Goal: Task Accomplishment & Management: Complete application form

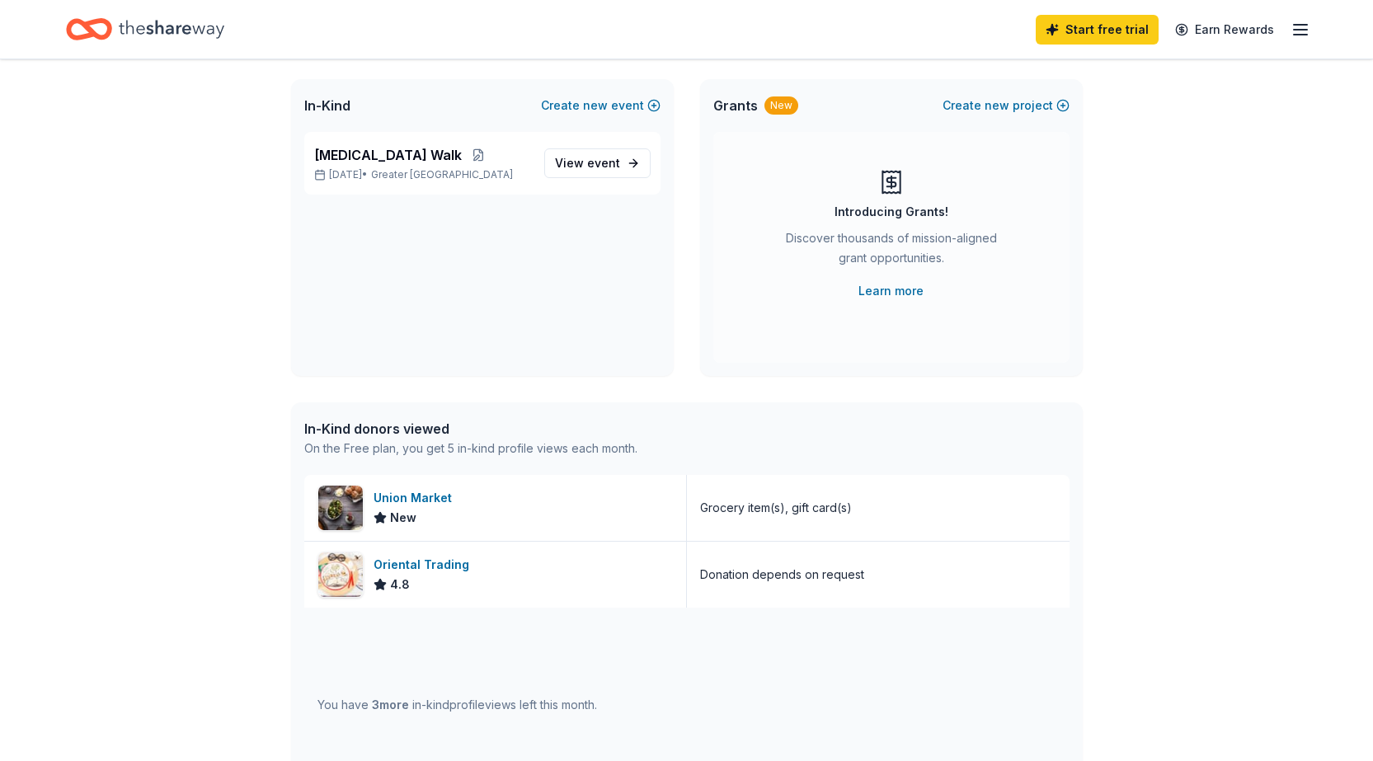
scroll to position [165, 0]
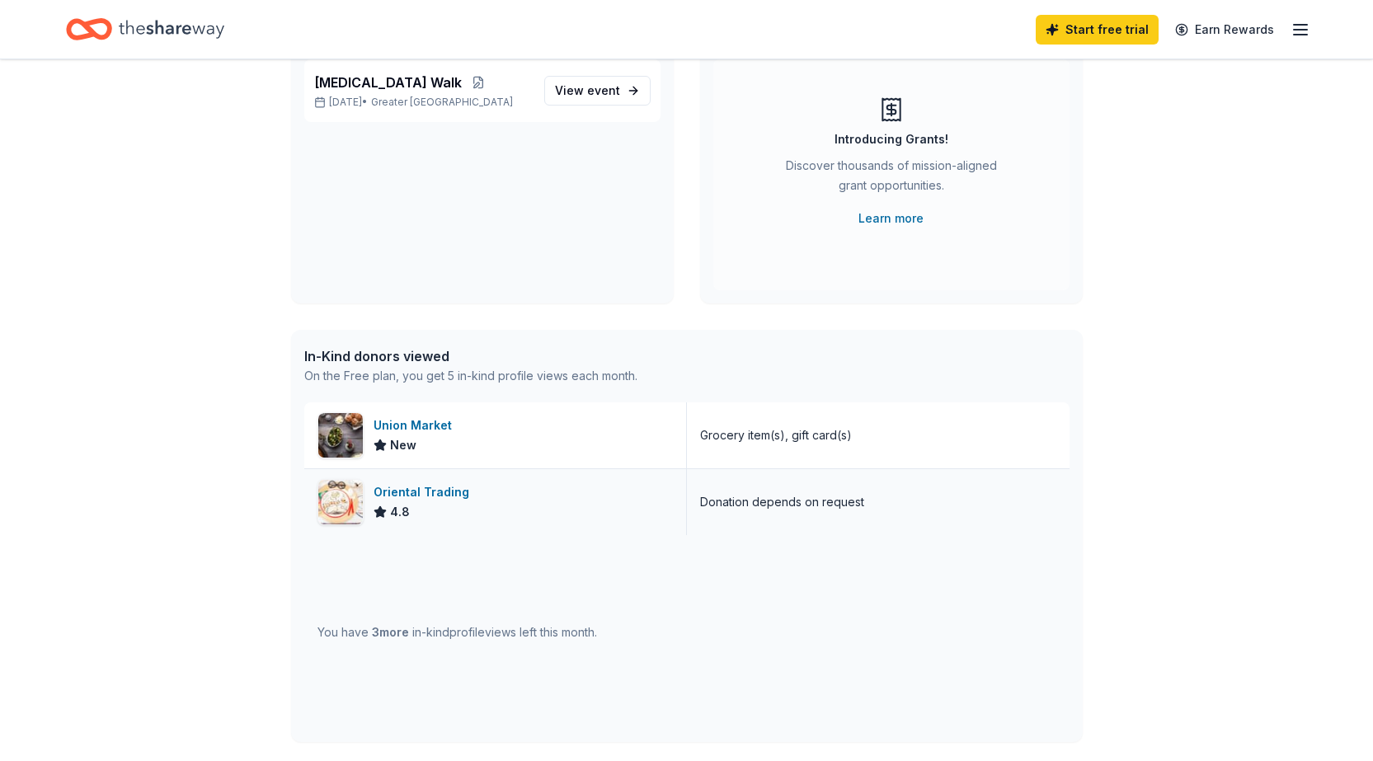
click at [435, 490] on div "Oriental Trading" at bounding box center [425, 492] width 102 height 20
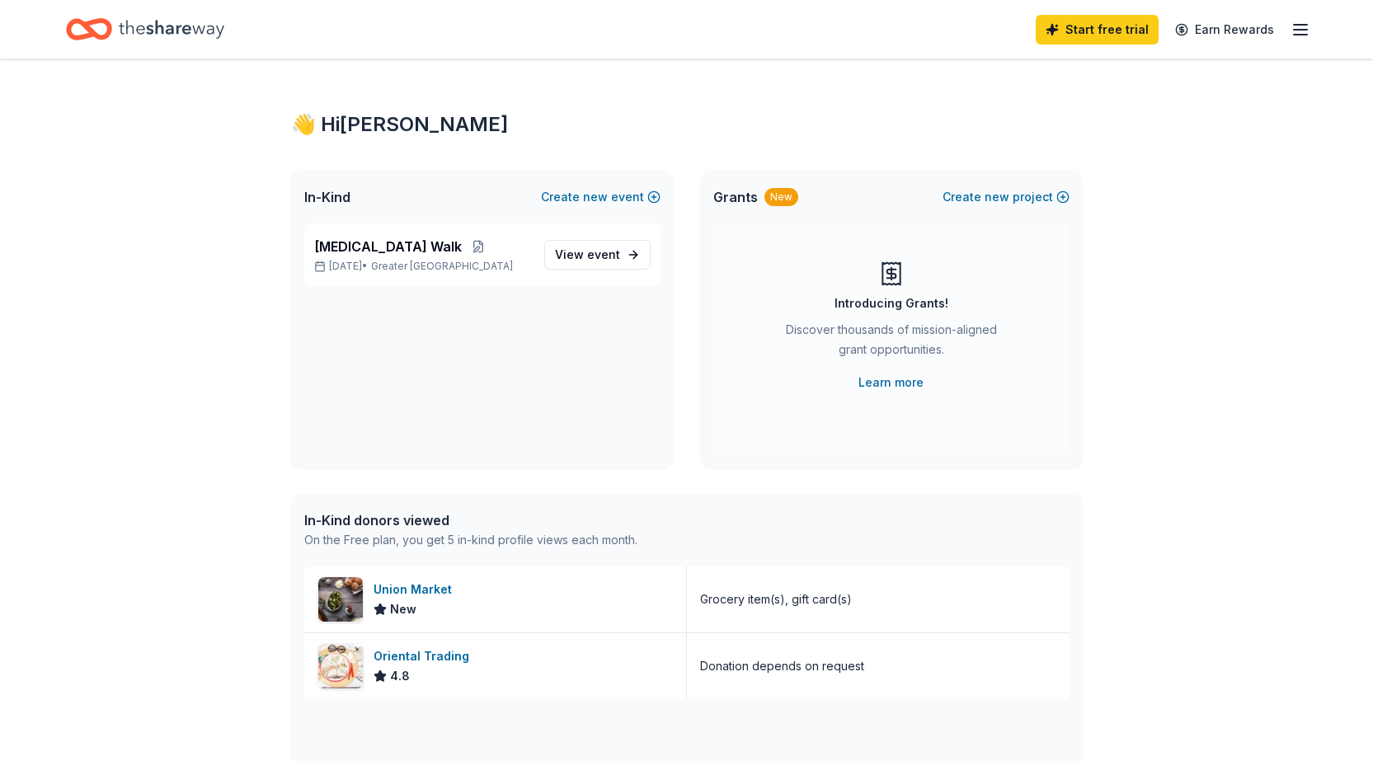
scroll to position [0, 0]
click at [99, 24] on icon "Home" at bounding box center [89, 29] width 46 height 39
click at [110, 26] on icon "Home" at bounding box center [97, 29] width 26 height 16
click at [1294, 26] on icon "button" at bounding box center [1301, 30] width 20 height 20
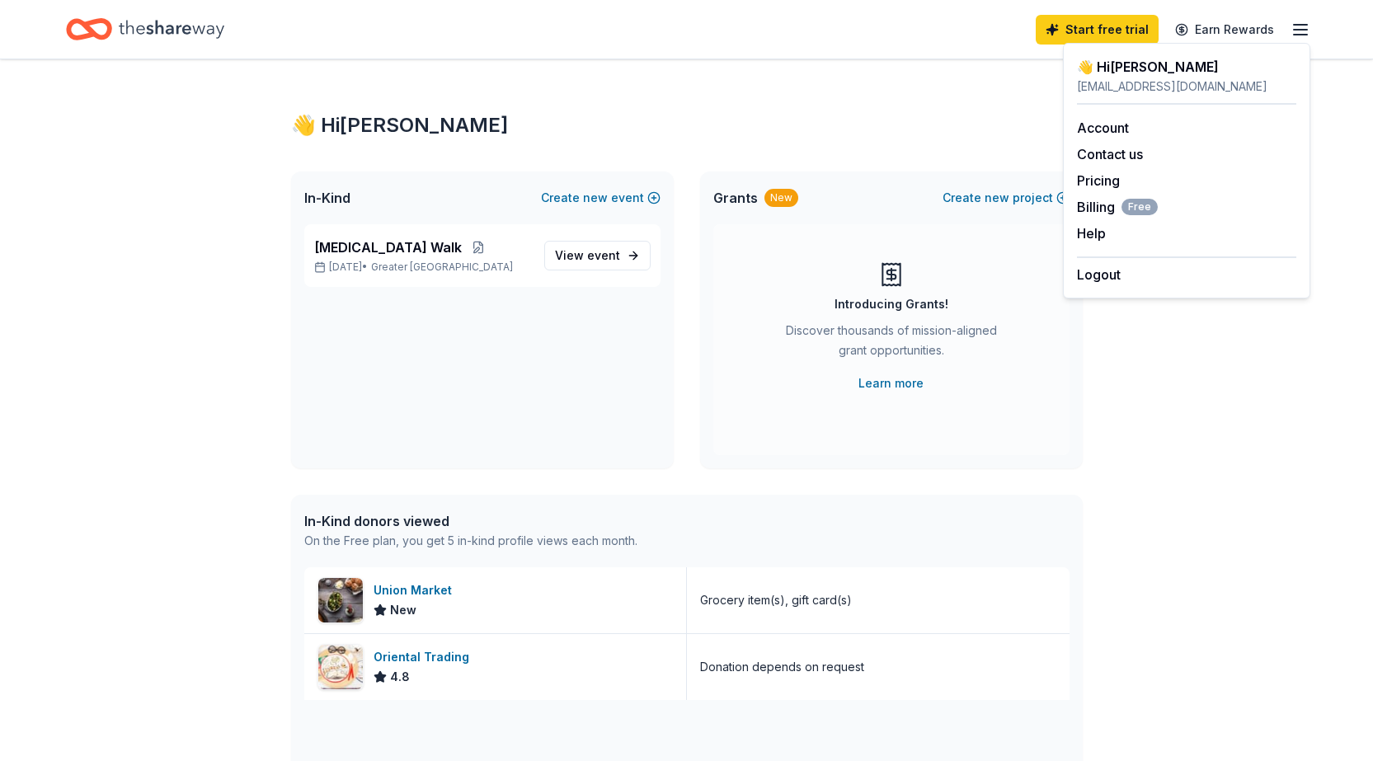
click at [449, 125] on div "👋 Hi Ashaki" at bounding box center [687, 125] width 792 height 26
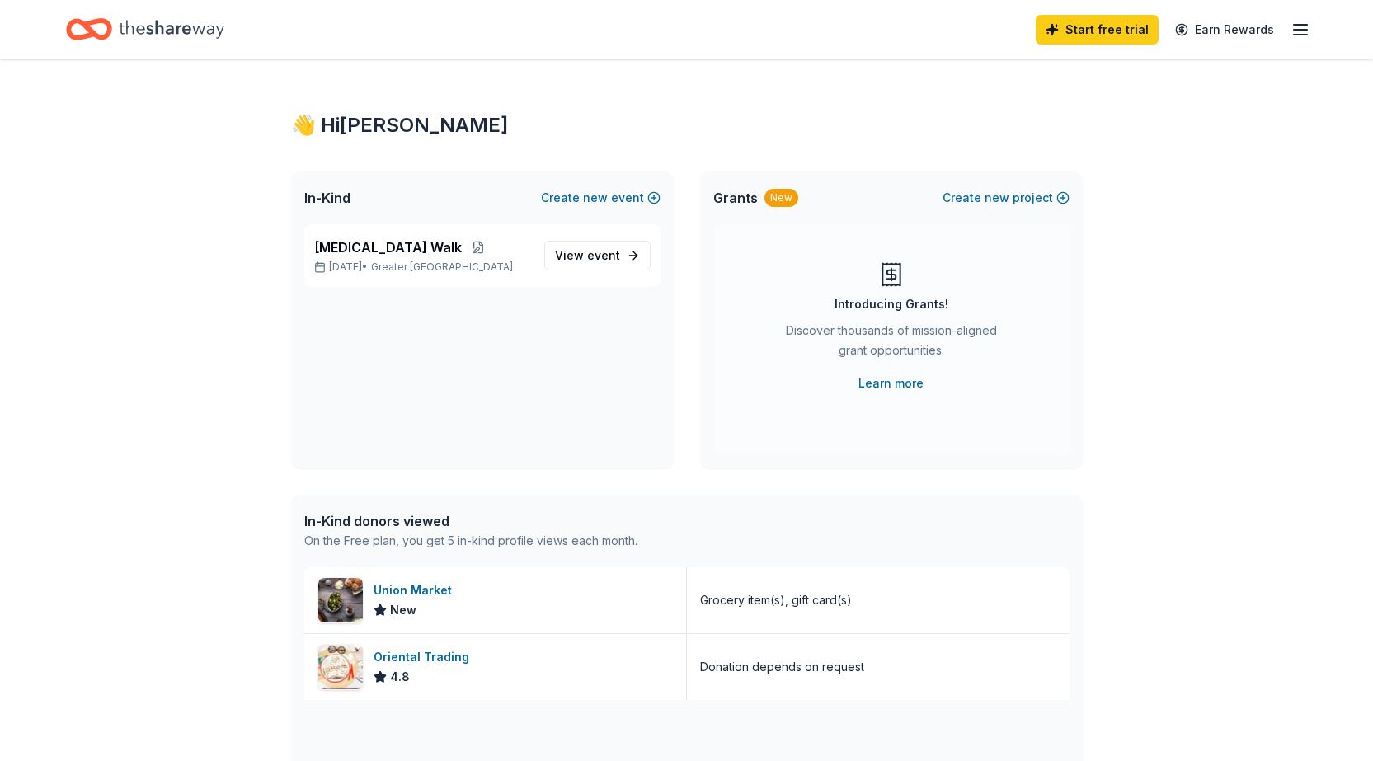
click at [377, 124] on div "👋 Hi Ashaki" at bounding box center [687, 125] width 792 height 26
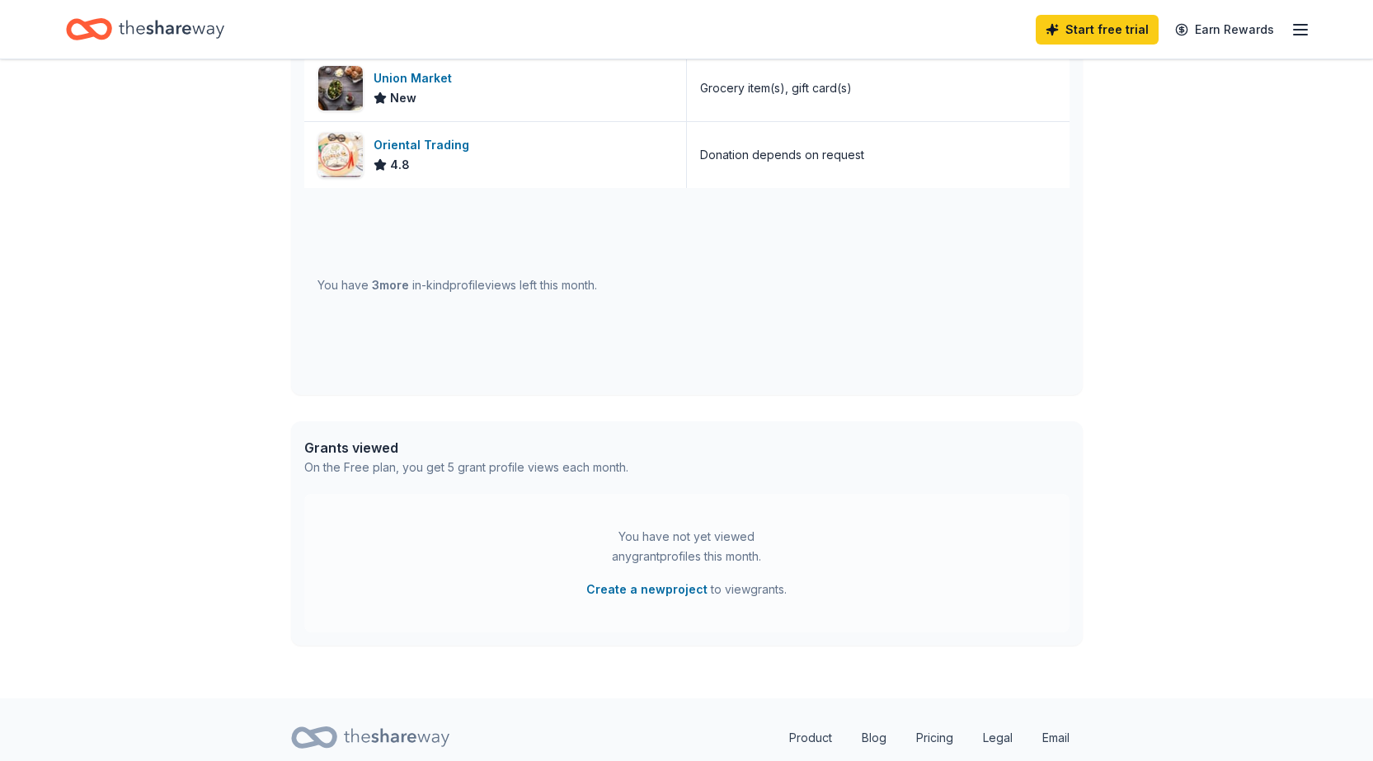
scroll to position [486, 0]
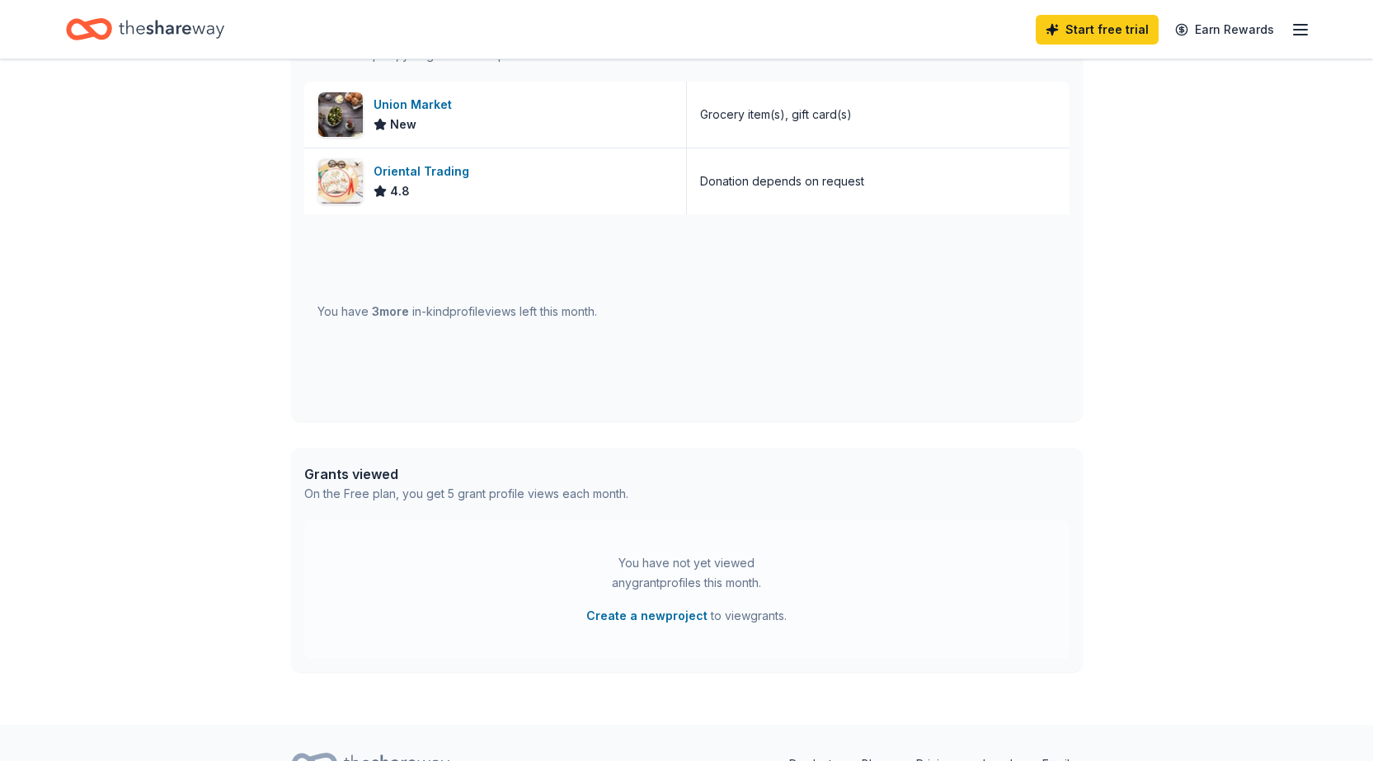
click at [426, 313] on div "You have 3 more in-kind profile views left this month." at bounding box center [457, 312] width 280 height 20
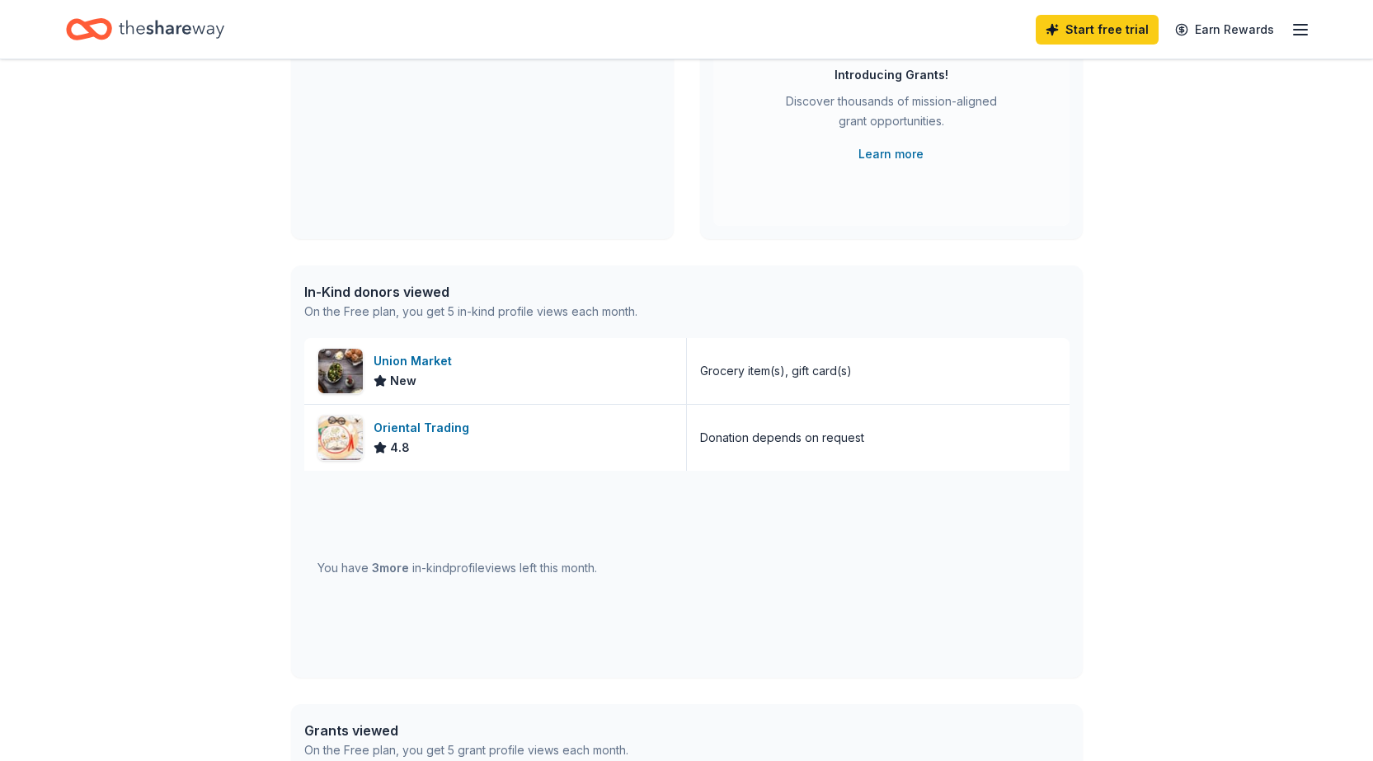
scroll to position [0, 0]
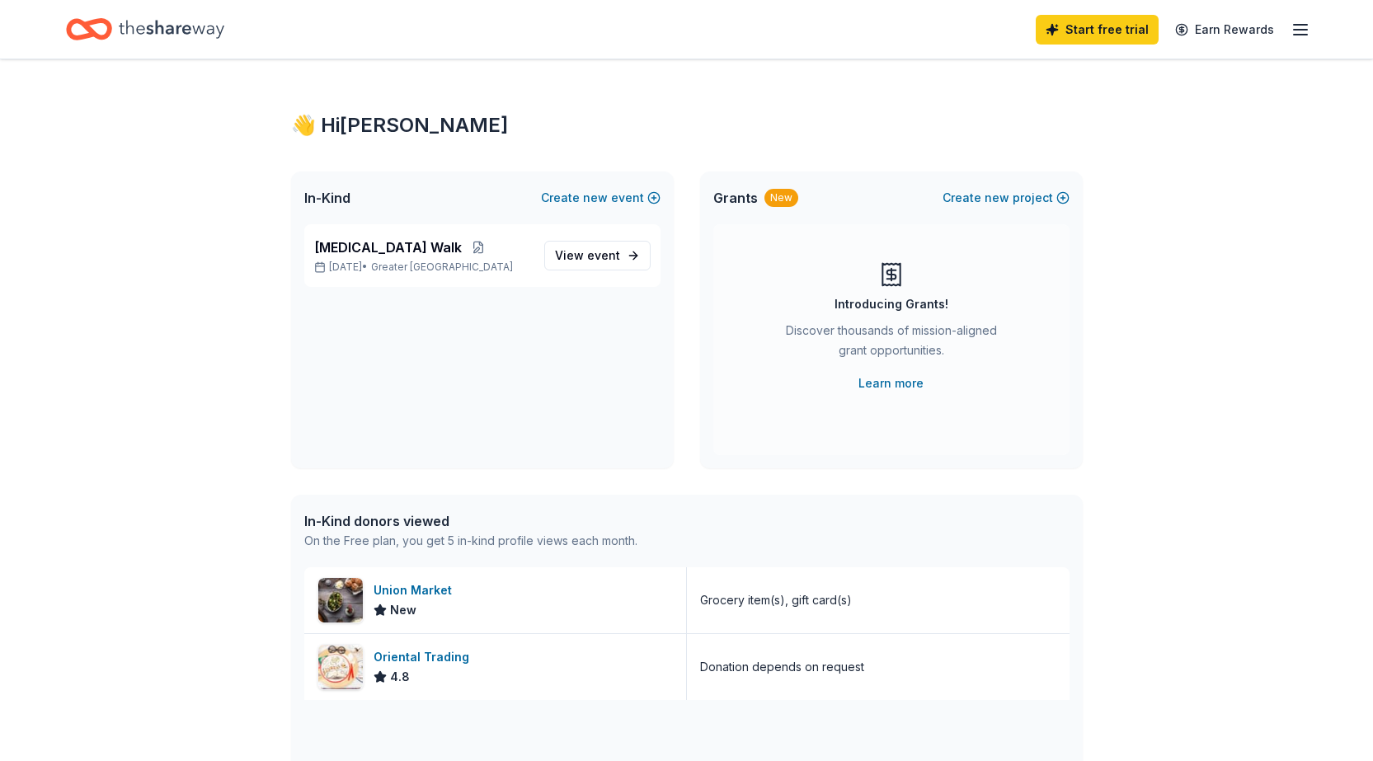
click at [158, 54] on div "Start free trial Earn Rewards" at bounding box center [686, 29] width 1373 height 59
click at [168, 27] on icon "Home" at bounding box center [172, 29] width 106 height 34
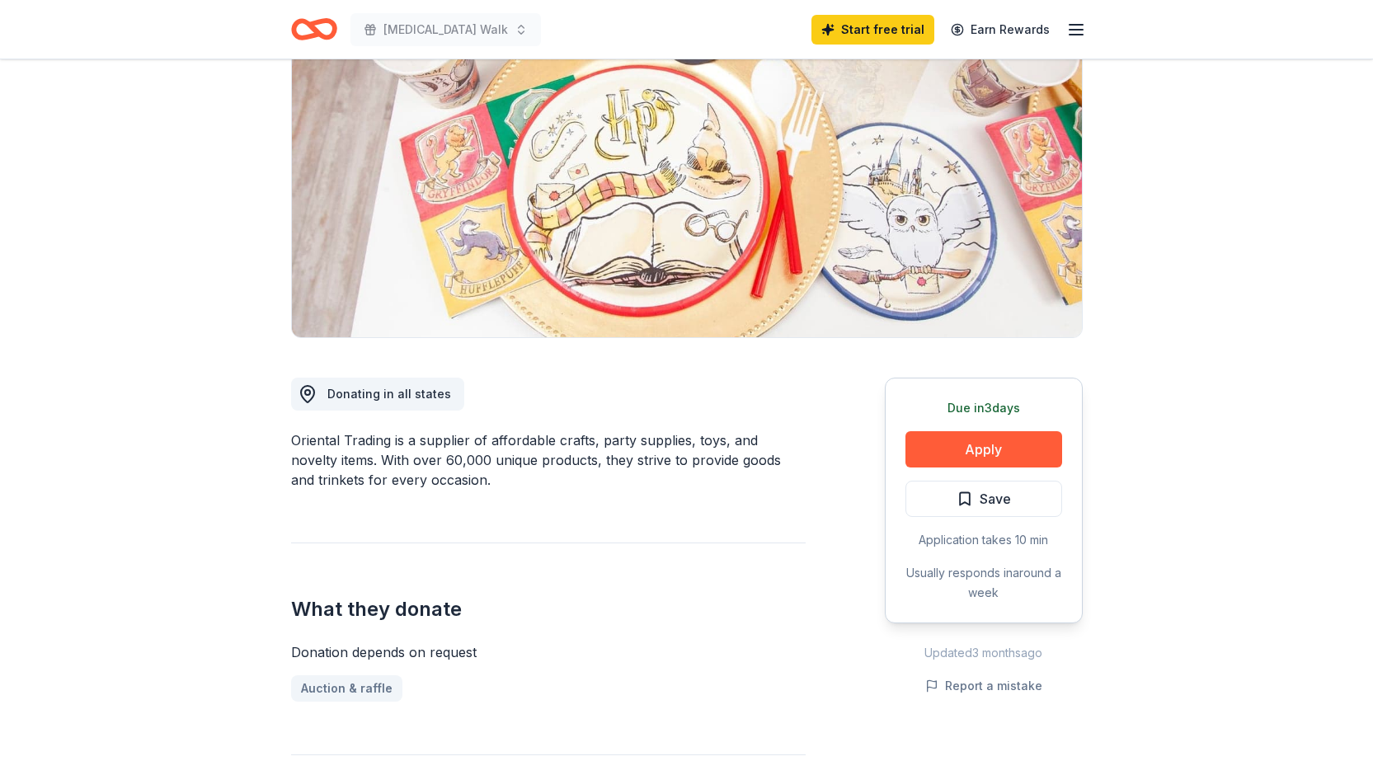
scroll to position [165, 0]
click at [980, 441] on button "Apply" at bounding box center [983, 448] width 157 height 36
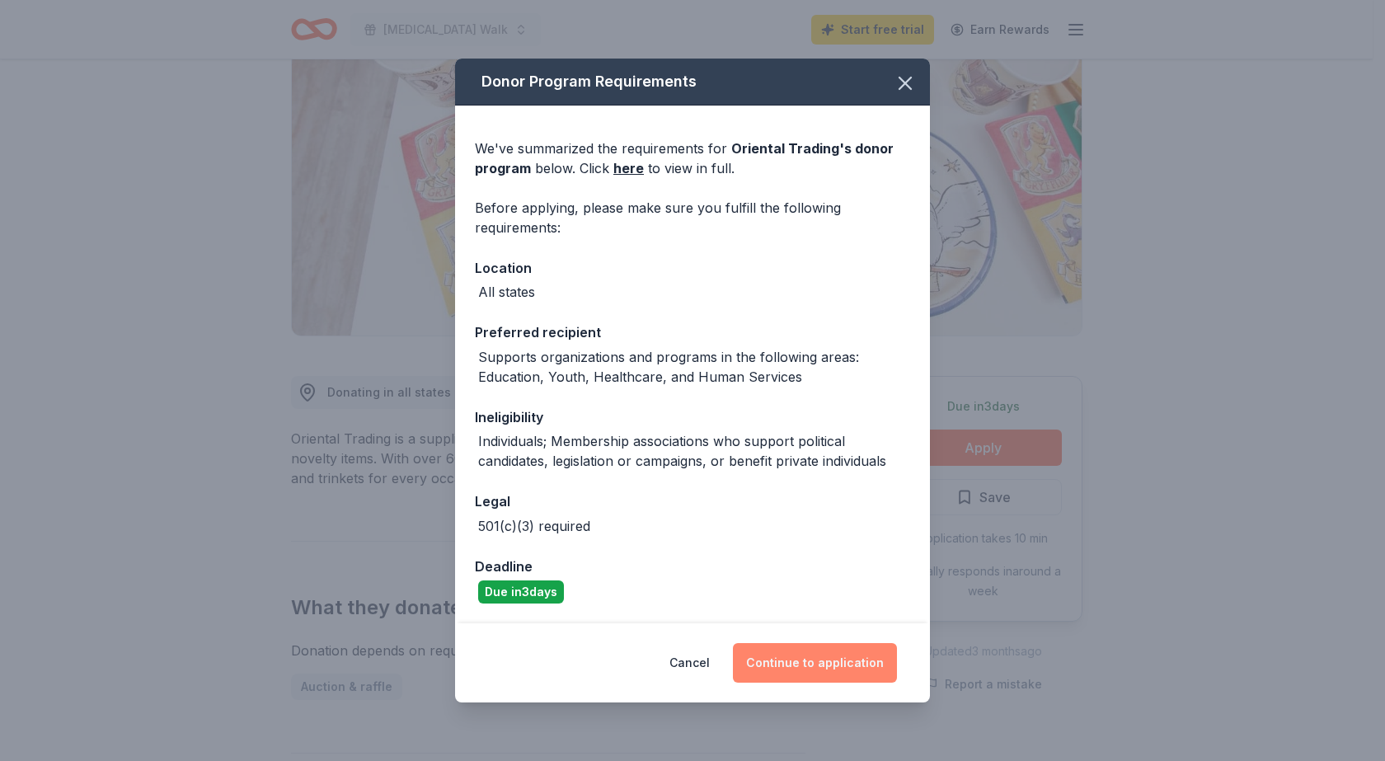
click at [793, 667] on button "Continue to application" at bounding box center [815, 663] width 164 height 40
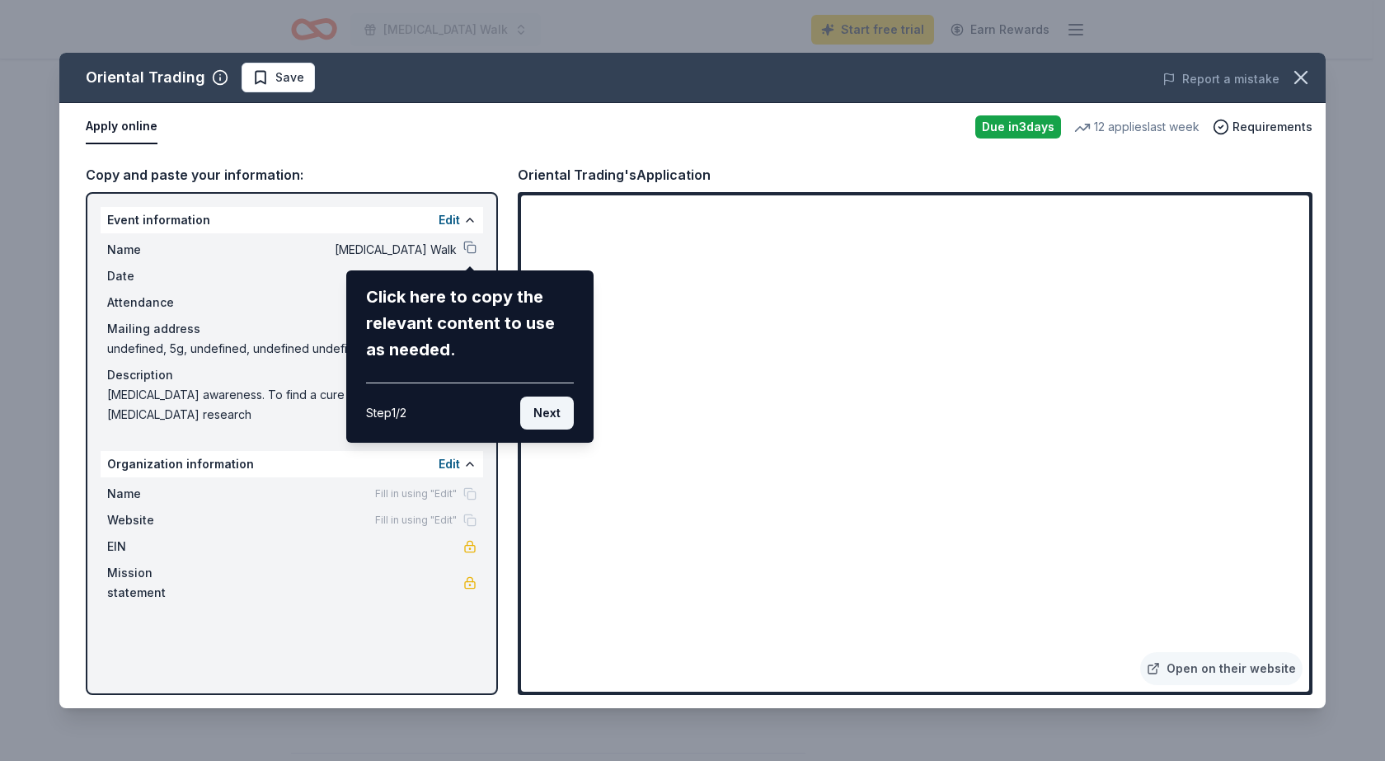
click at [535, 412] on button "Next" at bounding box center [547, 413] width 54 height 33
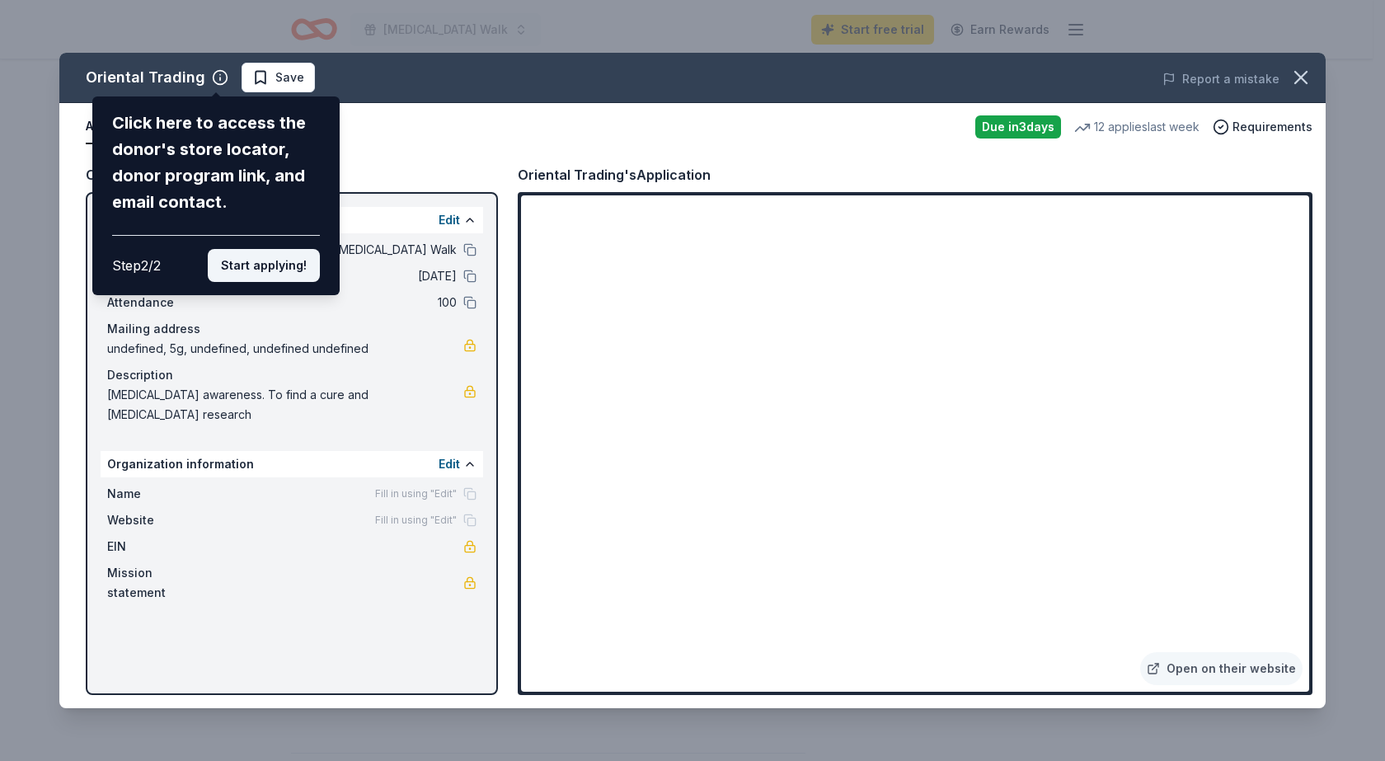
click at [250, 265] on button "Start applying!" at bounding box center [264, 265] width 112 height 33
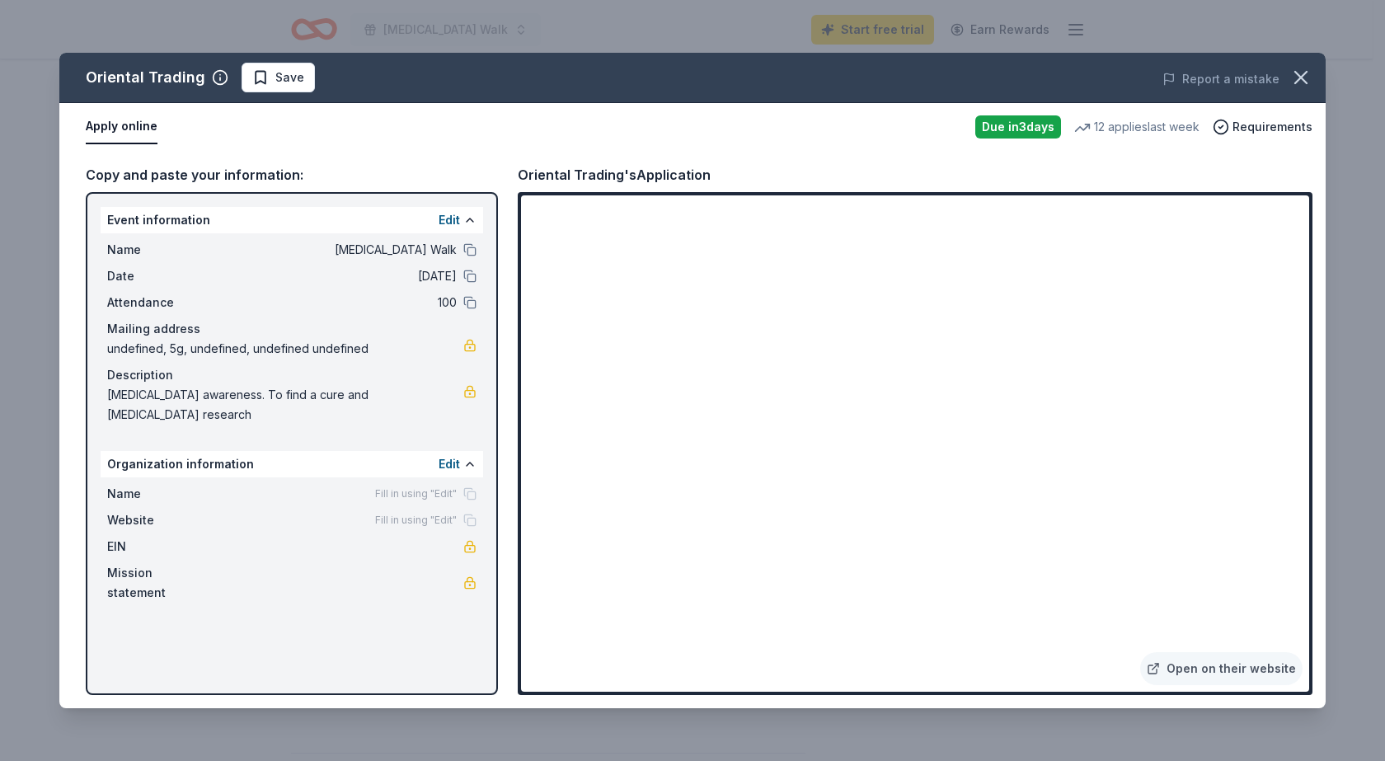
click at [280, 323] on div "Mailing address" at bounding box center [291, 329] width 369 height 20
click at [211, 219] on div "Event information Edit" at bounding box center [292, 220] width 383 height 26
click at [74, 228] on div "Copy and paste your information: Event information Edit Name Breast Cancer Walk…" at bounding box center [692, 429] width 1267 height 557
click at [124, 81] on div "Oriental Trading Save Report a mistake Apply online Due in 3 days 12 applies la…" at bounding box center [692, 380] width 1385 height 761
click at [228, 140] on div "Apply online" at bounding box center [524, 127] width 877 height 35
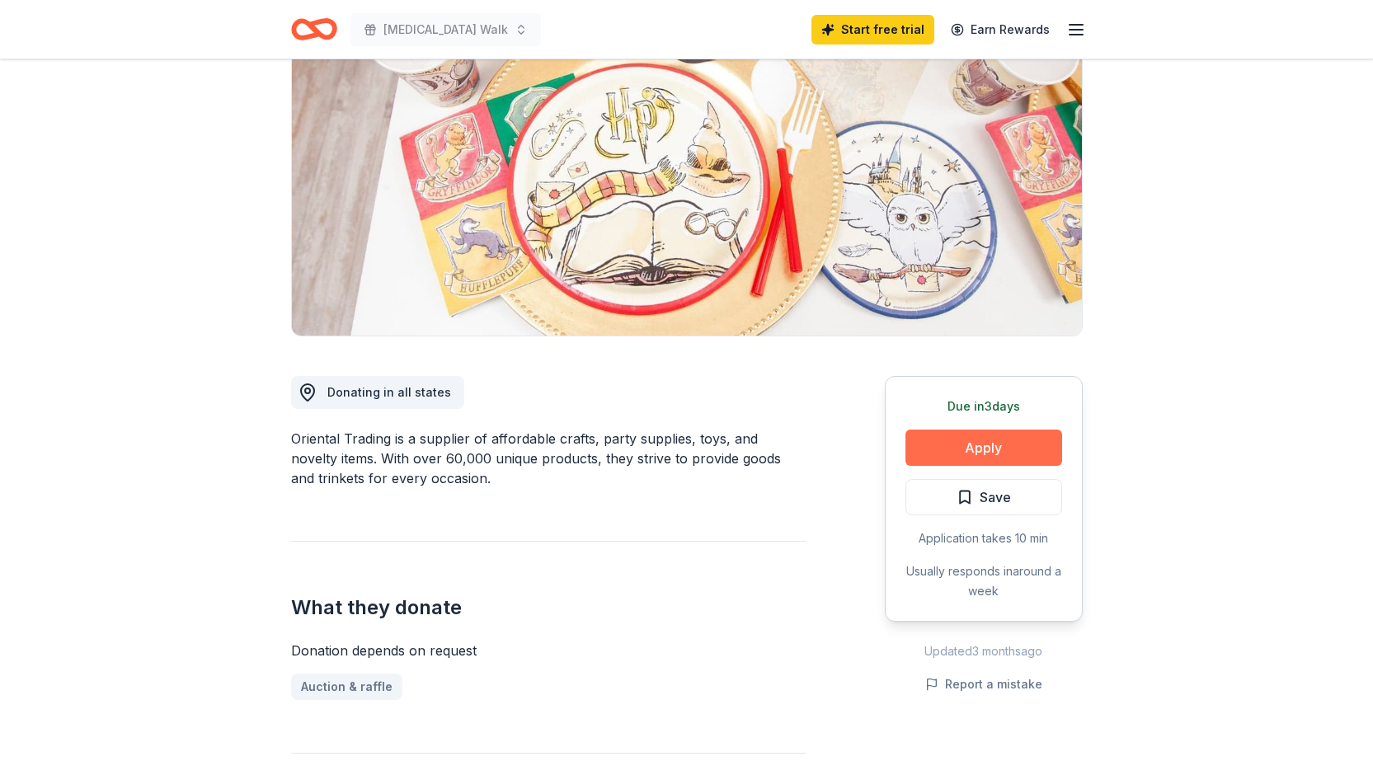
click at [944, 451] on button "Apply" at bounding box center [983, 448] width 157 height 36
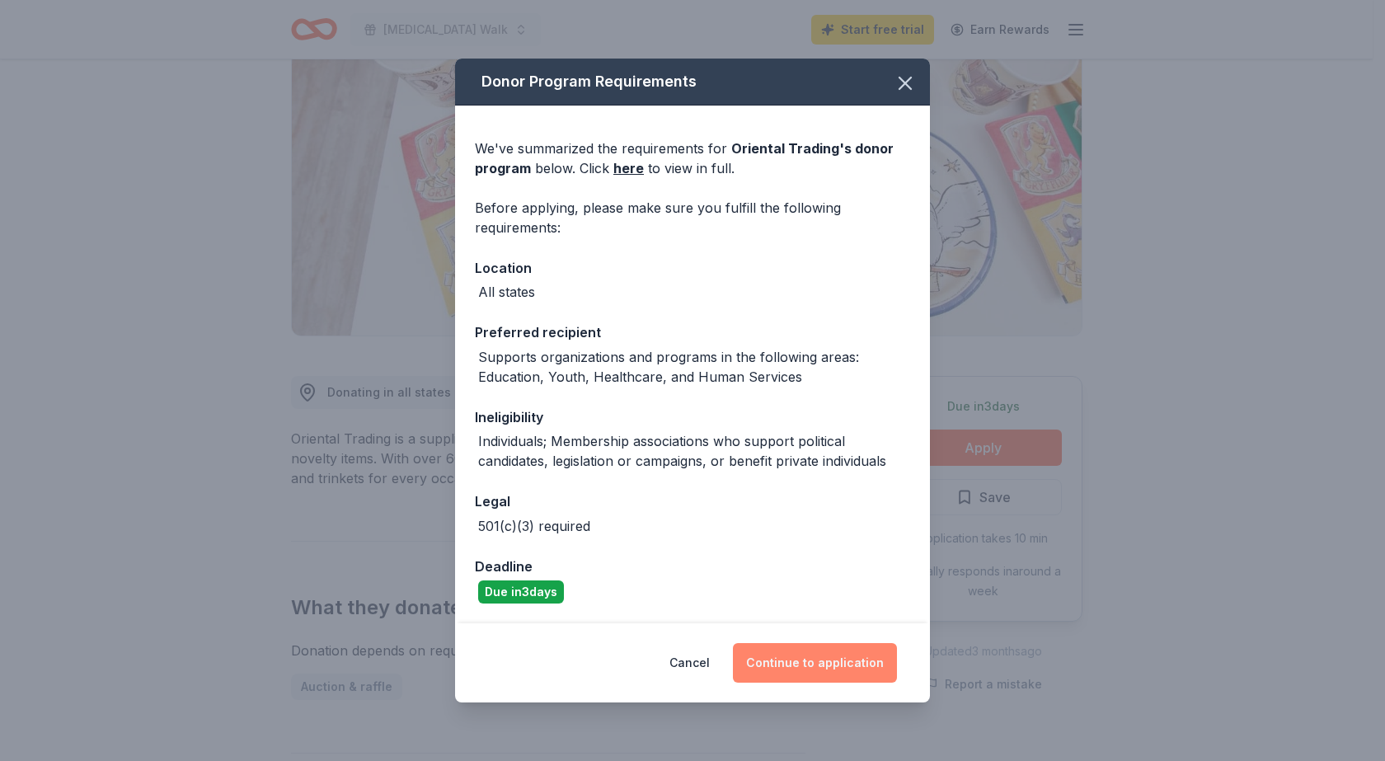
click at [833, 664] on button "Continue to application" at bounding box center [815, 663] width 164 height 40
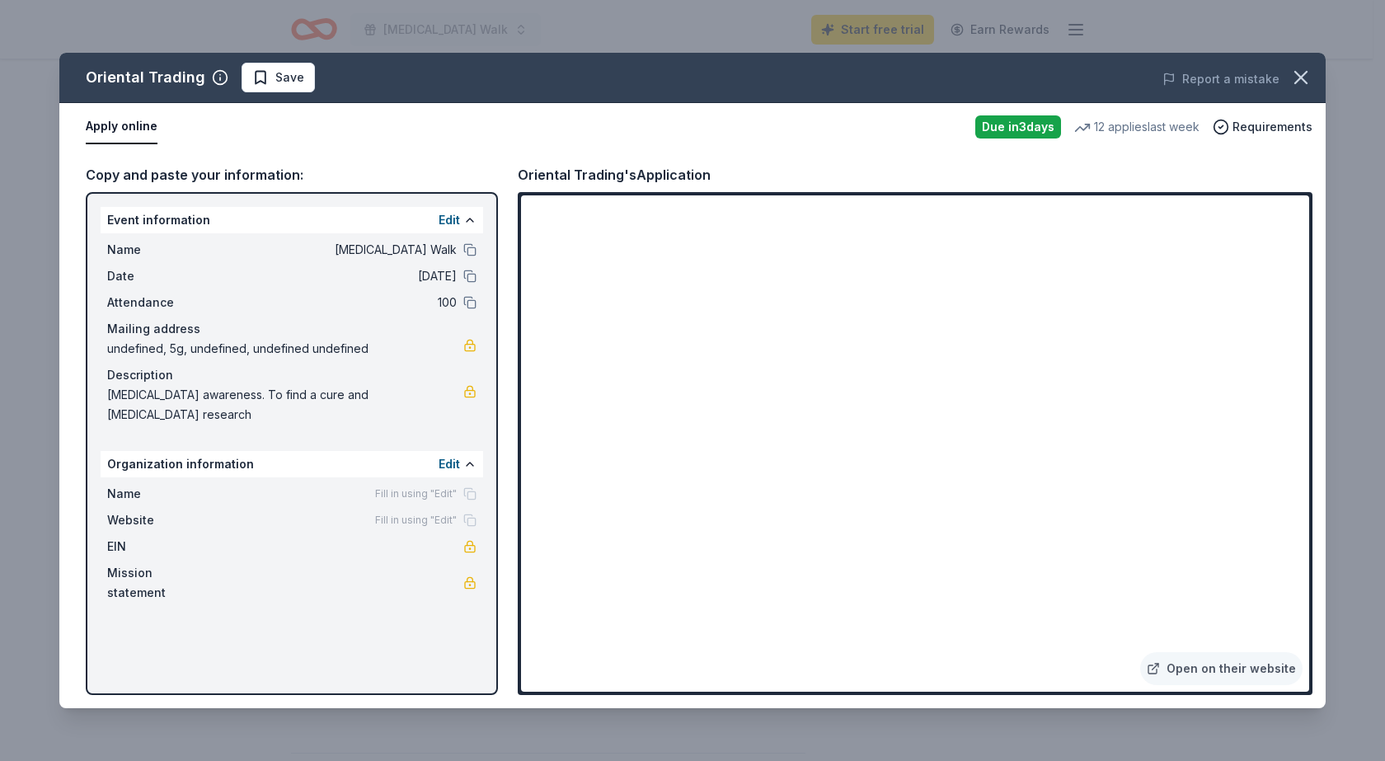
click at [283, 484] on div "Name Fill in using "Edit"" at bounding box center [291, 494] width 369 height 20
click at [179, 327] on div "Mailing address" at bounding box center [291, 329] width 369 height 20
click at [184, 349] on span "undefined, 5g, undefined, undefined undefined" at bounding box center [285, 349] width 356 height 20
click at [467, 343] on link at bounding box center [469, 345] width 13 height 13
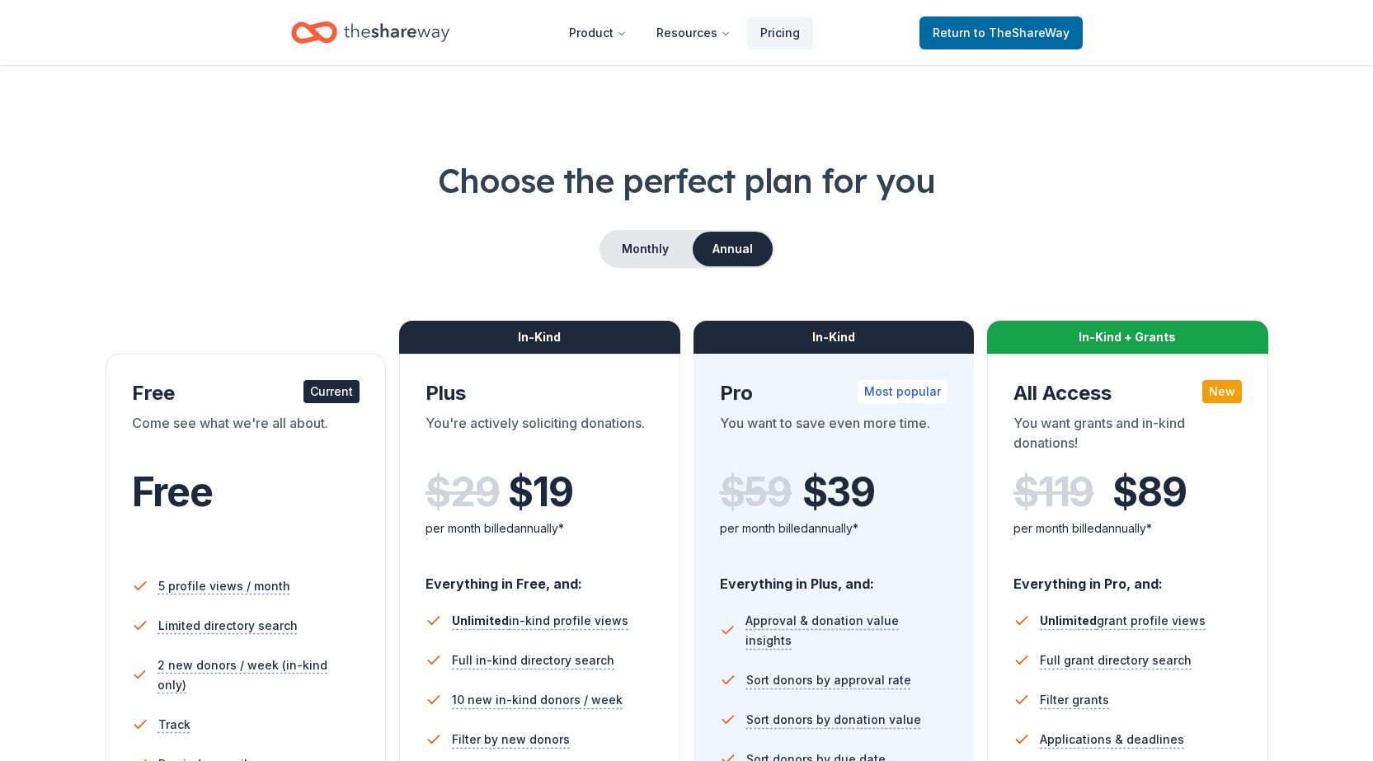
click at [323, 397] on div "Current" at bounding box center [331, 391] width 56 height 23
click at [1008, 28] on span "to TheShareWay" at bounding box center [1022, 33] width 96 height 14
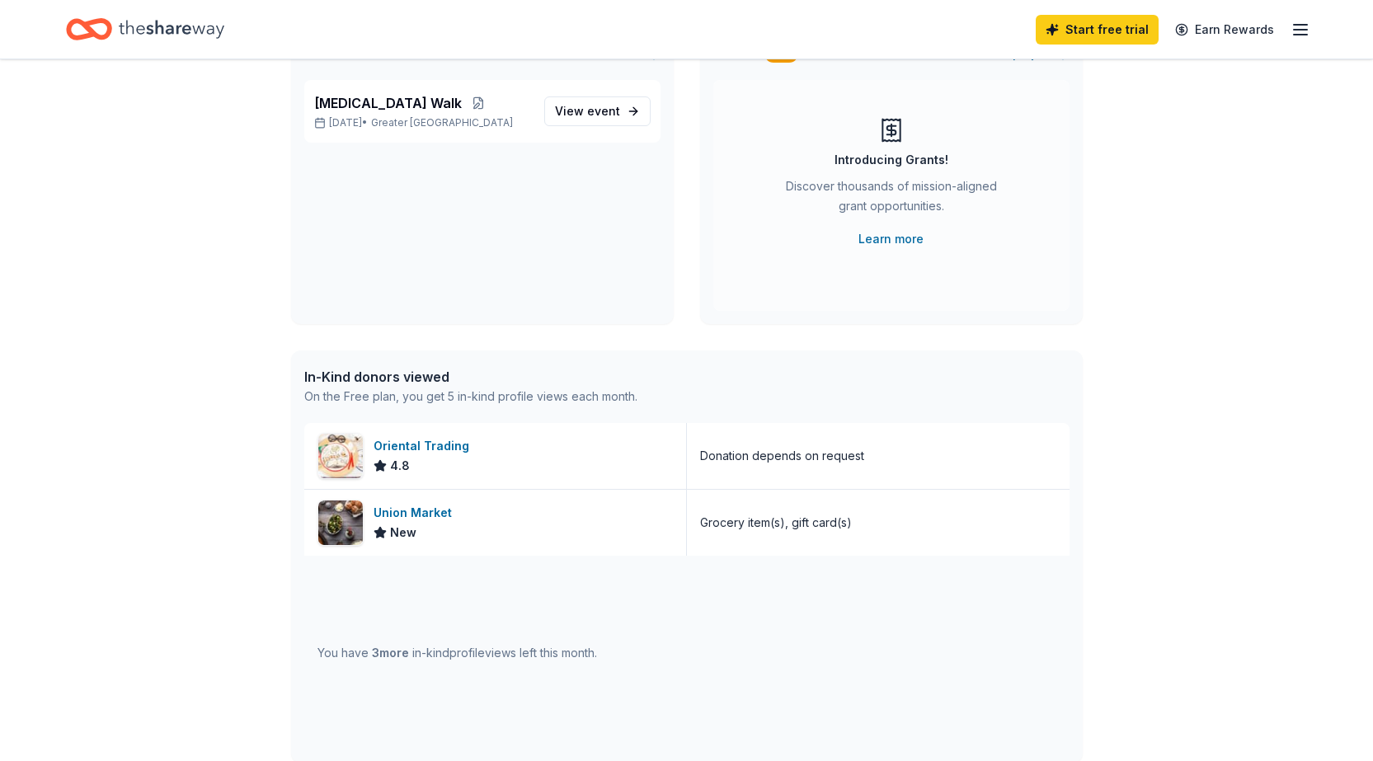
scroll to position [165, 0]
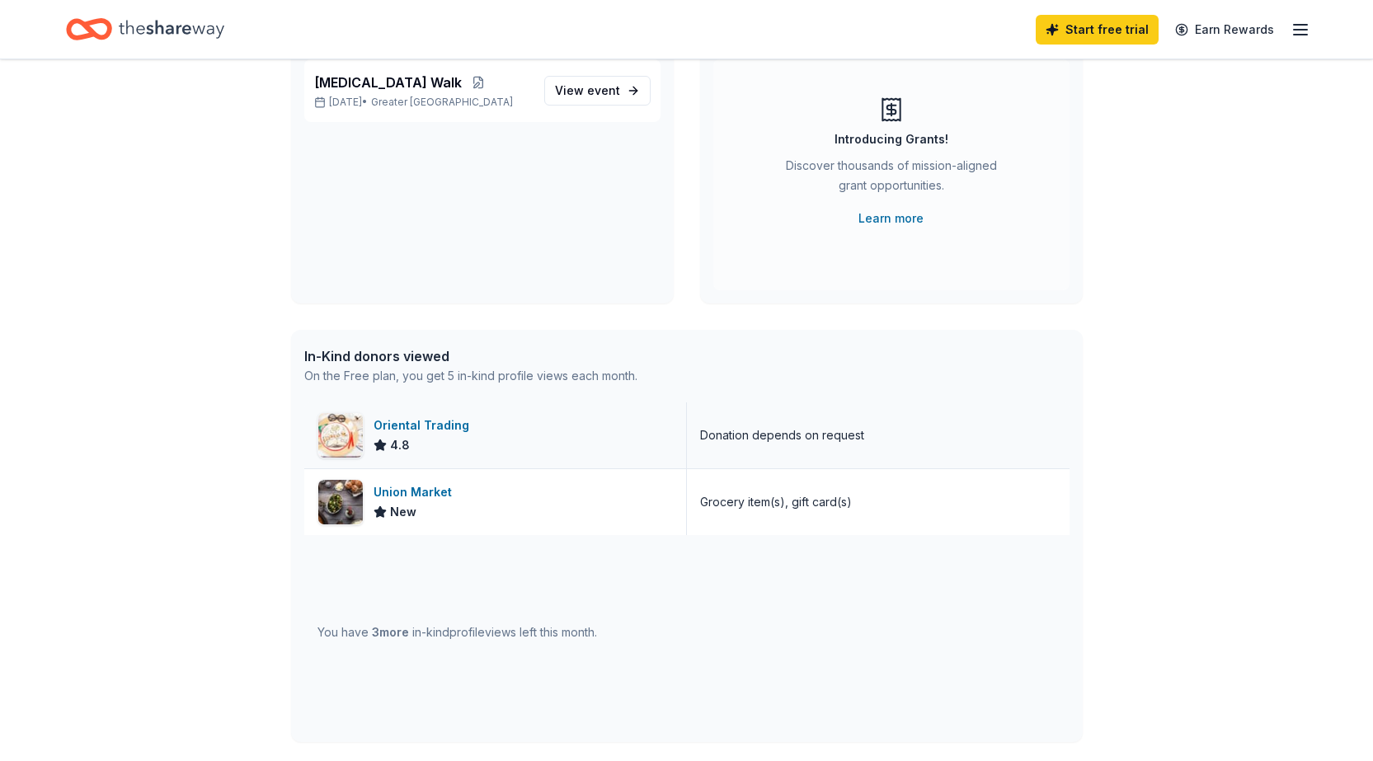
click at [387, 425] on div "Oriental Trading" at bounding box center [425, 426] width 102 height 20
click at [424, 487] on div "Union Market" at bounding box center [416, 492] width 85 height 20
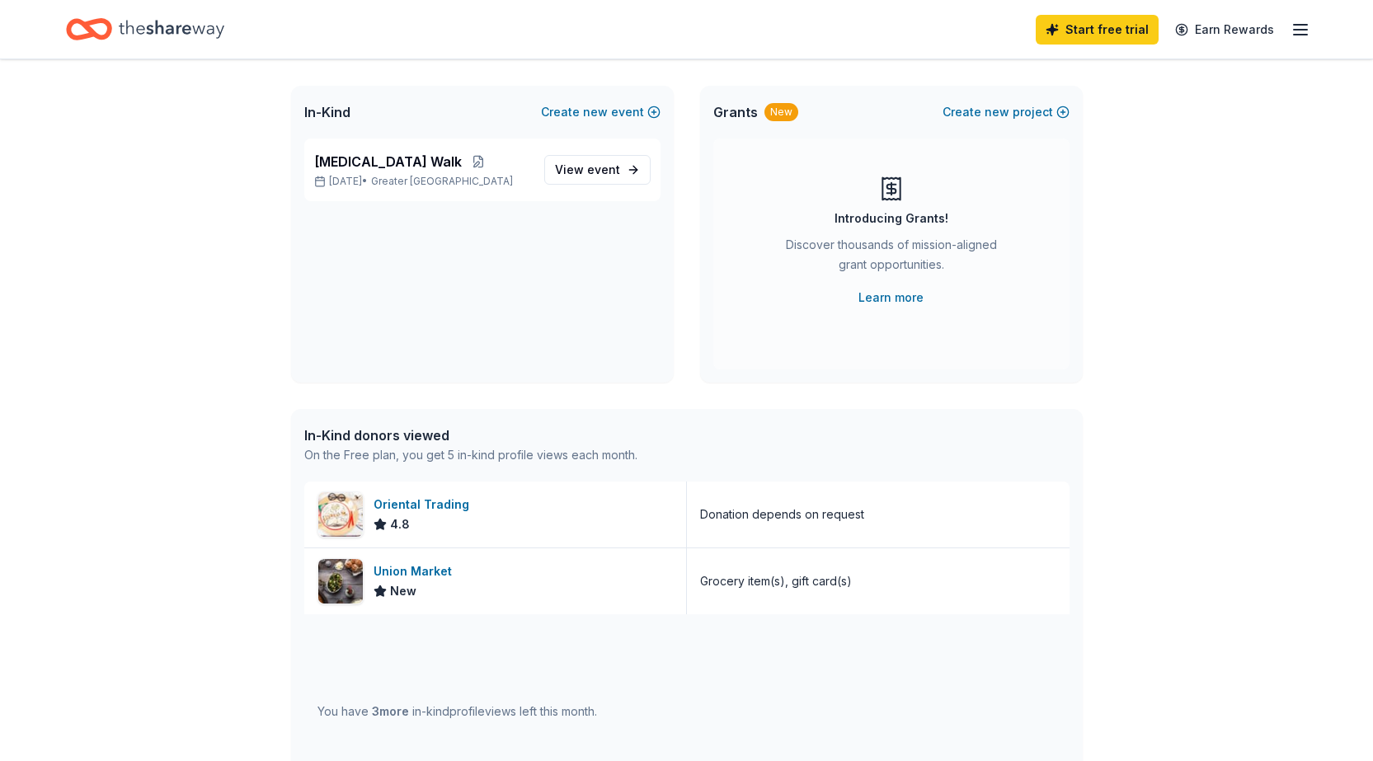
scroll to position [0, 0]
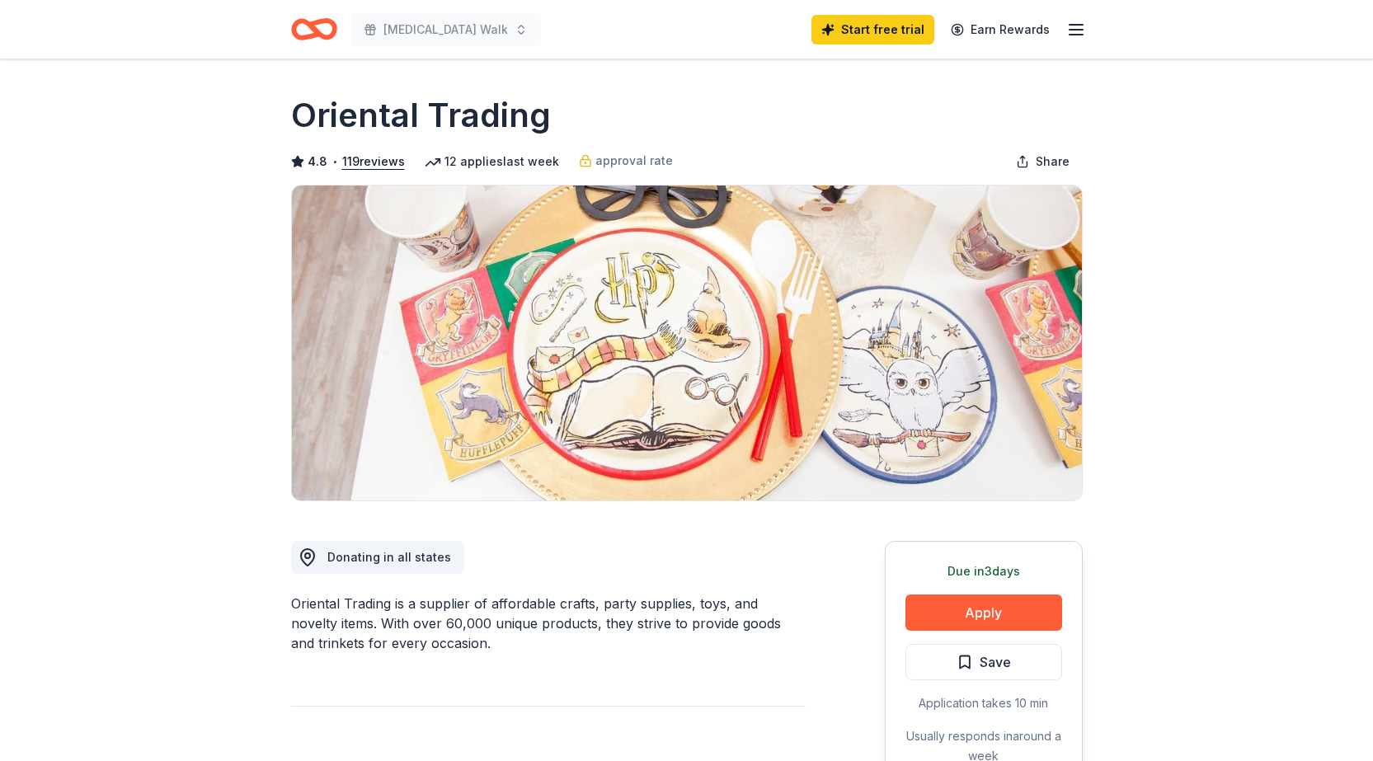
click at [309, 21] on icon "Home" at bounding box center [314, 29] width 46 height 39
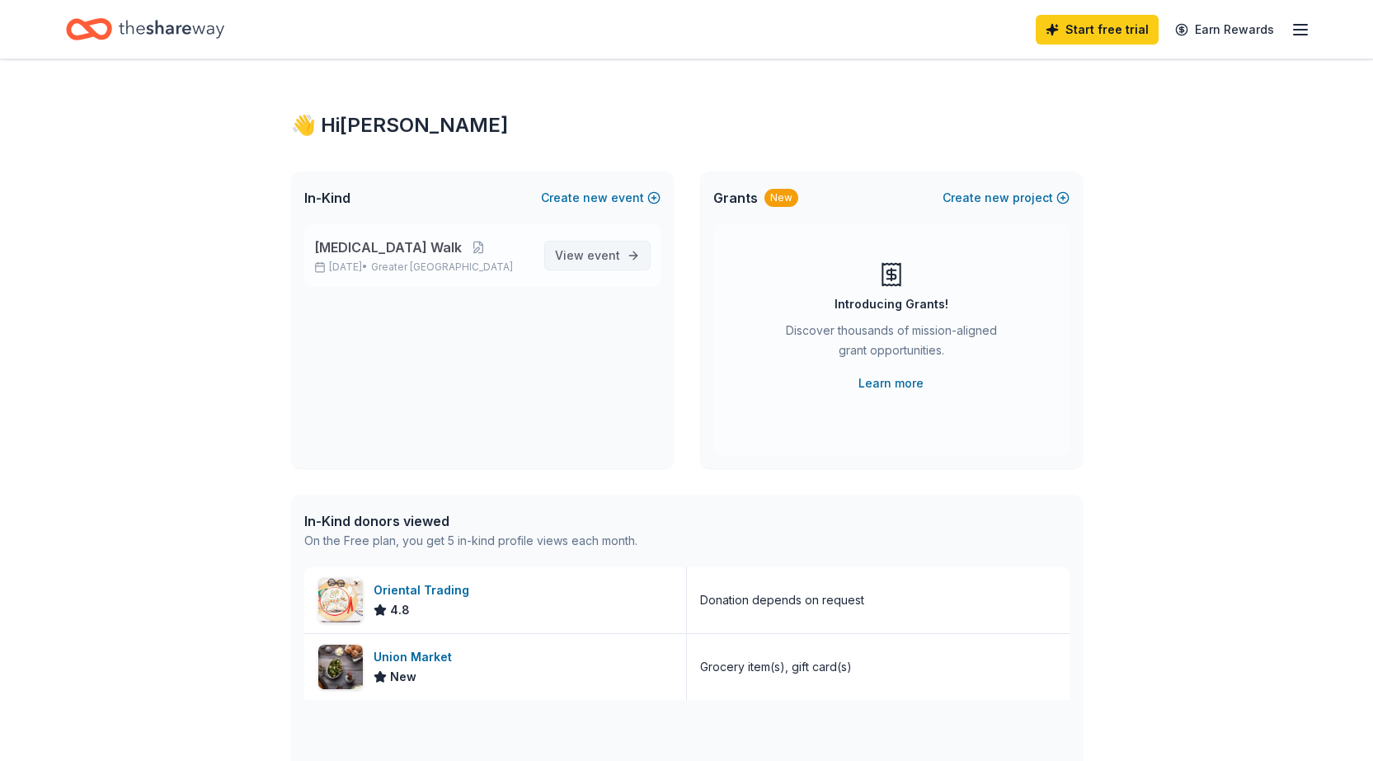
click at [597, 250] on span "event" at bounding box center [603, 255] width 33 height 14
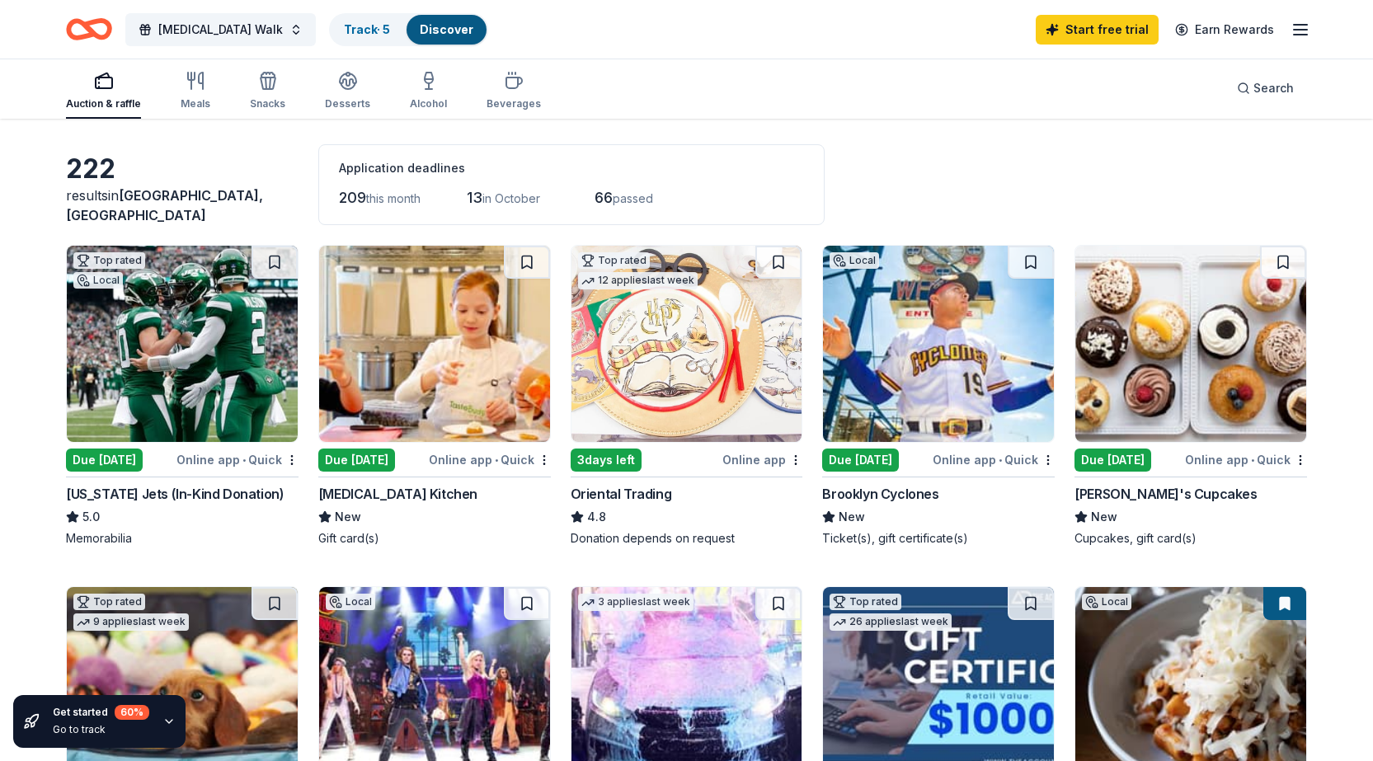
scroll to position [165, 0]
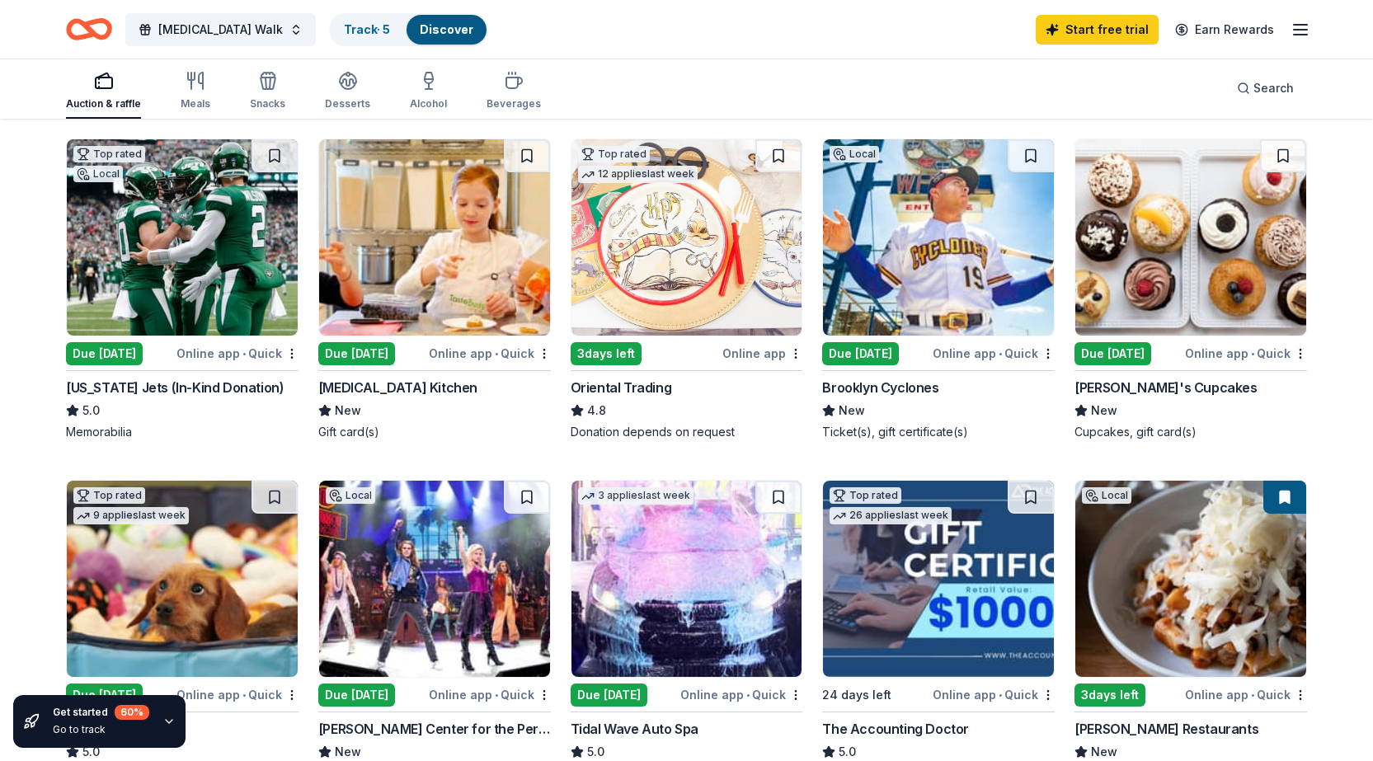
click at [863, 388] on div "Brooklyn Cyclones" at bounding box center [880, 388] width 116 height 20
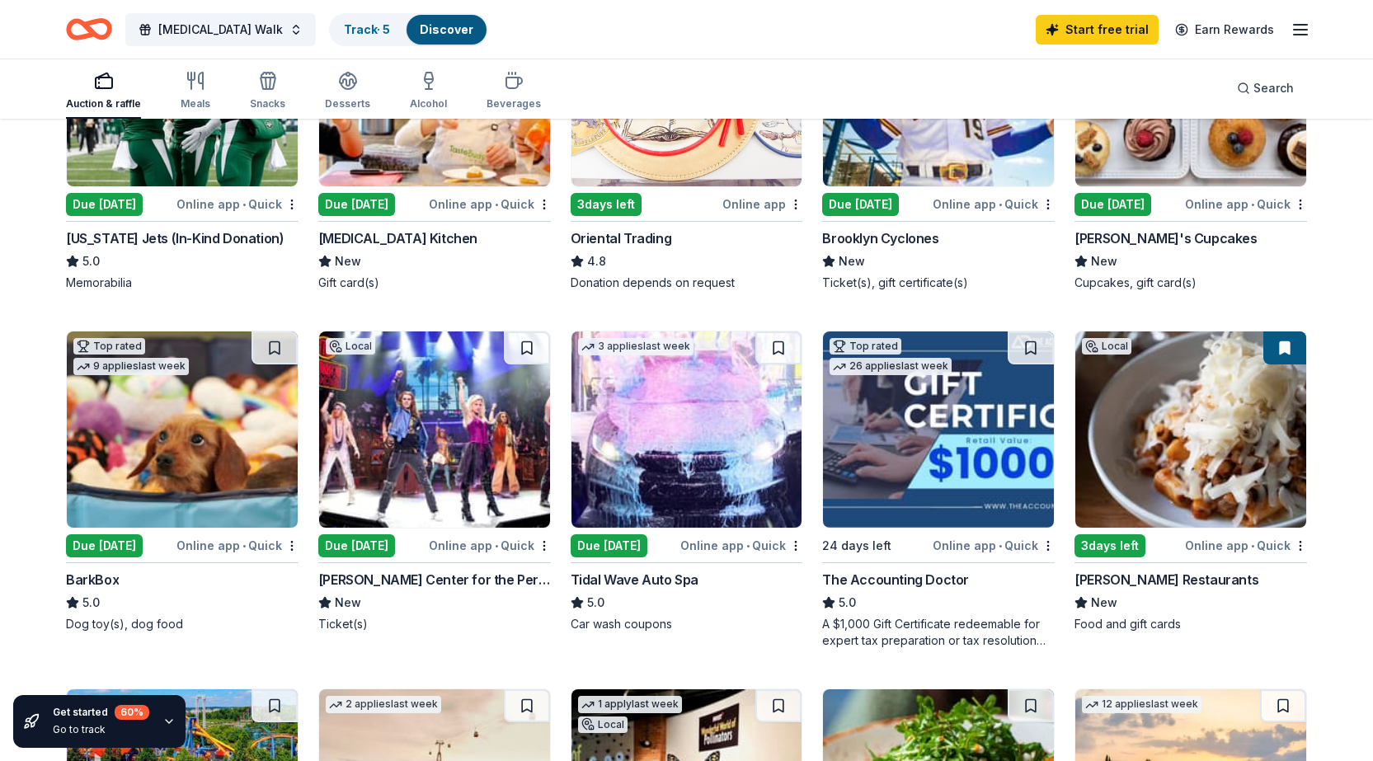
scroll to position [0, 0]
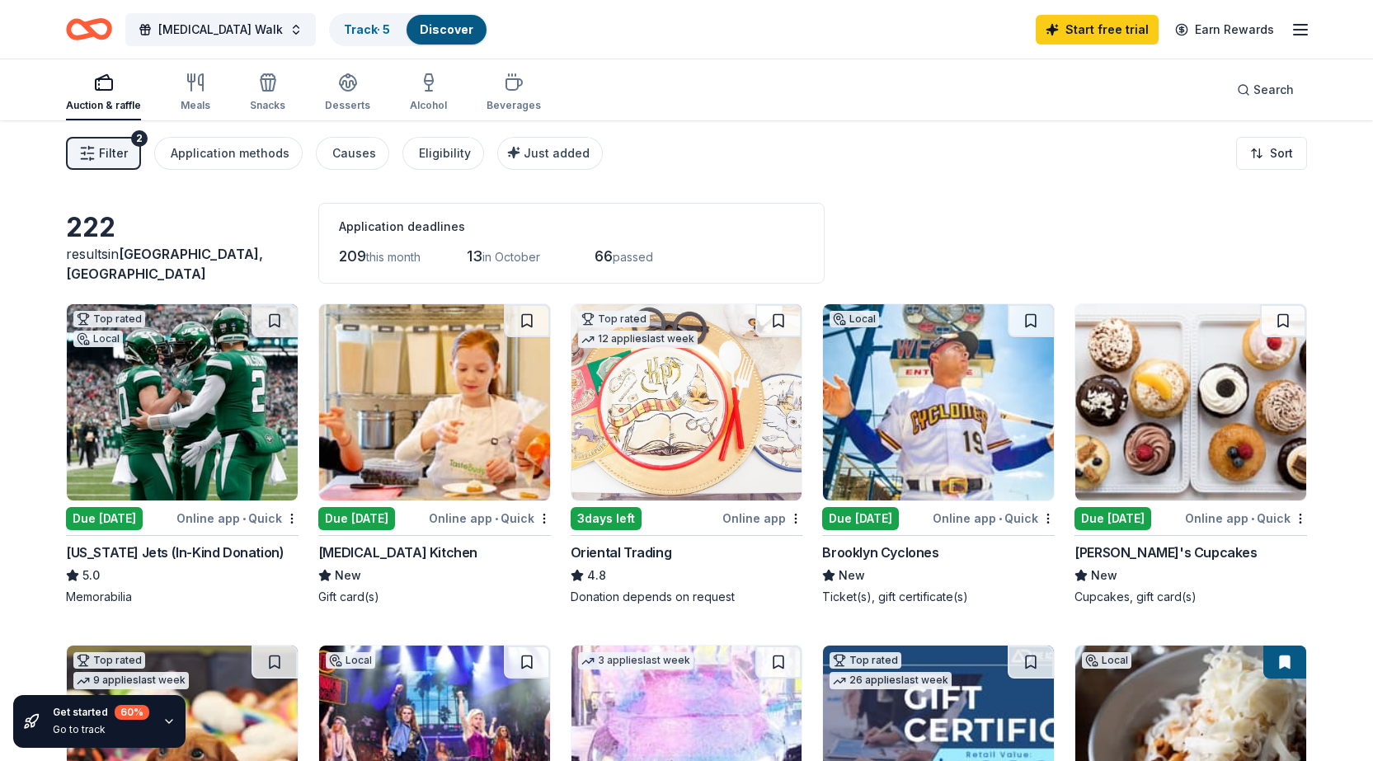
click at [1152, 381] on img at bounding box center [1190, 402] width 231 height 196
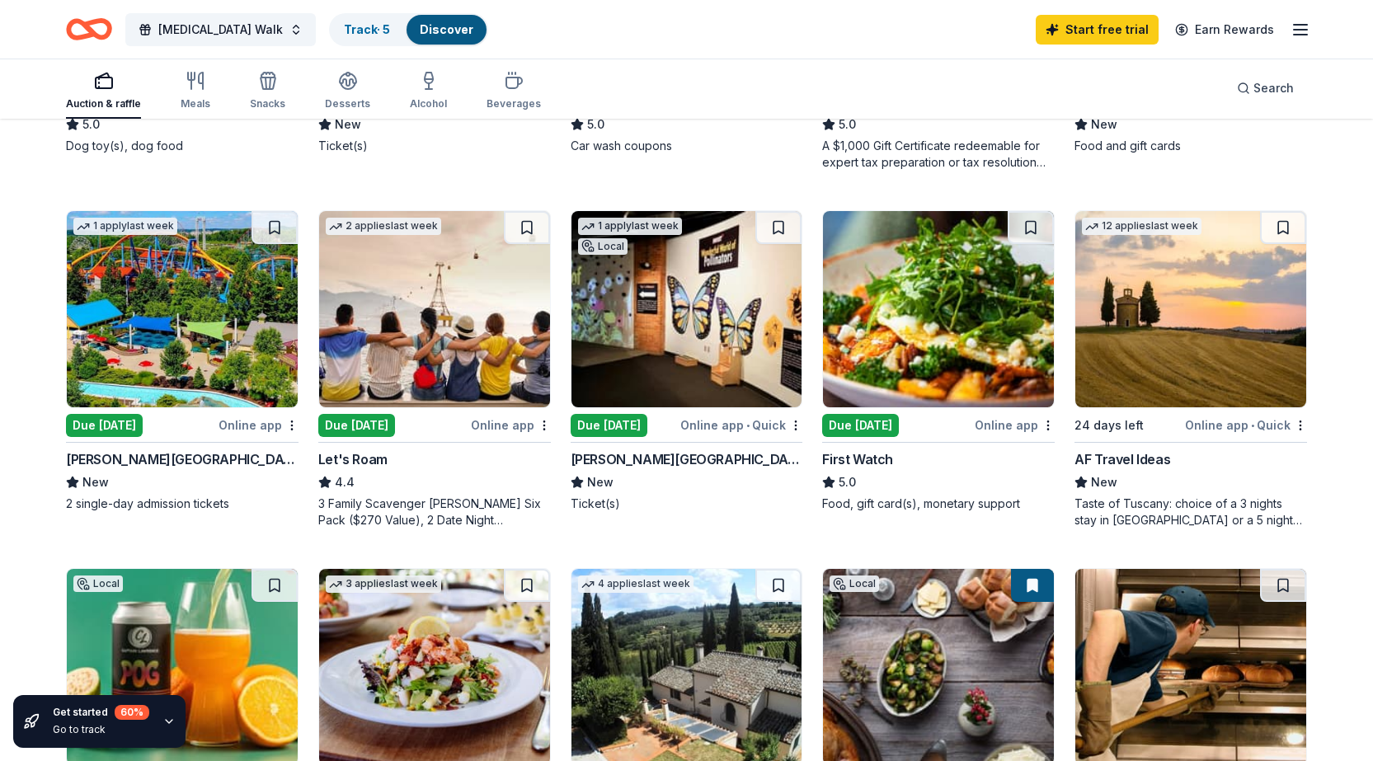
scroll to position [825, 0]
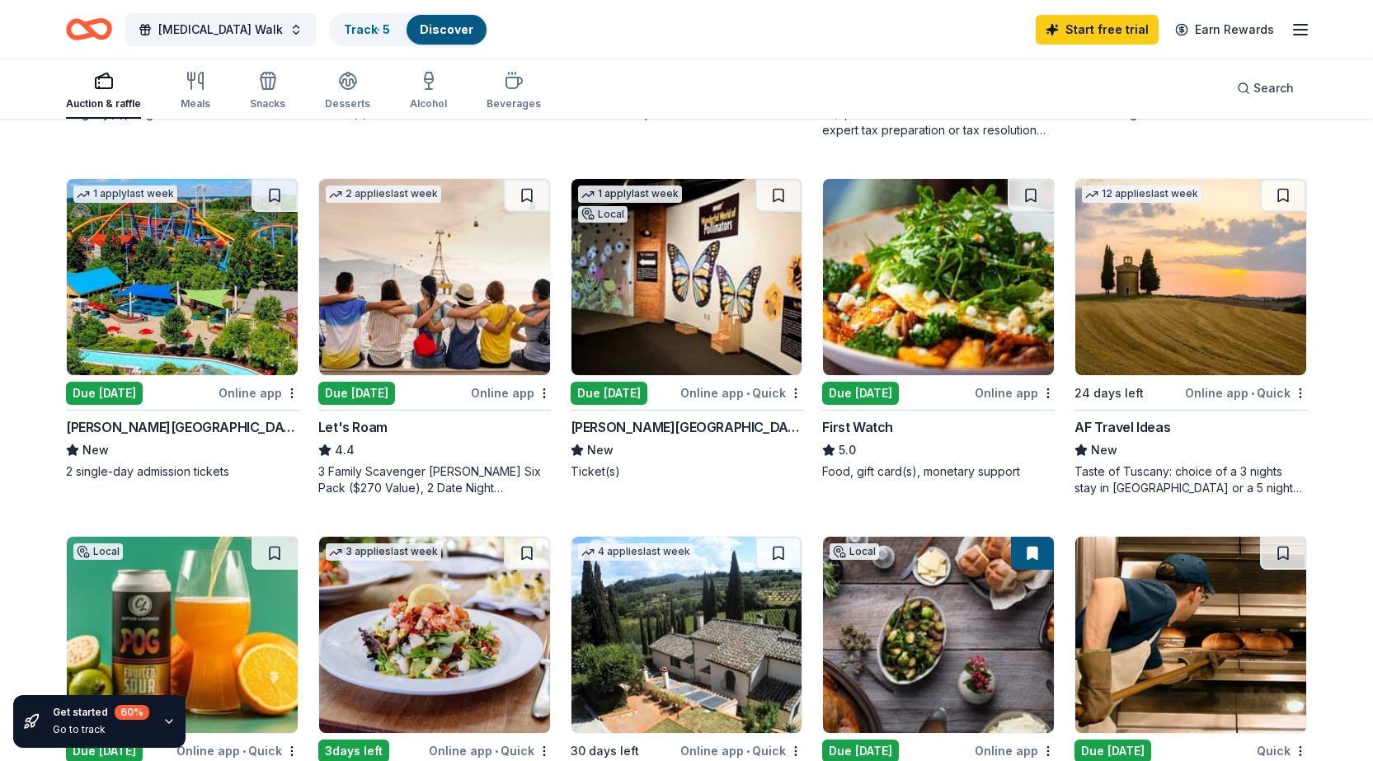
click at [125, 284] on img at bounding box center [182, 277] width 231 height 196
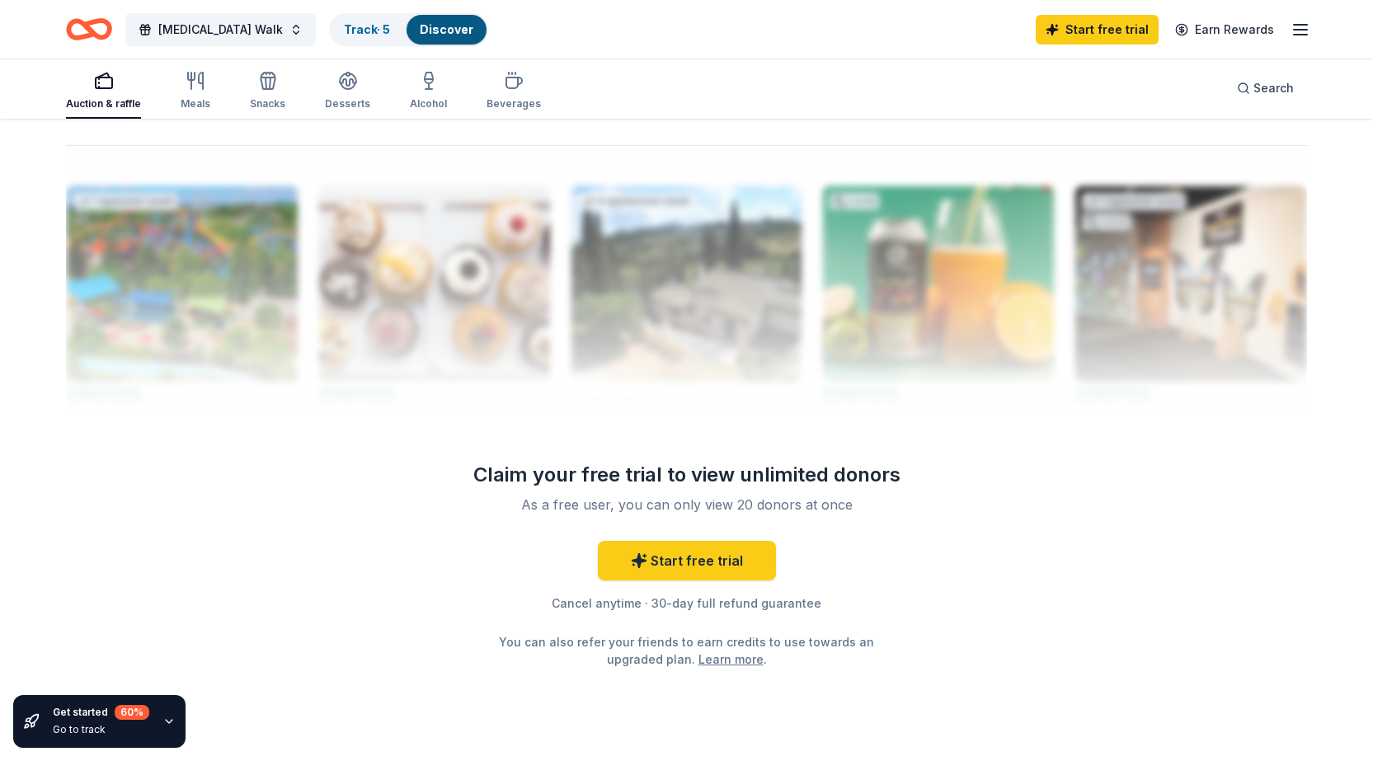
scroll to position [1619, 0]
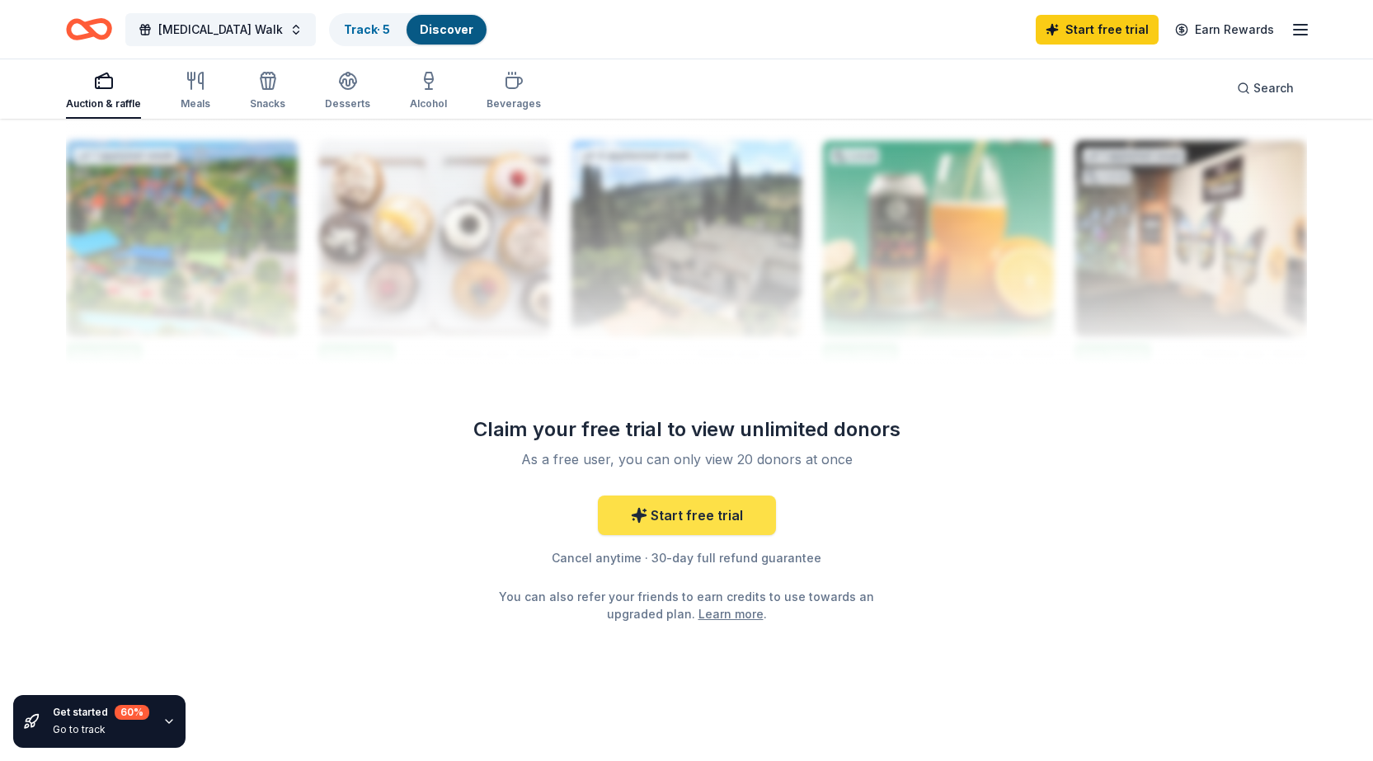
click at [711, 504] on link "Start free trial" at bounding box center [687, 516] width 178 height 40
click at [707, 516] on link "Start free trial" at bounding box center [687, 516] width 178 height 40
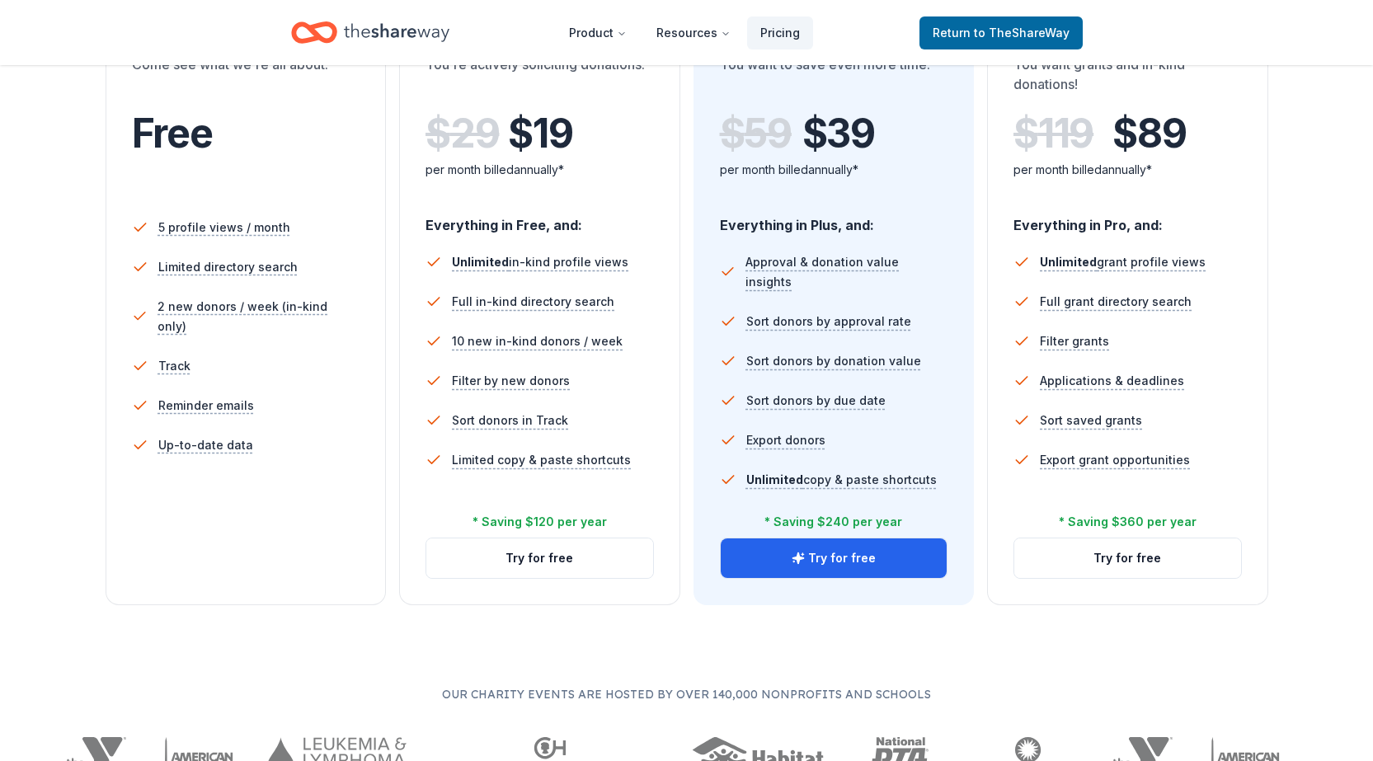
scroll to position [330, 0]
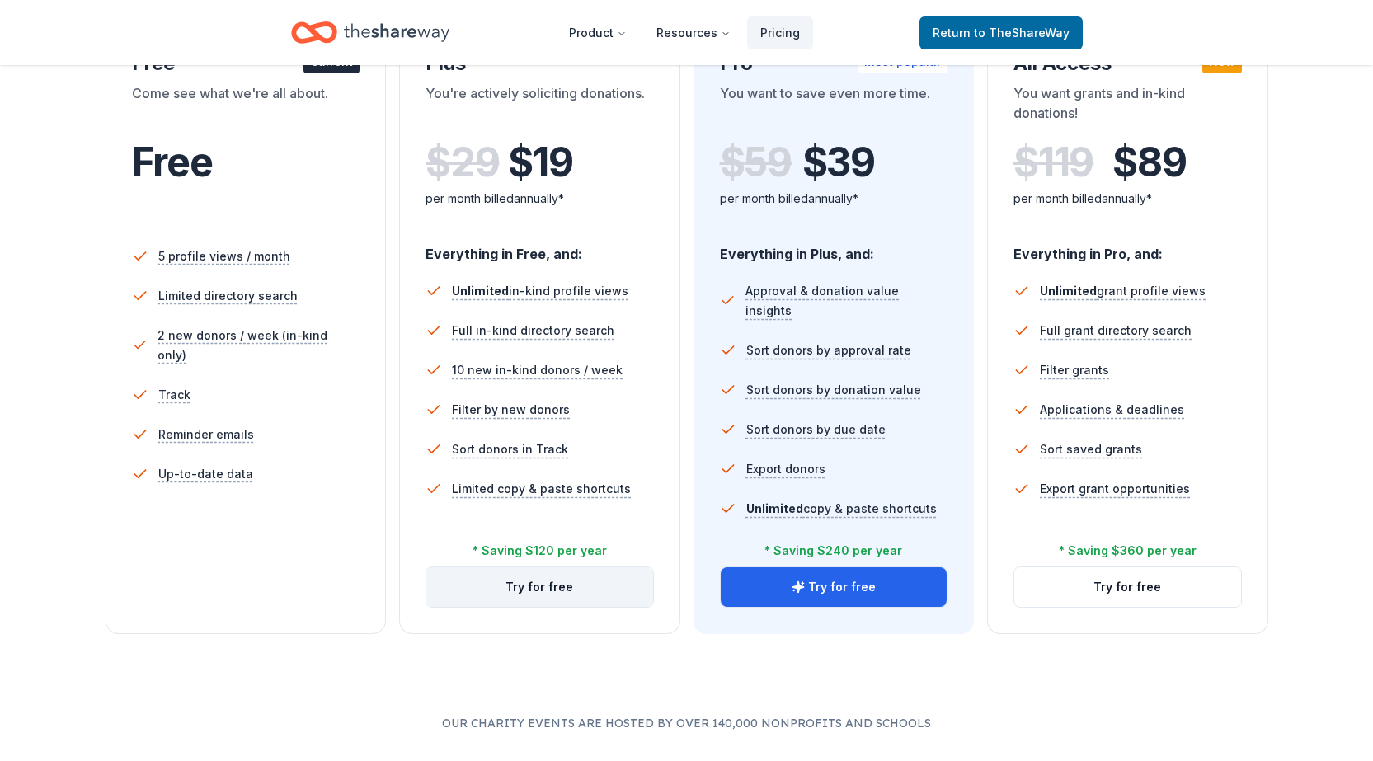
click at [567, 583] on button "Try for free" at bounding box center [539, 587] width 227 height 40
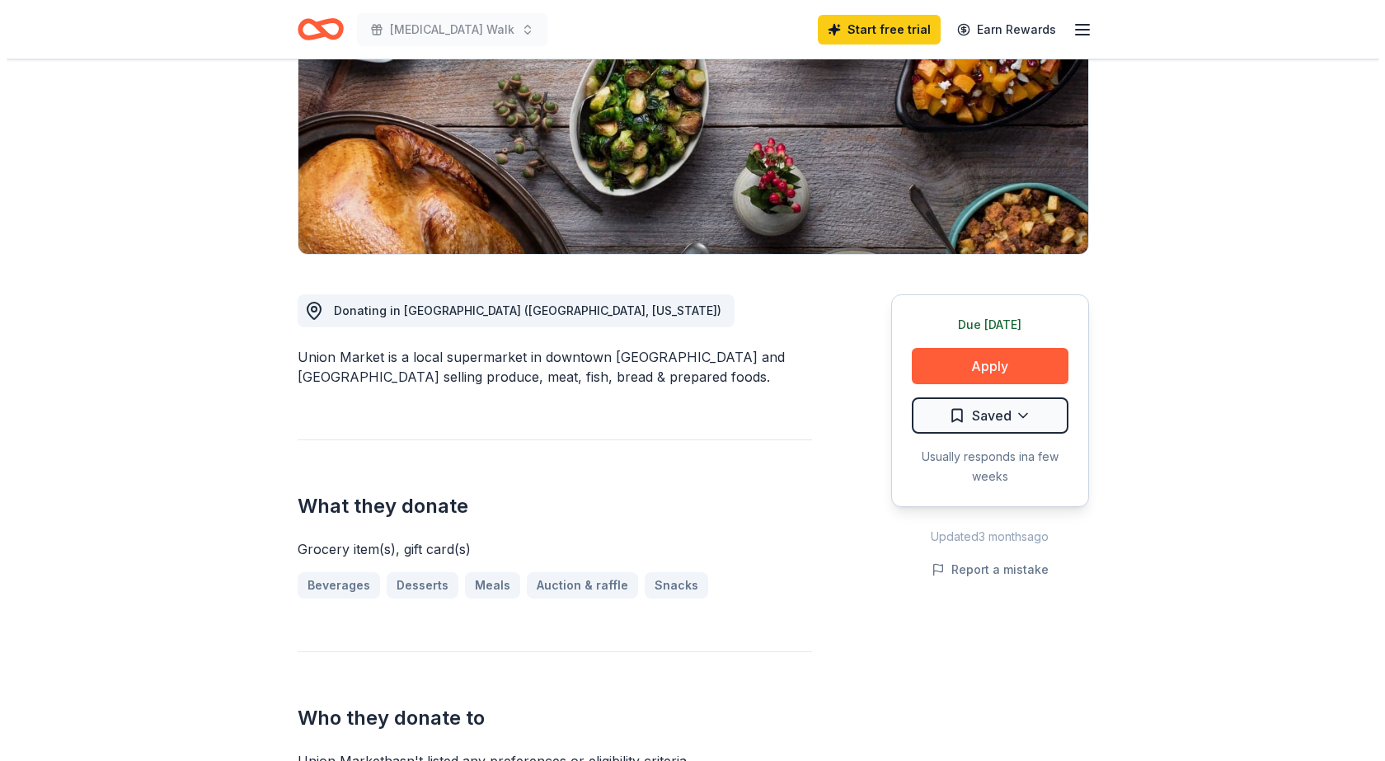
scroll to position [247, 0]
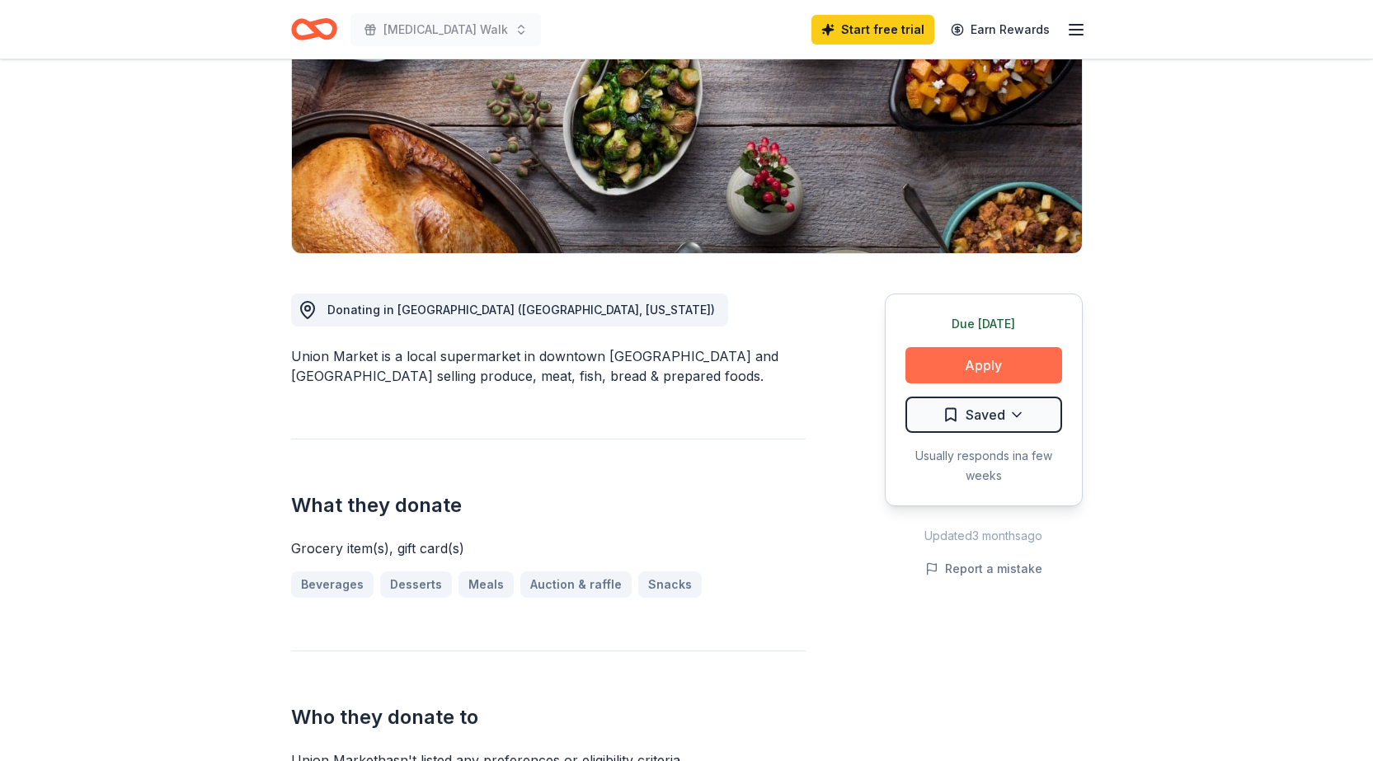
click at [992, 361] on button "Apply" at bounding box center [983, 365] width 157 height 36
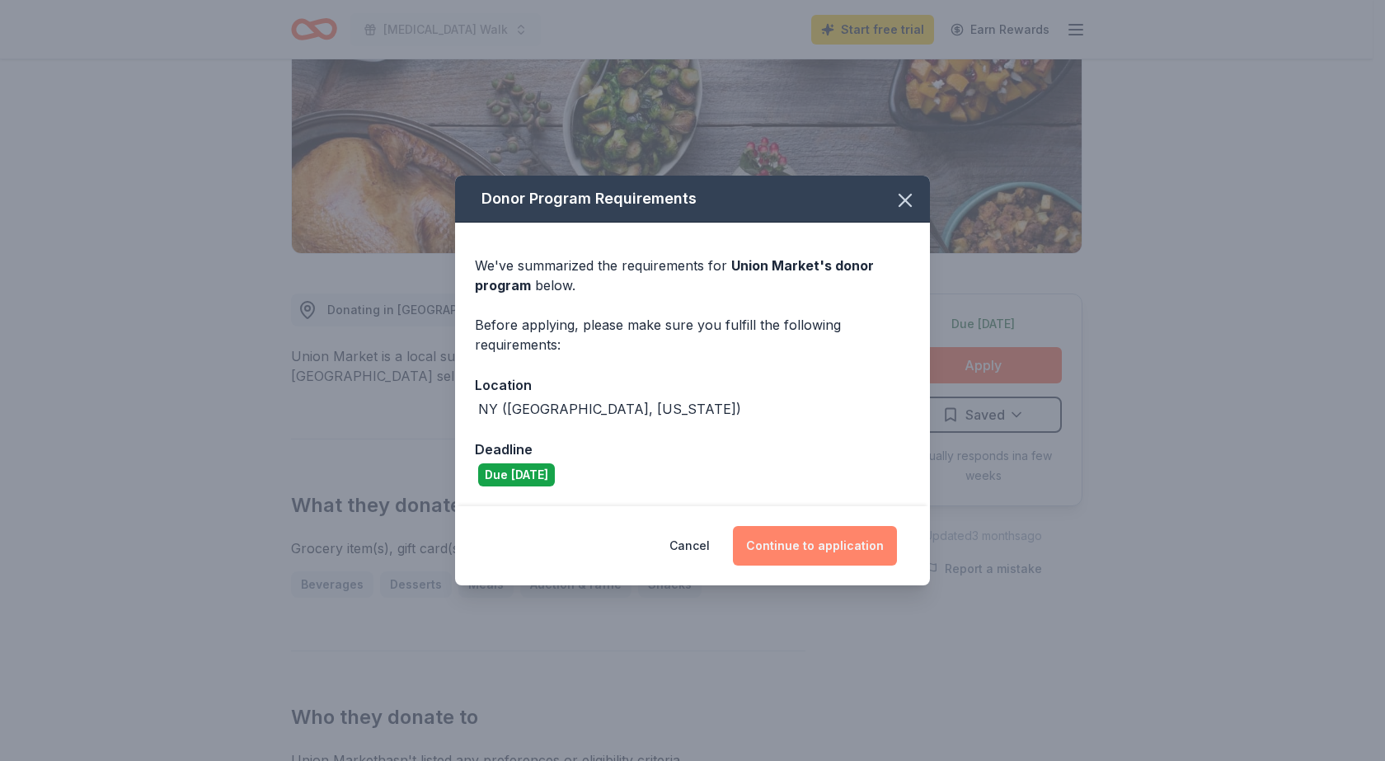
click at [766, 538] on button "Continue to application" at bounding box center [815, 546] width 164 height 40
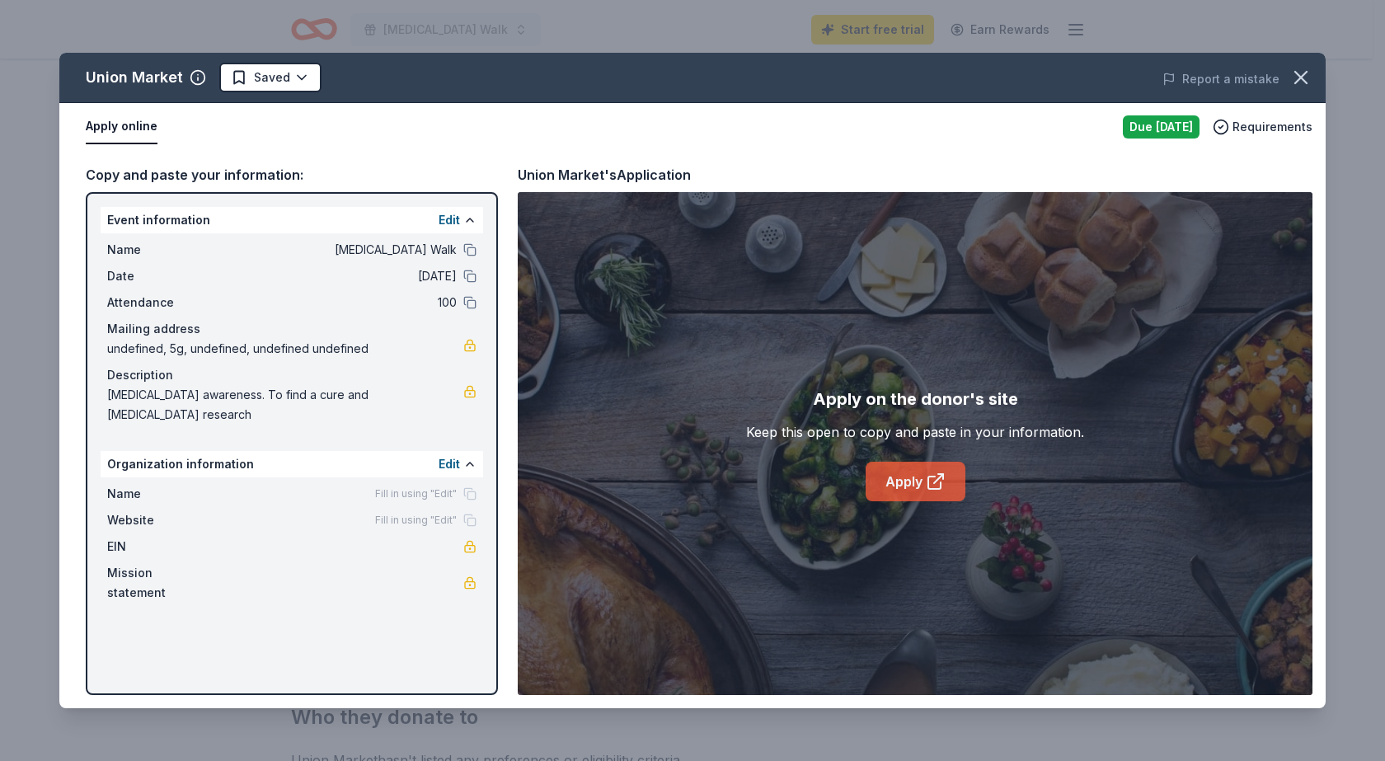
click at [901, 485] on link "Apply" at bounding box center [916, 482] width 100 height 40
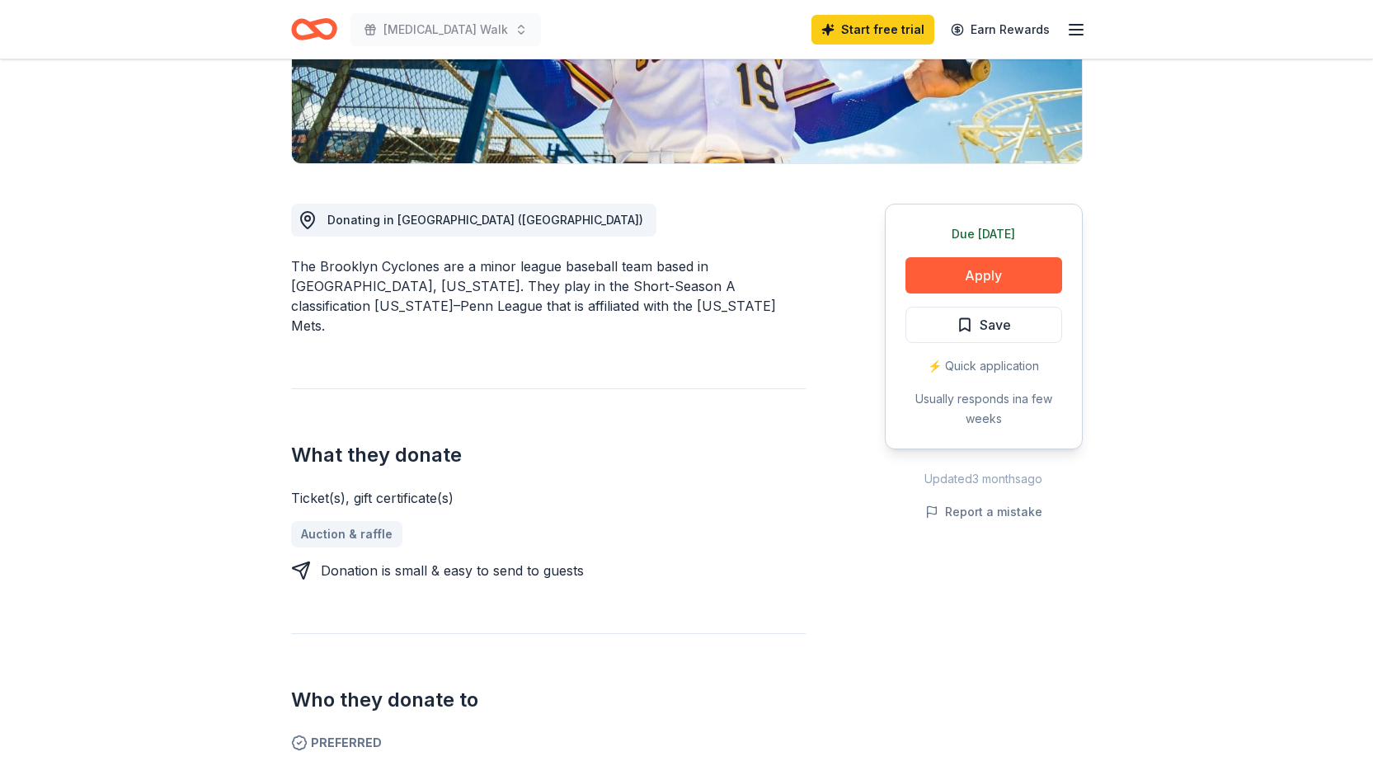
scroll to position [330, 0]
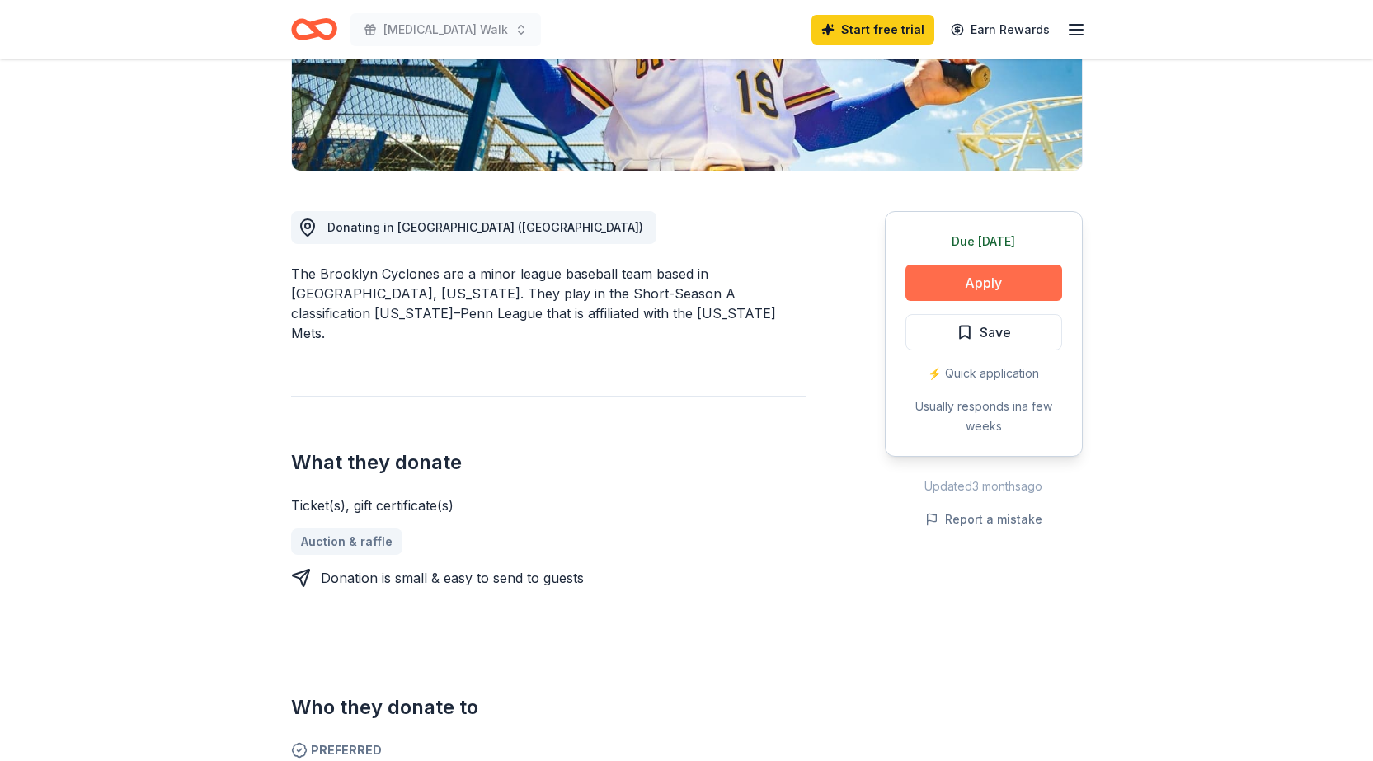
click at [956, 286] on button "Apply" at bounding box center [983, 283] width 157 height 36
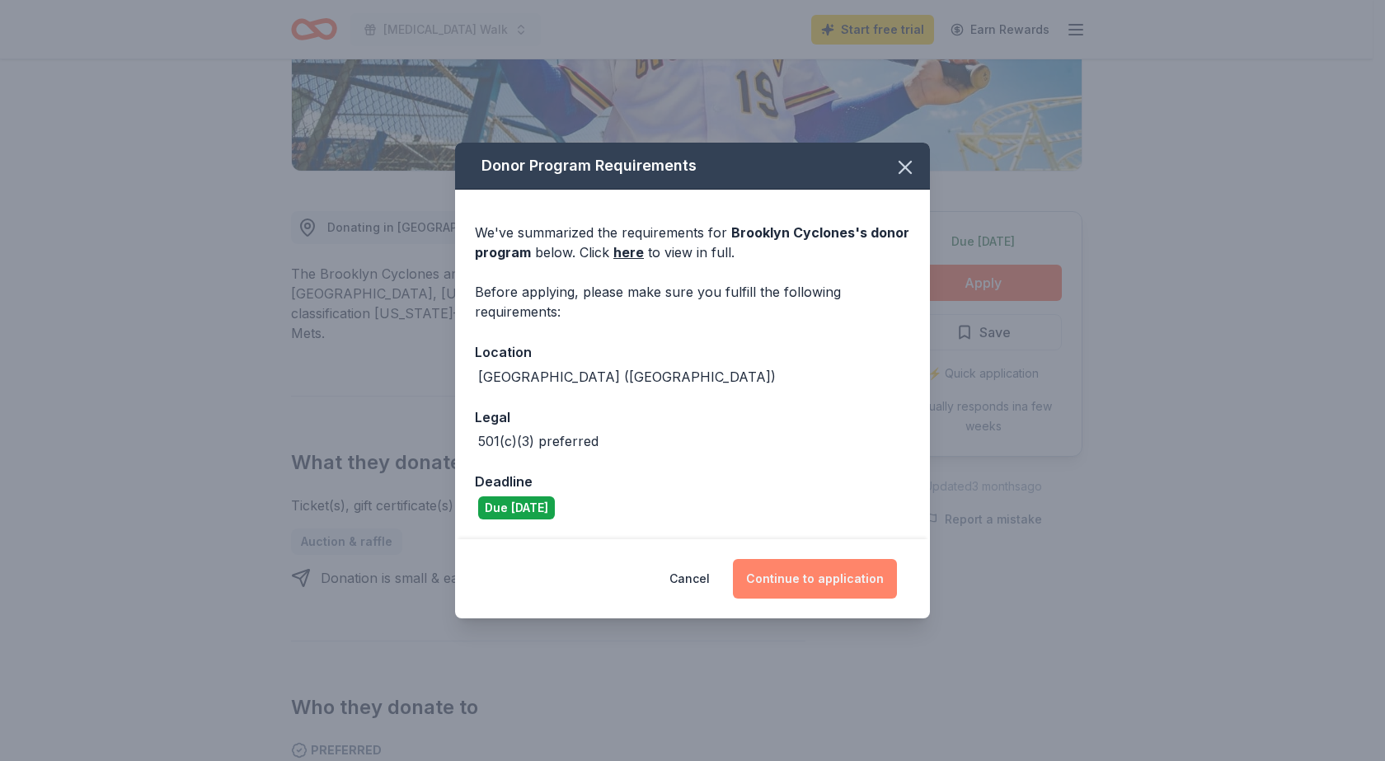
click at [801, 573] on button "Continue to application" at bounding box center [815, 579] width 164 height 40
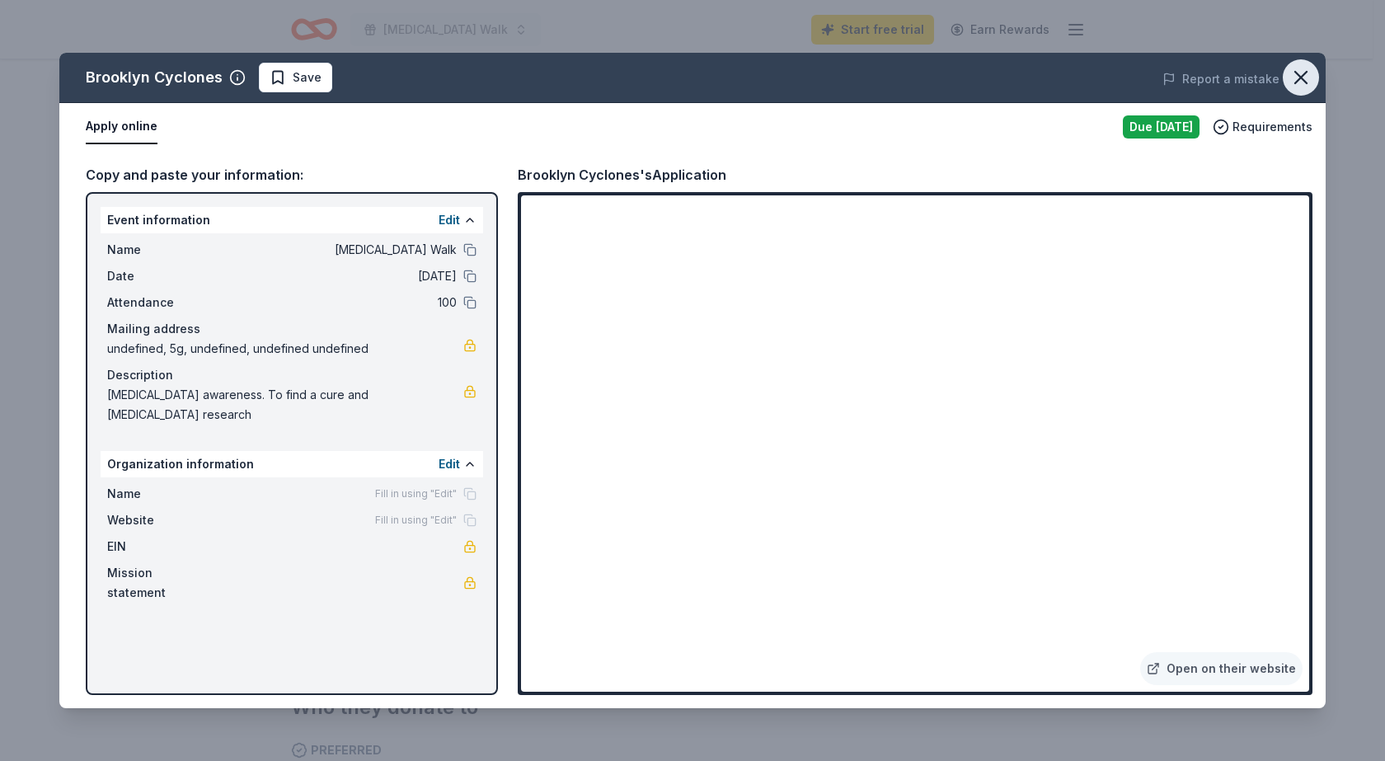
click at [1306, 74] on icon "button" at bounding box center [1301, 77] width 23 height 23
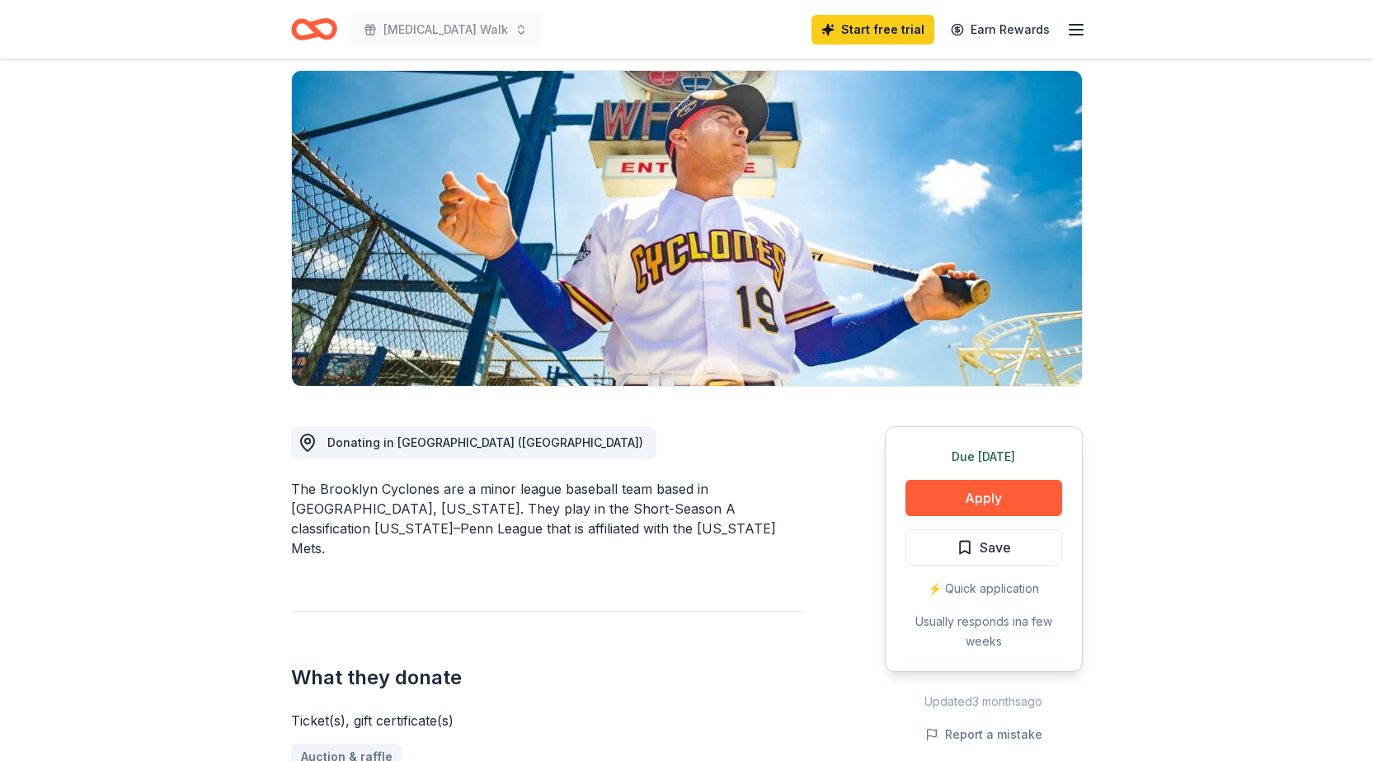
scroll to position [0, 0]
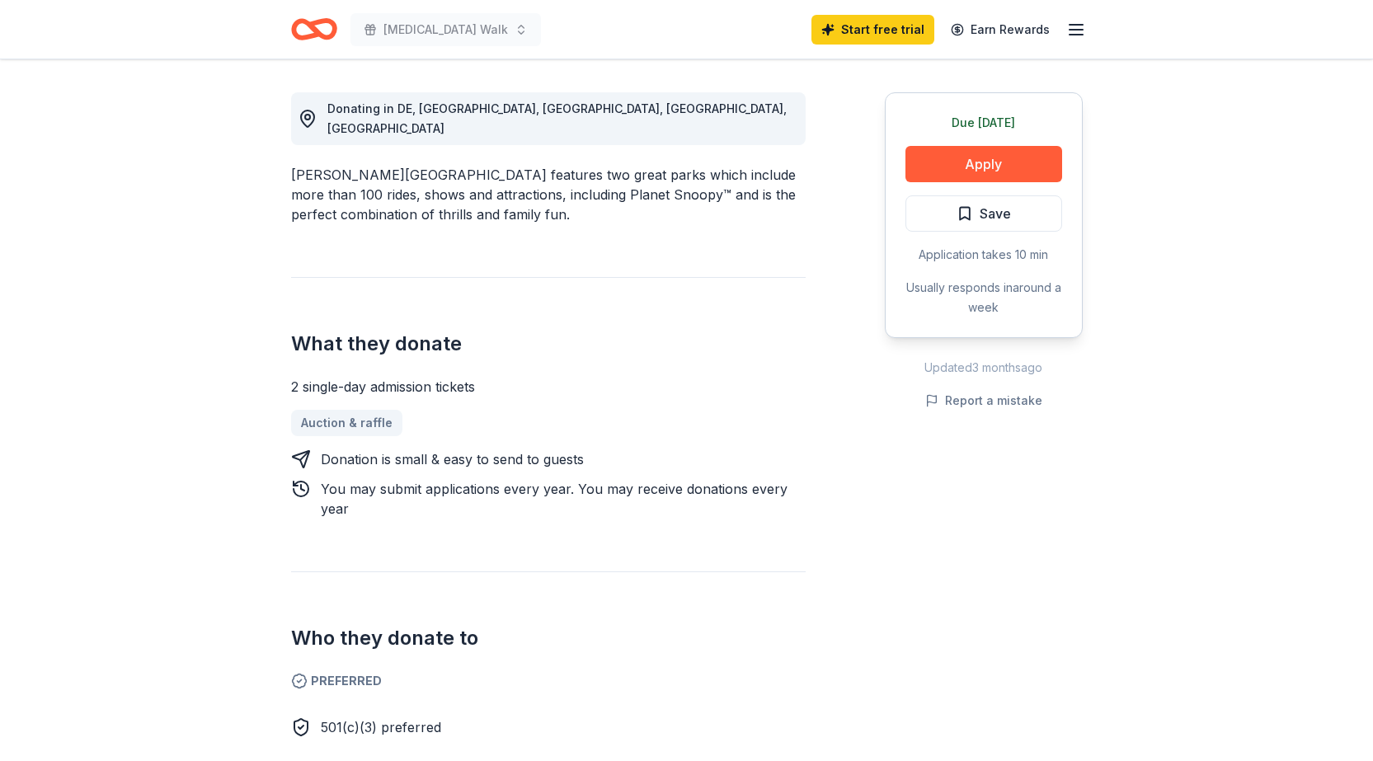
scroll to position [247, 0]
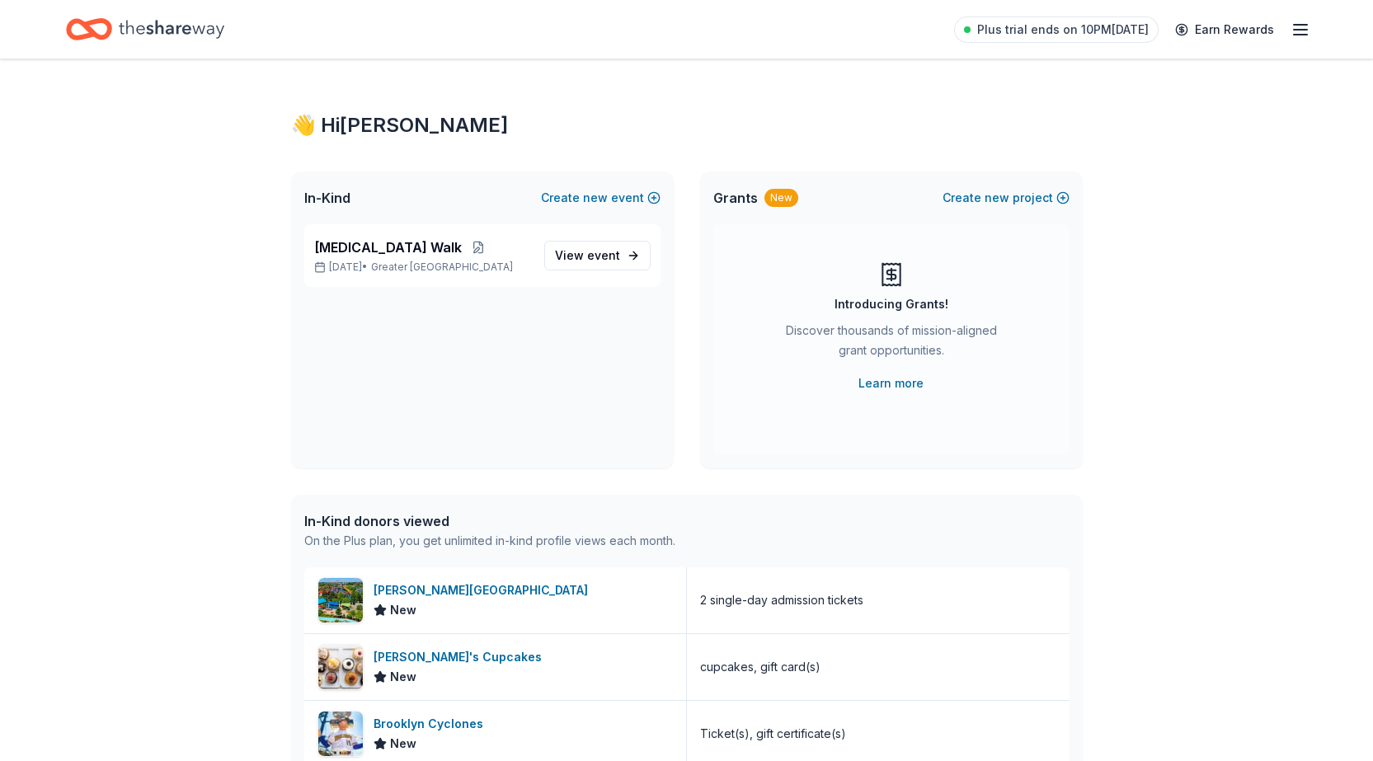
click at [134, 31] on icon "Home" at bounding box center [172, 29] width 106 height 18
click at [380, 247] on span "[MEDICAL_DATA] Walk" at bounding box center [388, 248] width 148 height 20
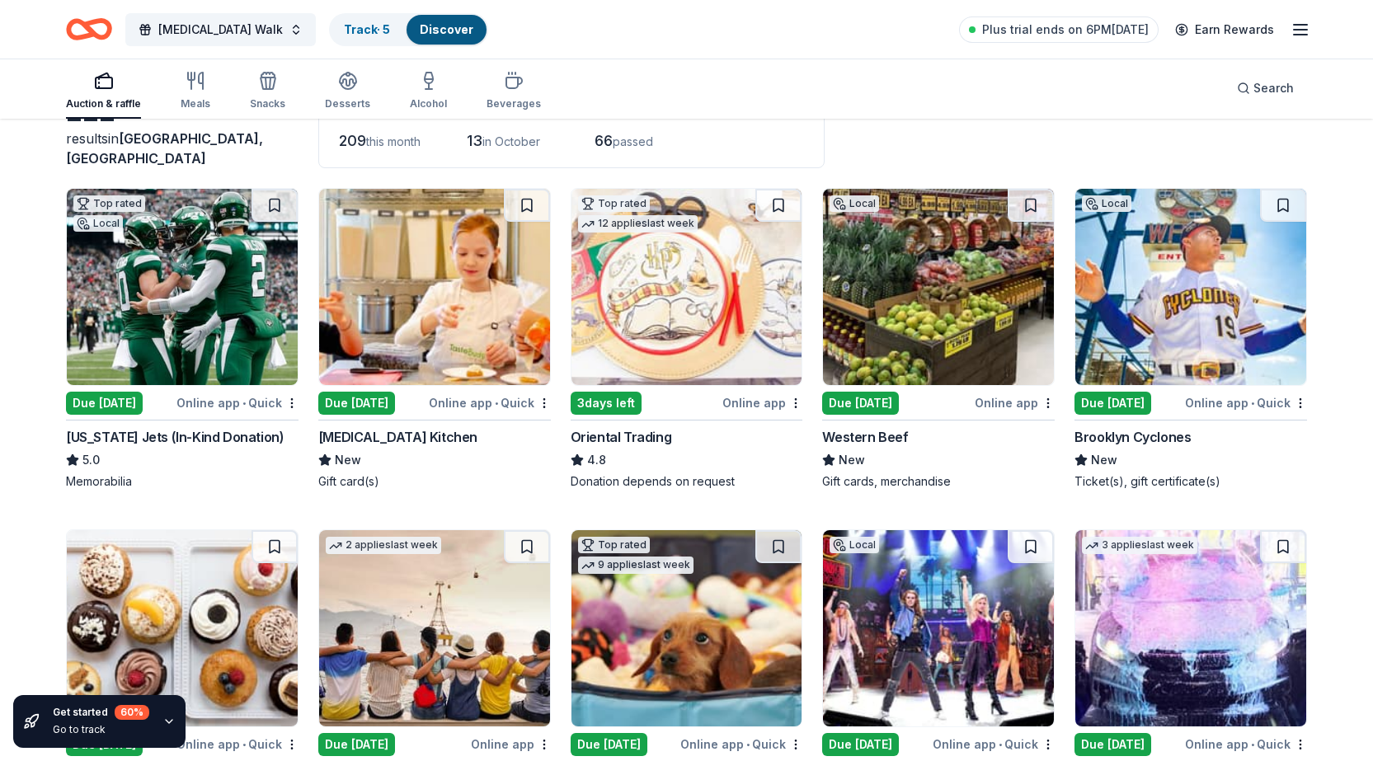
scroll to position [82, 0]
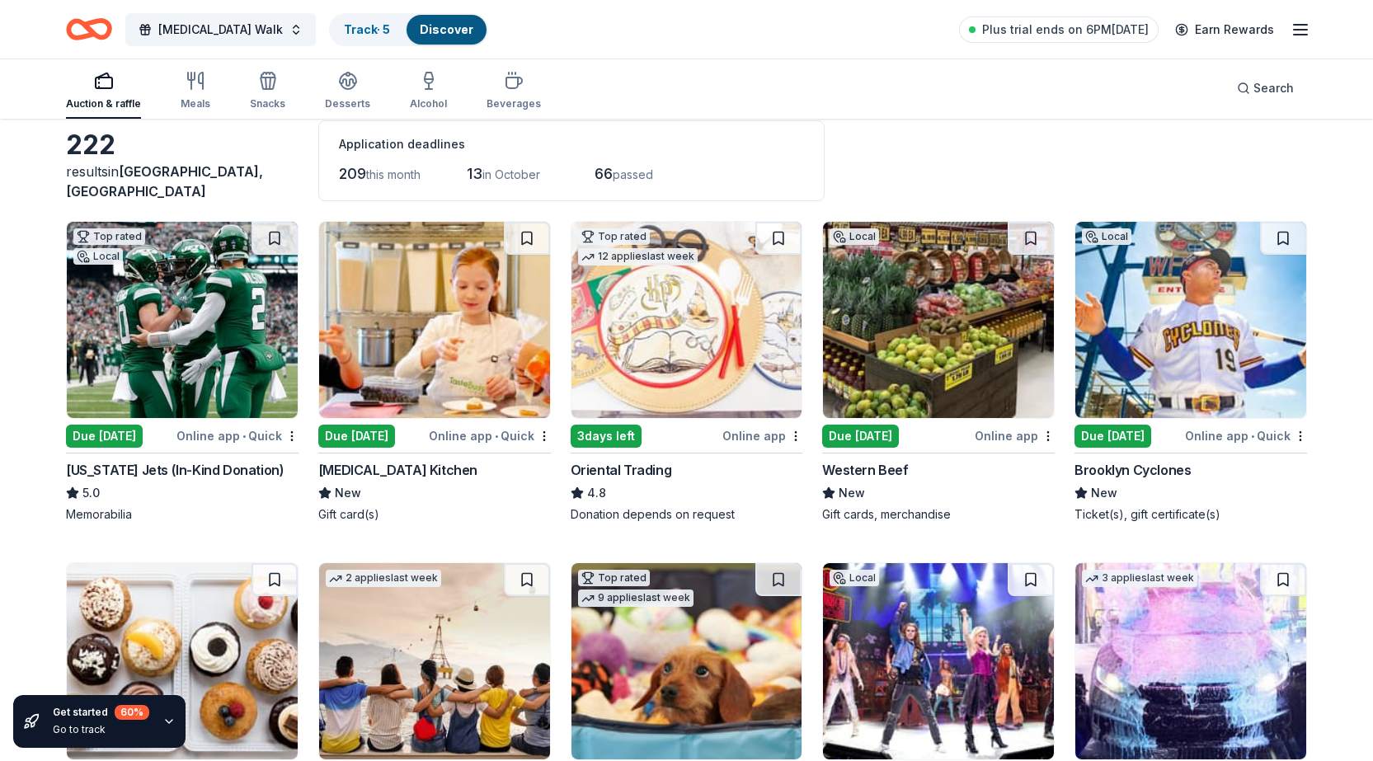
click at [894, 354] on img at bounding box center [938, 320] width 231 height 196
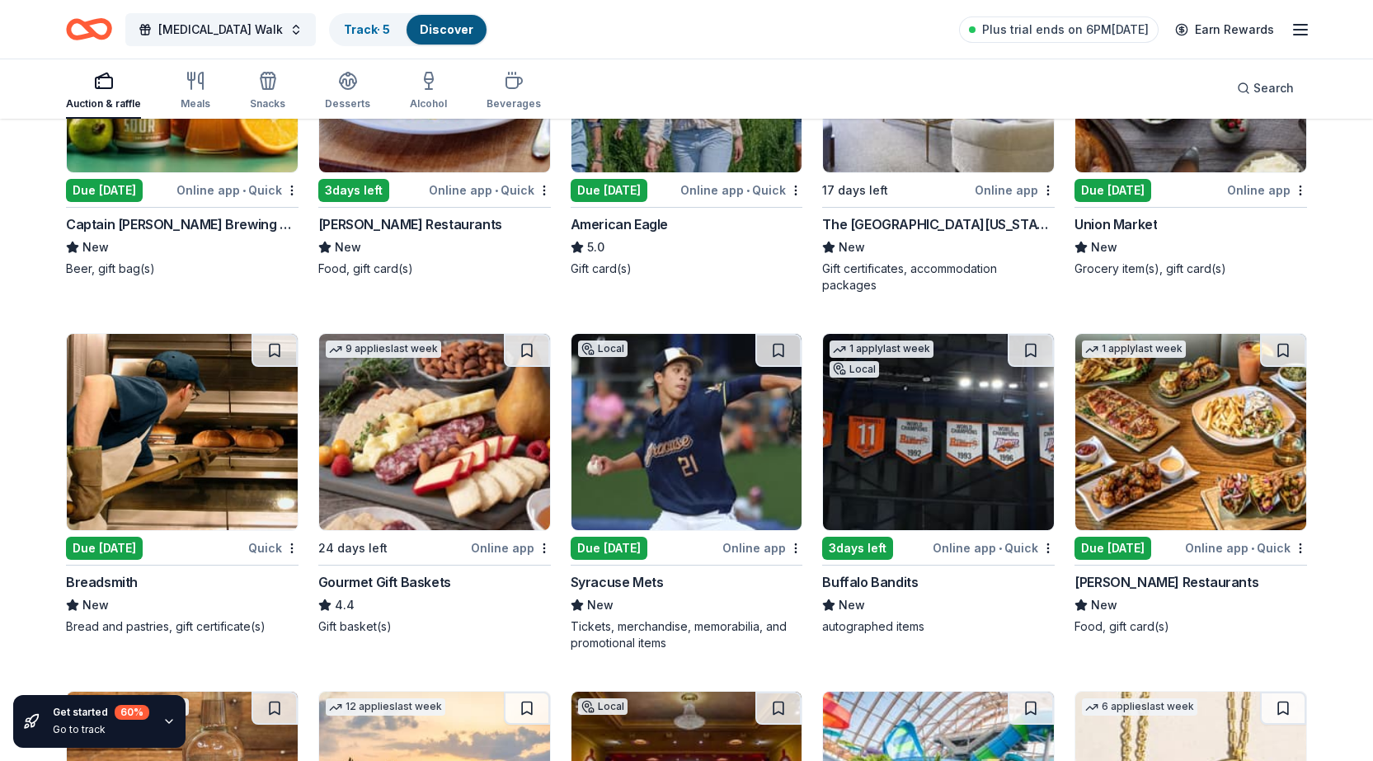
scroll to position [1766, 0]
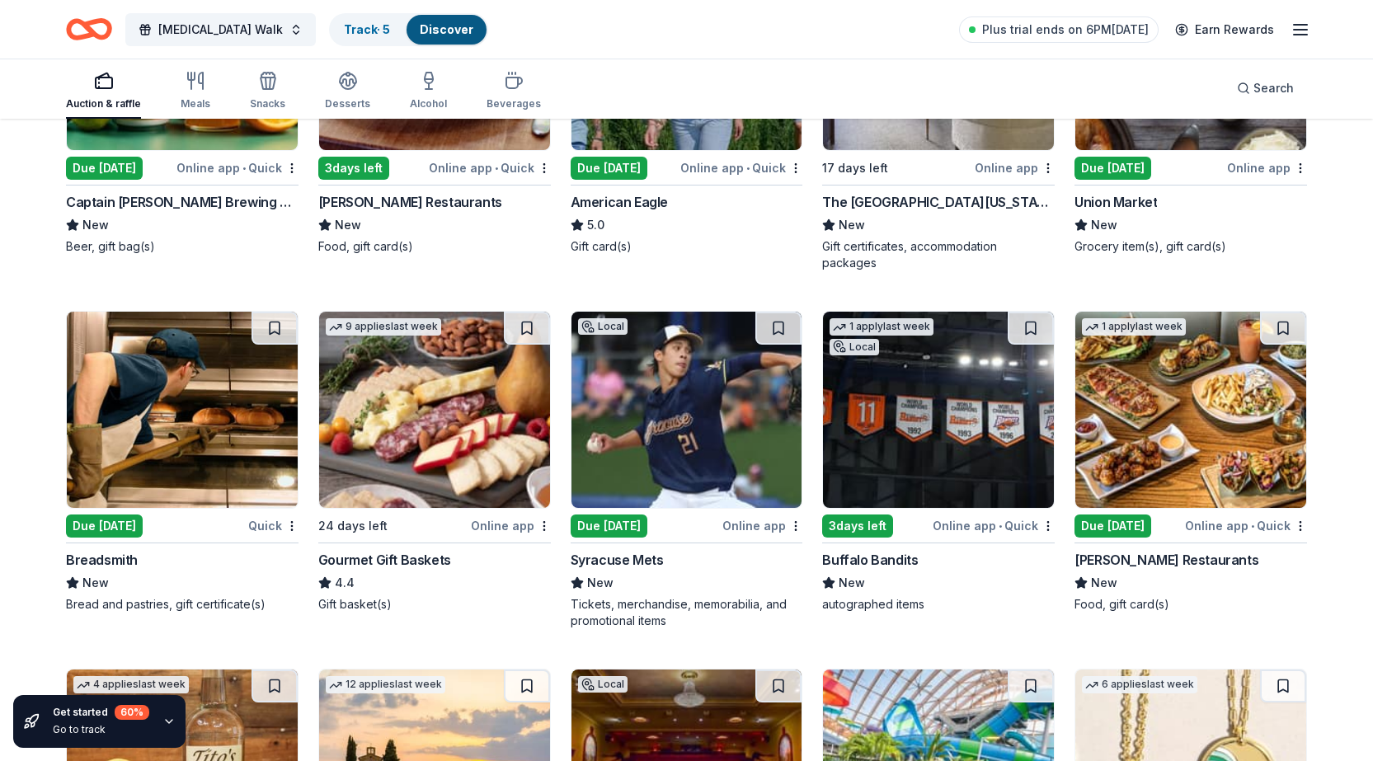
click at [418, 526] on div "24 days left" at bounding box center [392, 525] width 149 height 21
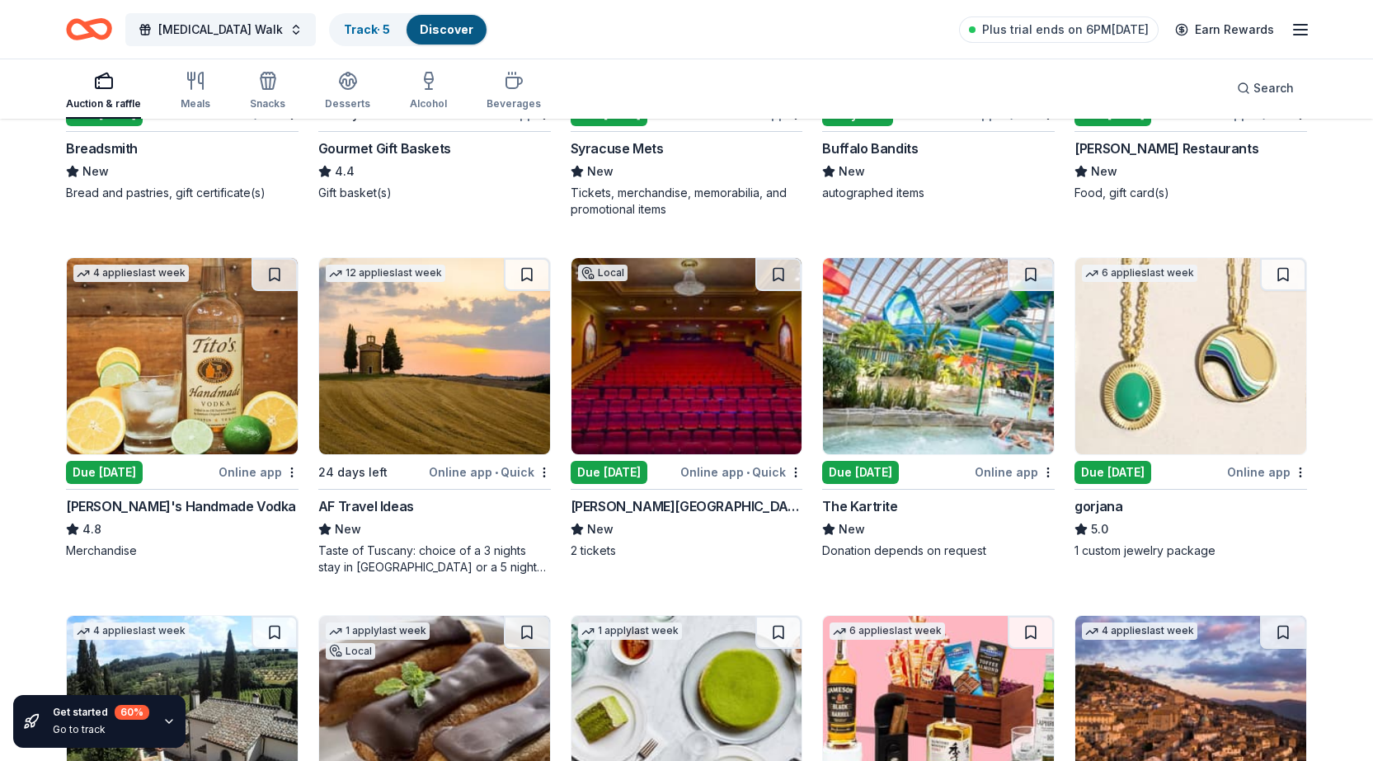
scroll to position [2260, 0]
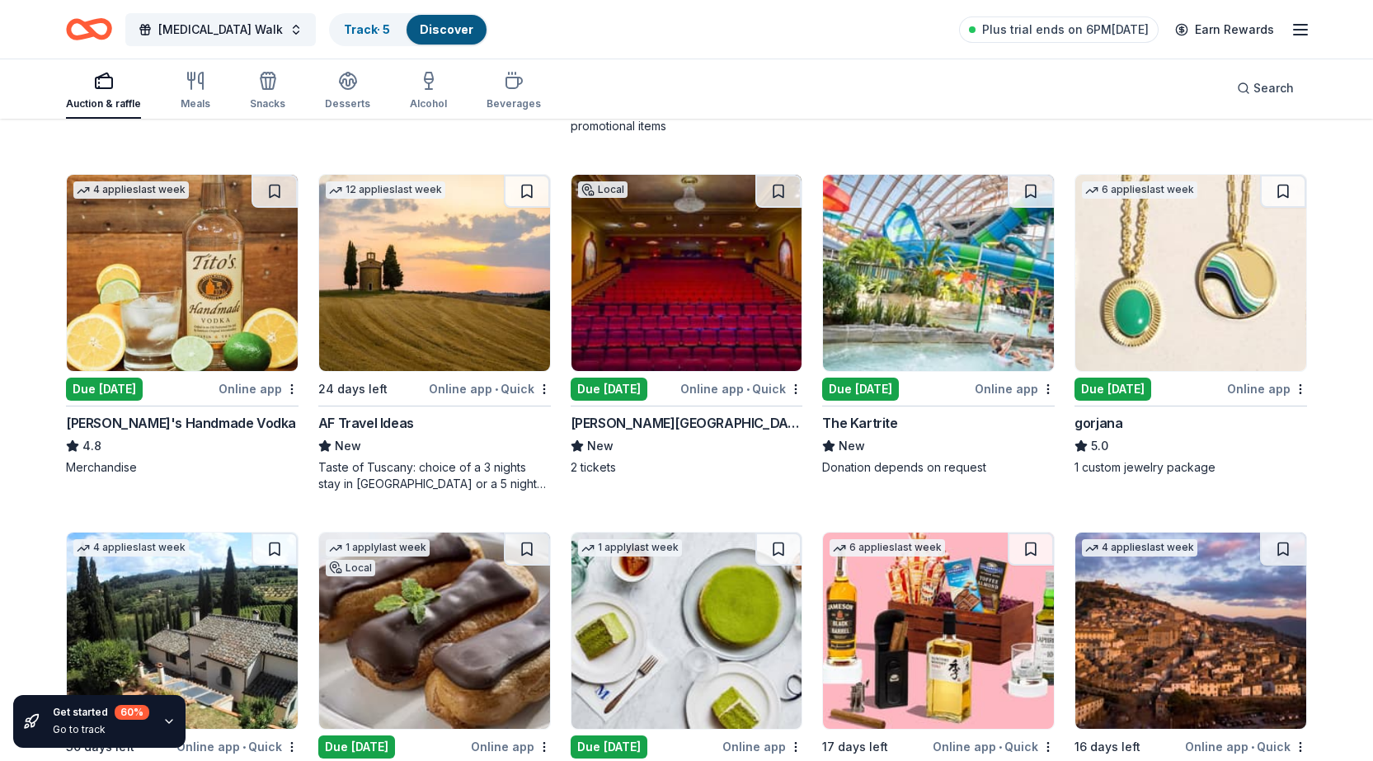
click at [129, 387] on div "Due [DATE]" at bounding box center [104, 389] width 77 height 23
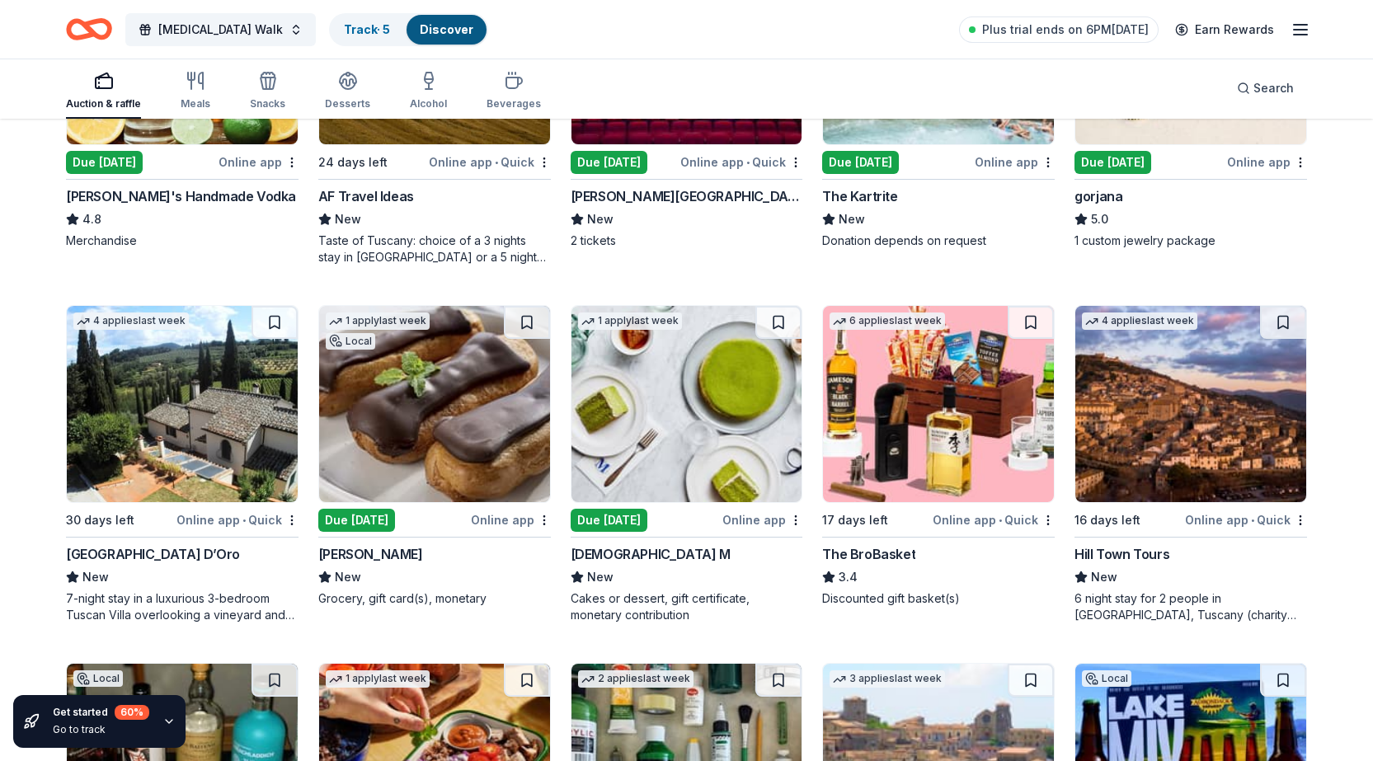
scroll to position [2590, 0]
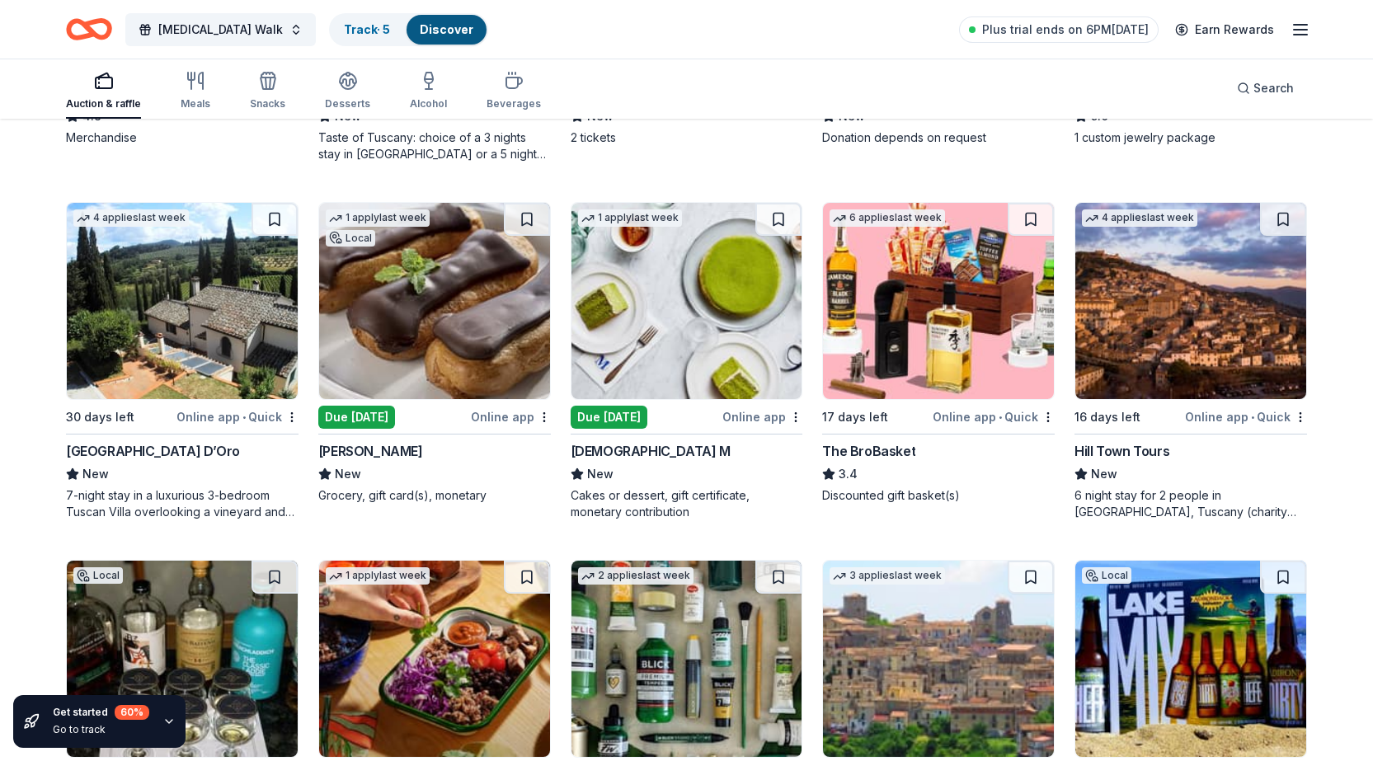
click at [880, 437] on div "6 applies last week 17 days left Online app • Quick The BroBasket 3.4 Discounte…" at bounding box center [938, 353] width 233 height 302
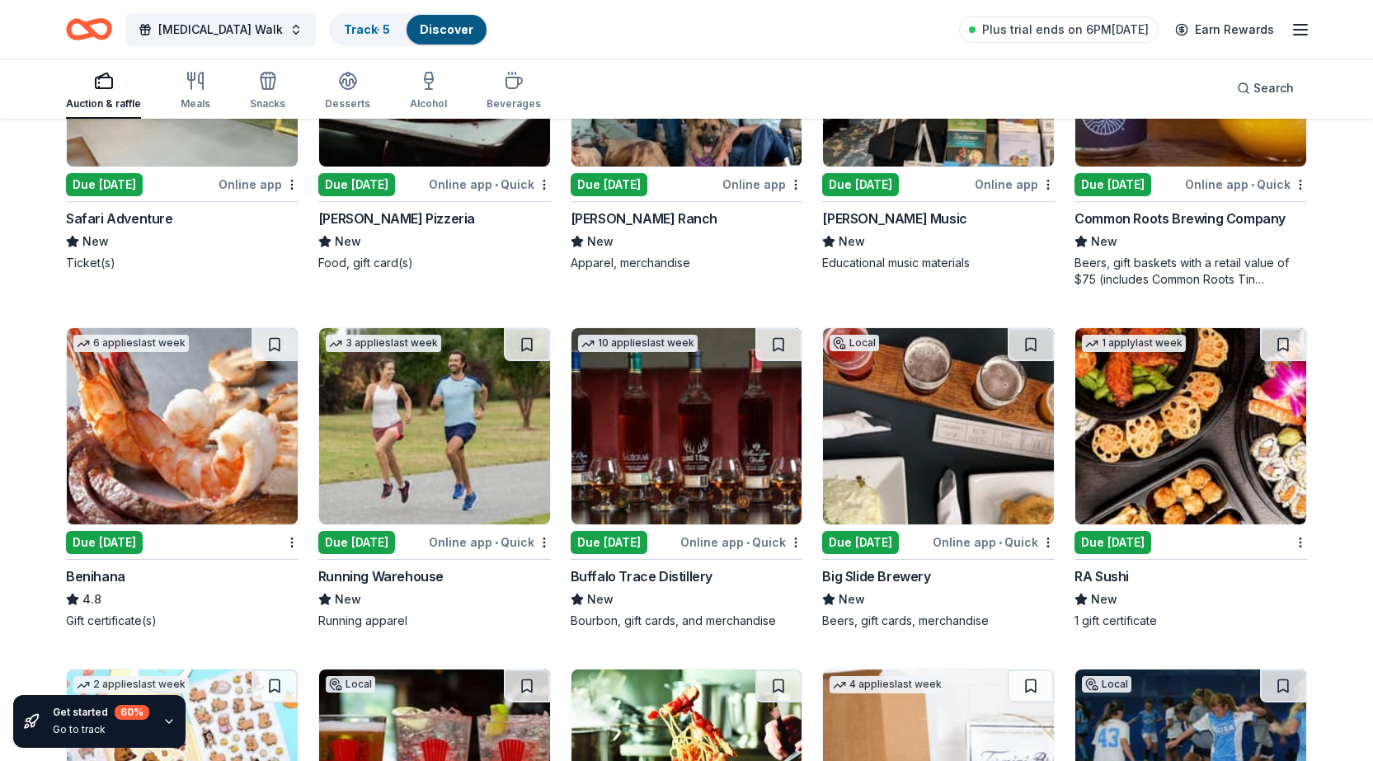
scroll to position [4639, 0]
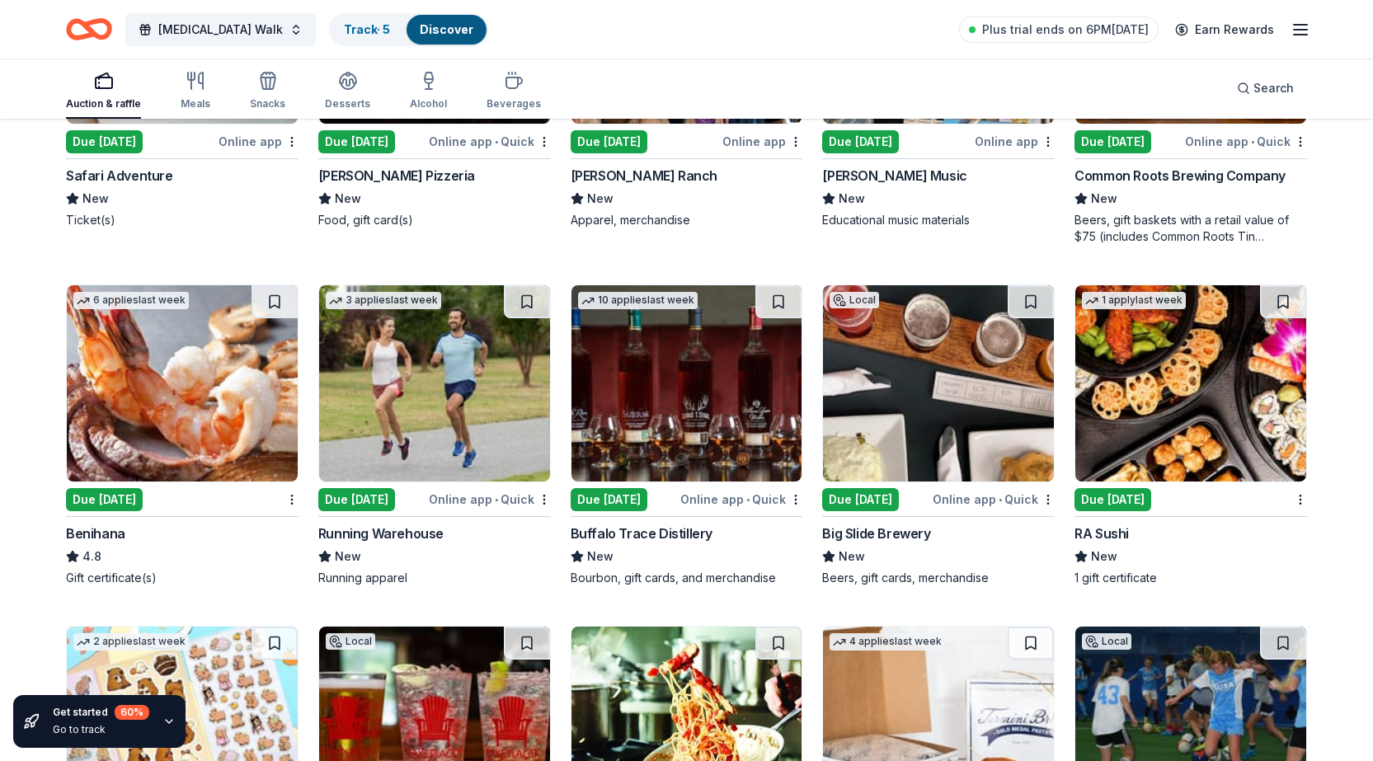
click at [135, 493] on div "Due [DATE]" at bounding box center [104, 499] width 77 height 23
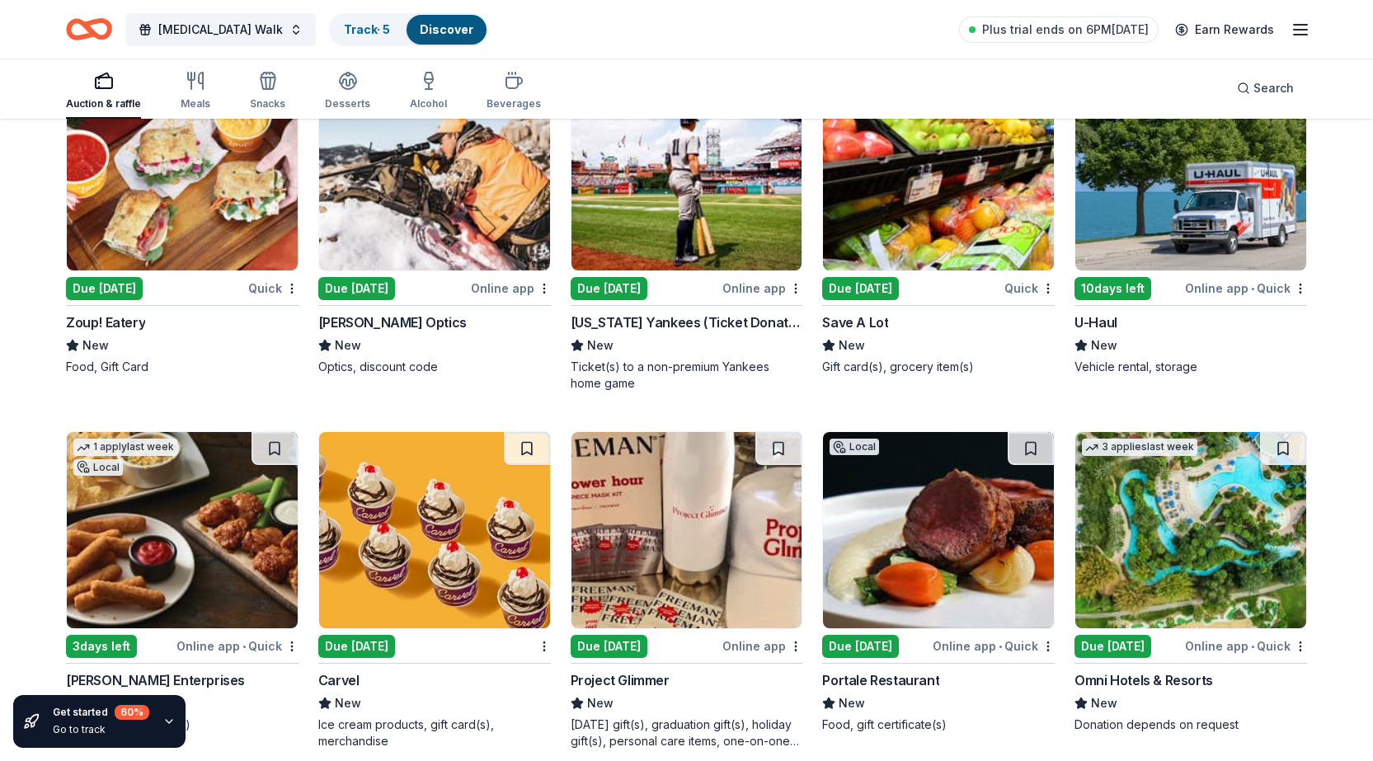
scroll to position [6671, 0]
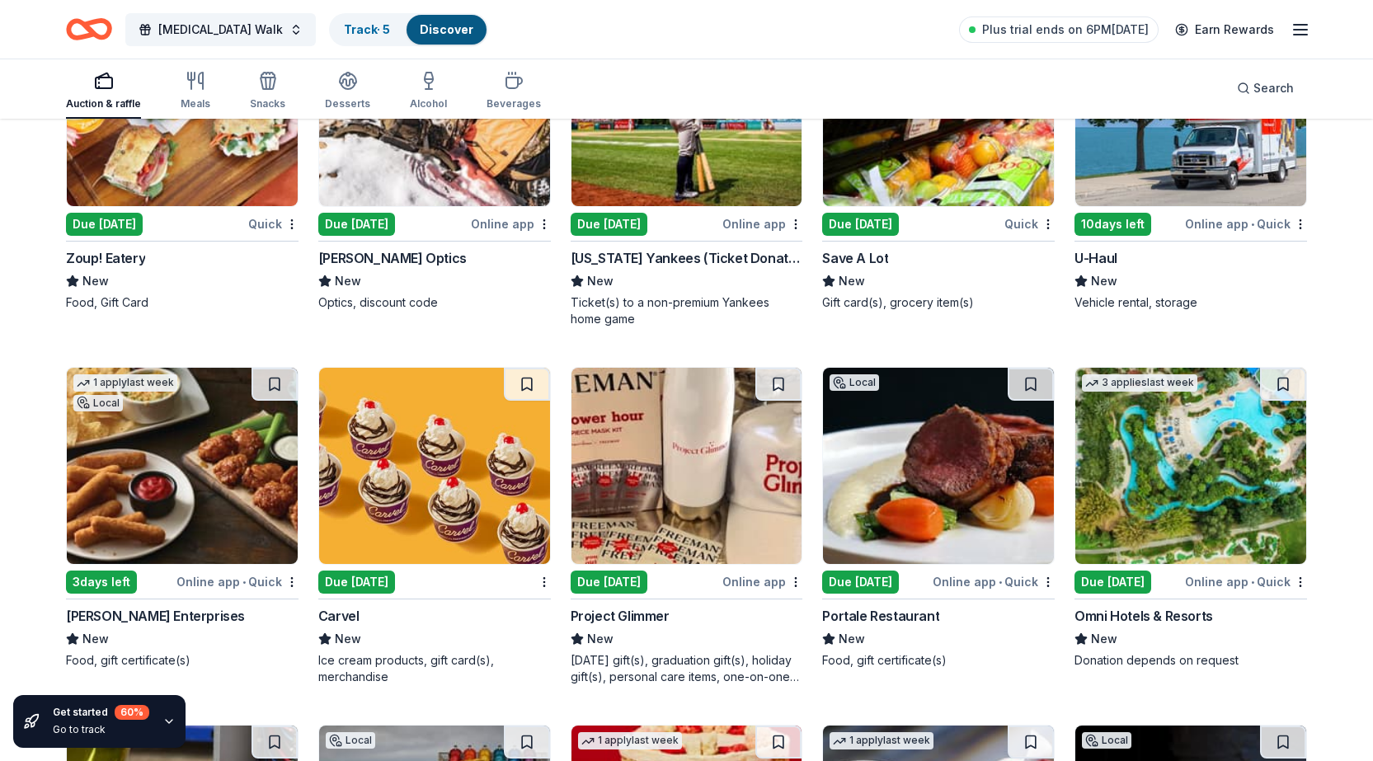
click at [374, 579] on div "Due [DATE]" at bounding box center [356, 582] width 77 height 23
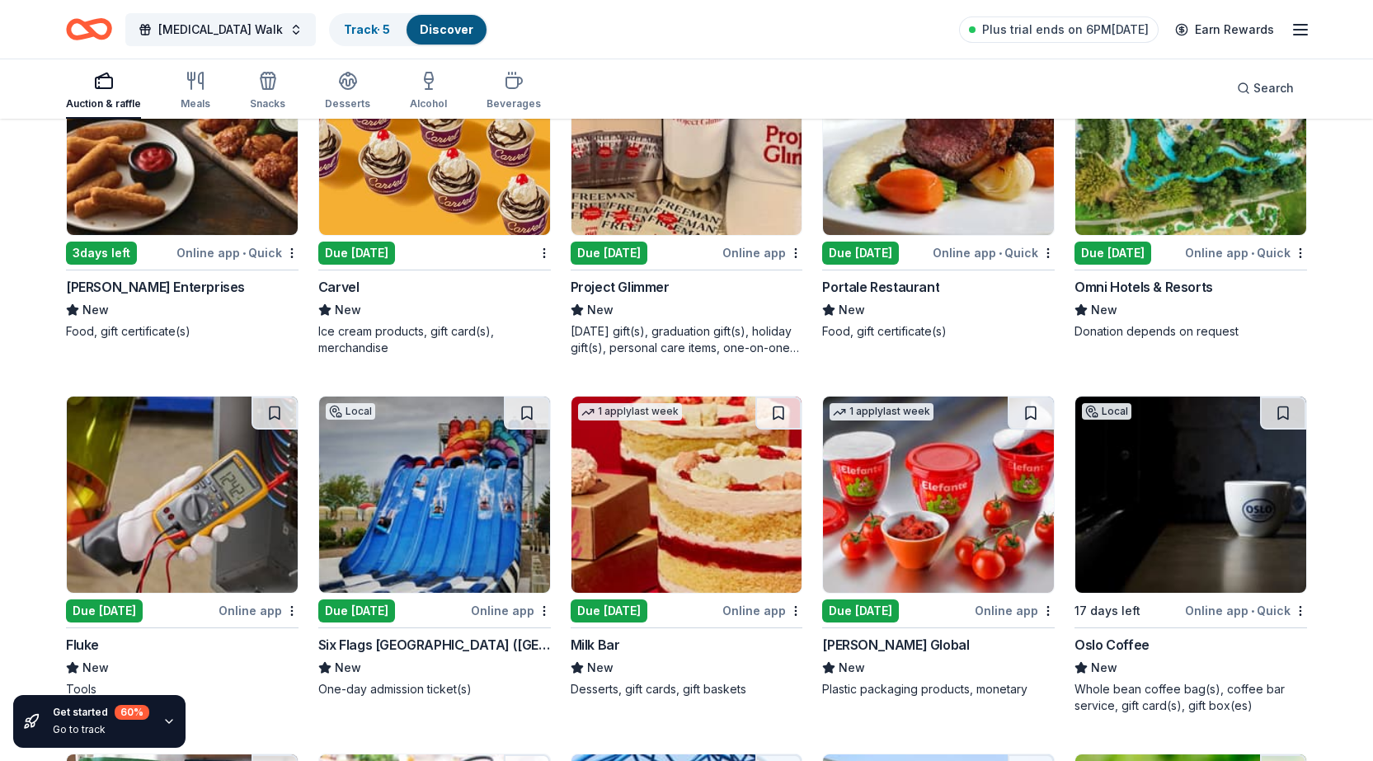
scroll to position [7001, 0]
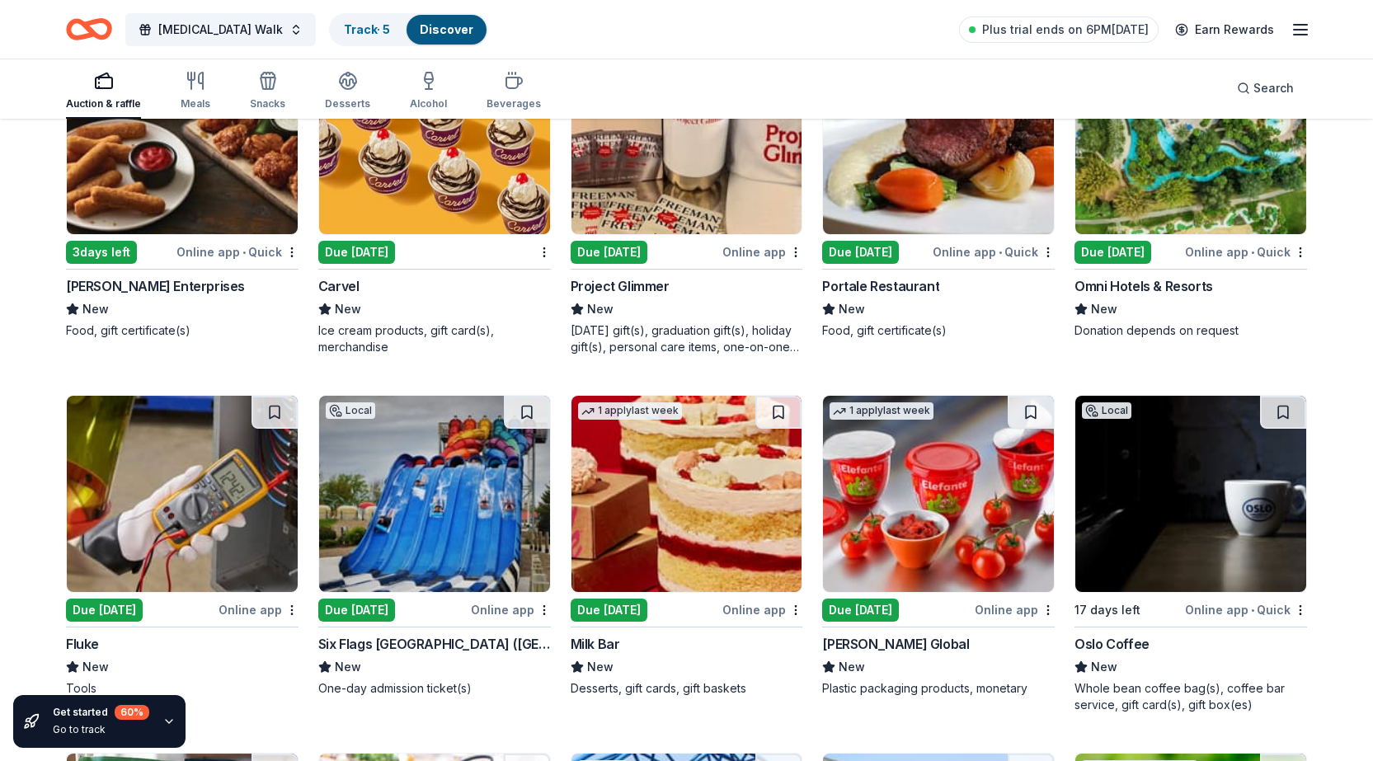
click at [591, 599] on div "Due [DATE]" at bounding box center [609, 610] width 77 height 23
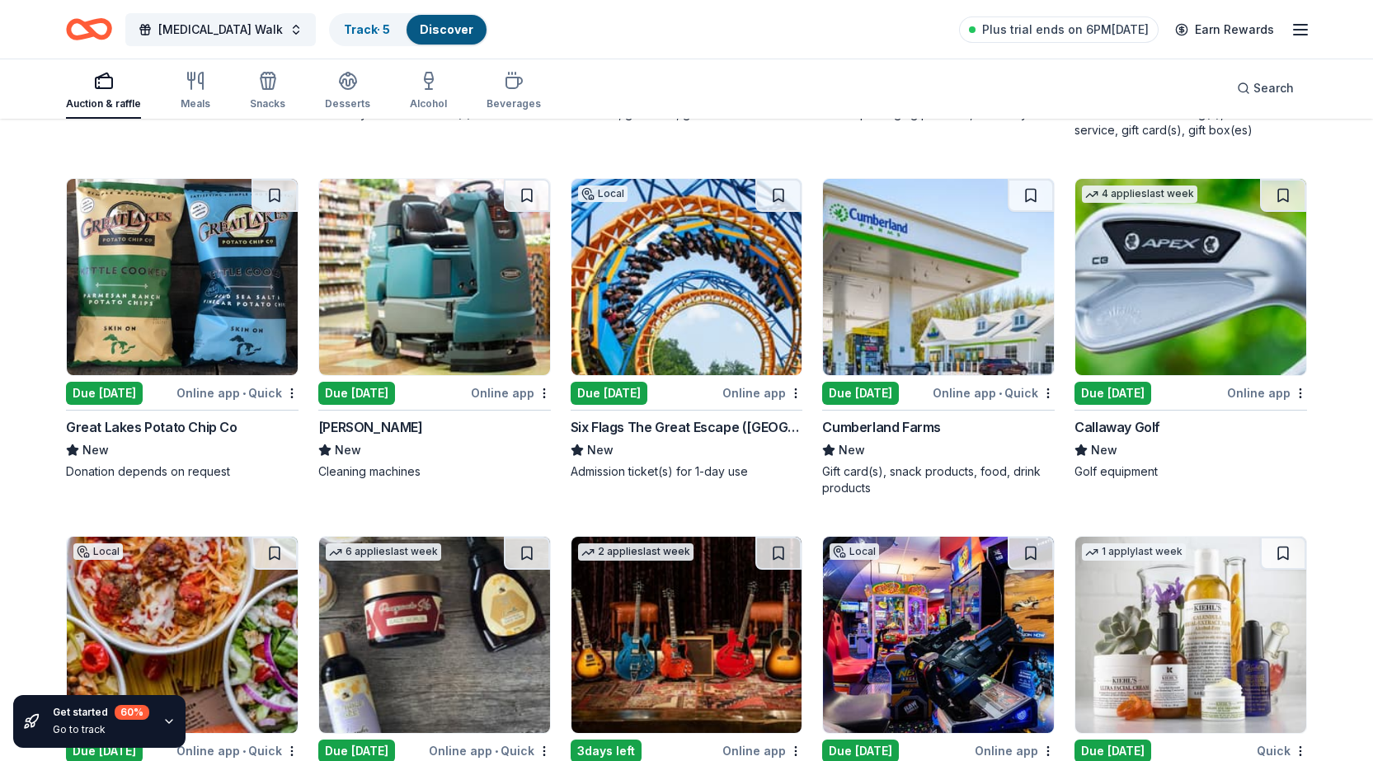
scroll to position [7578, 0]
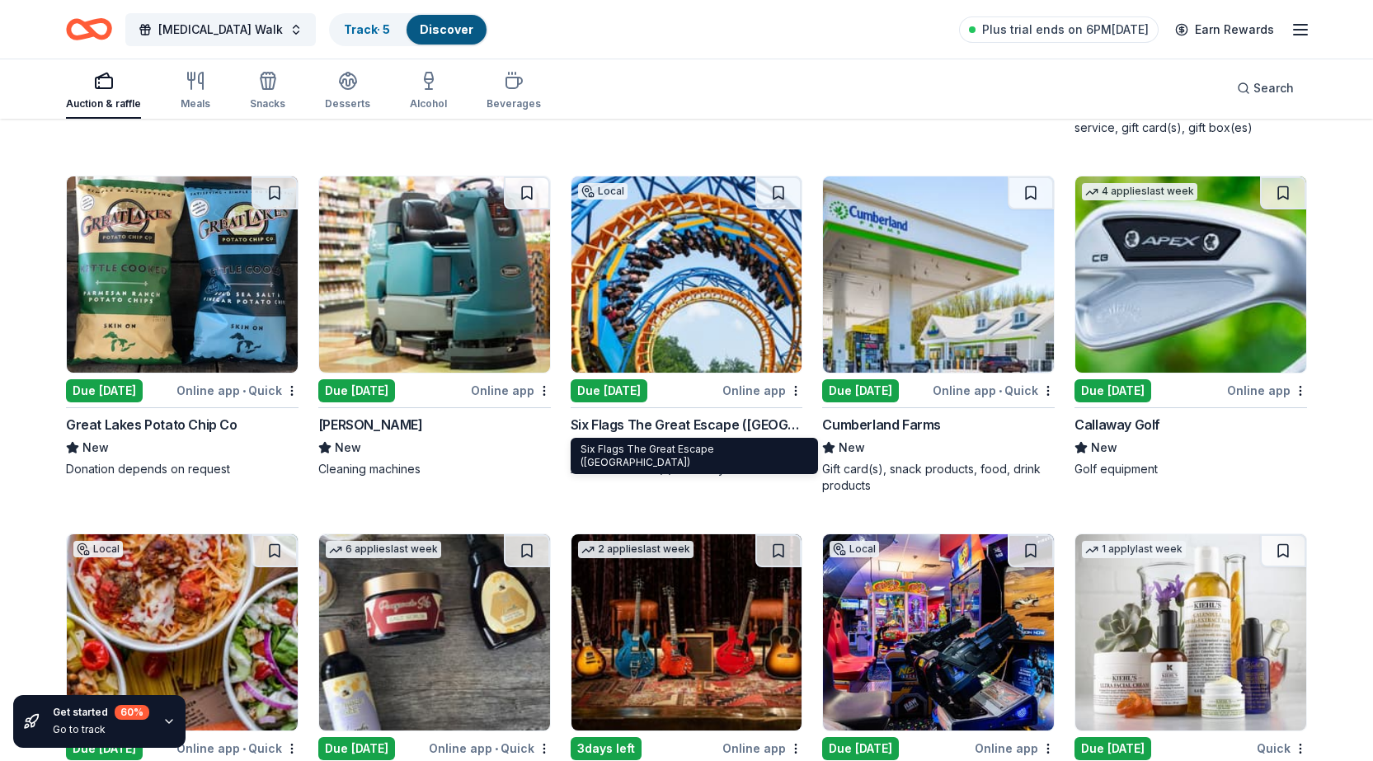
click at [661, 416] on div "Six Flags The Great Escape (Queensbury)" at bounding box center [687, 425] width 233 height 20
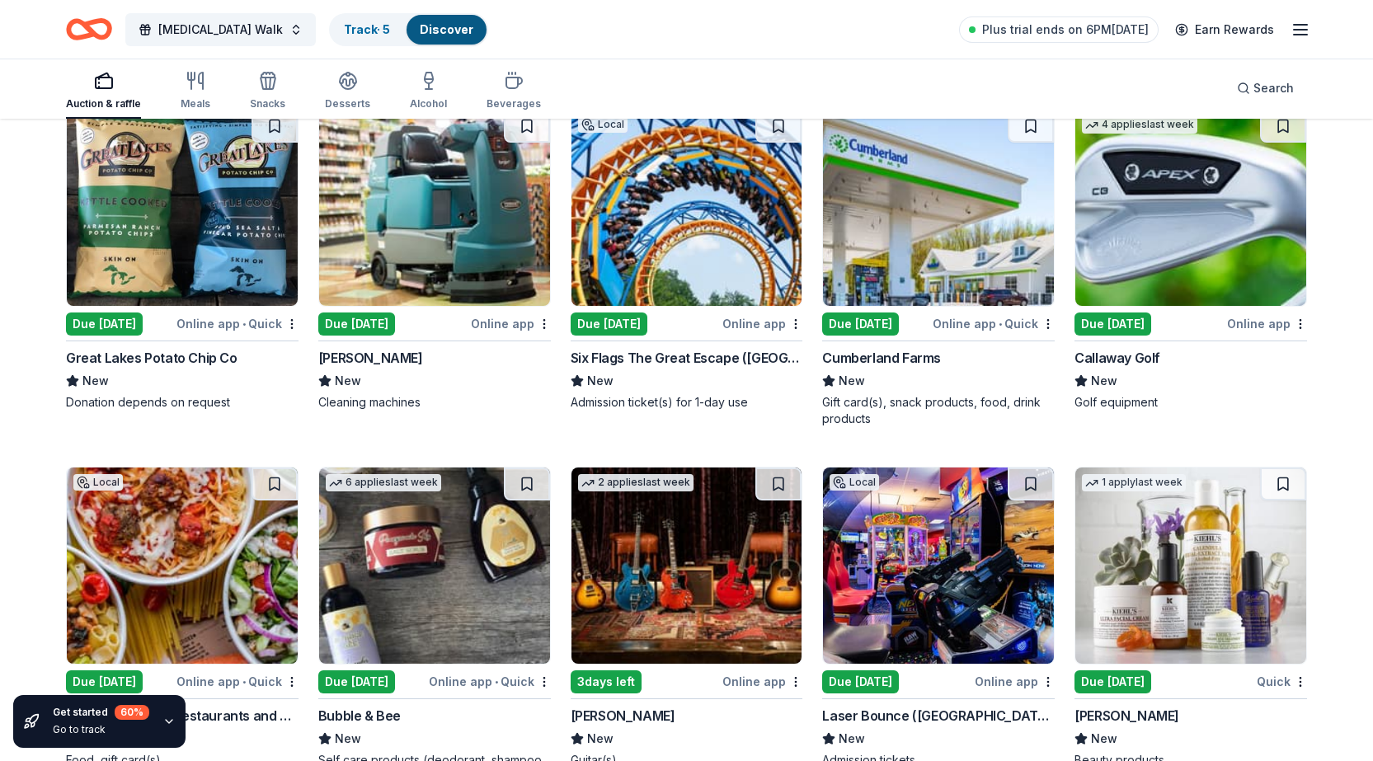
scroll to position [7825, 0]
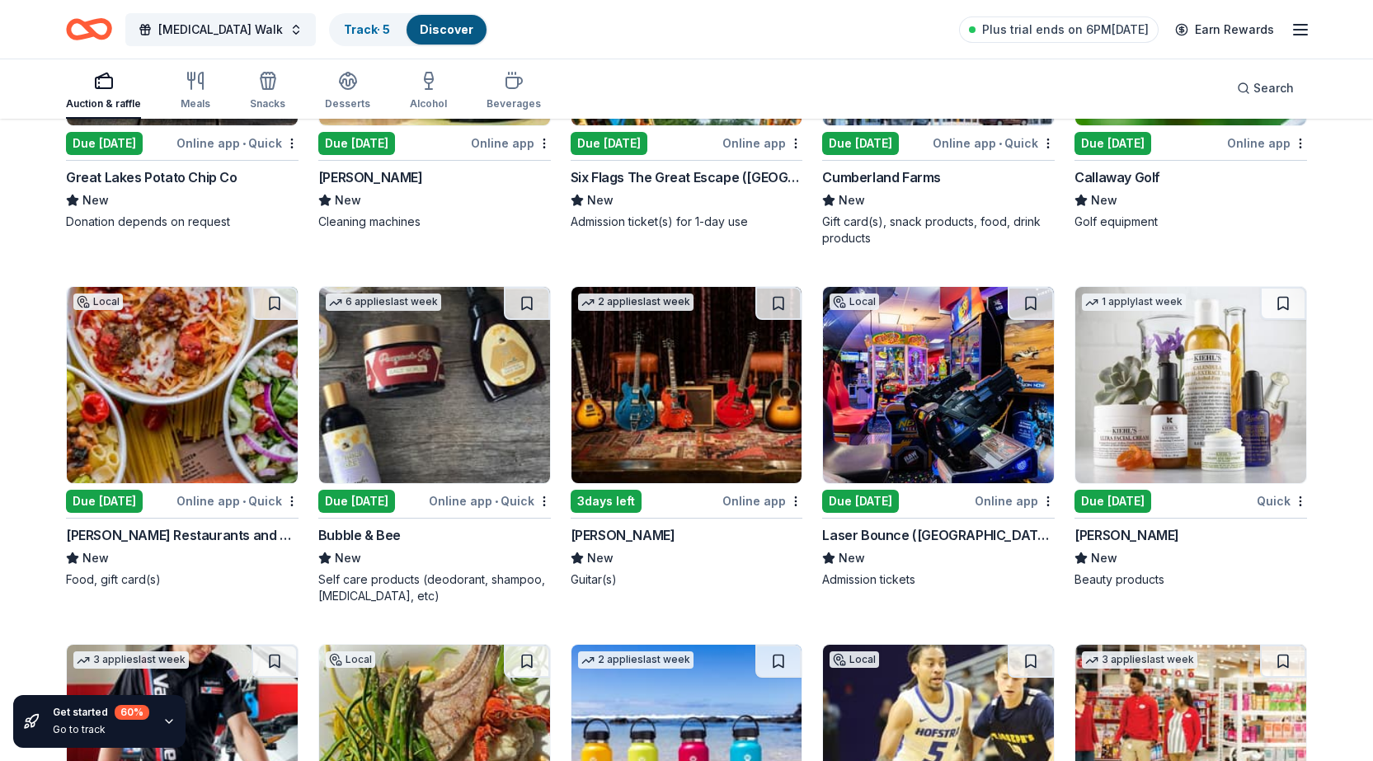
click at [1122, 492] on div "Due [DATE]" at bounding box center [1113, 501] width 77 height 23
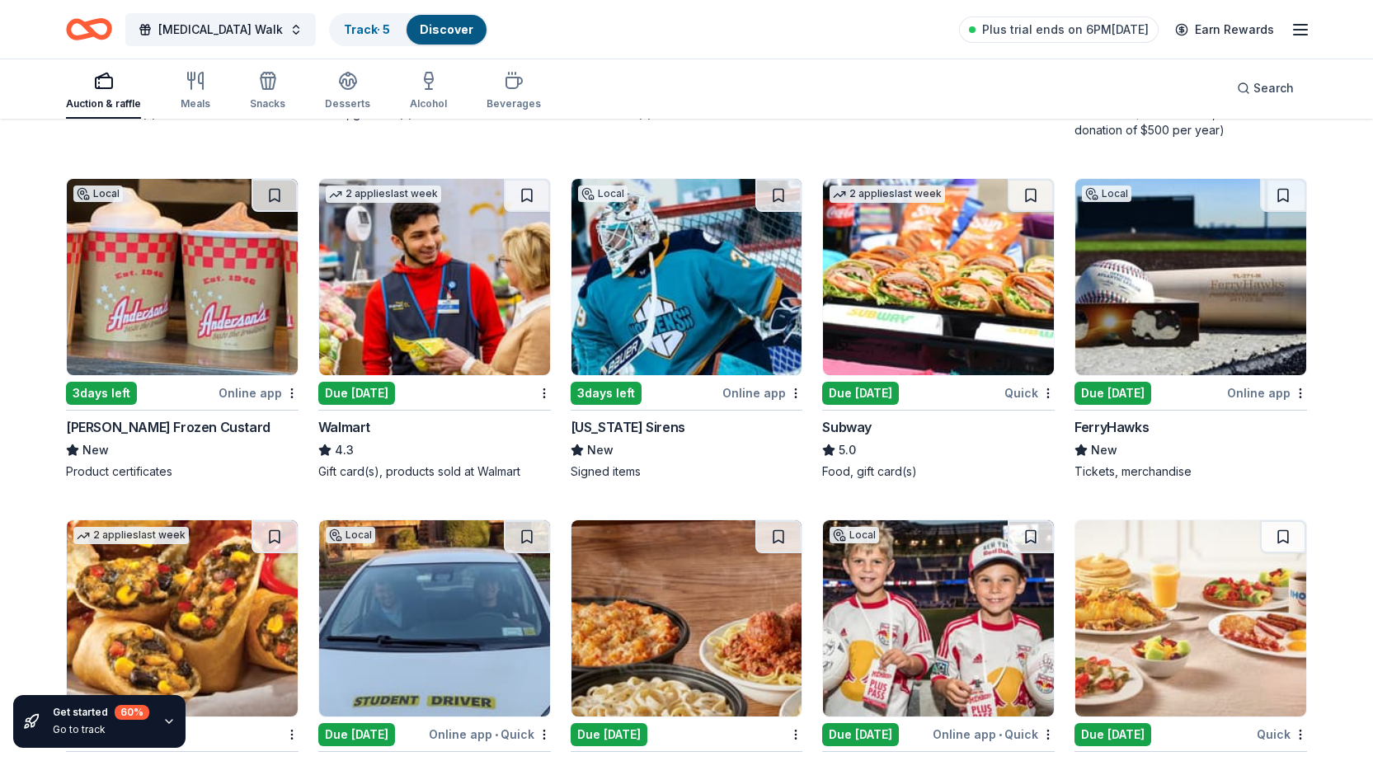
scroll to position [8650, 0]
click at [889, 383] on div "Due [DATE]" at bounding box center [860, 392] width 77 height 23
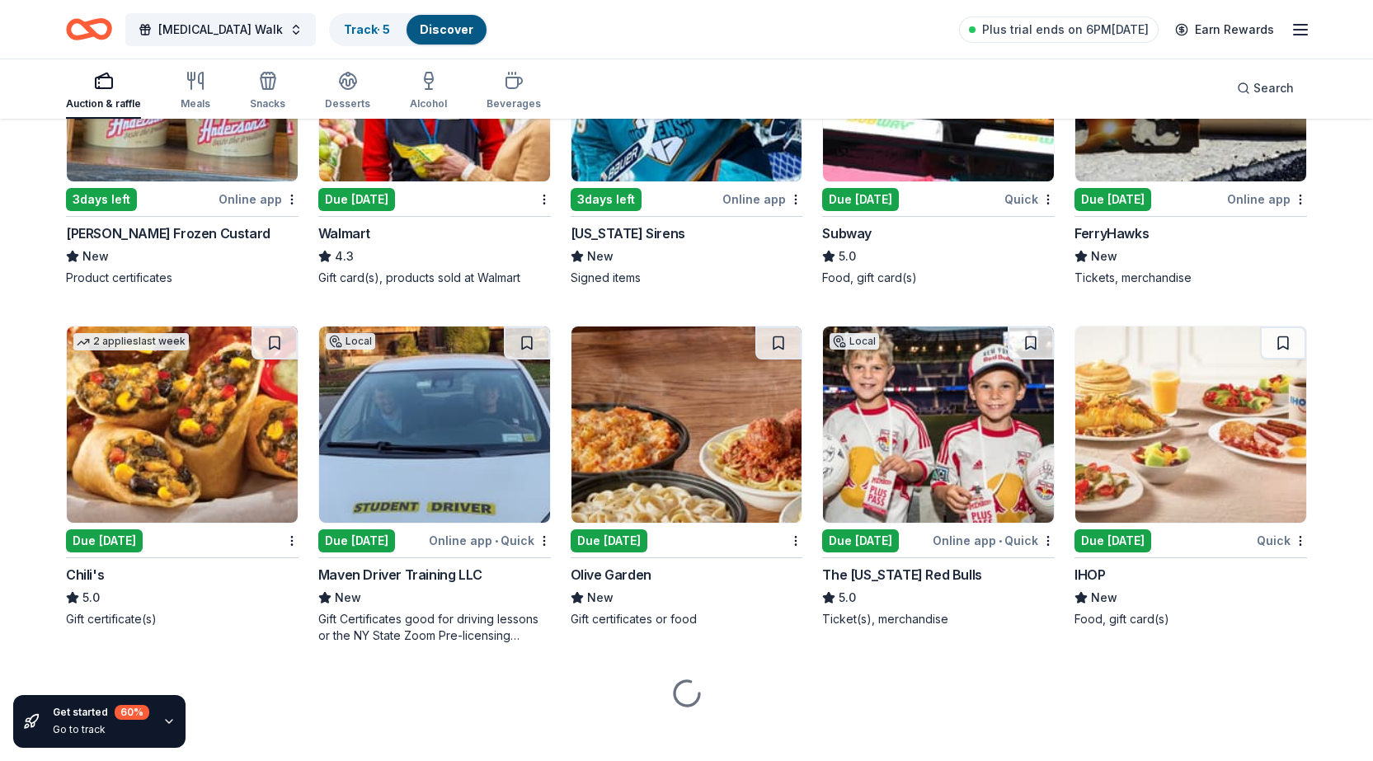
scroll to position [8858, 0]
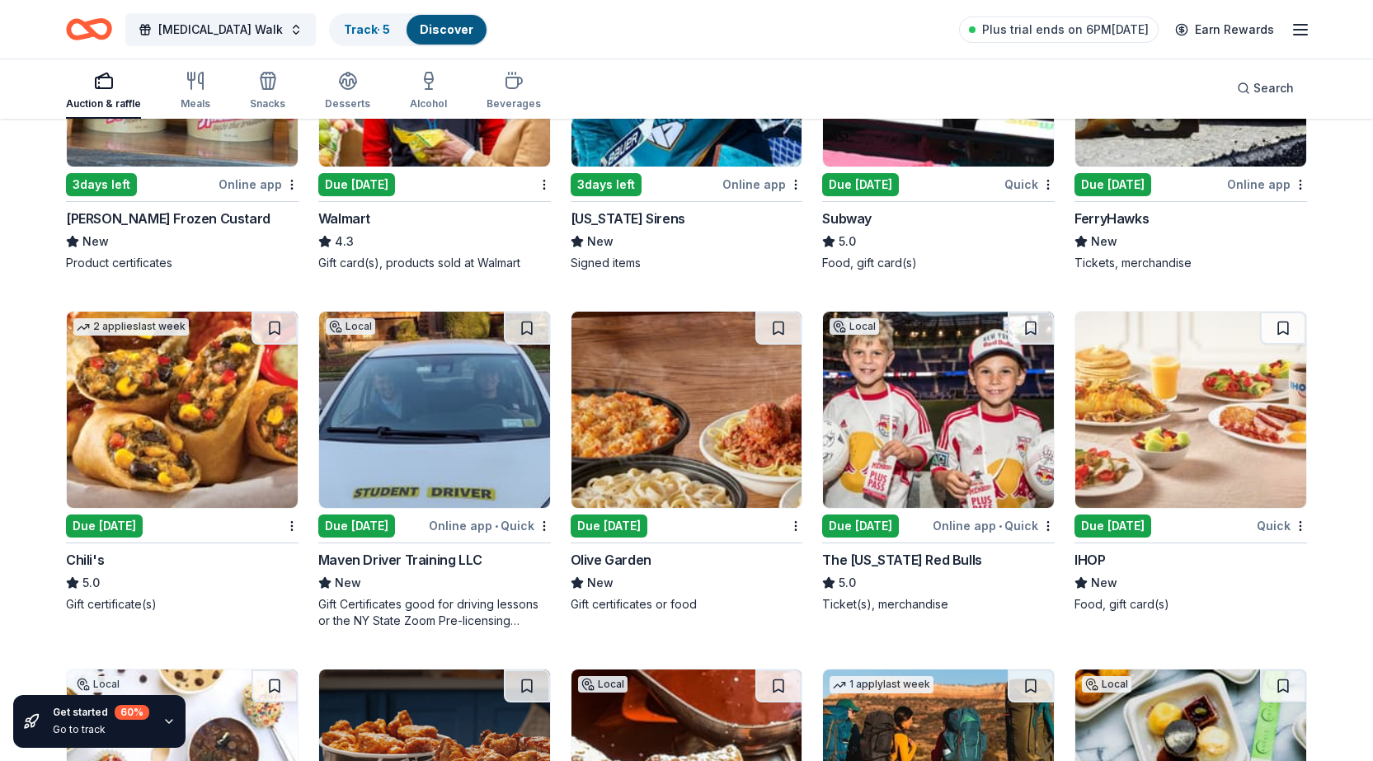
click at [599, 524] on div "Due [DATE]" at bounding box center [609, 526] width 77 height 23
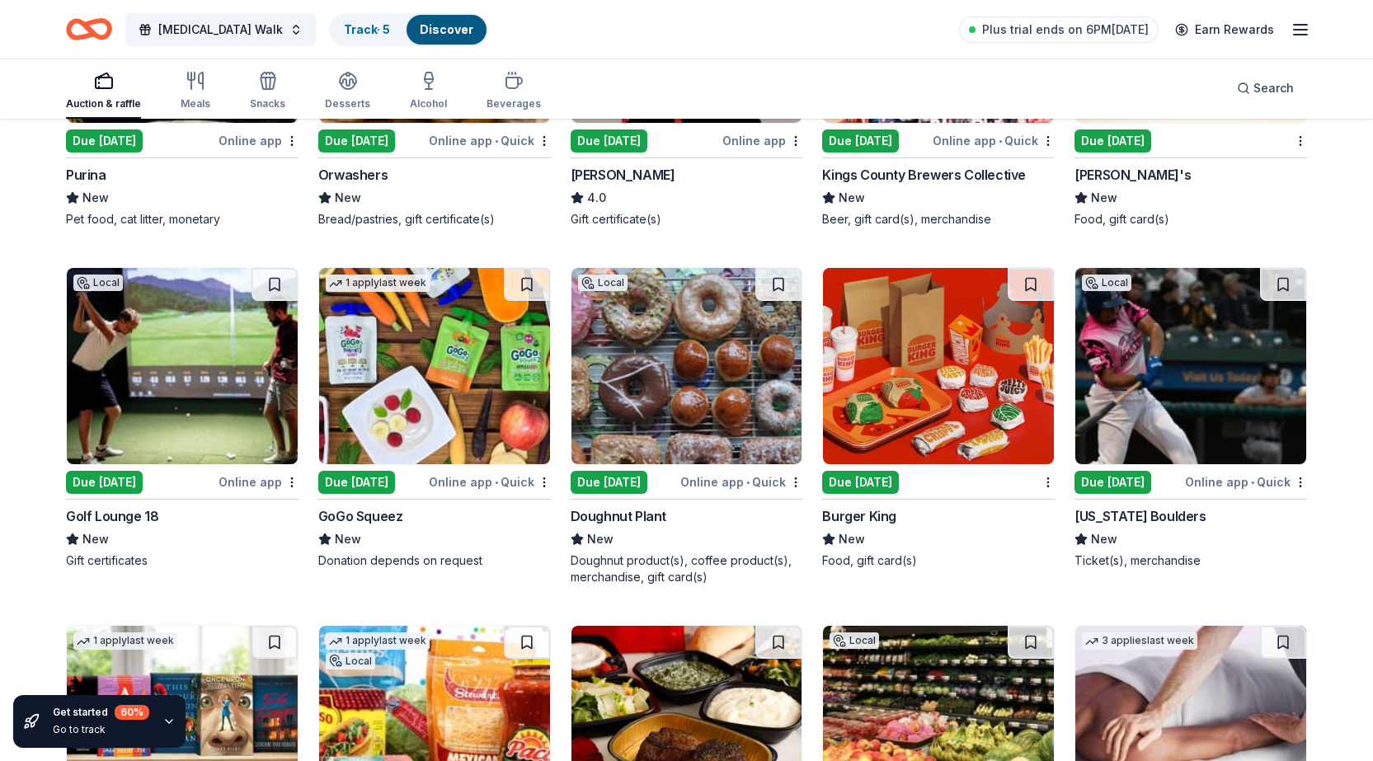
scroll to position [9969, 0]
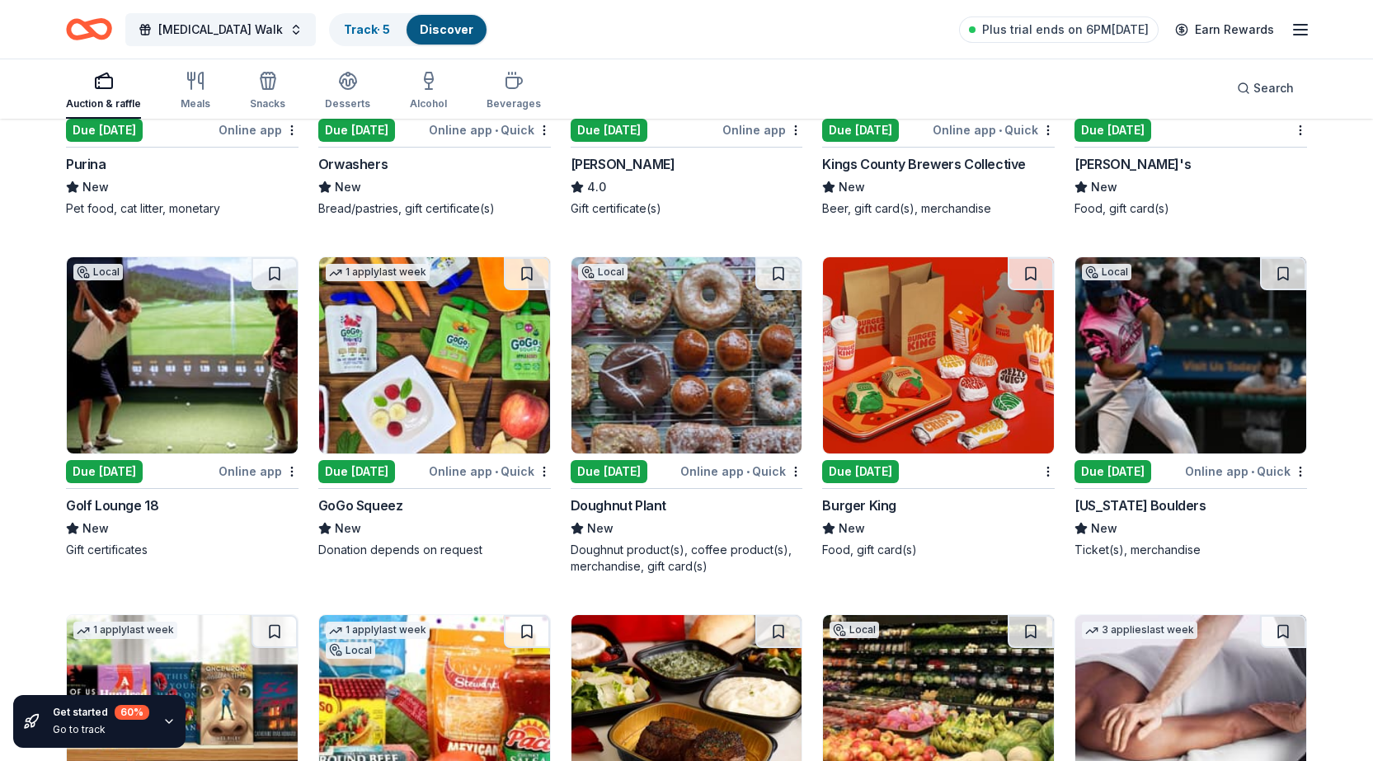
click at [637, 501] on div "Doughnut Plant" at bounding box center [619, 506] width 96 height 20
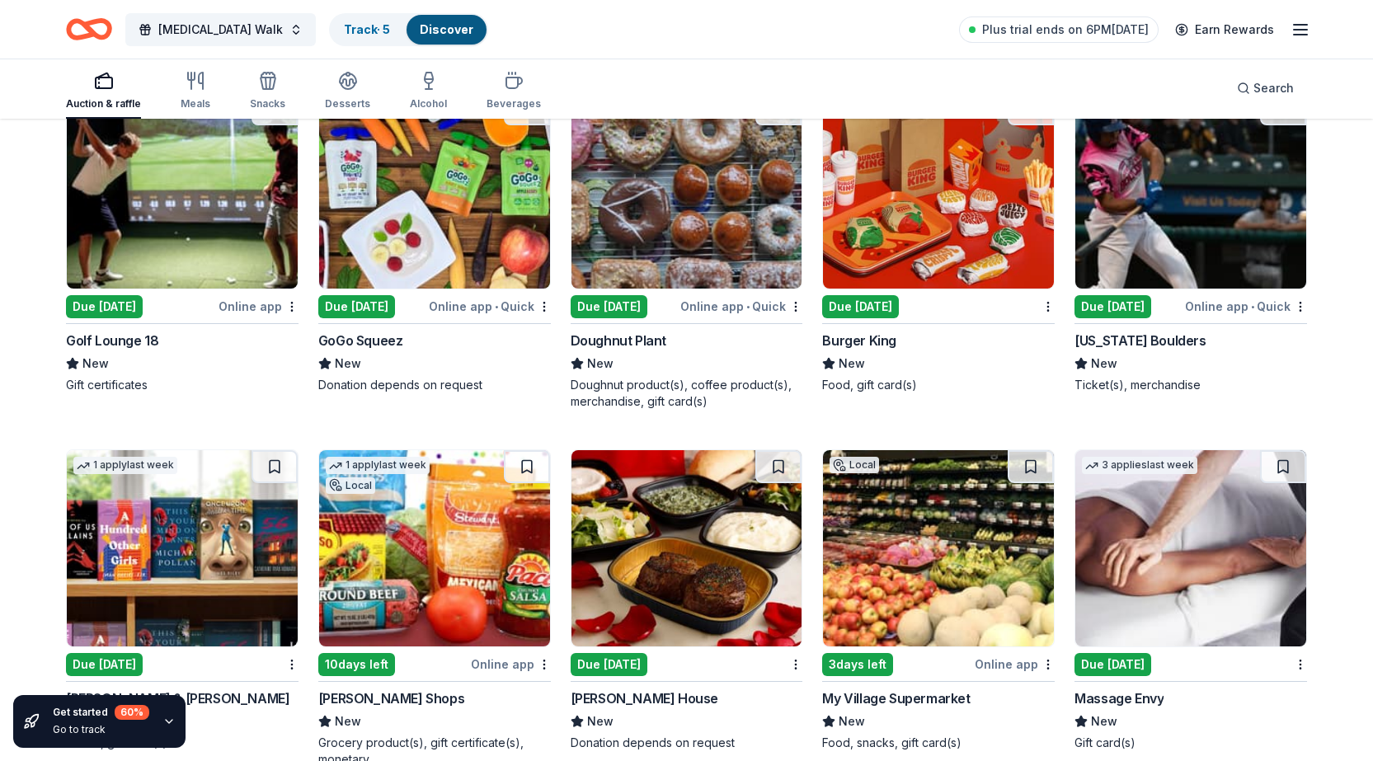
scroll to position [10273, 0]
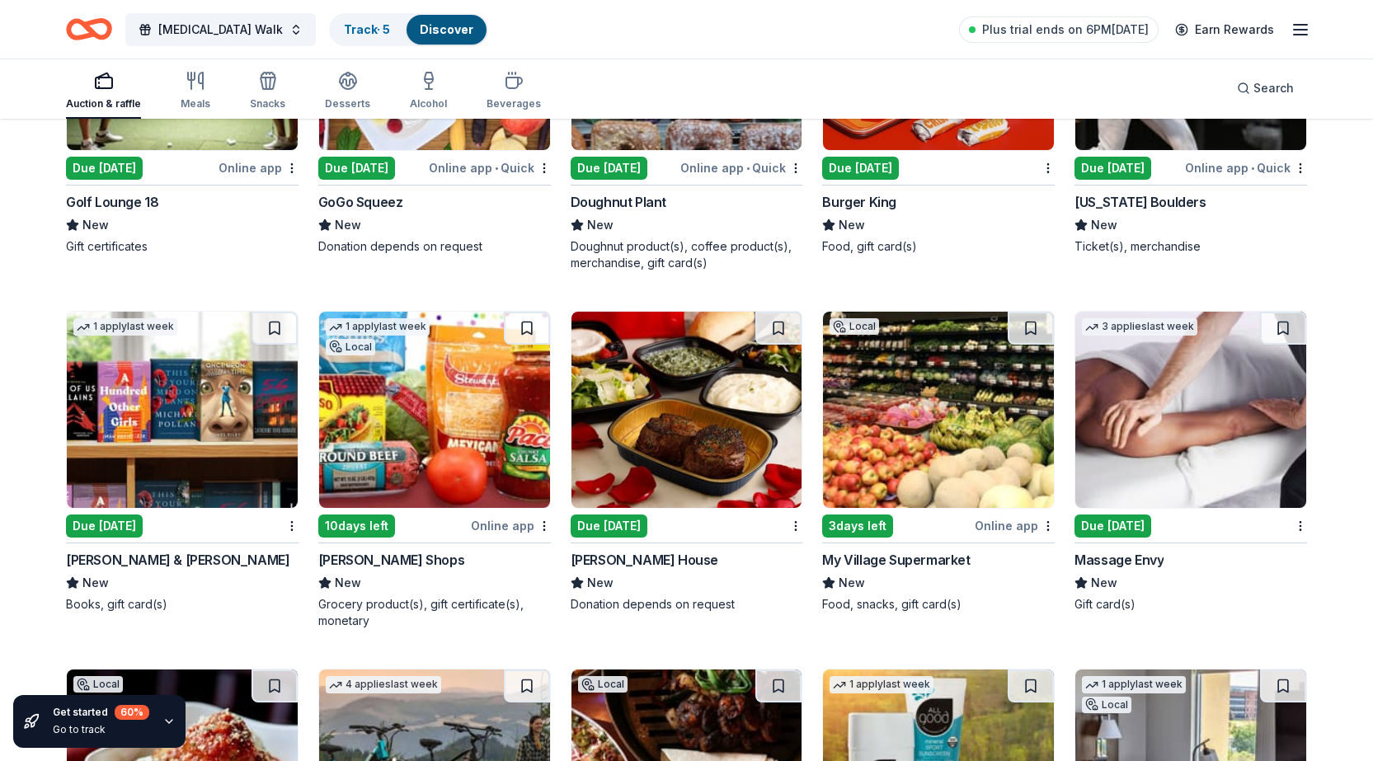
click at [675, 558] on div "Ruth's Chris Steak House" at bounding box center [645, 560] width 148 height 20
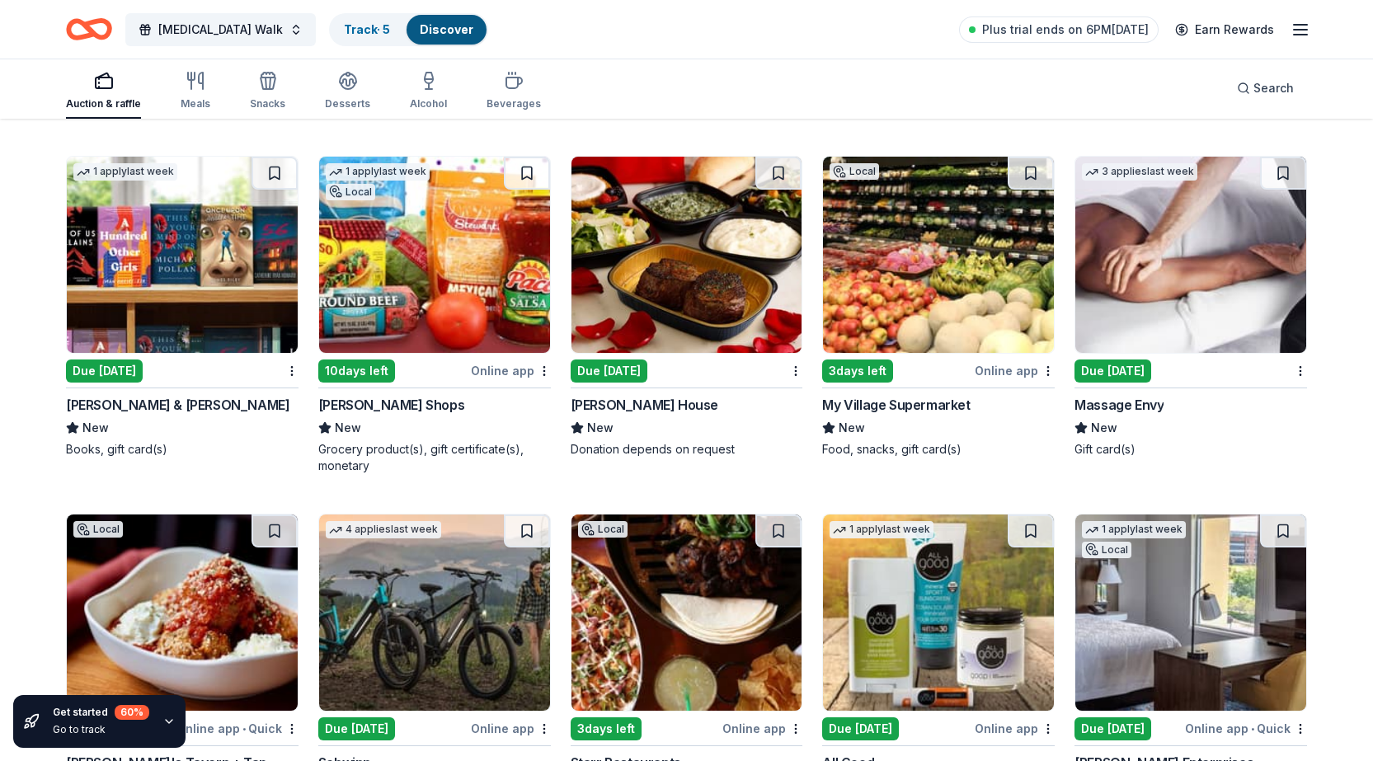
scroll to position [10438, 0]
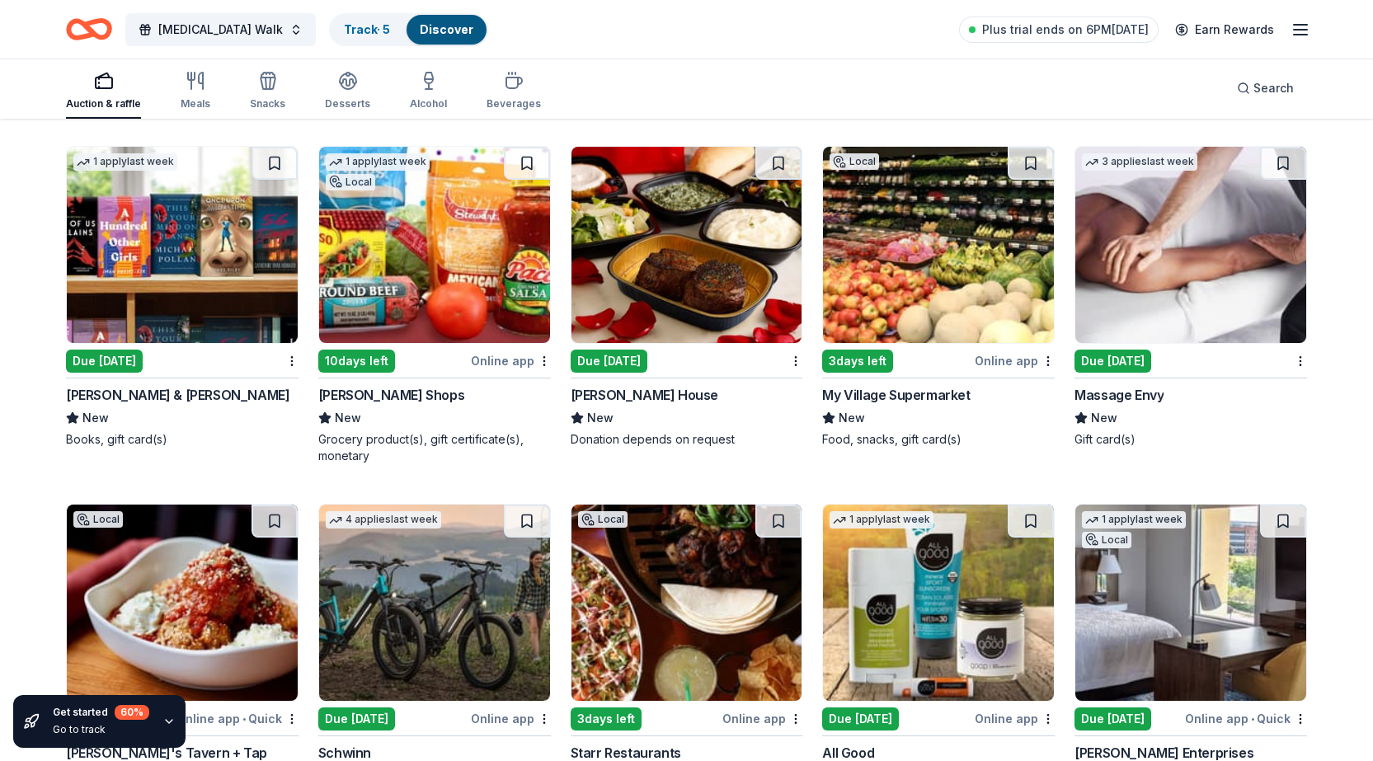
click at [1127, 389] on div "Massage Envy" at bounding box center [1119, 395] width 89 height 20
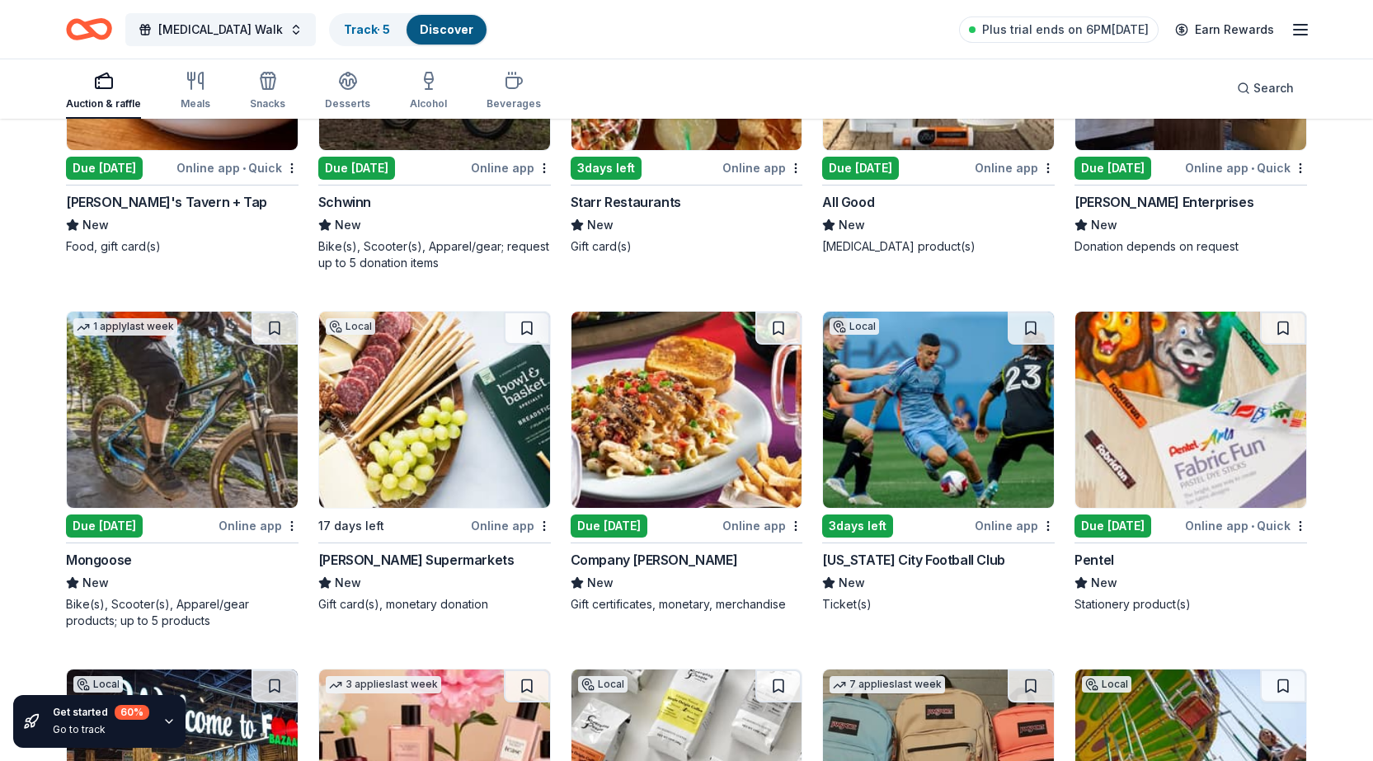
scroll to position [11319, 0]
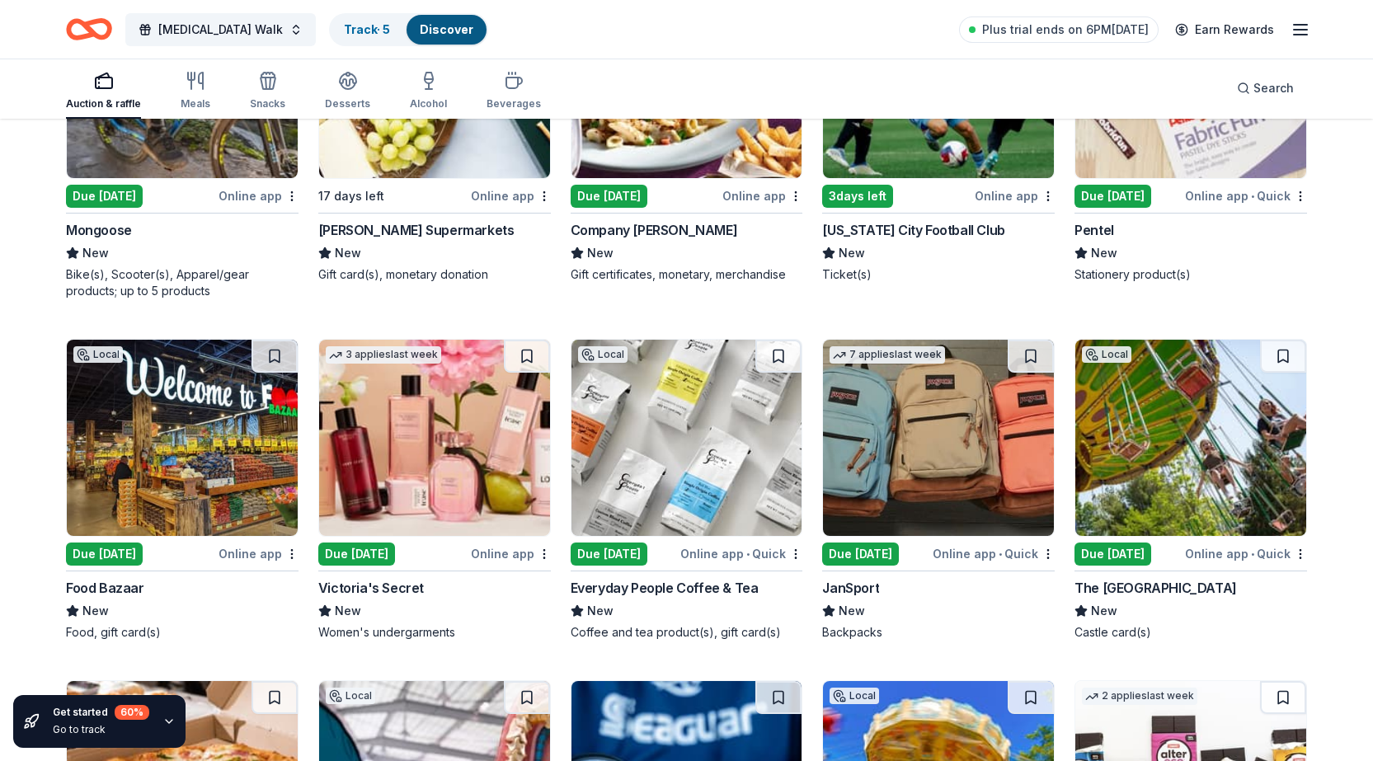
click at [403, 588] on div "Victoria's Secret" at bounding box center [371, 588] width 106 height 20
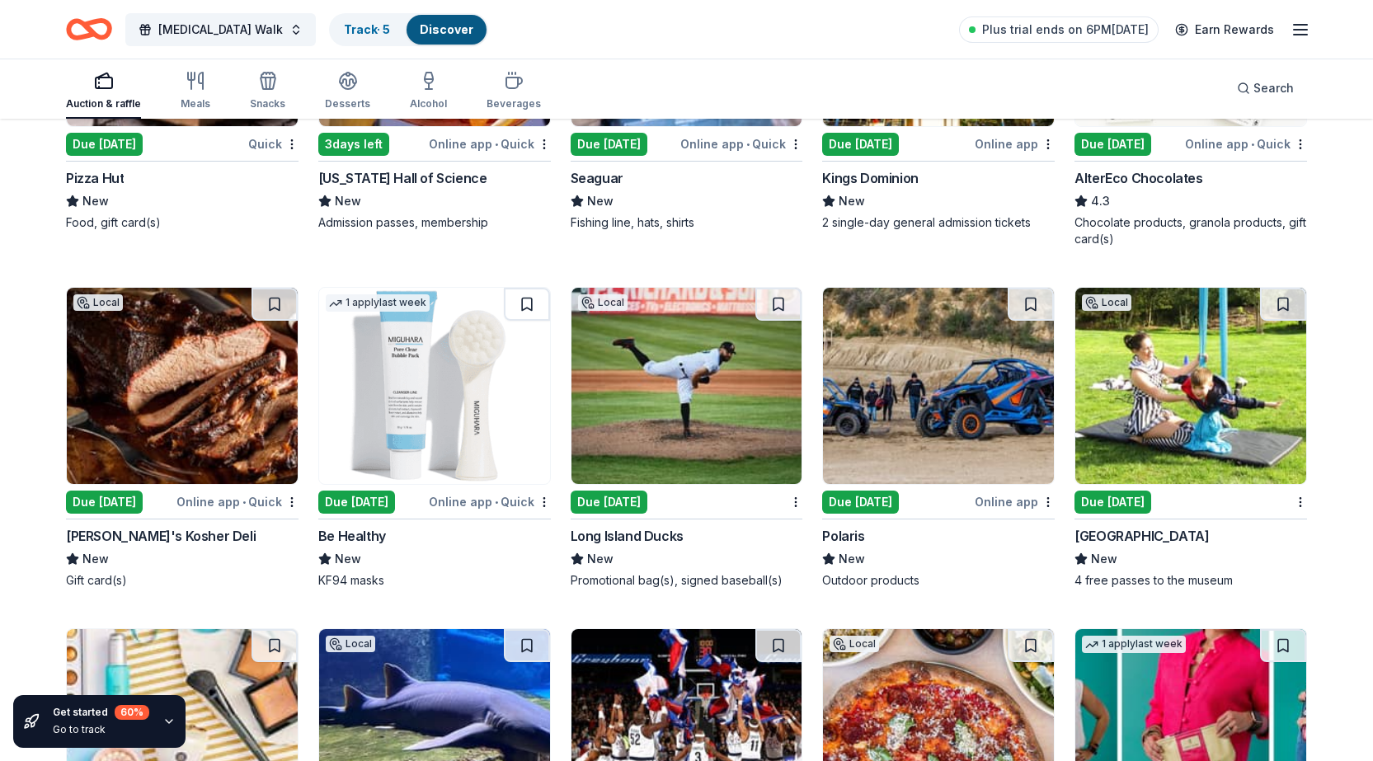
scroll to position [12100, 0]
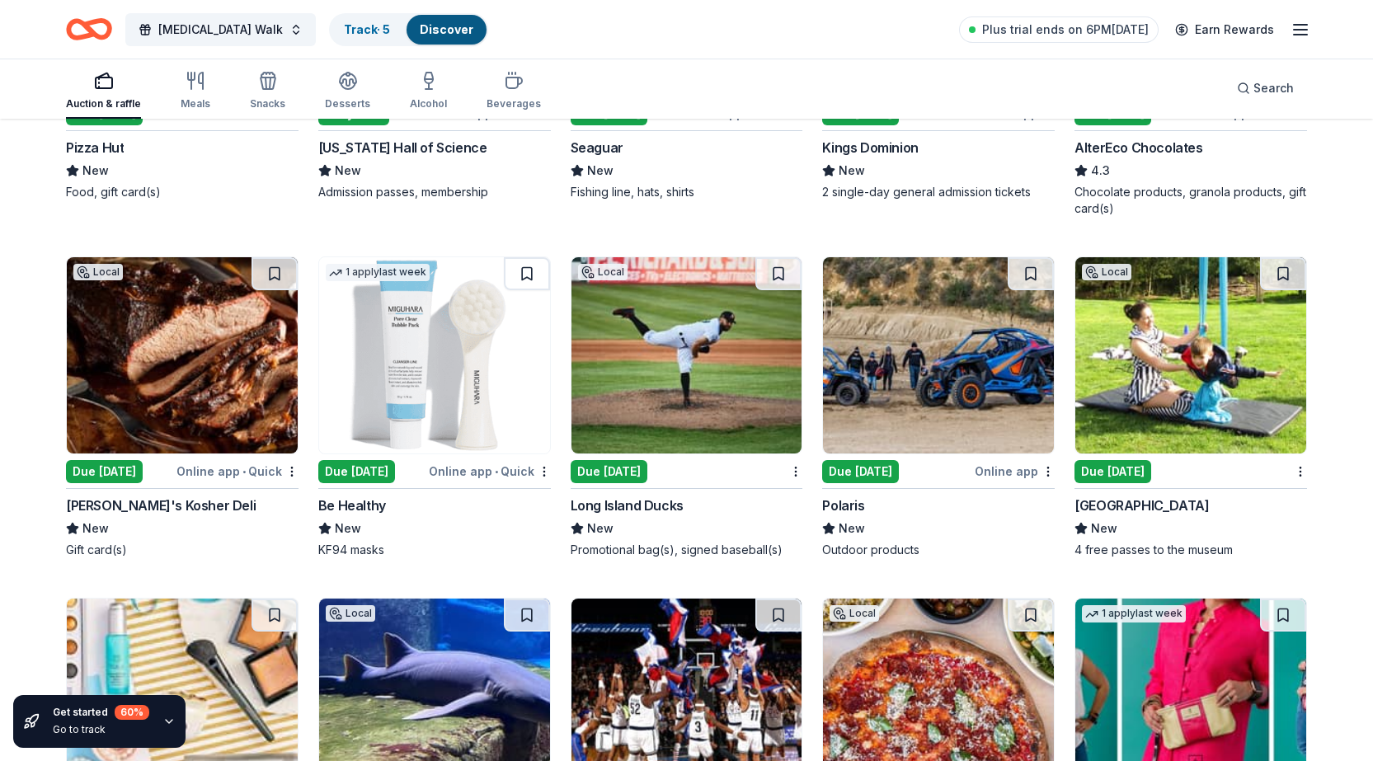
click at [362, 468] on div "Due [DATE]" at bounding box center [356, 471] width 77 height 23
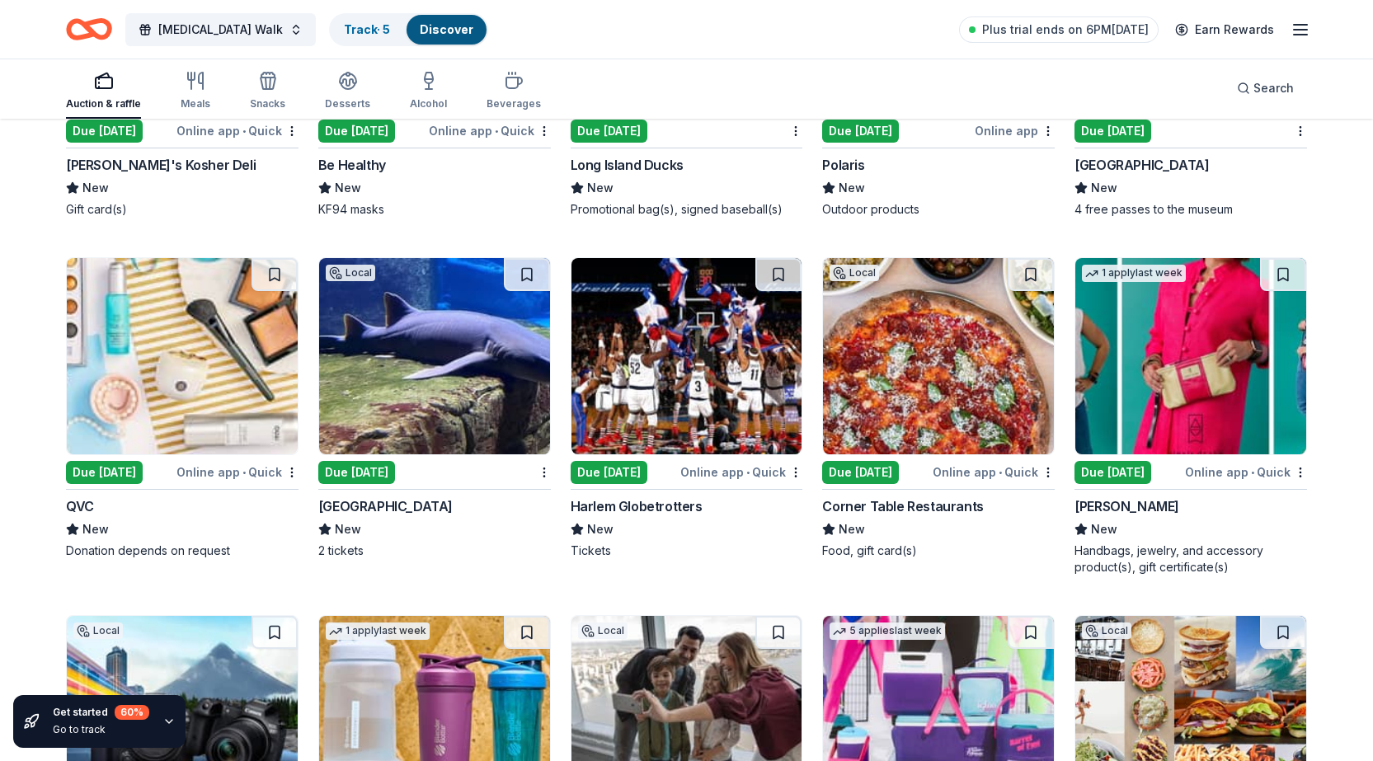
scroll to position [12470, 0]
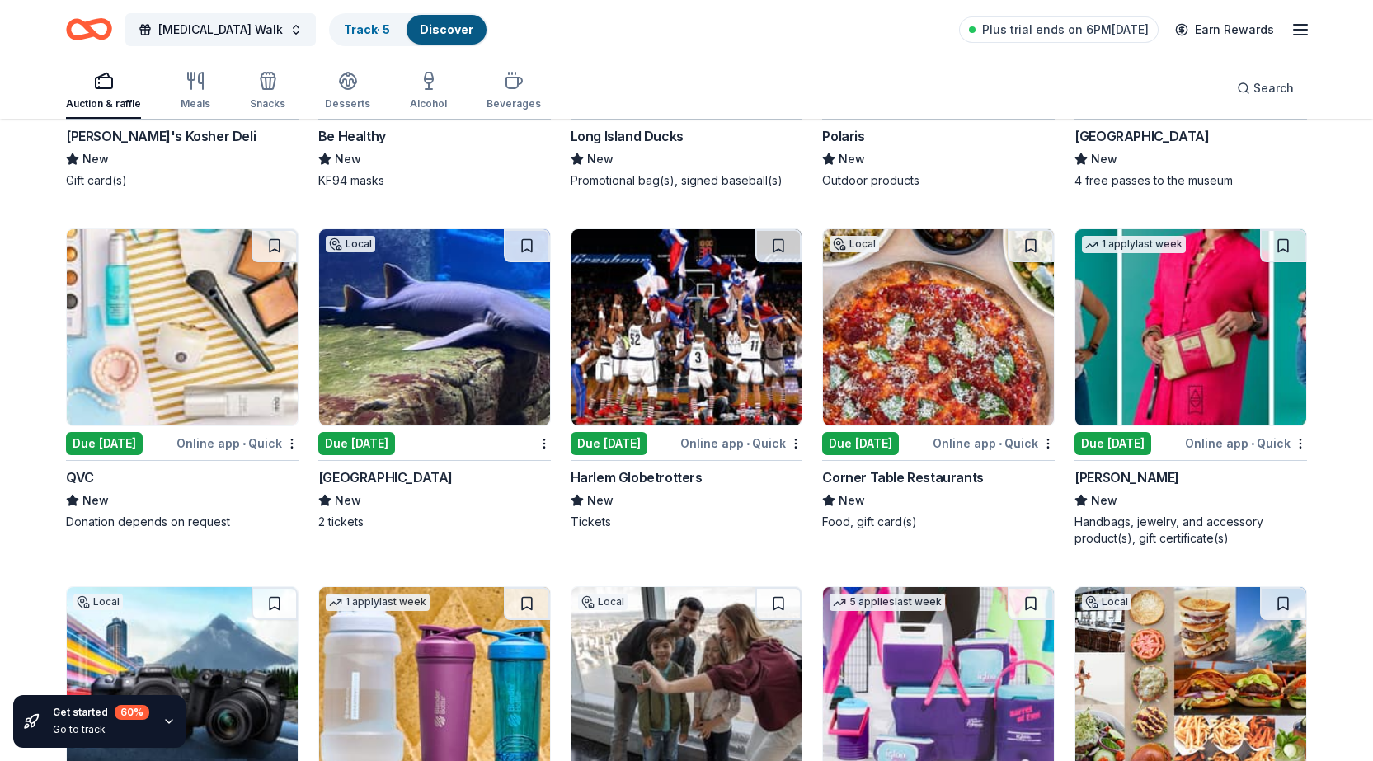
click at [131, 435] on div "Due [DATE]" at bounding box center [104, 443] width 77 height 23
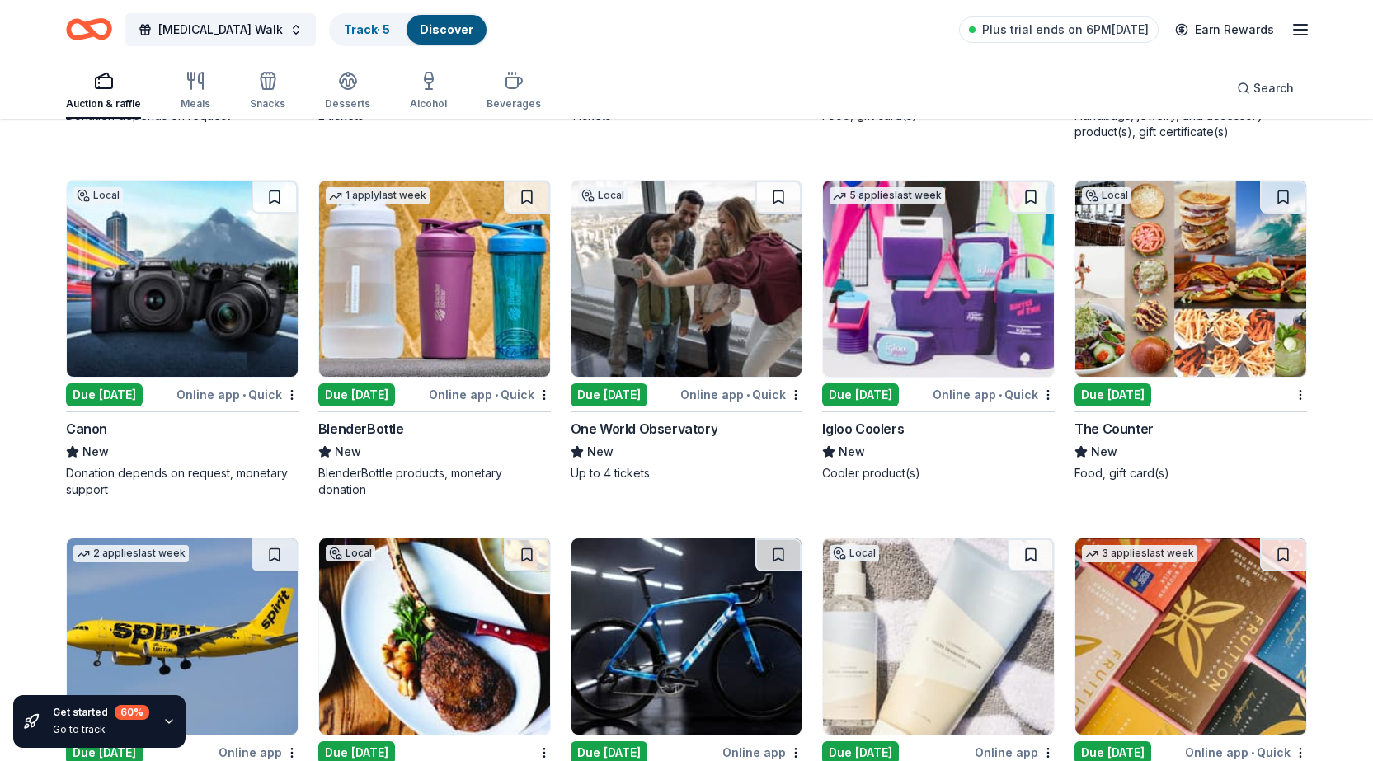
scroll to position [12882, 0]
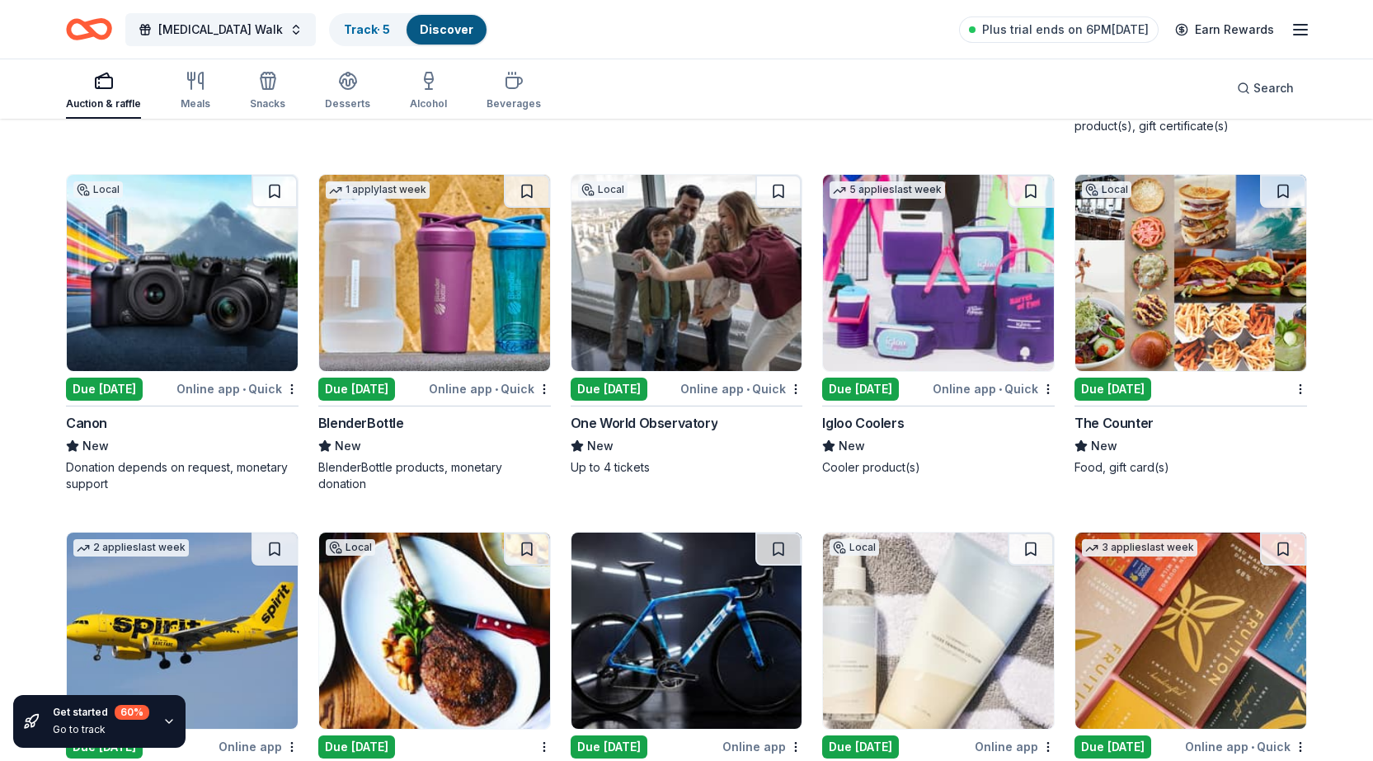
click at [891, 390] on div "Due [DATE]" at bounding box center [860, 389] width 77 height 23
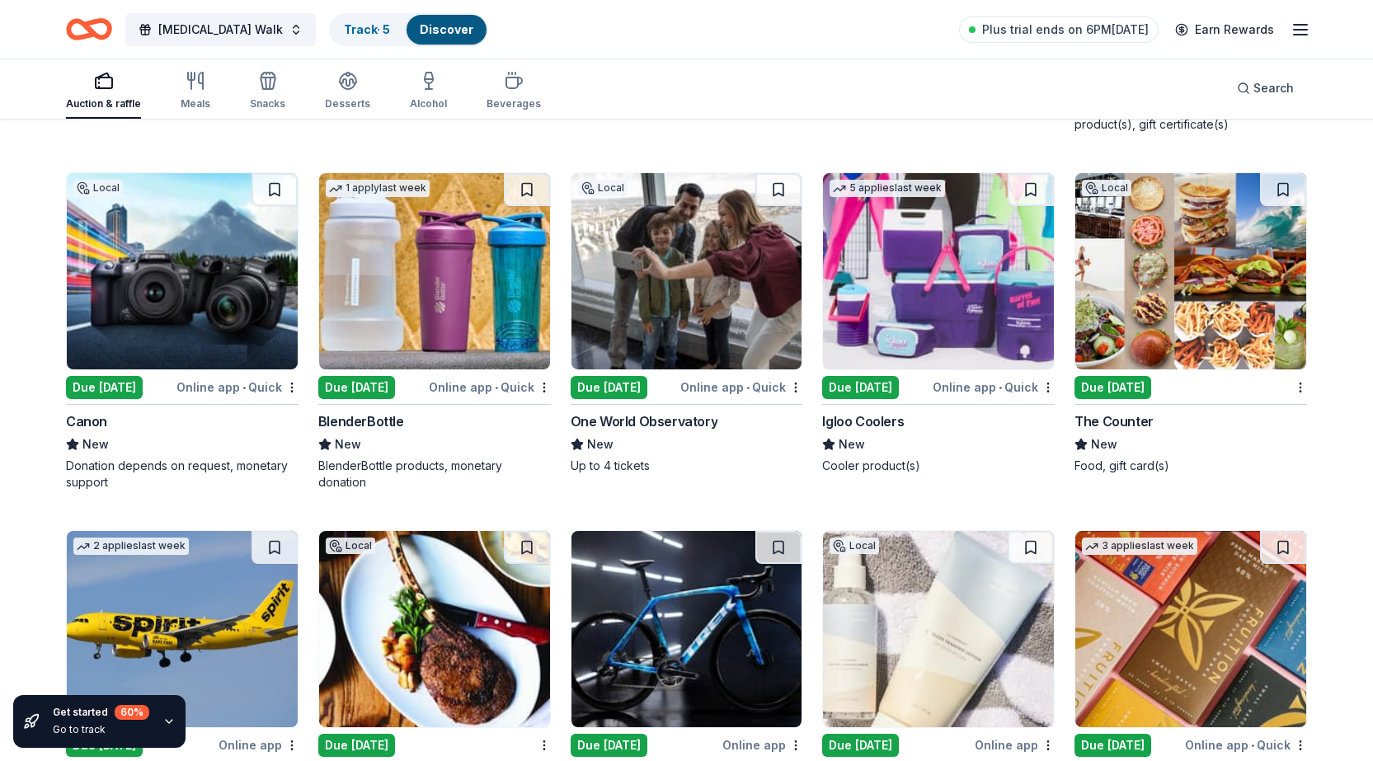
scroll to position [13103, 0]
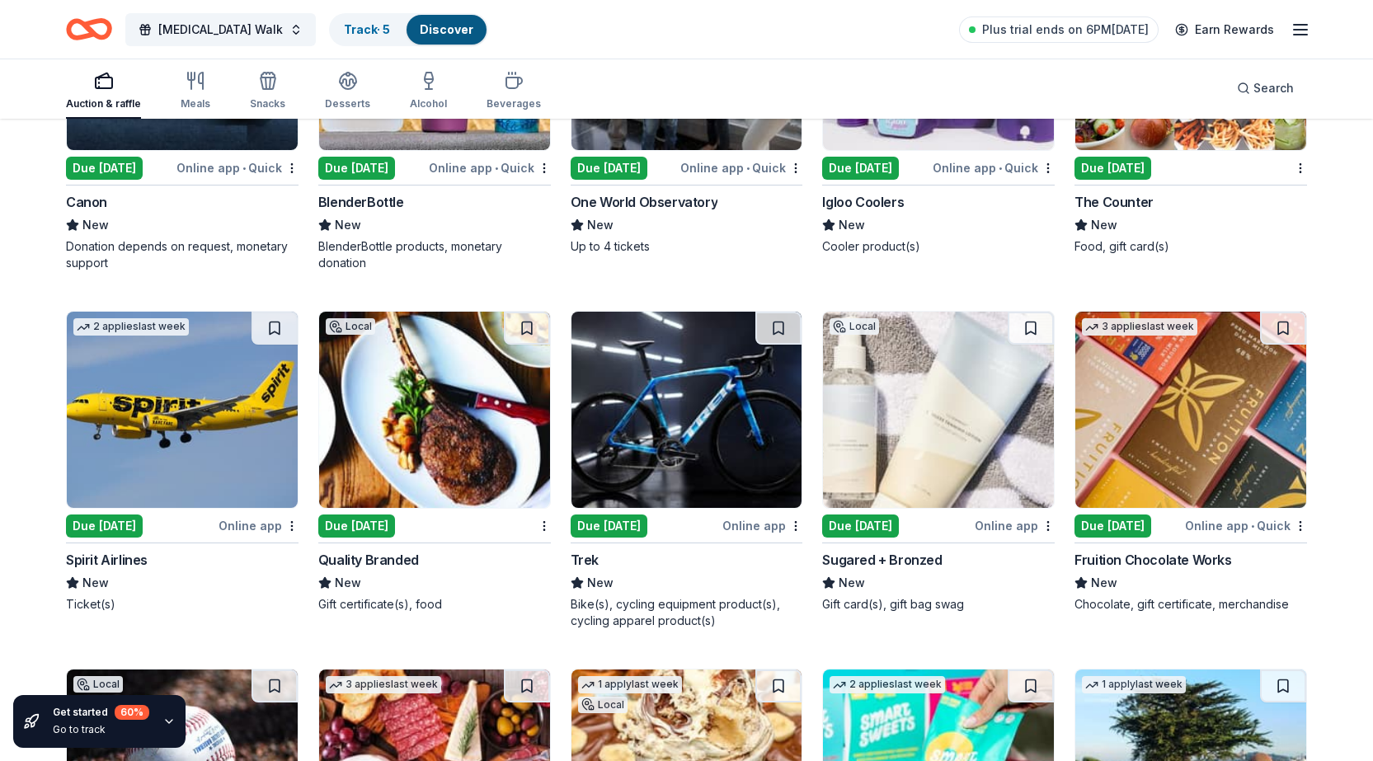
click at [885, 520] on div "Due [DATE]" at bounding box center [860, 526] width 77 height 23
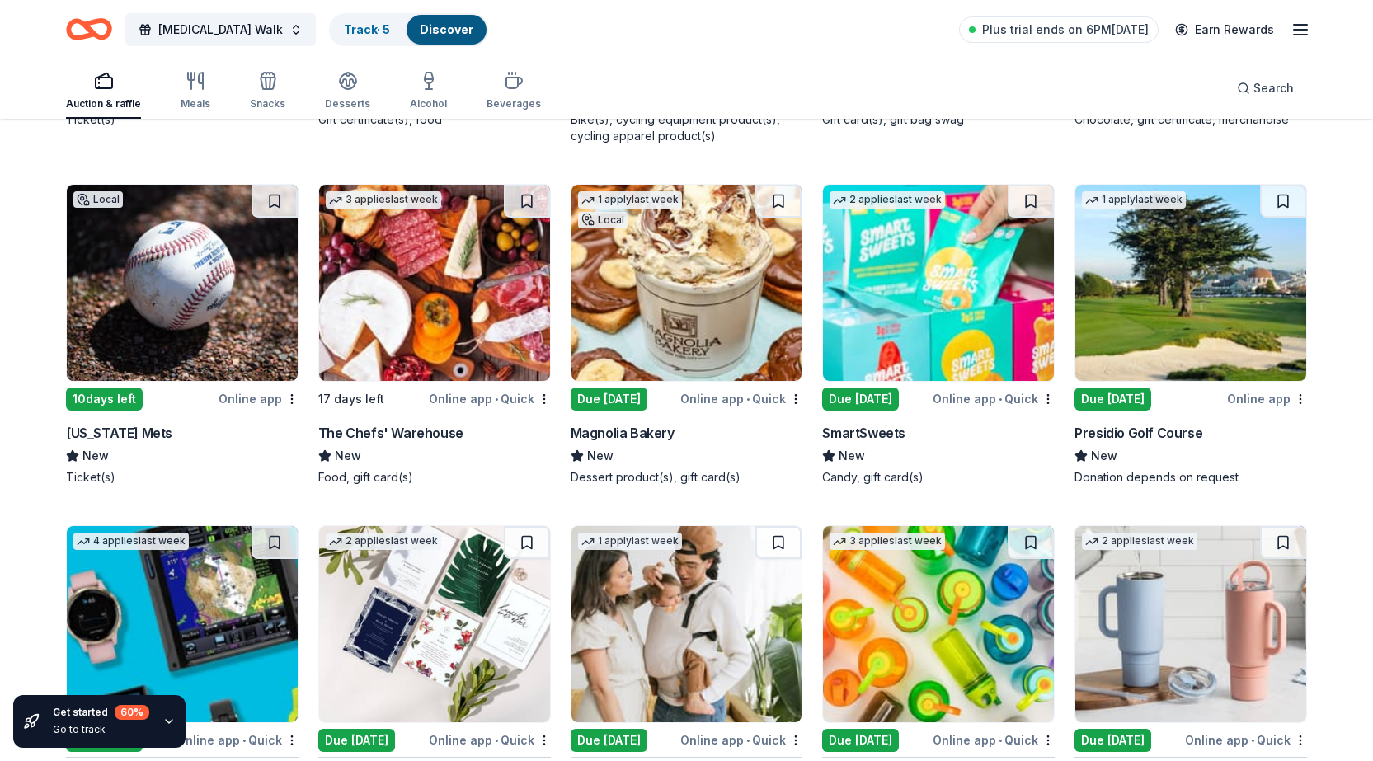
scroll to position [13598, 0]
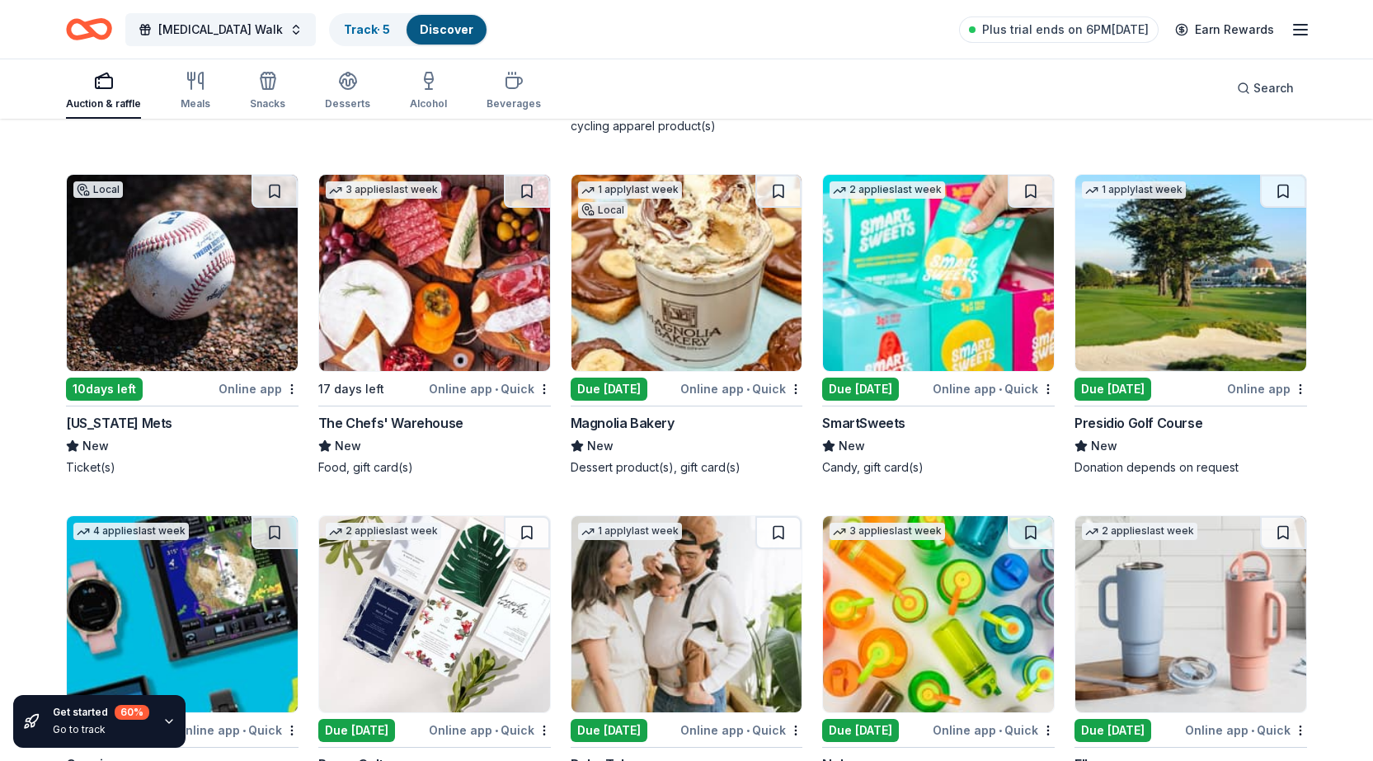
click at [603, 393] on div "Due [DATE]" at bounding box center [609, 389] width 77 height 23
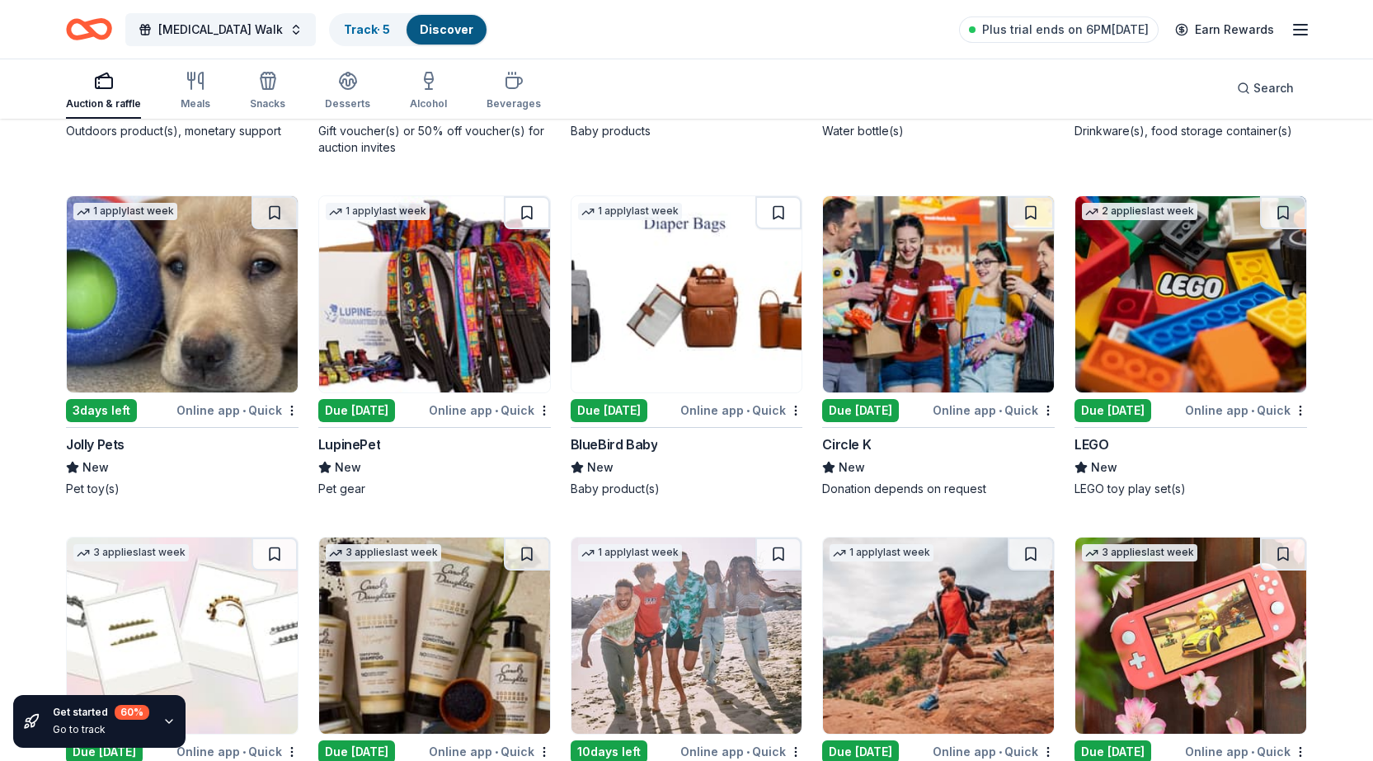
scroll to position [14462, 0]
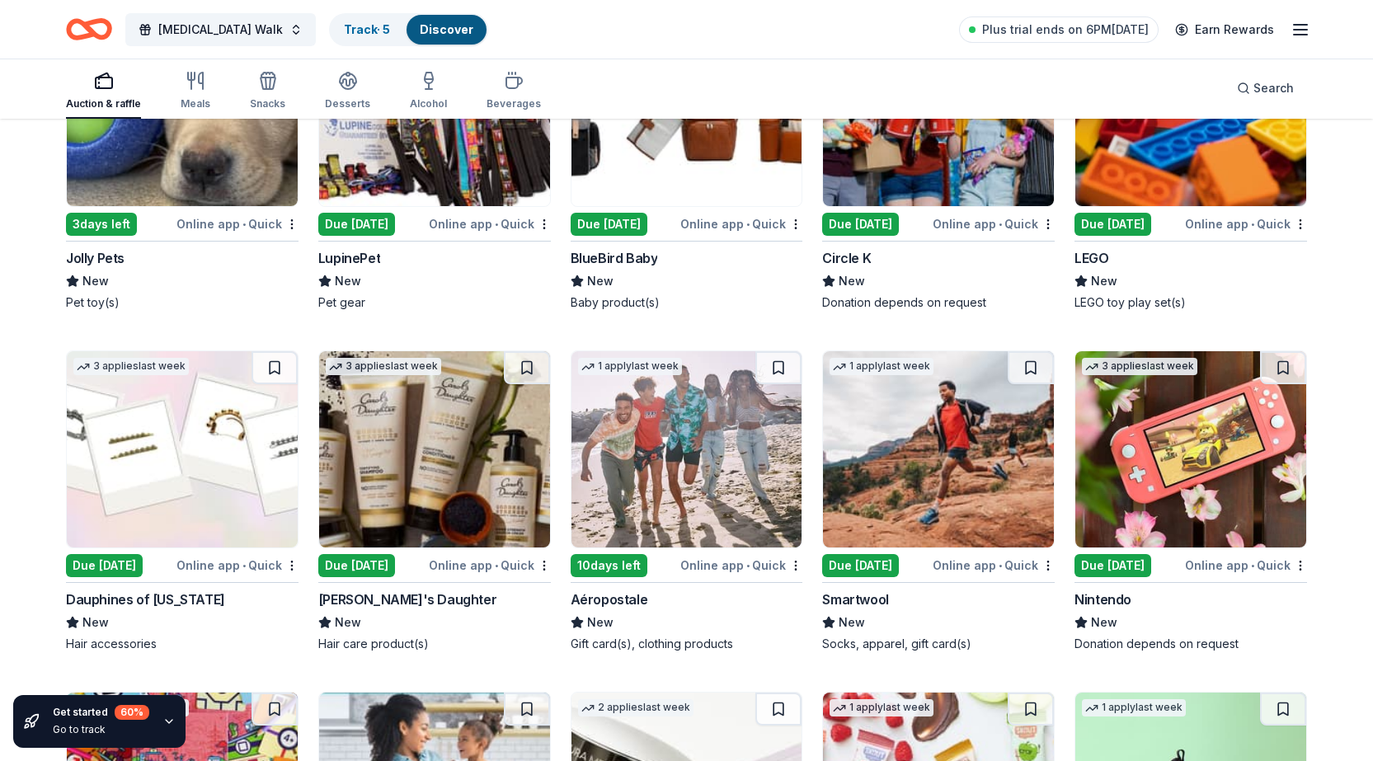
click at [370, 563] on div "Due [DATE]" at bounding box center [356, 565] width 77 height 23
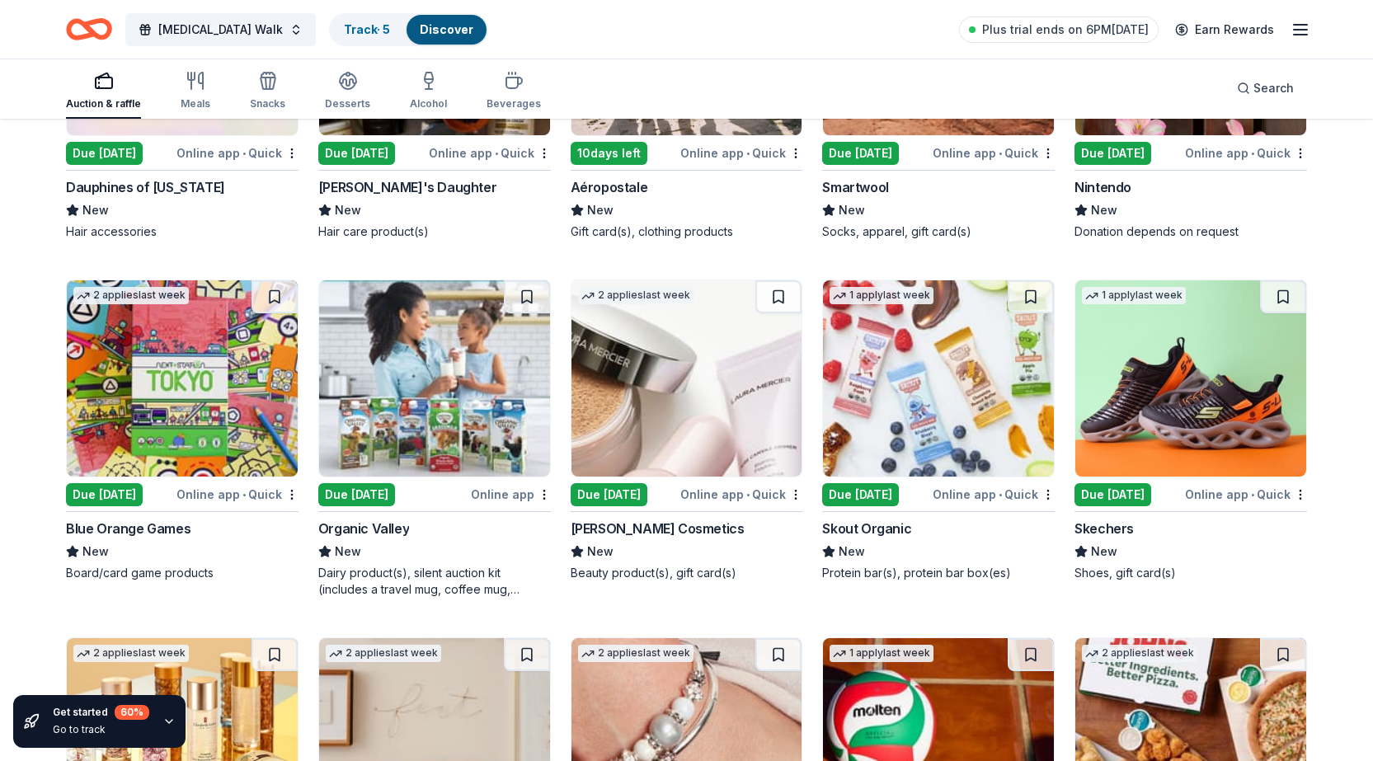
scroll to position [14957, 0]
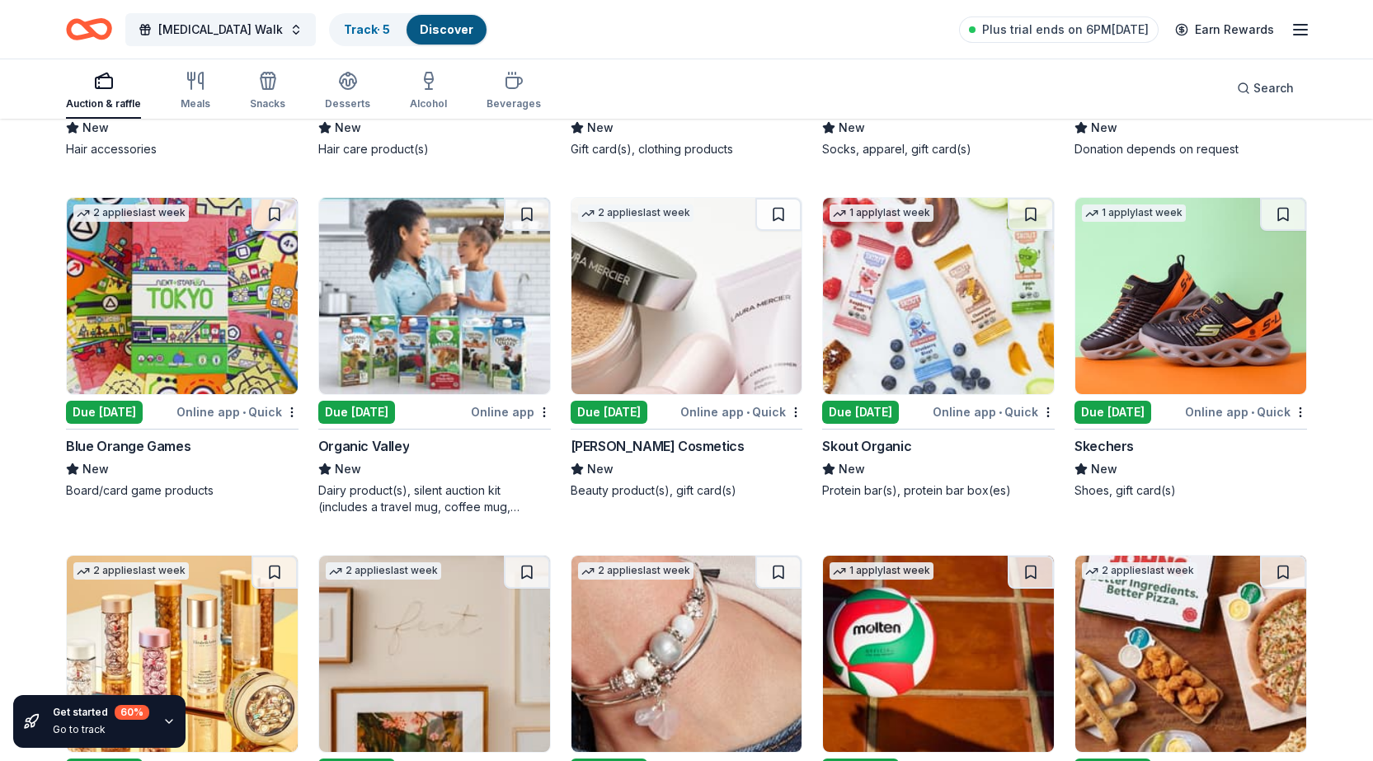
click at [639, 402] on div "Due [DATE]" at bounding box center [609, 412] width 77 height 23
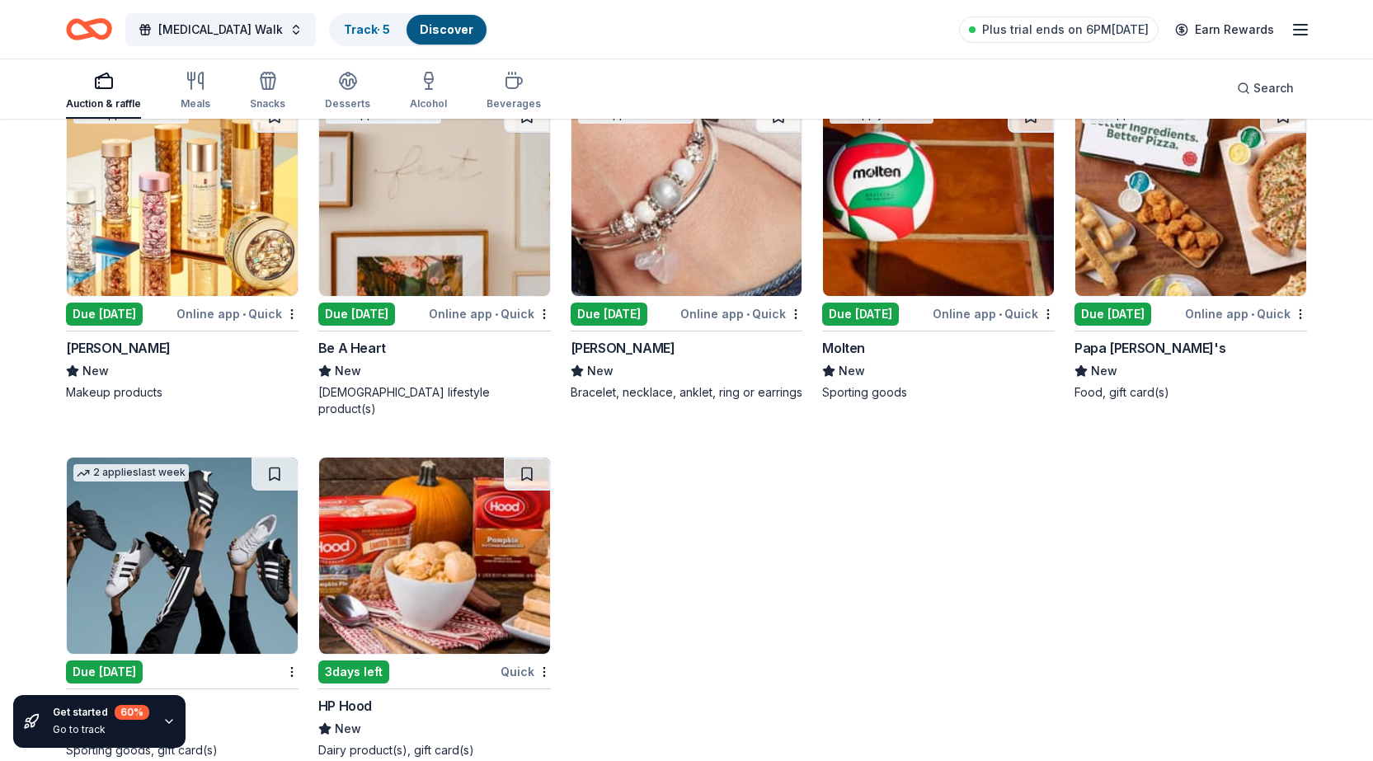
scroll to position [15427, 0]
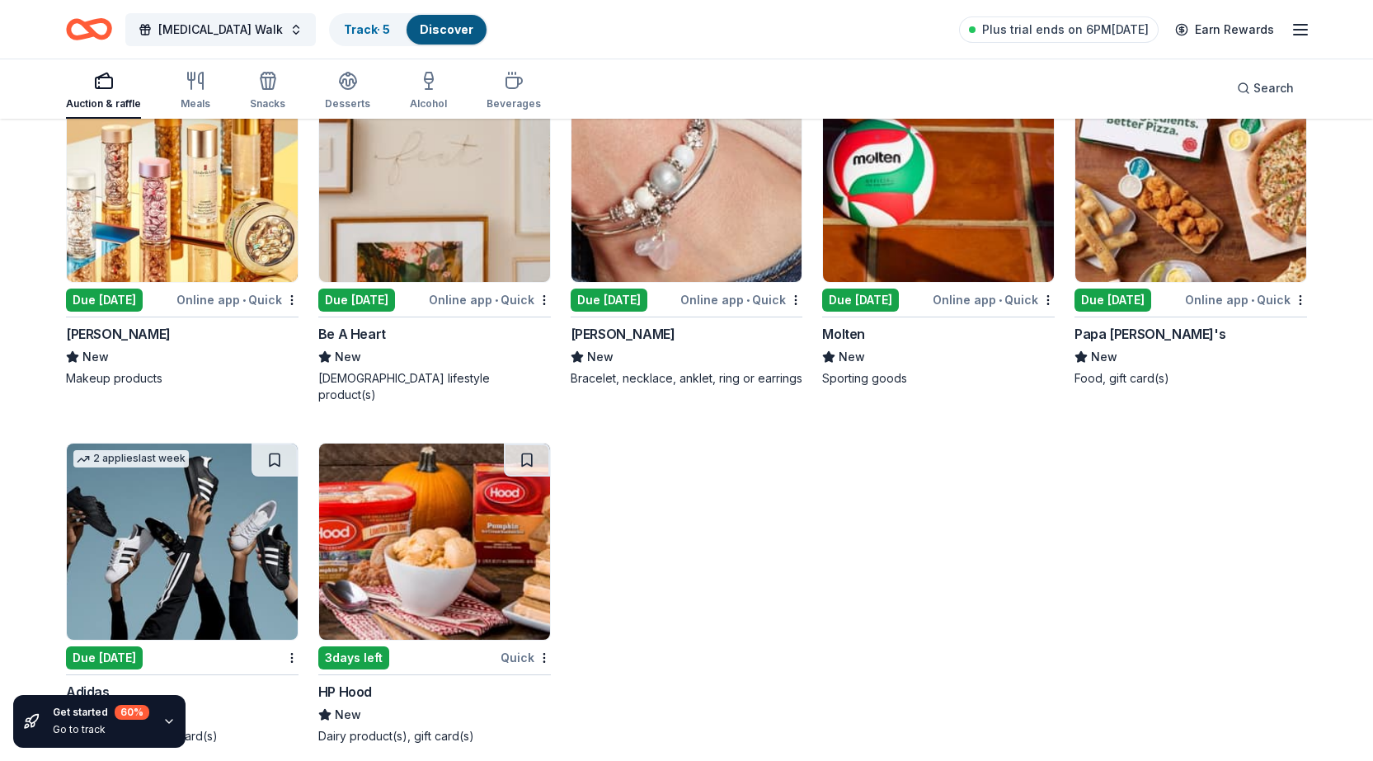
click at [127, 647] on div "Due [DATE]" at bounding box center [104, 658] width 77 height 23
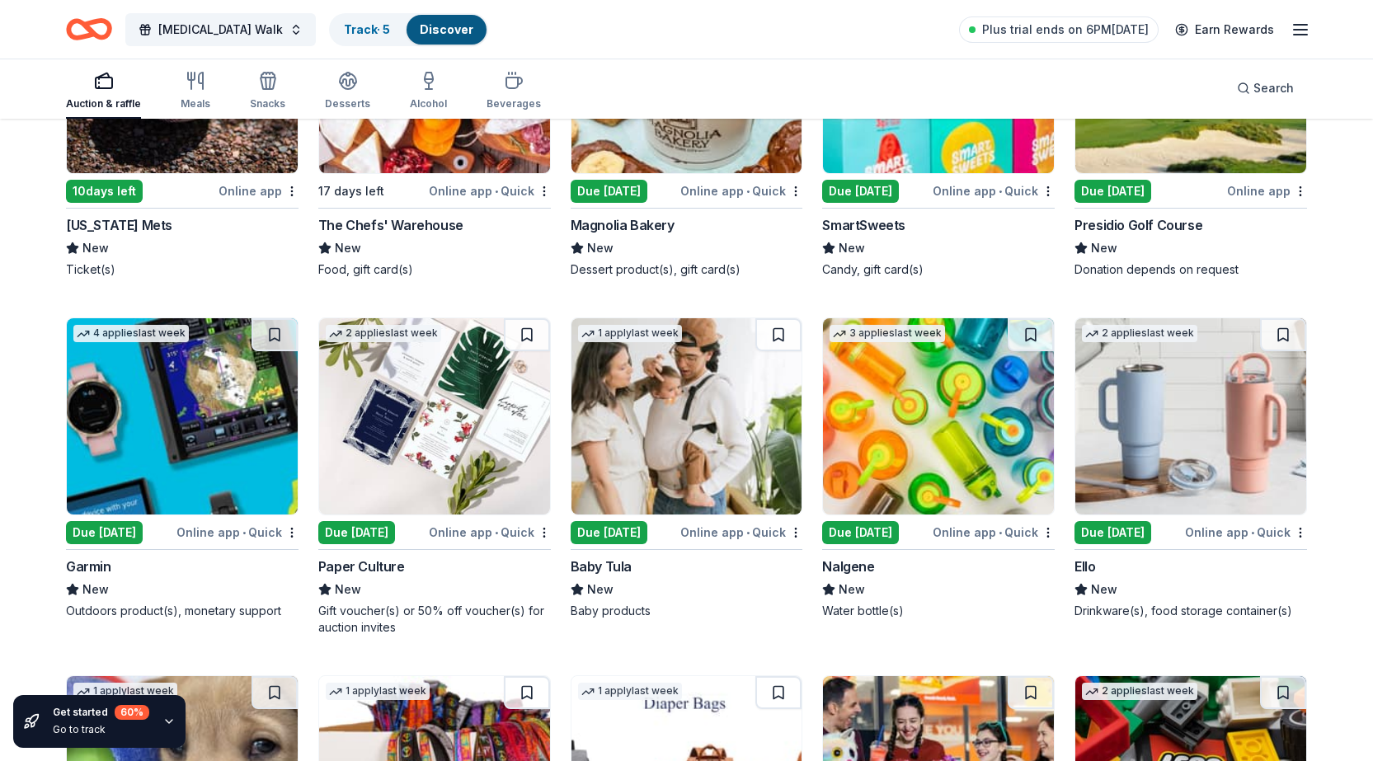
scroll to position [13778, 0]
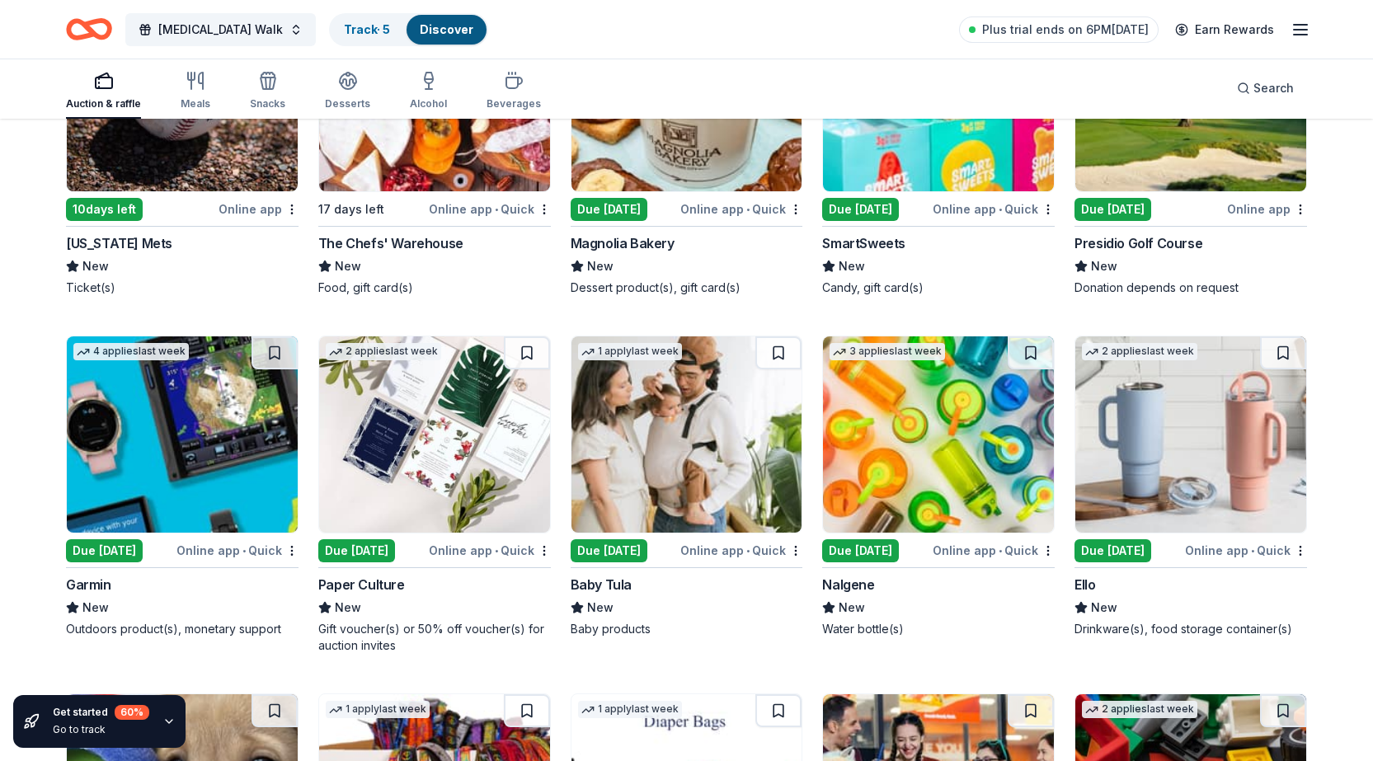
click at [408, 428] on img at bounding box center [434, 434] width 231 height 196
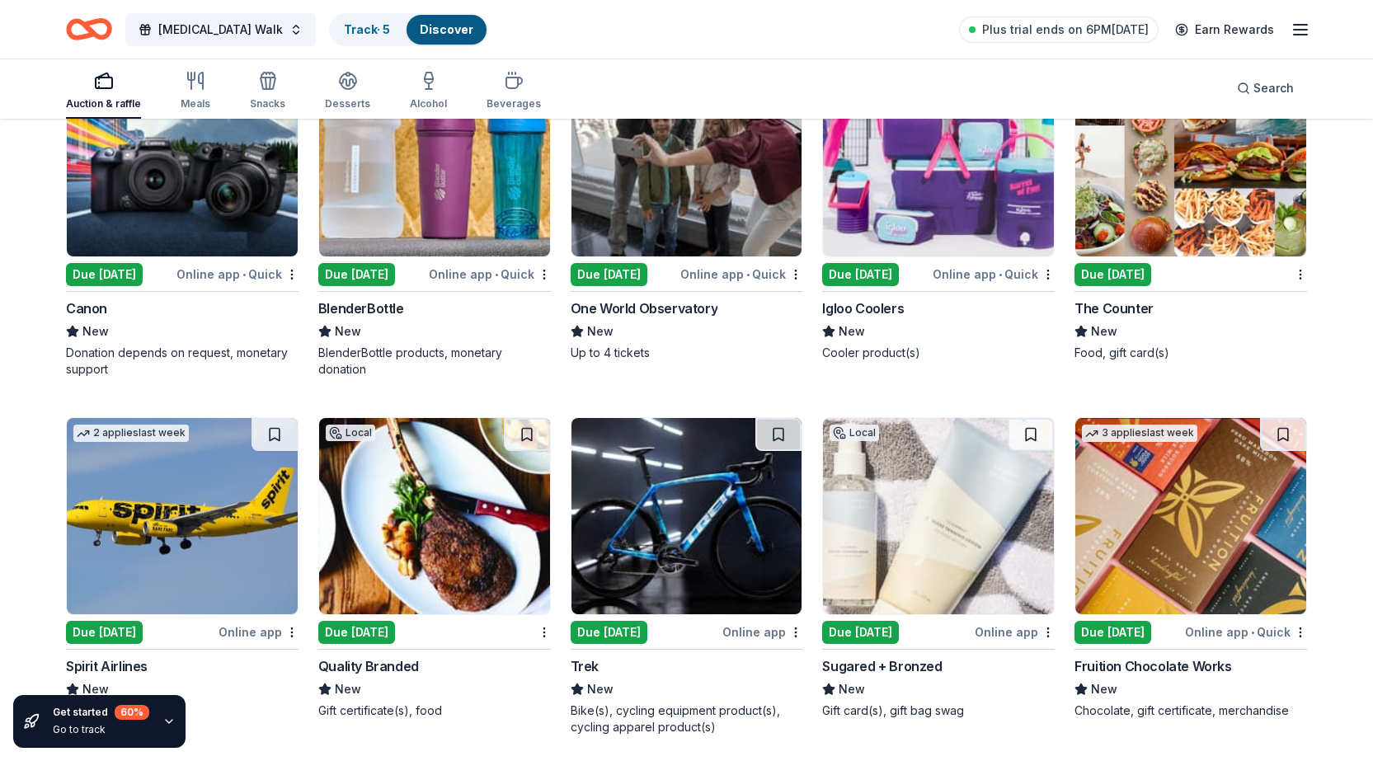
scroll to position [12953, 0]
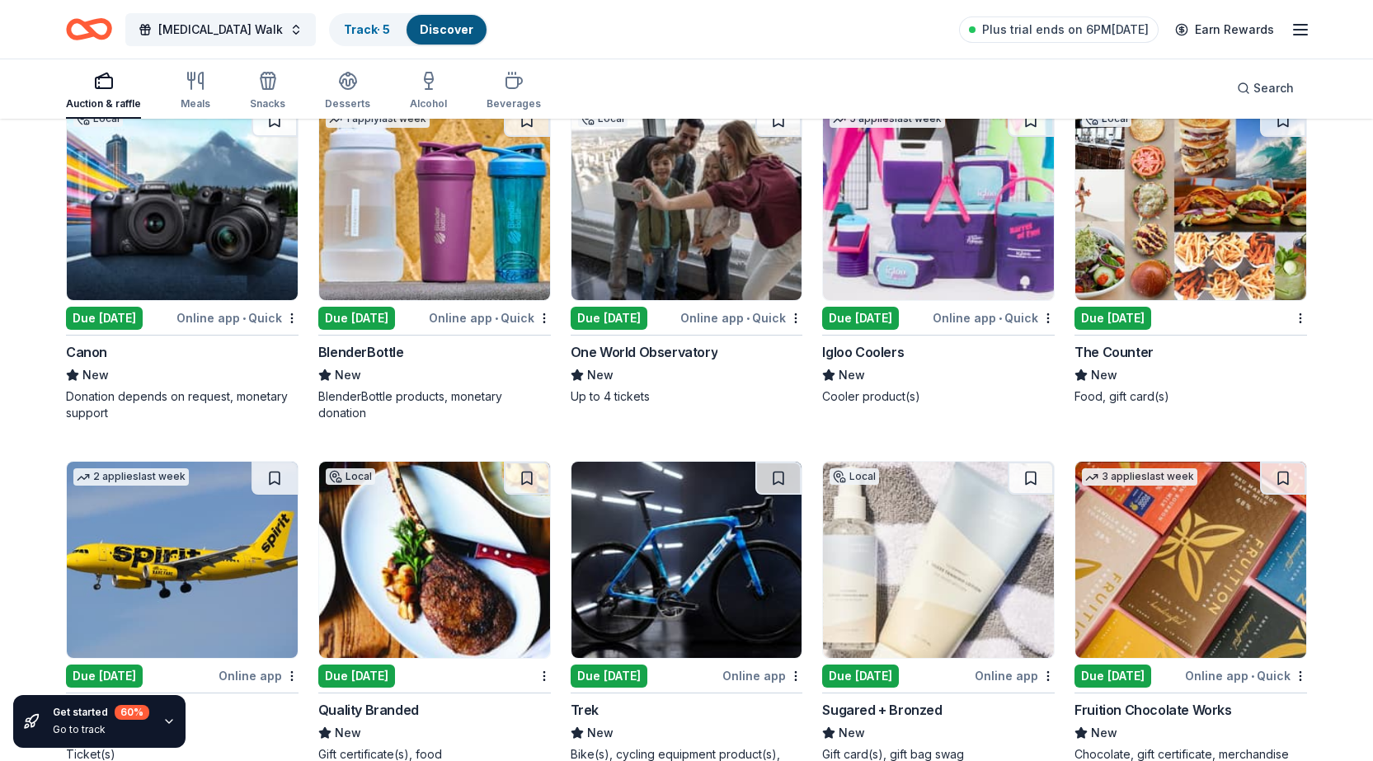
click at [137, 607] on img at bounding box center [182, 560] width 231 height 196
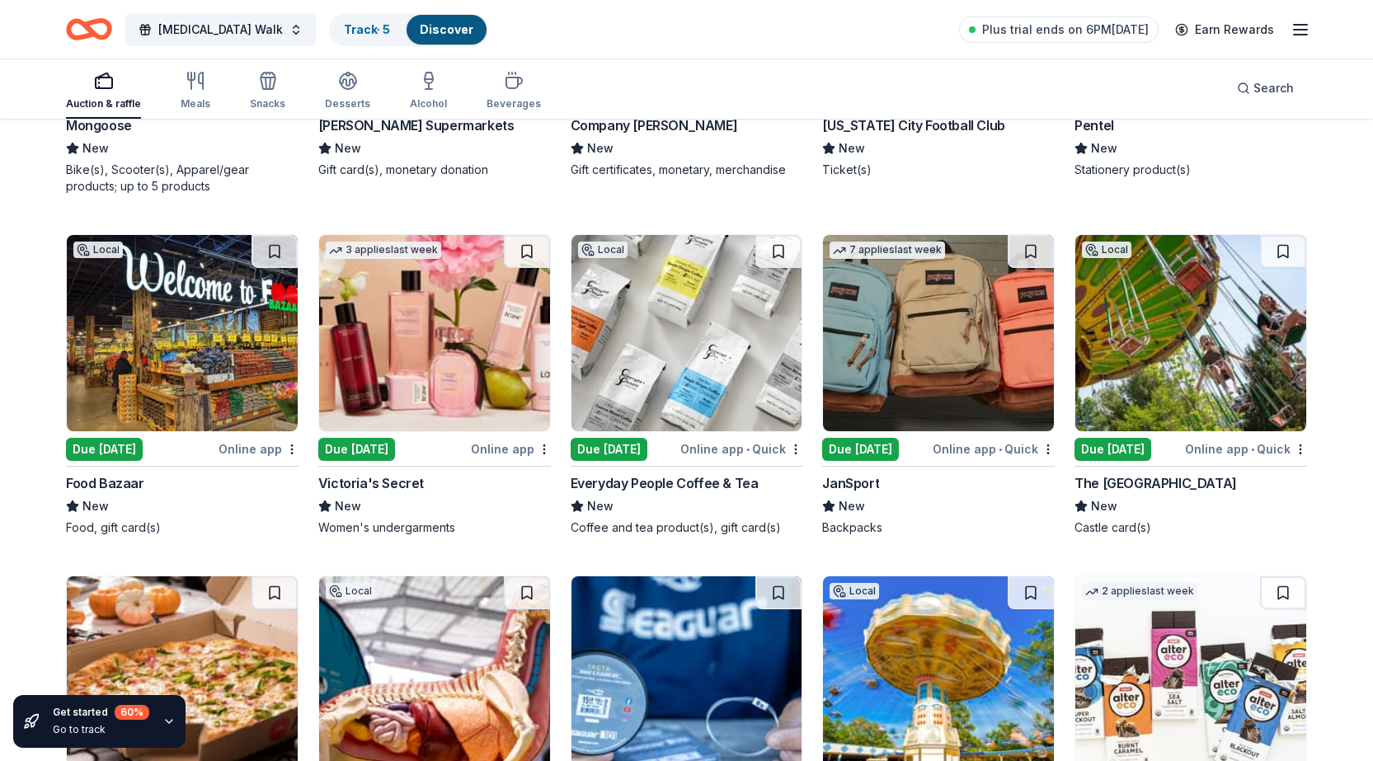
scroll to position [11386, 0]
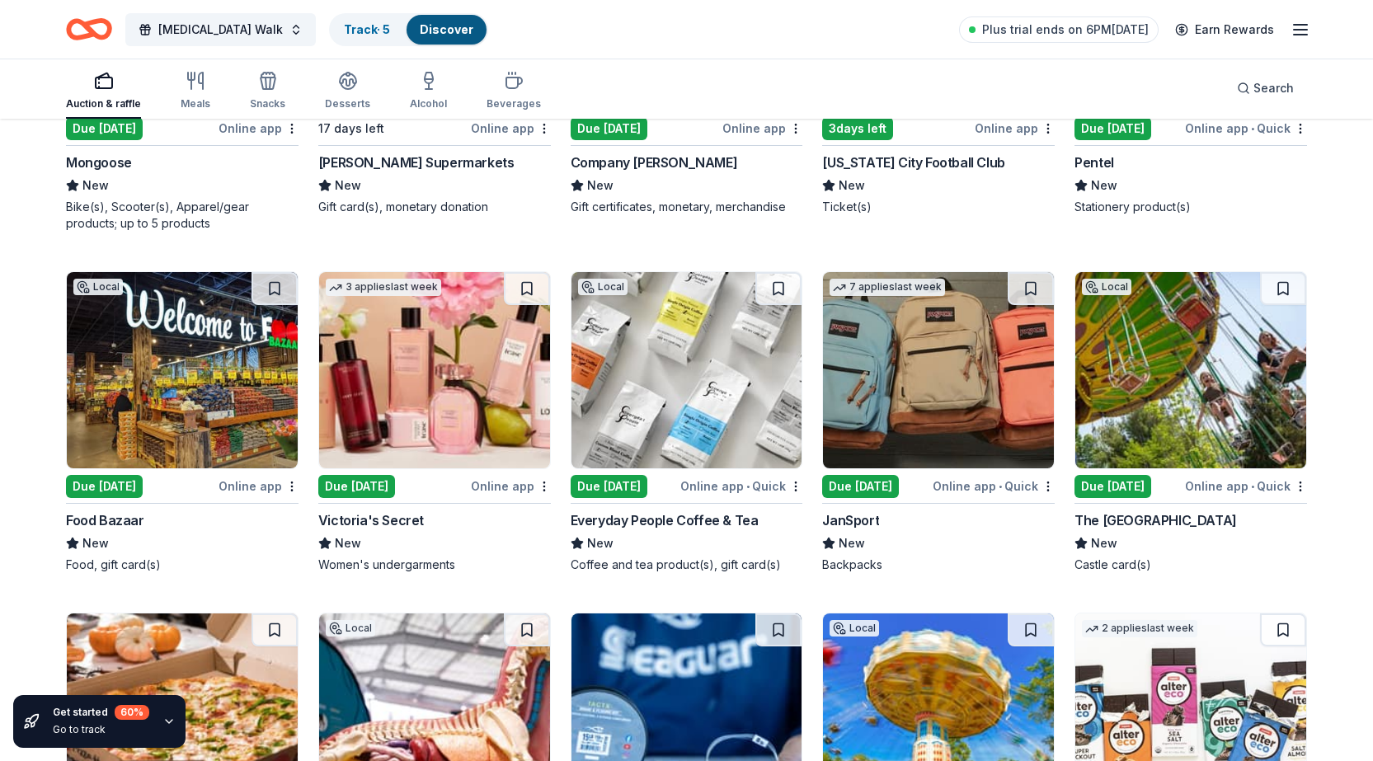
click at [872, 486] on div "Due [DATE]" at bounding box center [860, 486] width 77 height 23
click at [114, 481] on div "Due [DATE]" at bounding box center [104, 486] width 77 height 23
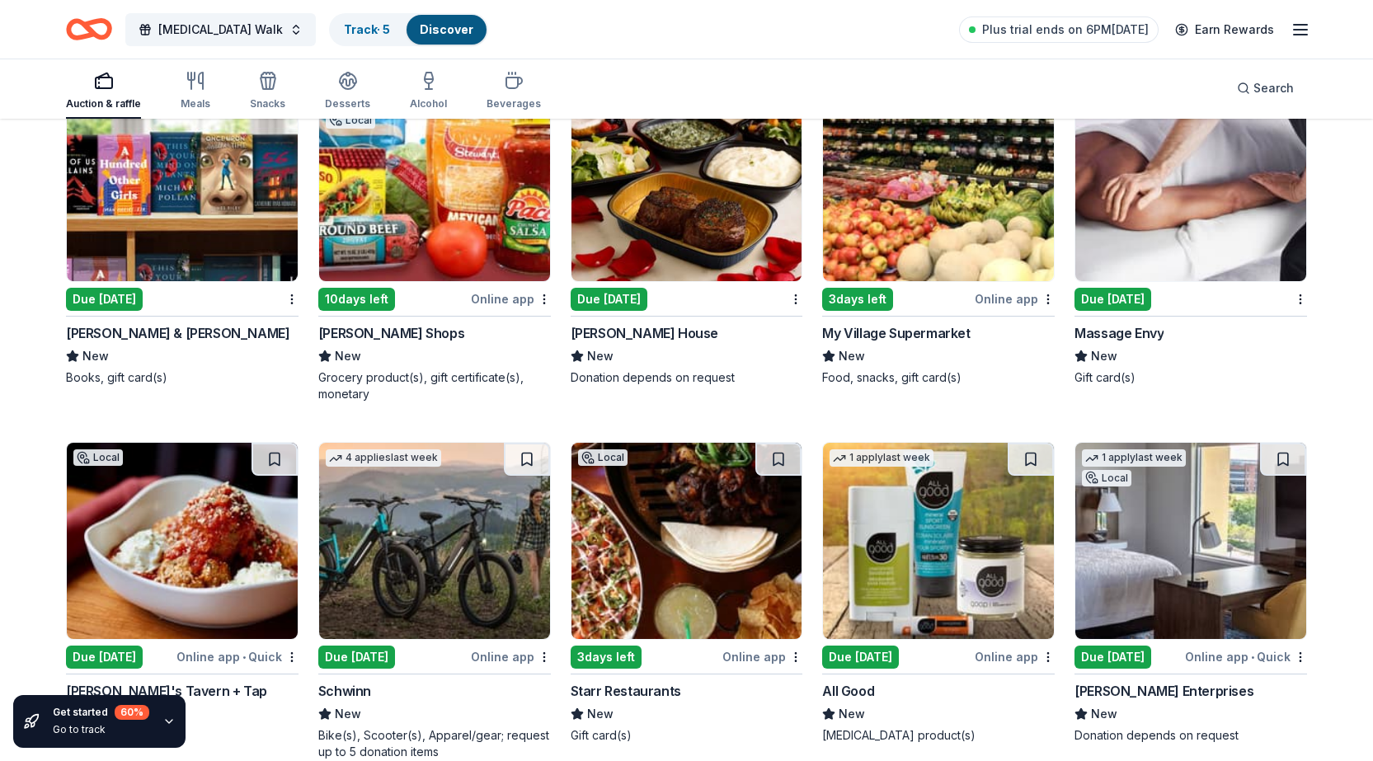
scroll to position [10479, 0]
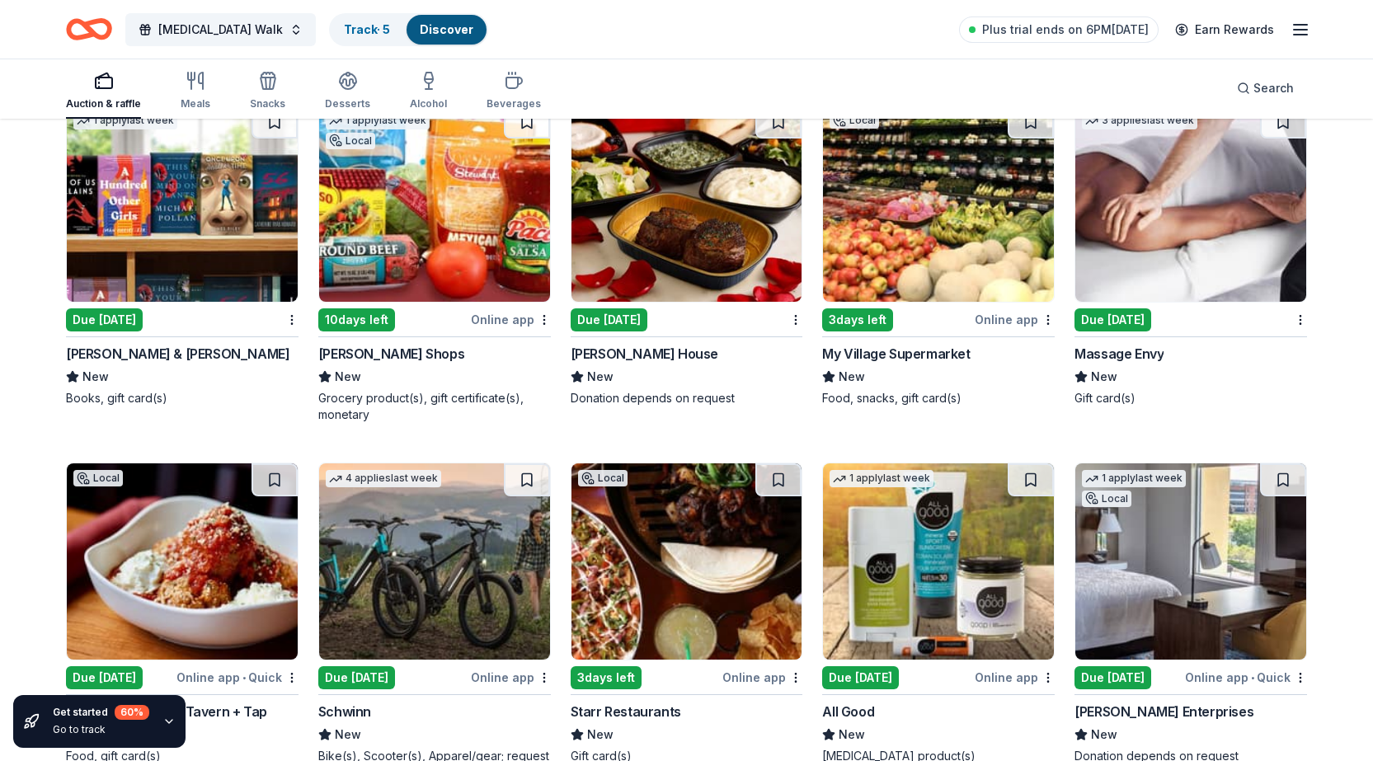
click at [1106, 315] on div "Due [DATE]" at bounding box center [1113, 319] width 77 height 23
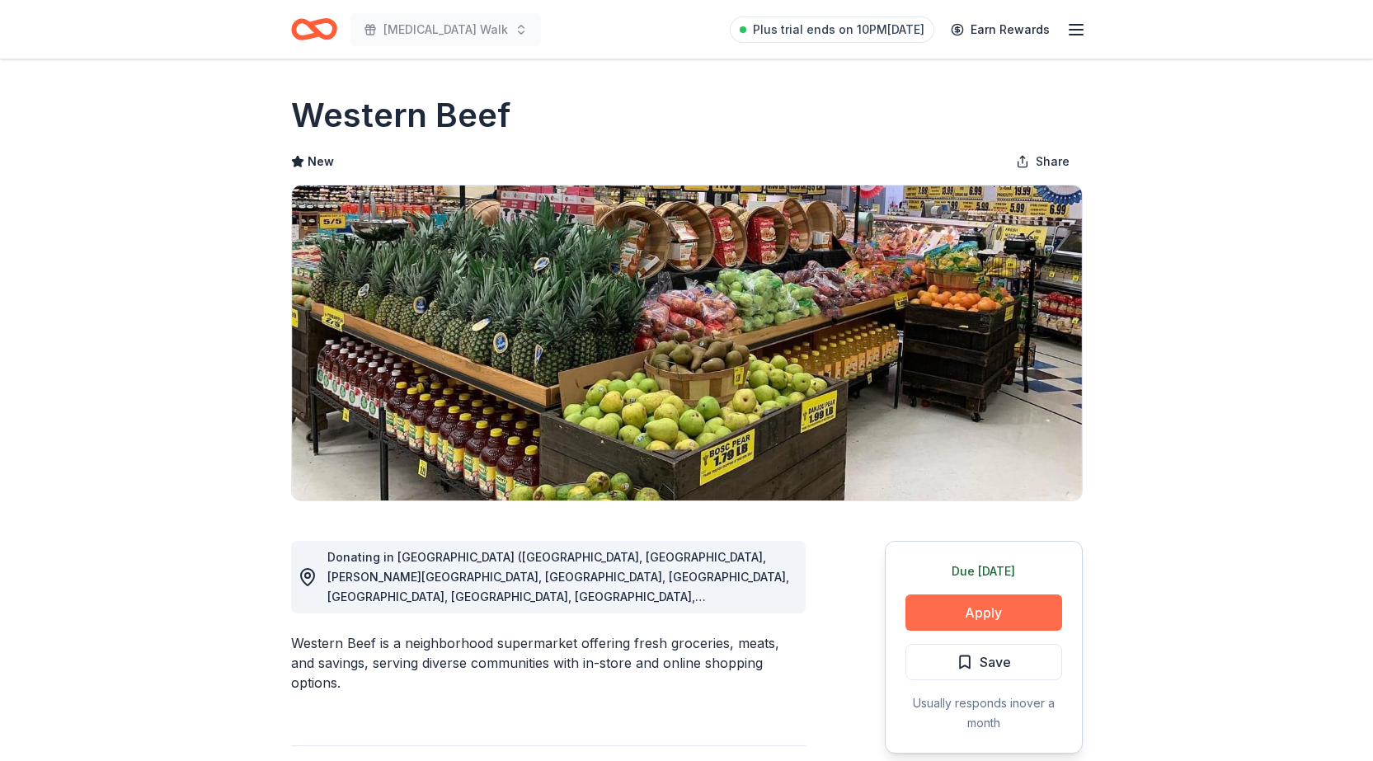
click at [997, 613] on button "Apply" at bounding box center [983, 613] width 157 height 36
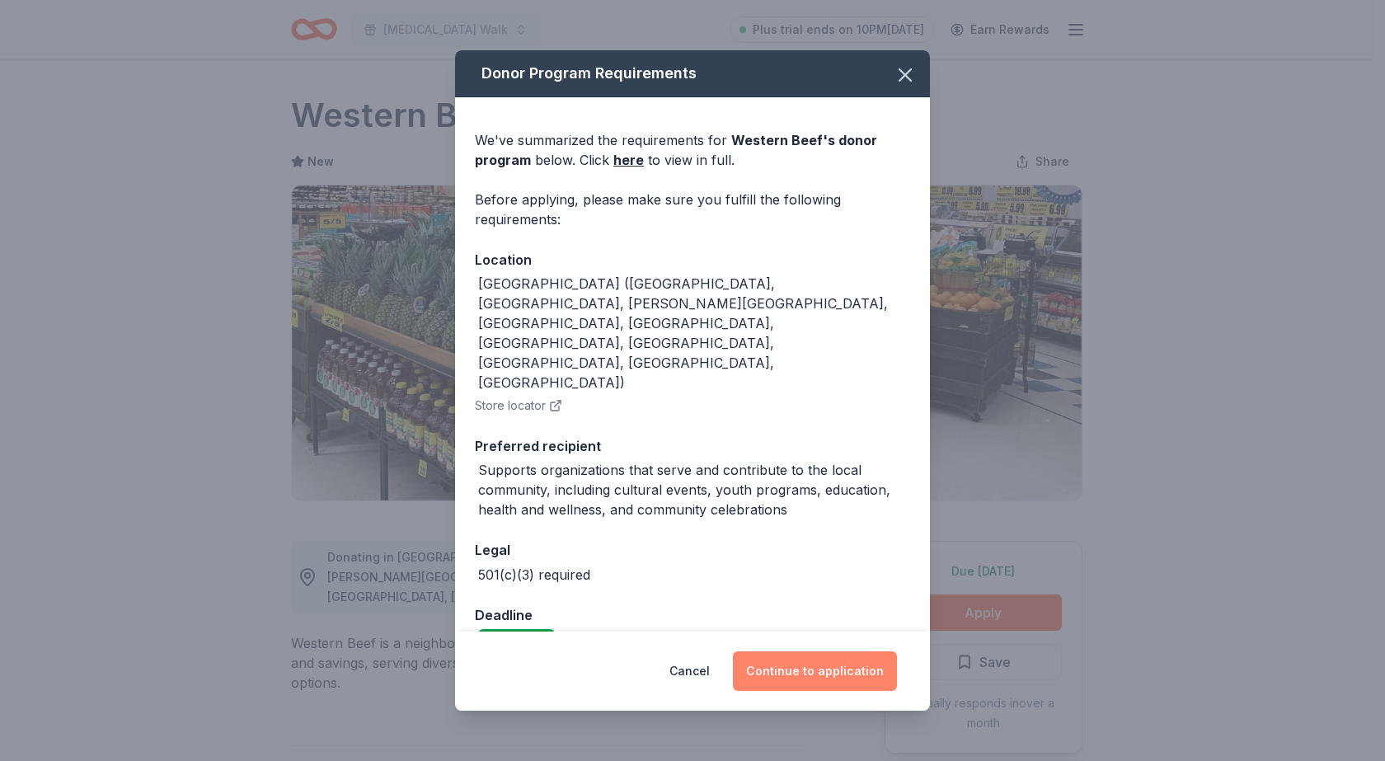
click at [841, 651] on button "Continue to application" at bounding box center [815, 671] width 164 height 40
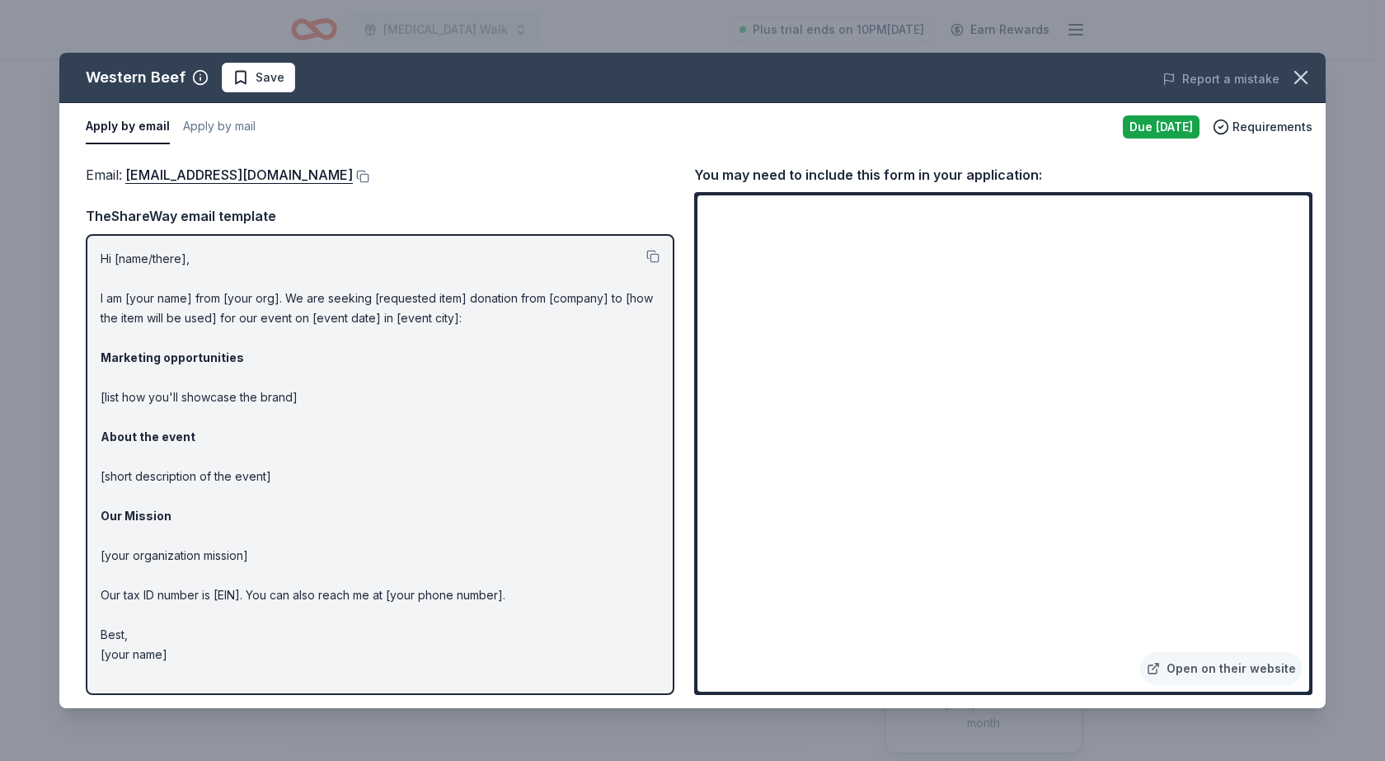
click at [528, 289] on p "Hi [name/there], I am [your name] from [your org]. We are seeking [requested it…" at bounding box center [380, 457] width 559 height 416
click at [520, 293] on p "Hi [name/there], I am [your name] from [your org]. We are seeking [requested it…" at bounding box center [380, 457] width 559 height 416
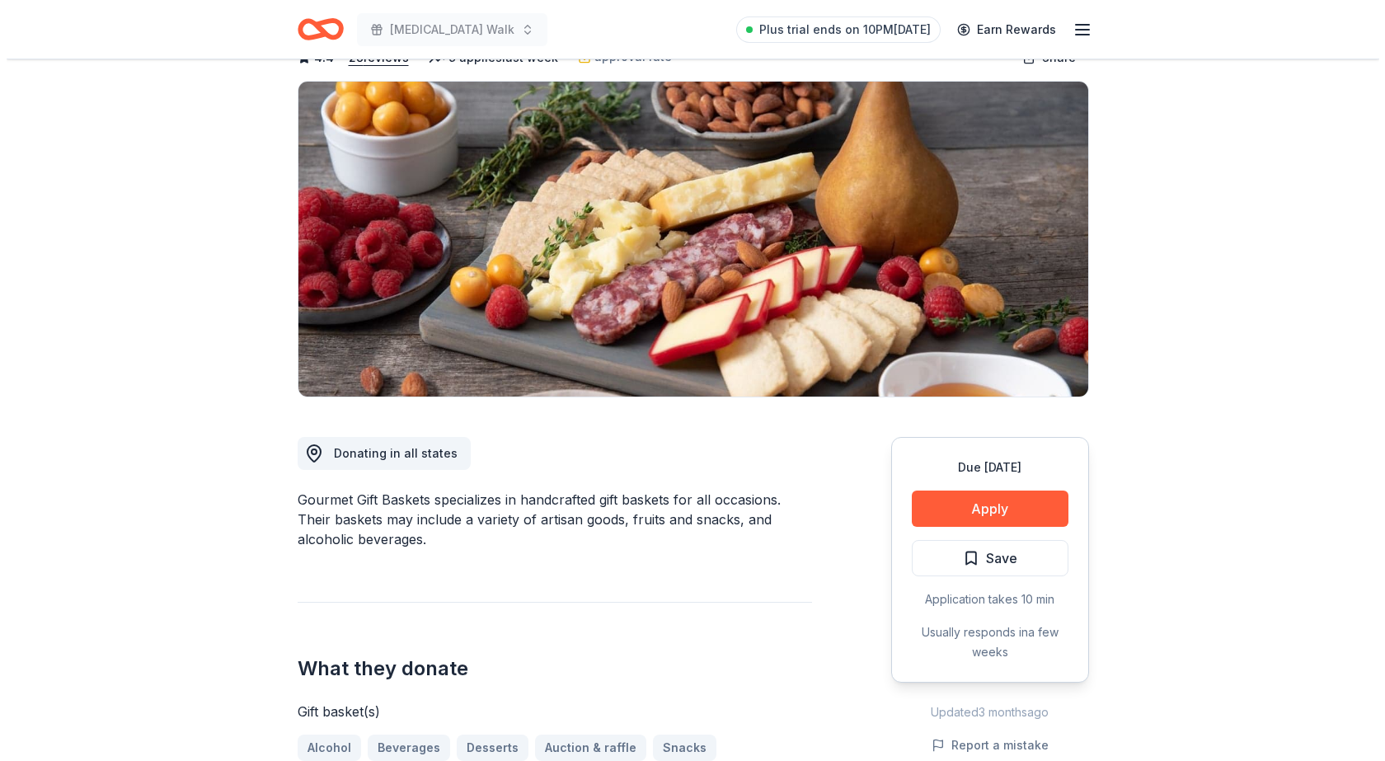
scroll to position [82, 0]
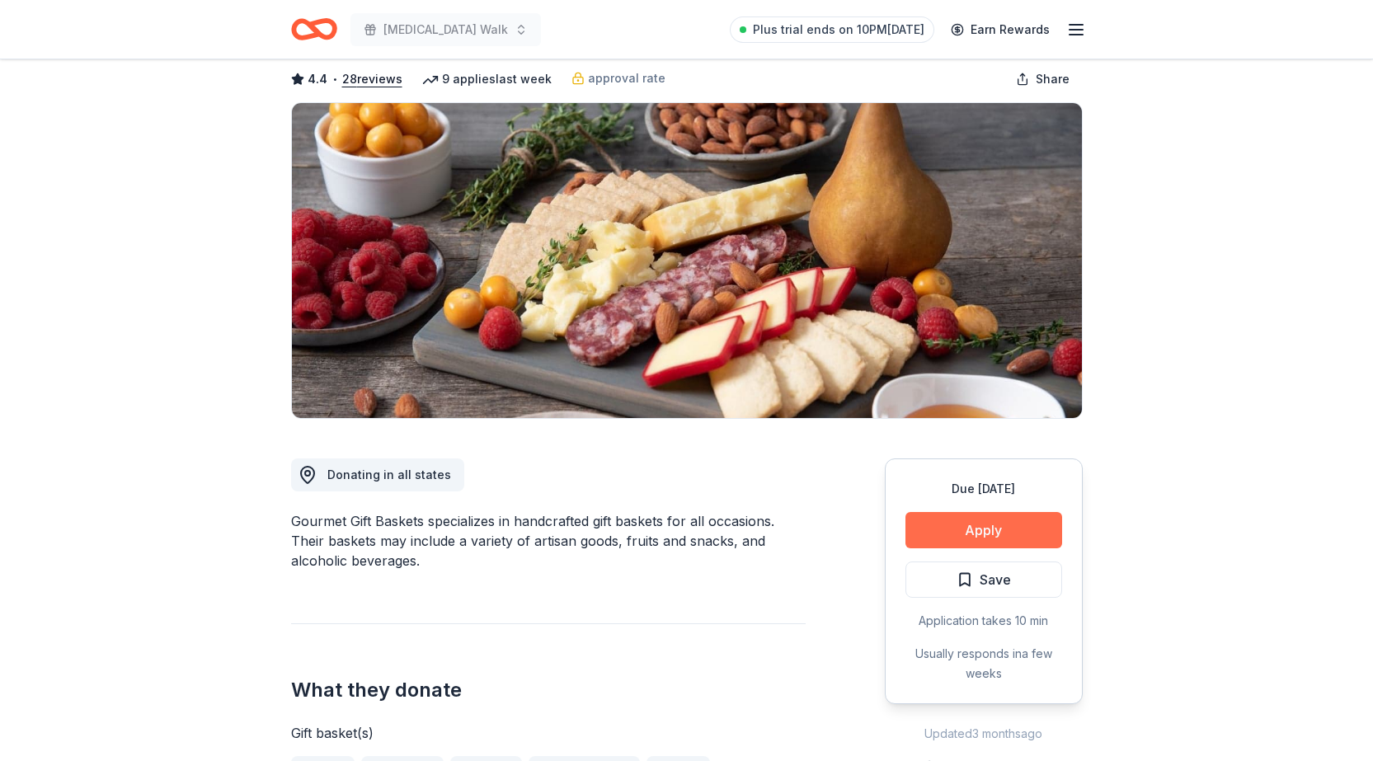
click at [990, 523] on button "Apply" at bounding box center [983, 530] width 157 height 36
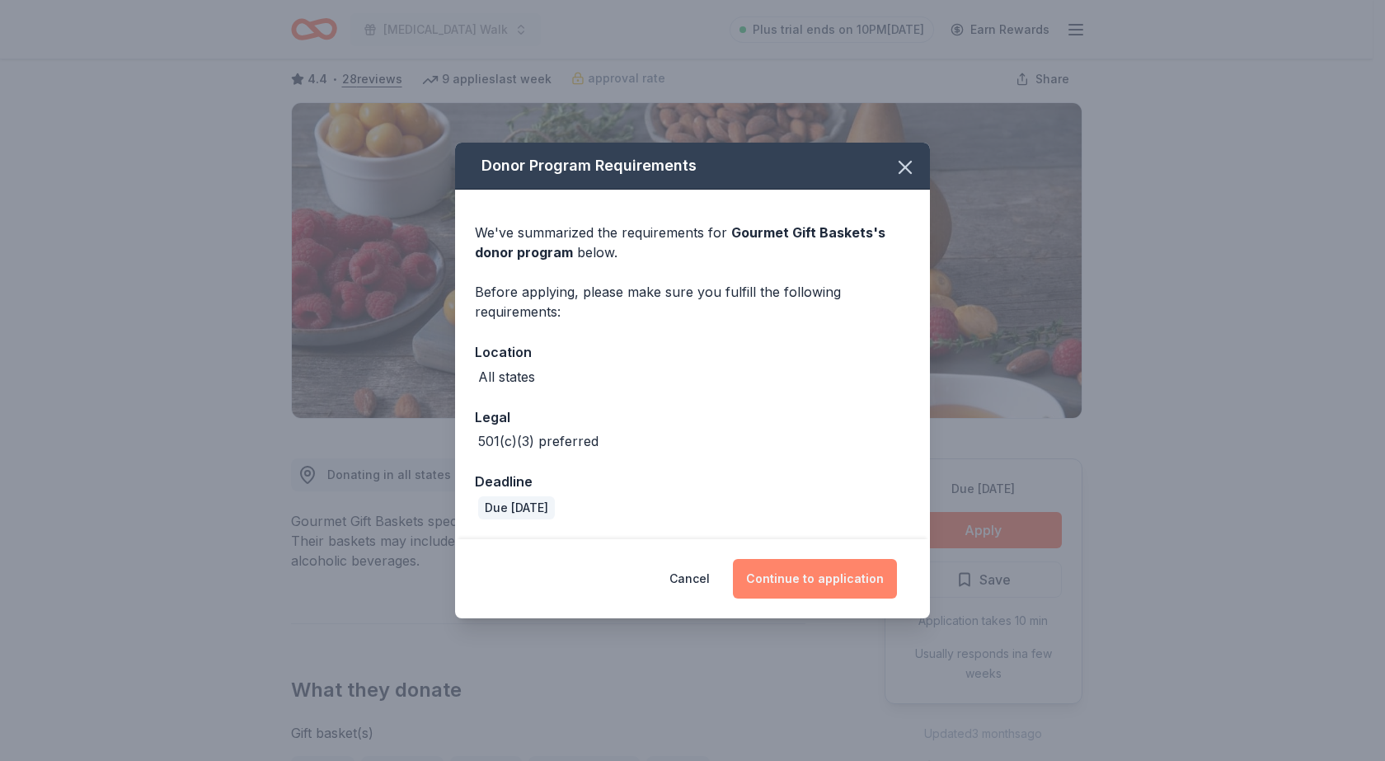
click at [800, 579] on button "Continue to application" at bounding box center [815, 579] width 164 height 40
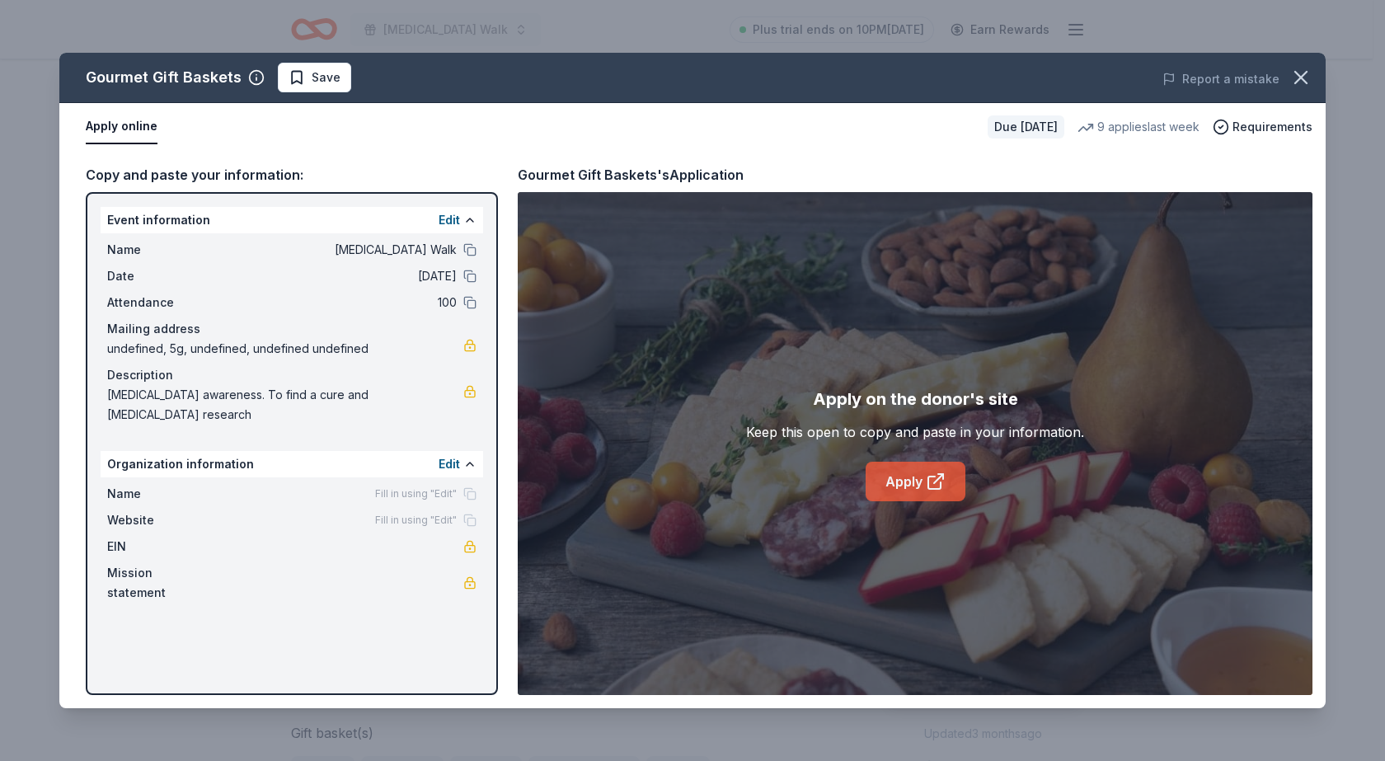
click at [923, 481] on link "Apply" at bounding box center [916, 482] width 100 height 40
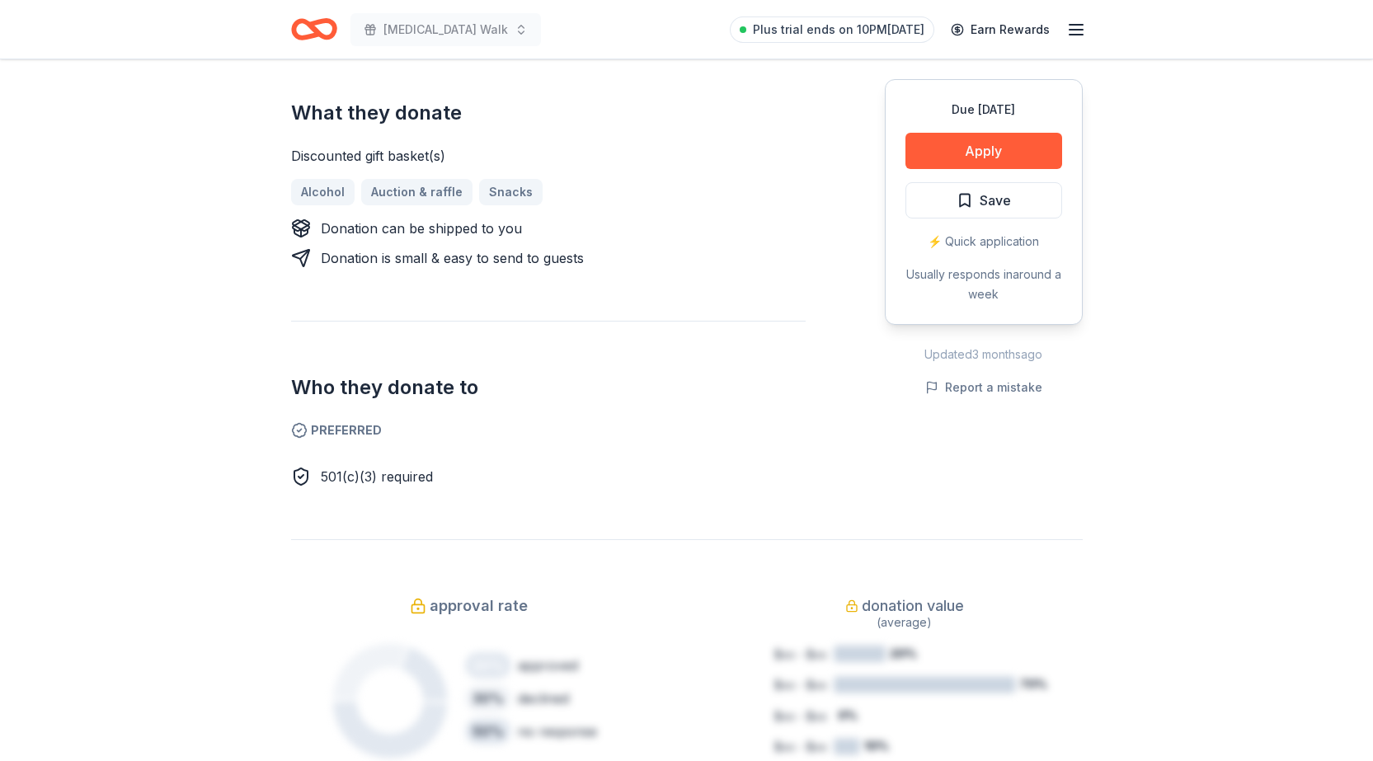
scroll to position [330, 0]
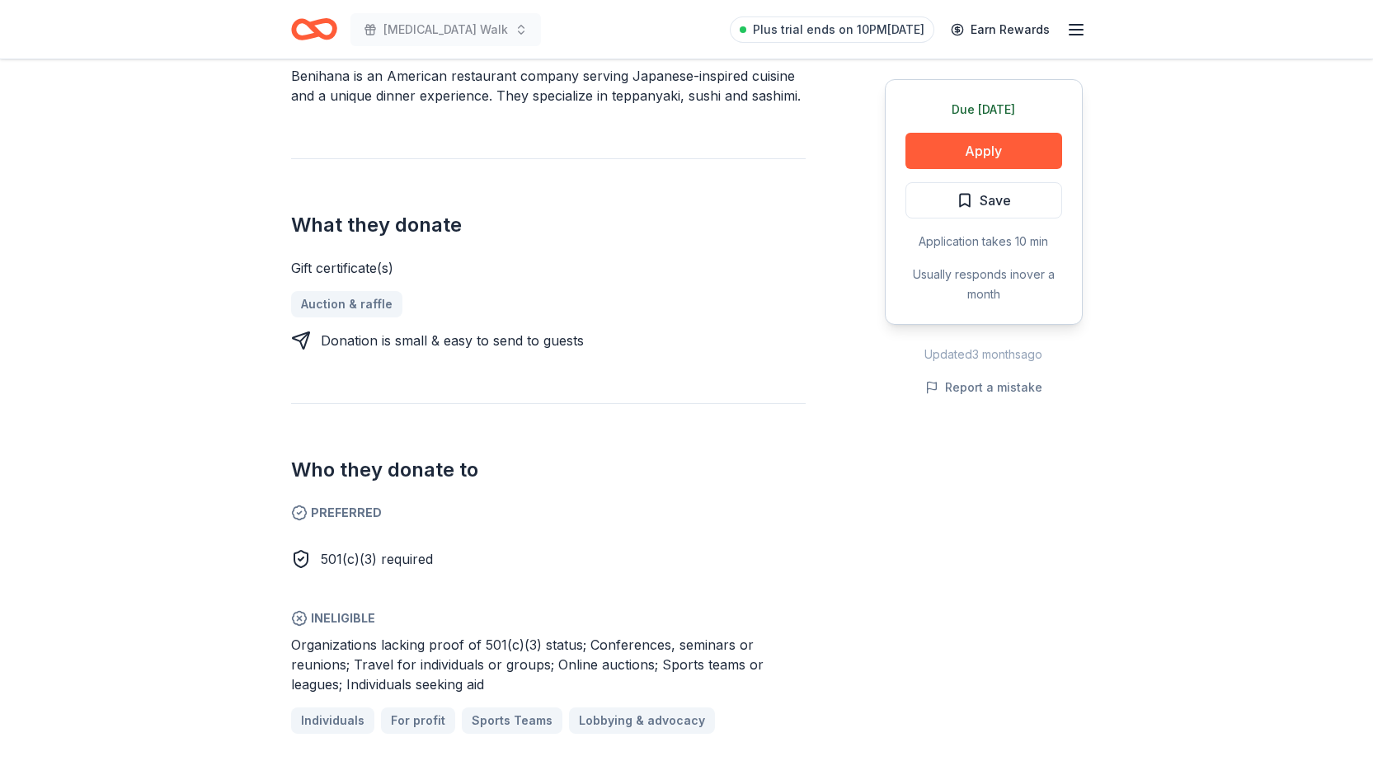
scroll to position [577, 0]
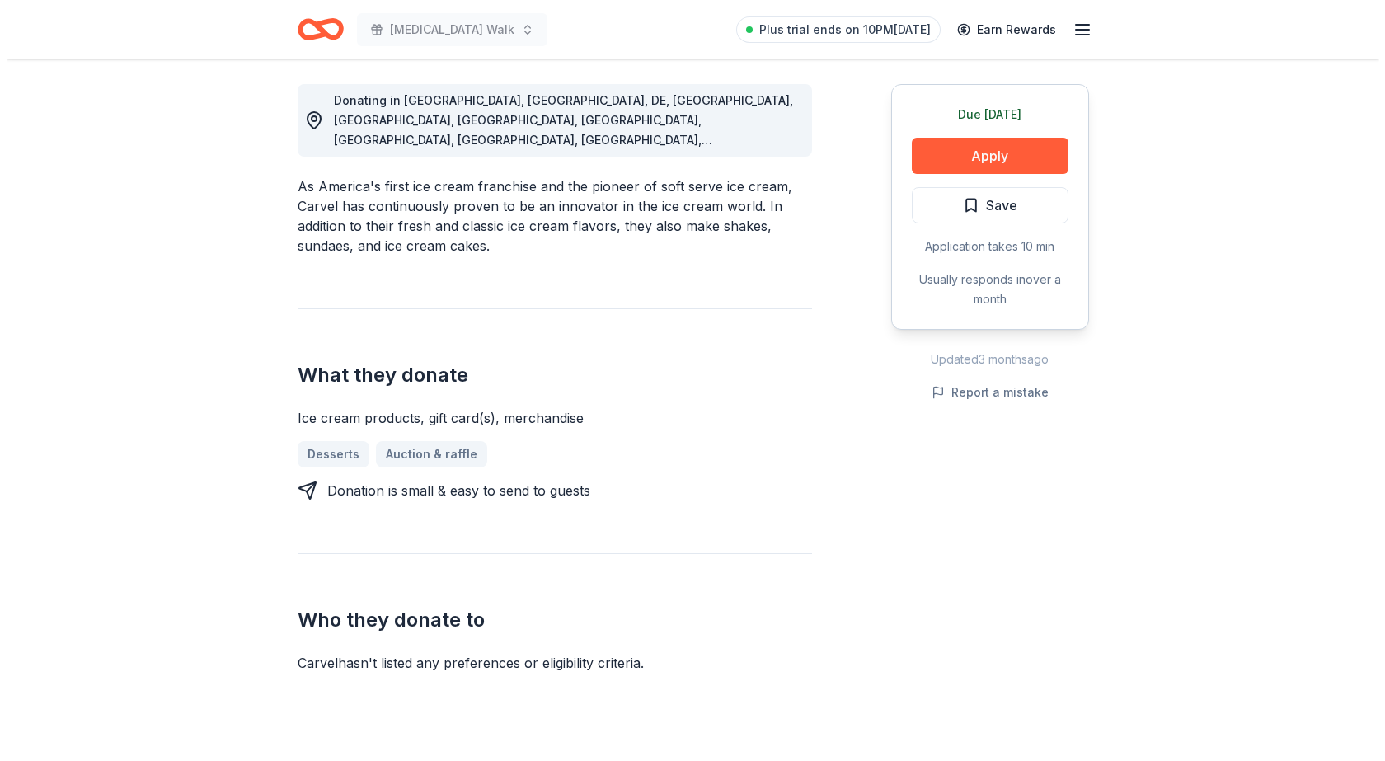
scroll to position [495, 0]
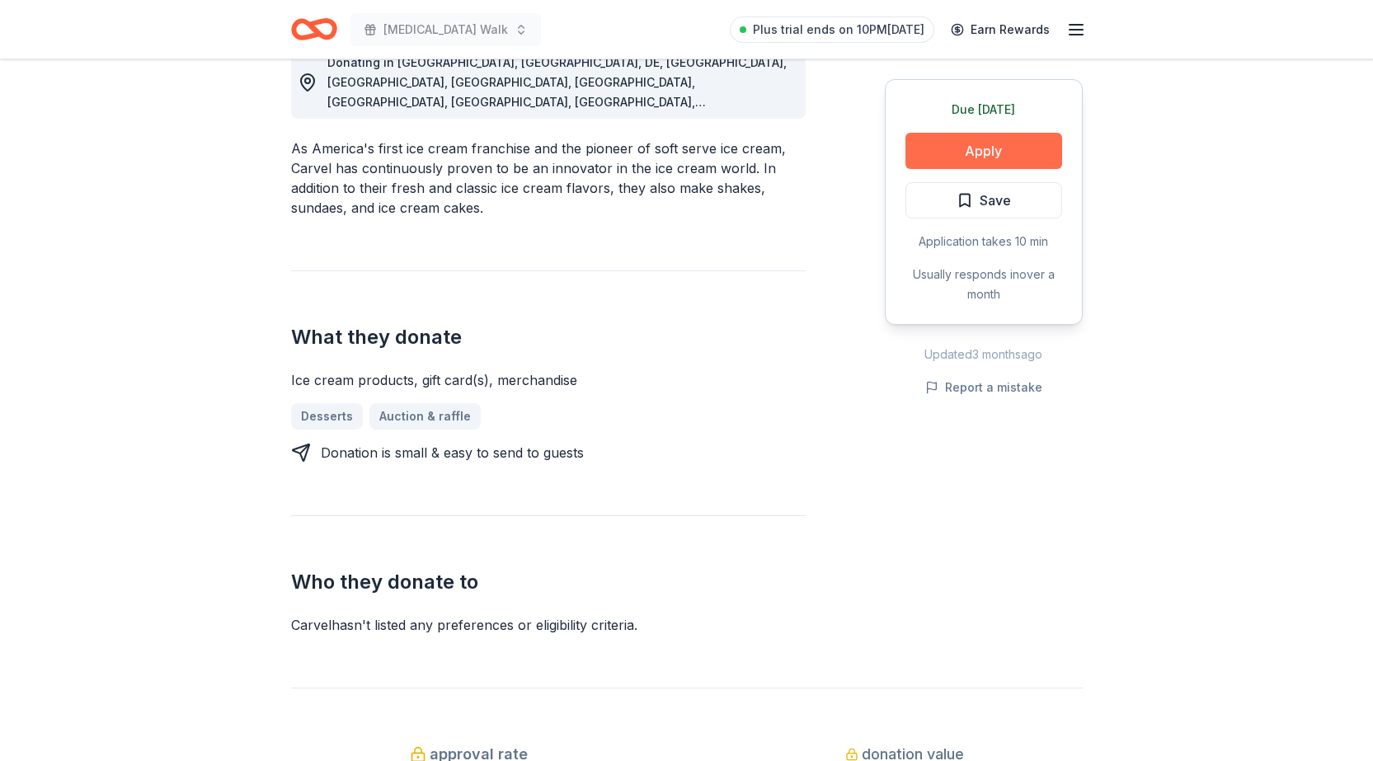
click at [952, 157] on button "Apply" at bounding box center [983, 151] width 157 height 36
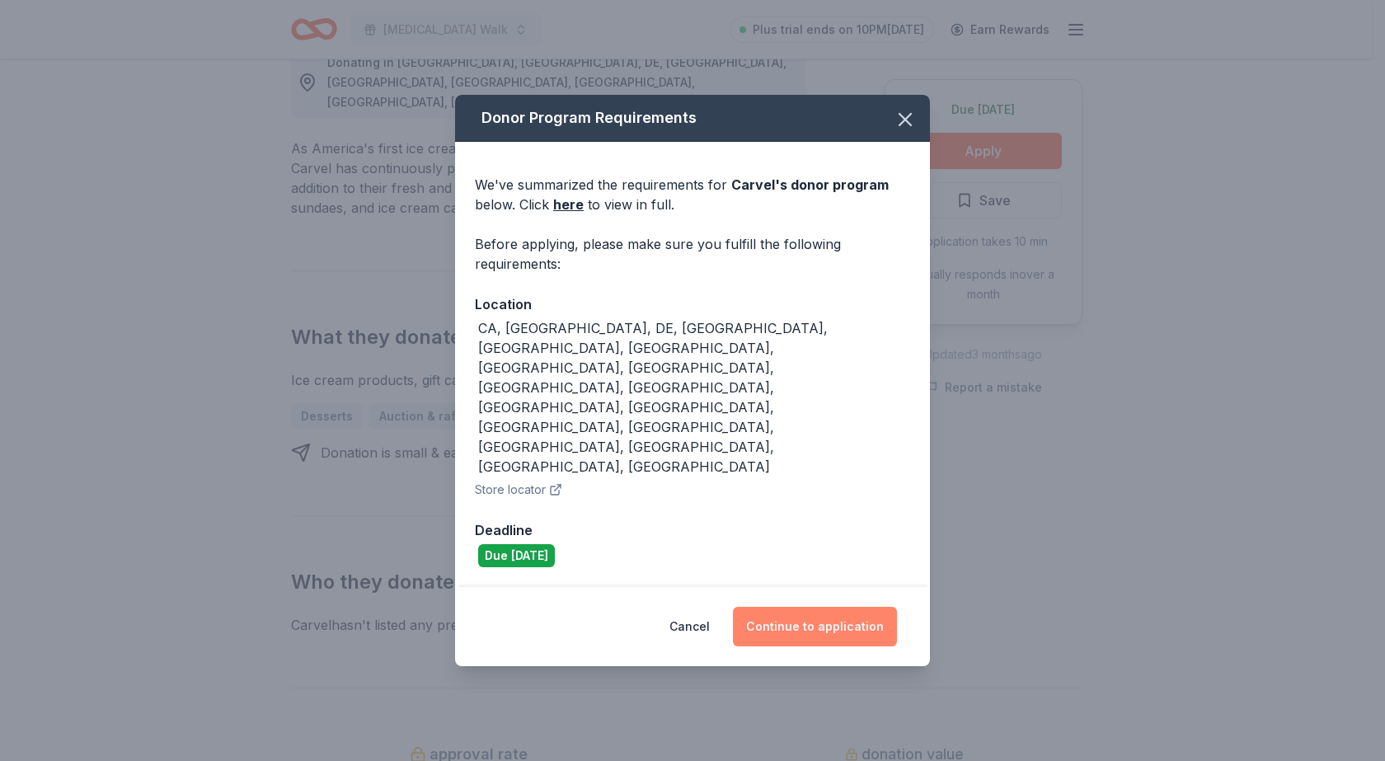
click at [842, 607] on button "Continue to application" at bounding box center [815, 627] width 164 height 40
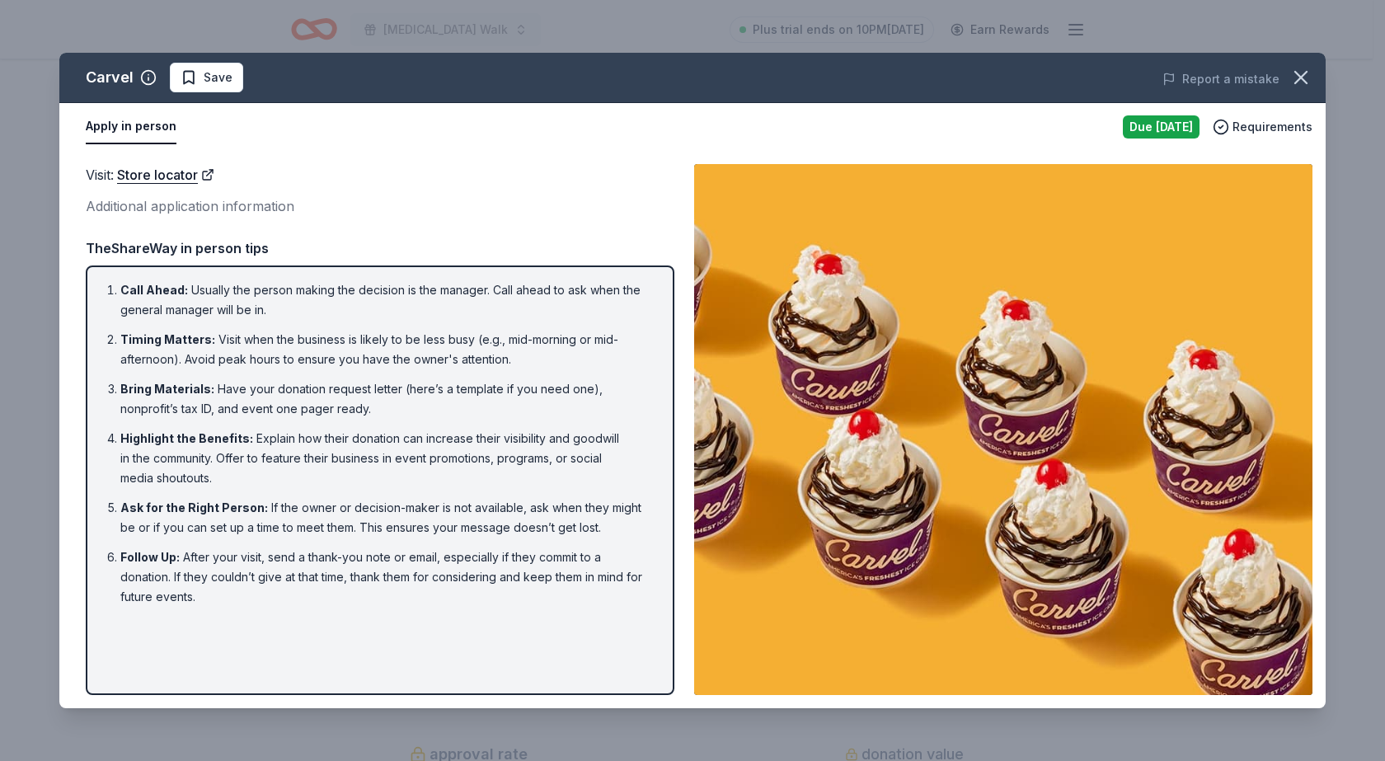
click at [737, 345] on img at bounding box center [1003, 429] width 619 height 531
click at [149, 174] on link "Store locator" at bounding box center [165, 174] width 97 height 21
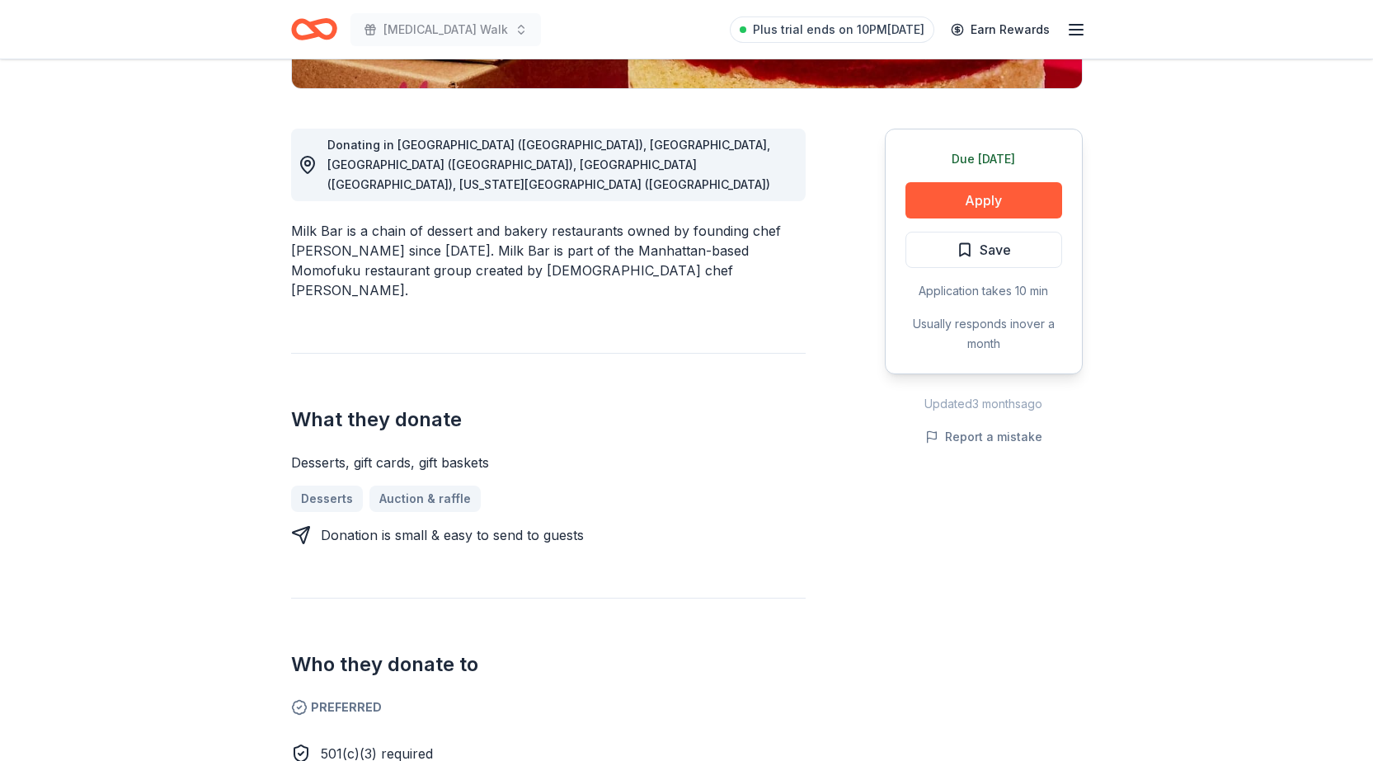
scroll to position [495, 0]
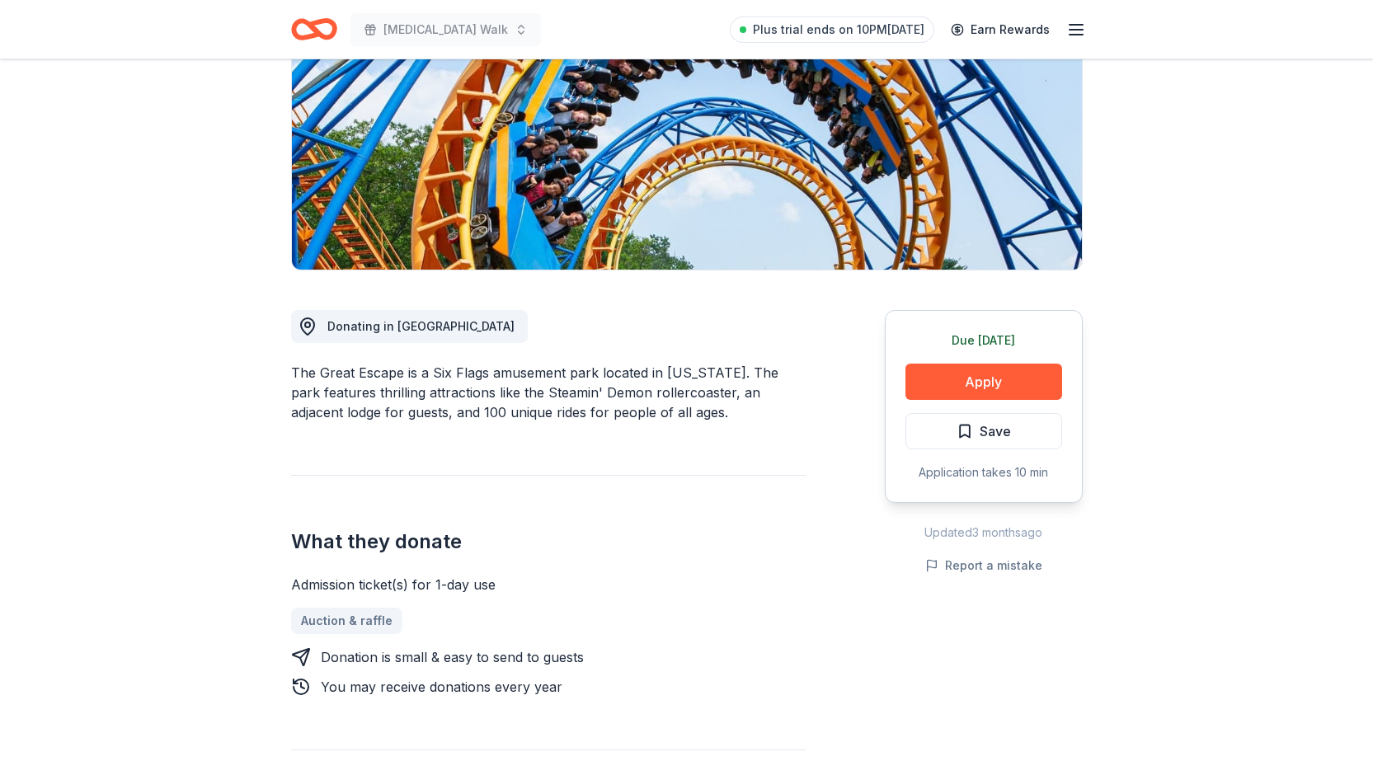
scroll to position [247, 0]
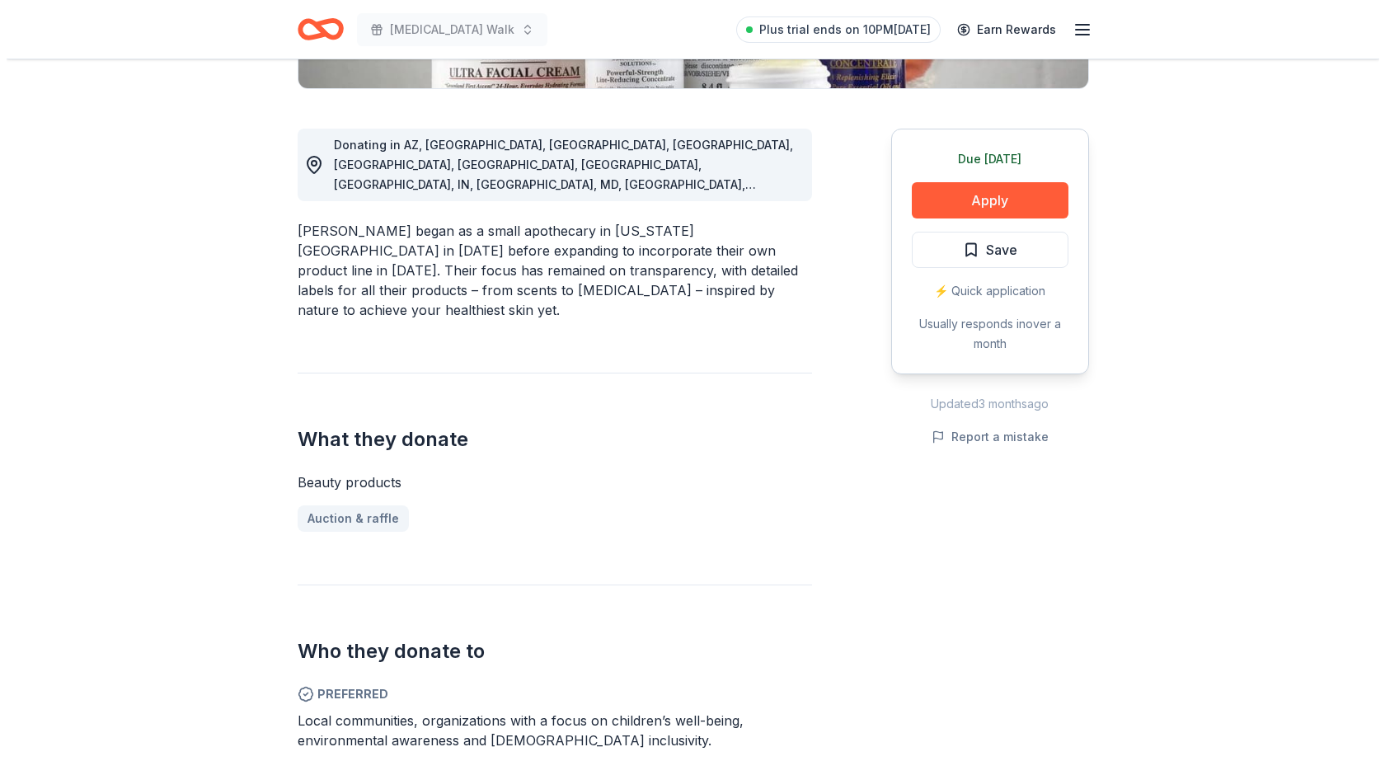
scroll to position [495, 0]
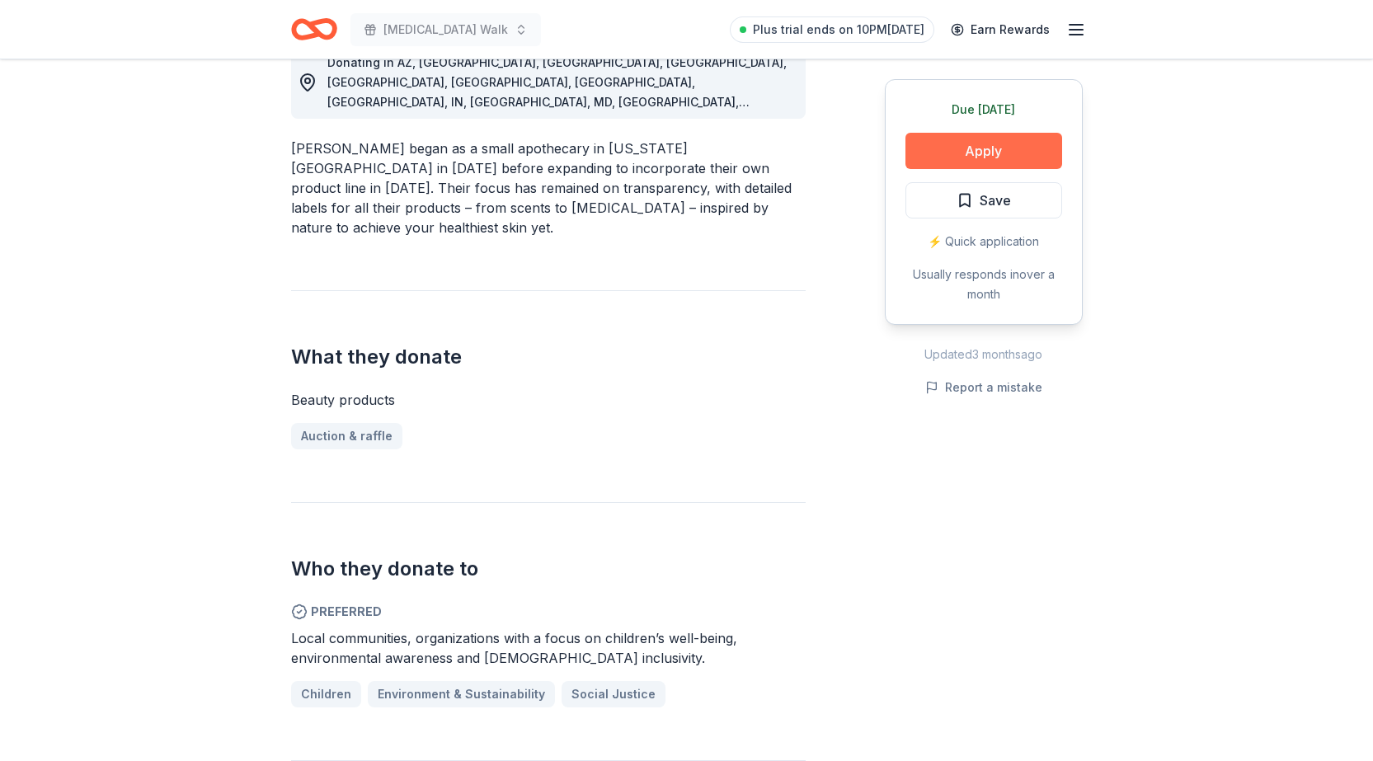
click at [1021, 143] on button "Apply" at bounding box center [983, 151] width 157 height 36
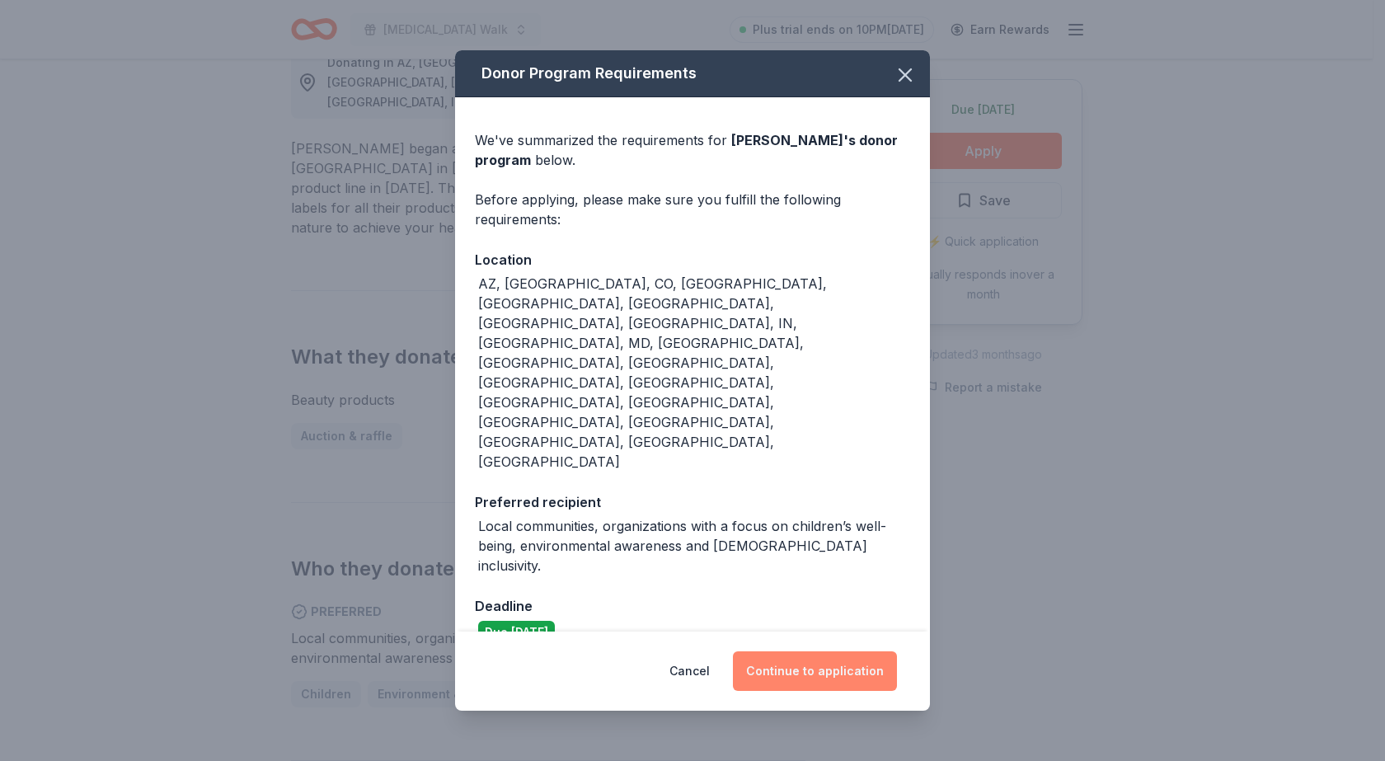
click at [843, 651] on button "Continue to application" at bounding box center [815, 671] width 164 height 40
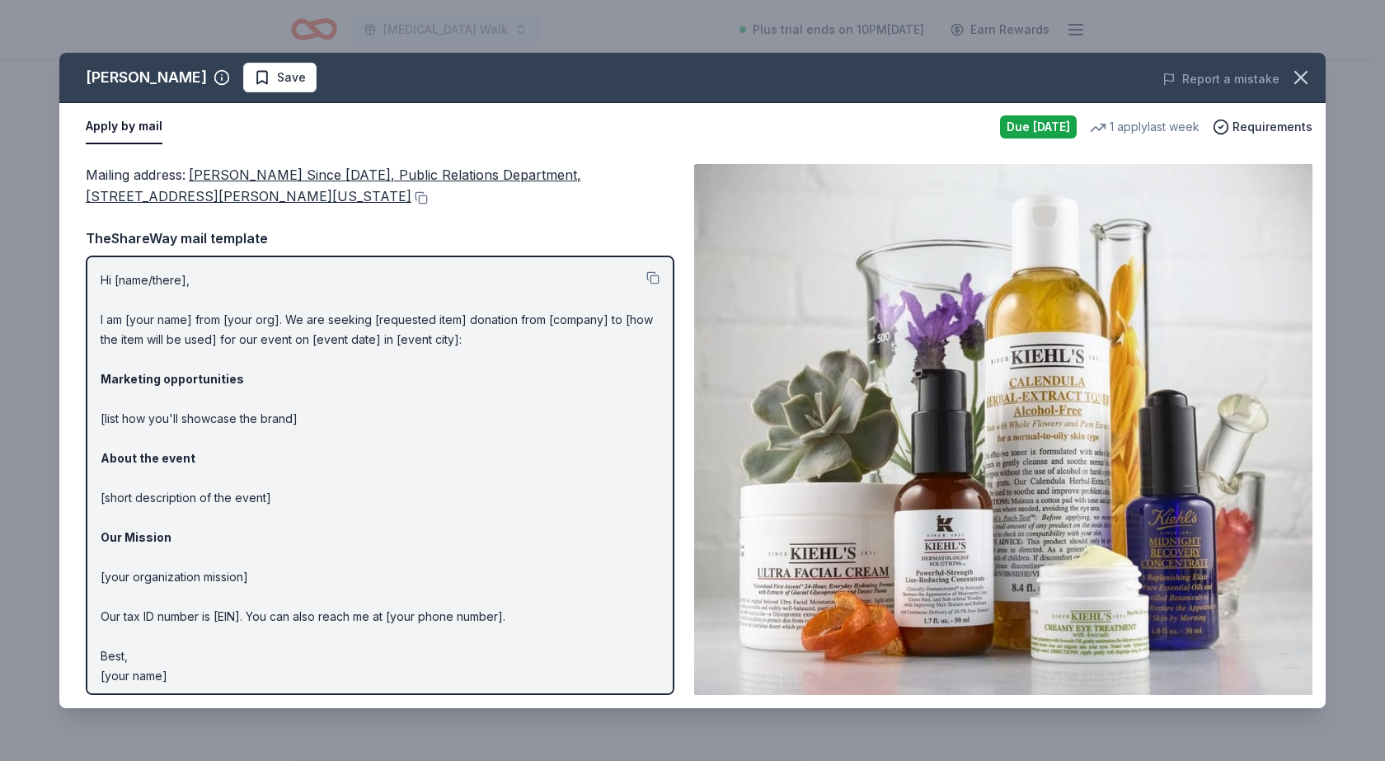
click at [928, 334] on img at bounding box center [1003, 429] width 619 height 531
click at [252, 327] on p "Hi [name/there], I am [your name] from [your org]. We are seeking [requested it…" at bounding box center [380, 478] width 559 height 416
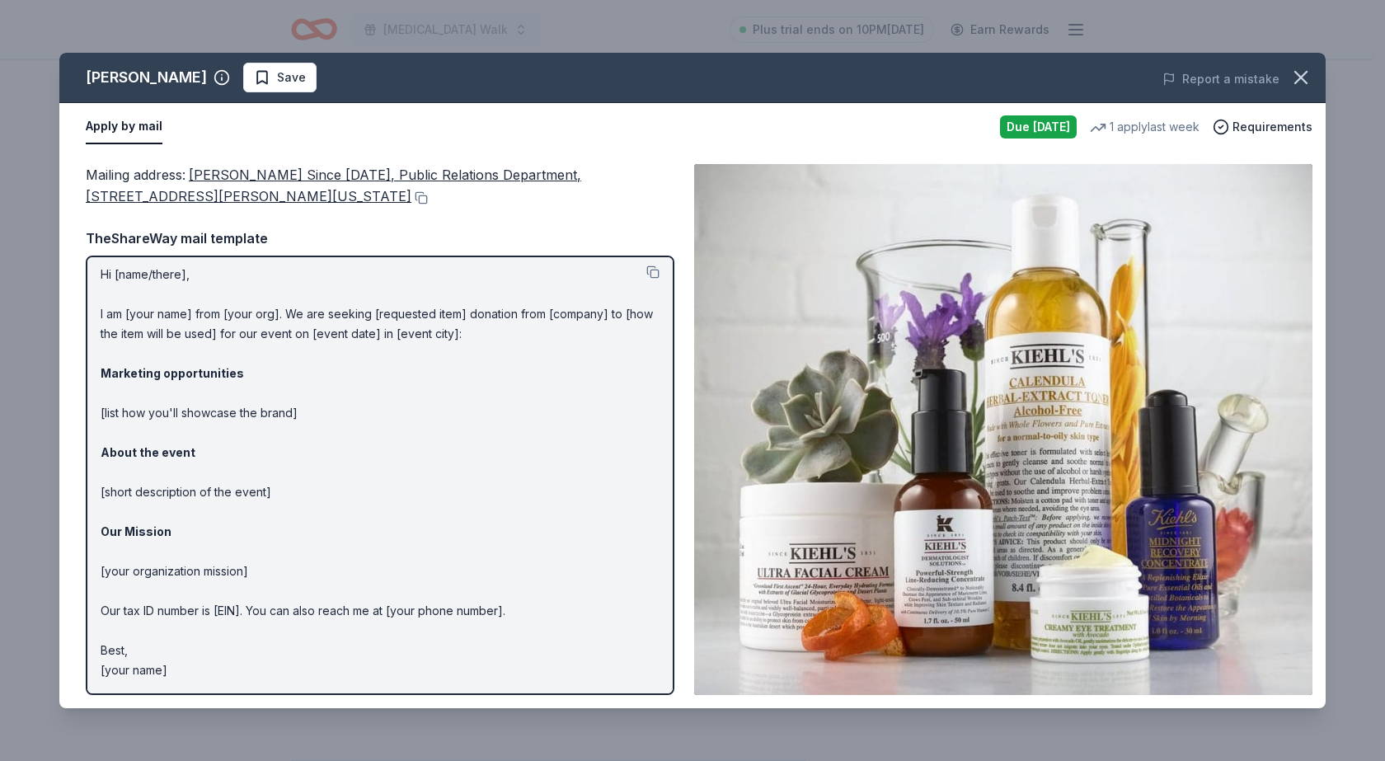
click at [1037, 400] on img at bounding box center [1003, 429] width 619 height 531
click at [1027, 127] on div "Due [DATE]" at bounding box center [1038, 126] width 77 height 23
click at [421, 525] on p "Hi [name/there], I am [your name] from [your org]. We are seeking [requested it…" at bounding box center [380, 473] width 559 height 416
click at [647, 272] on button at bounding box center [653, 272] width 13 height 13
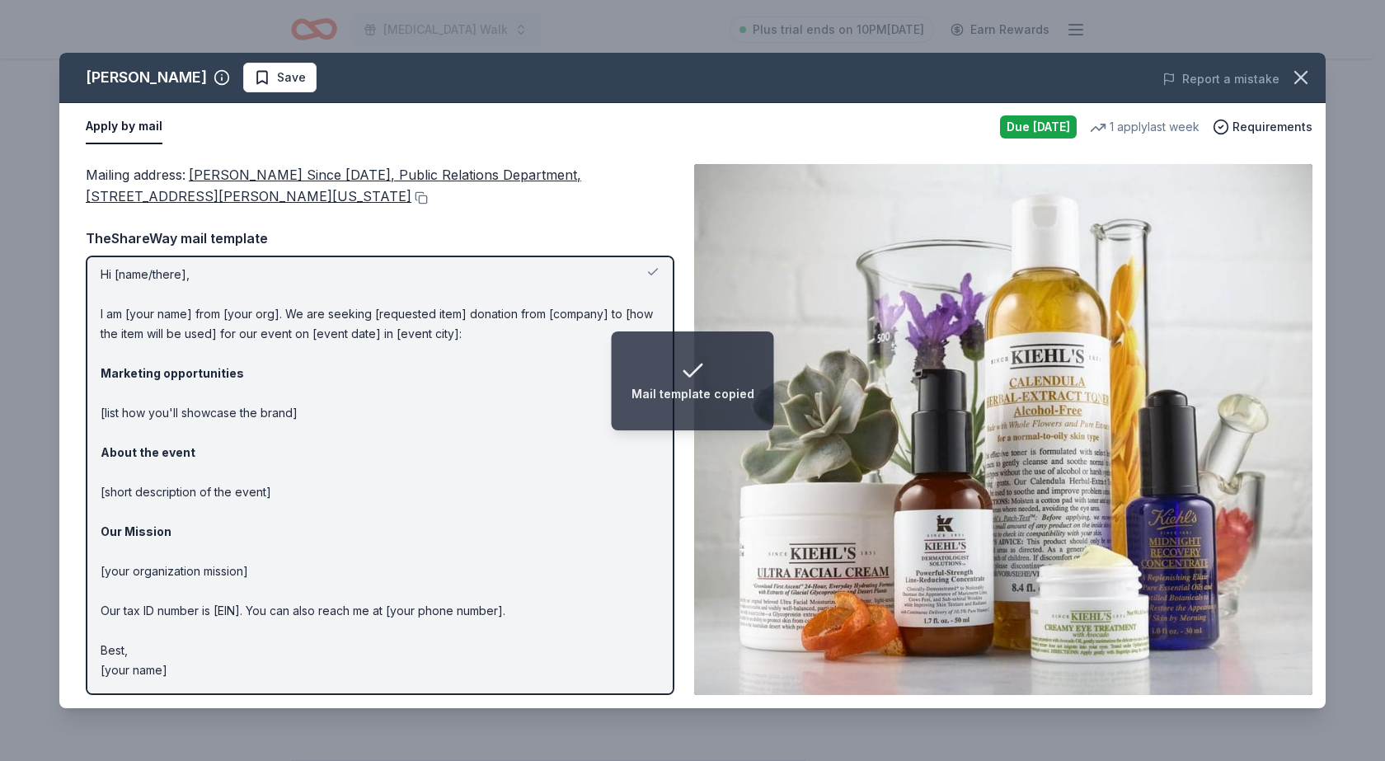
click at [412, 341] on p "Hi [name/there], I am [your name] from [your org]. We are seeking [requested it…" at bounding box center [380, 473] width 559 height 416
click at [178, 303] on p "Hi [name/there], I am [your name] from [your org]. We are seeking [requested it…" at bounding box center [380, 473] width 559 height 416
click at [163, 310] on p "Hi [name/there], I am [your name] from [your org]. We are seeking [requested it…" at bounding box center [380, 473] width 559 height 416
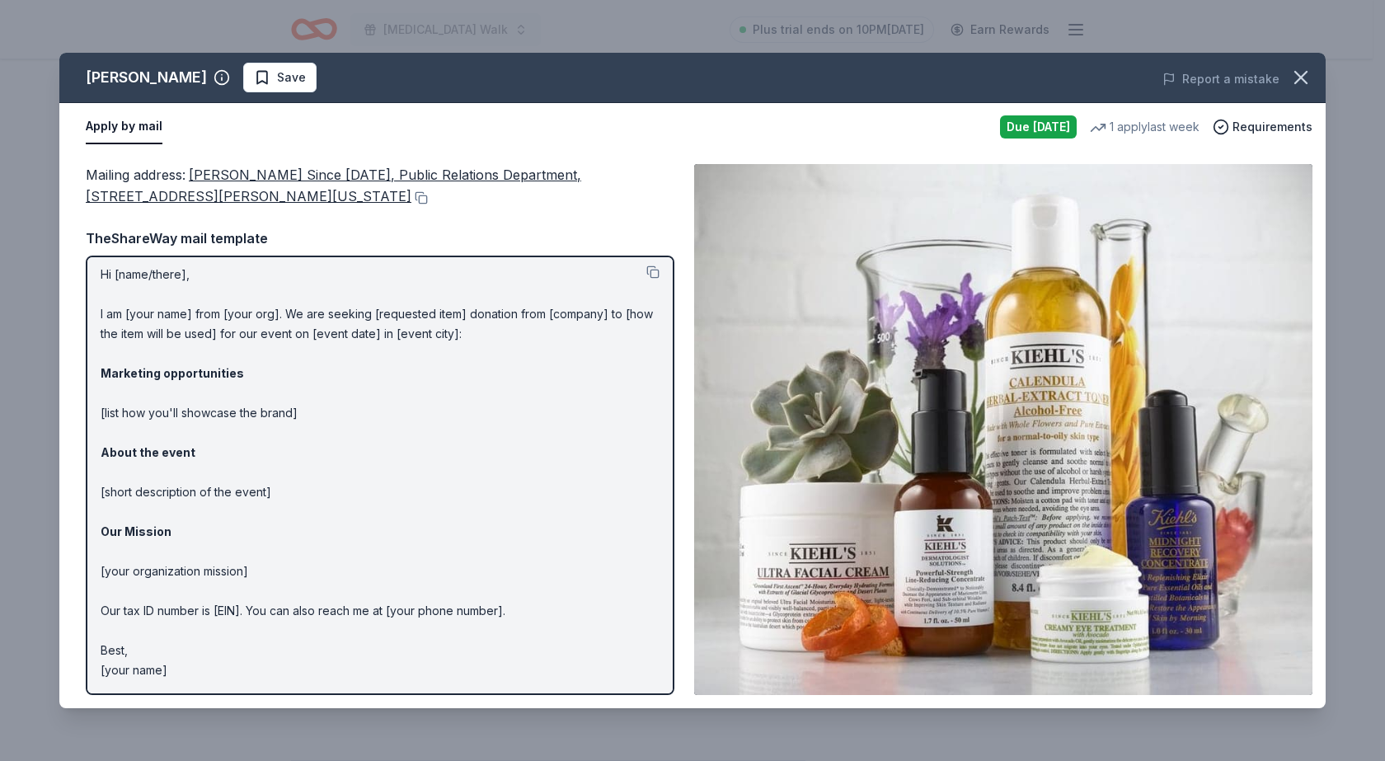
scroll to position [0, 0]
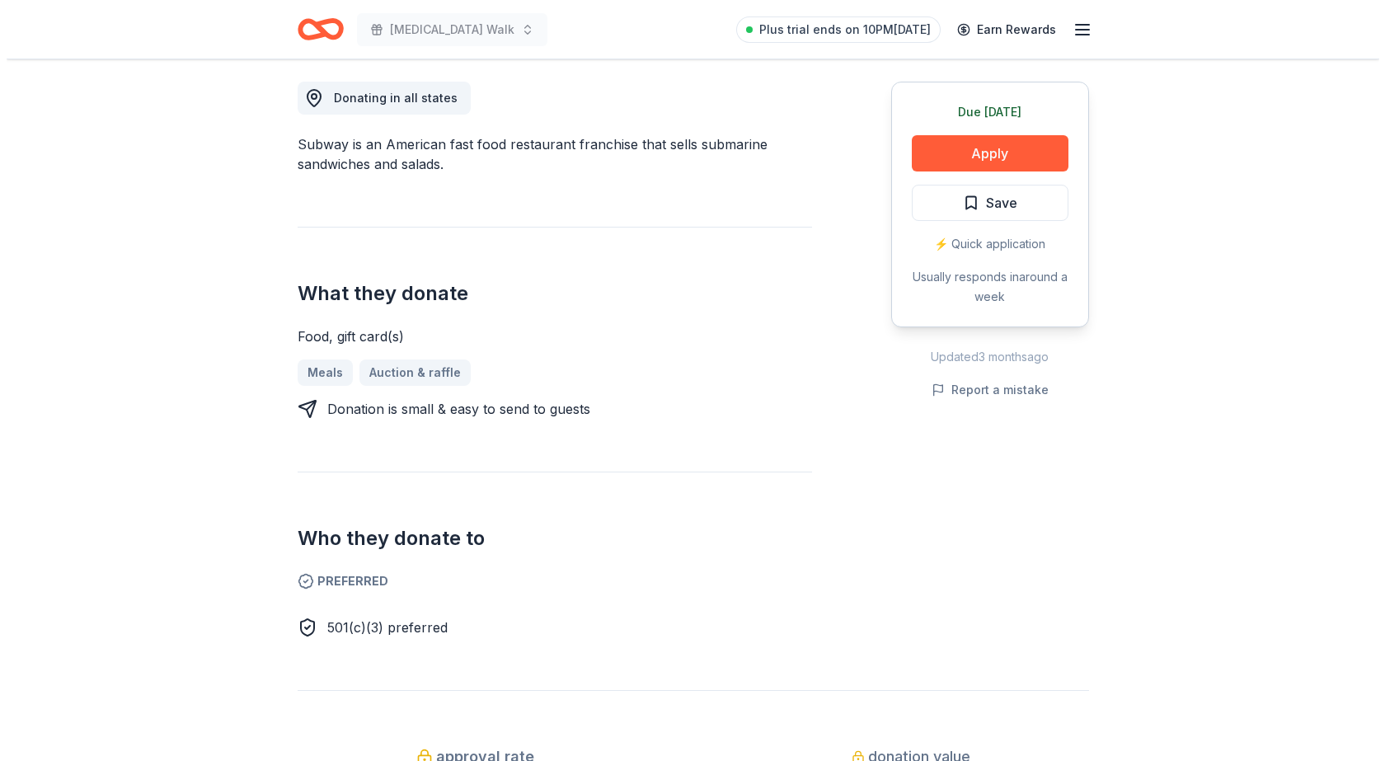
scroll to position [495, 0]
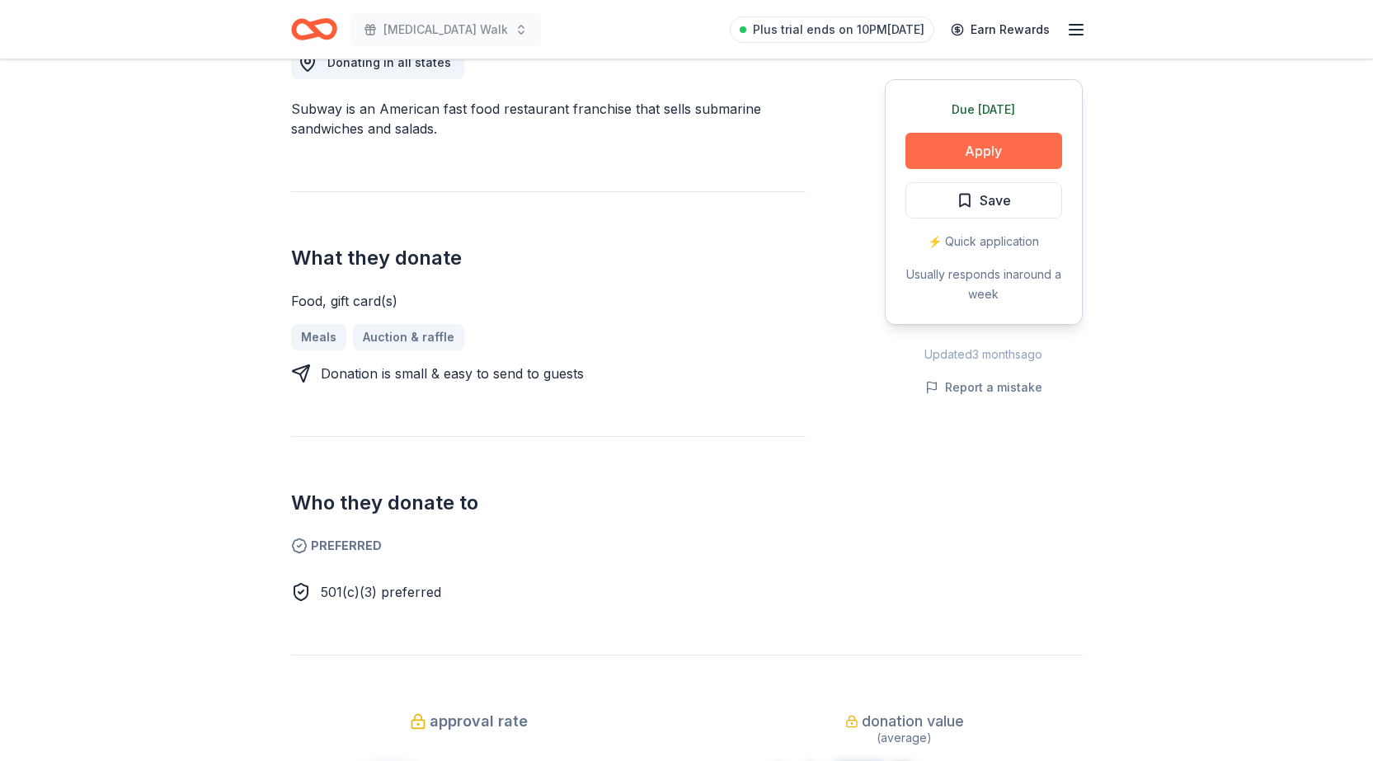
click at [995, 144] on button "Apply" at bounding box center [983, 151] width 157 height 36
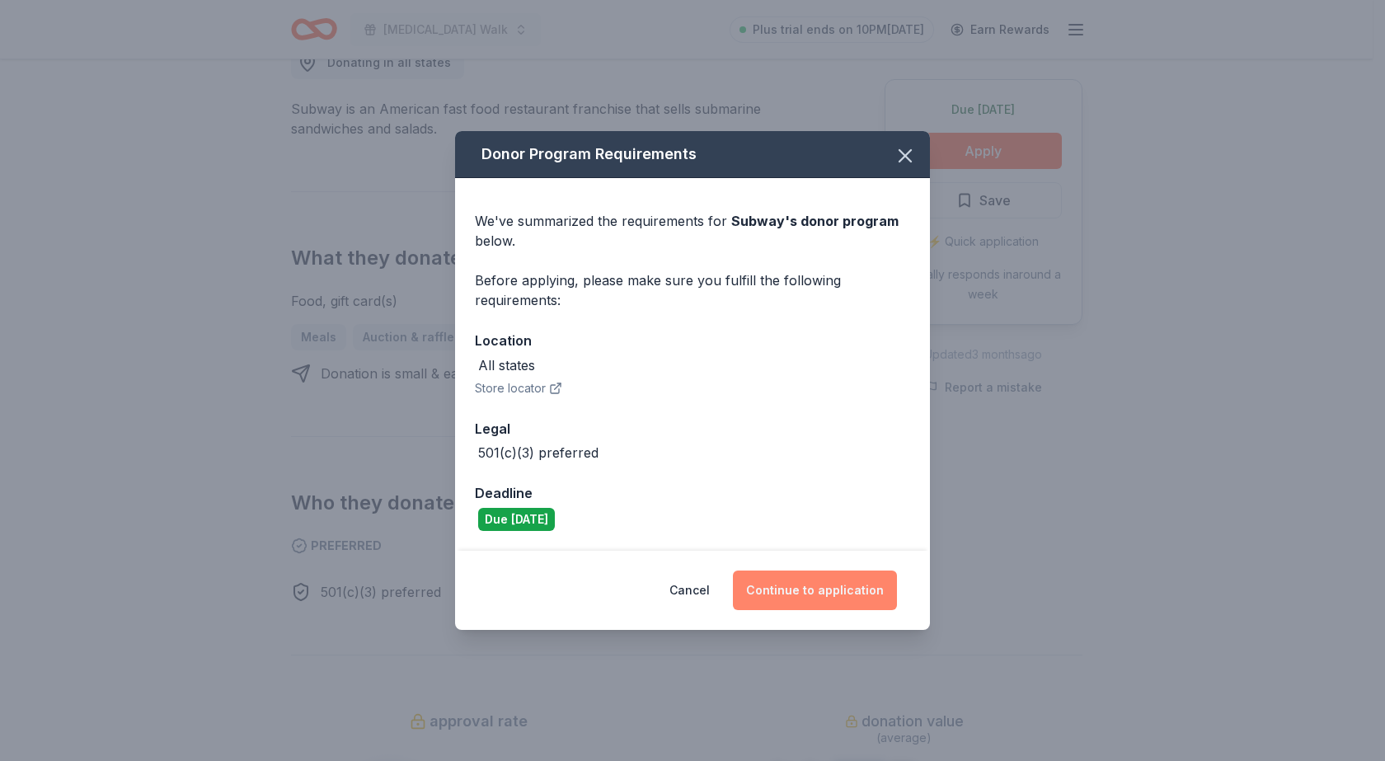
click at [799, 586] on button "Continue to application" at bounding box center [815, 591] width 164 height 40
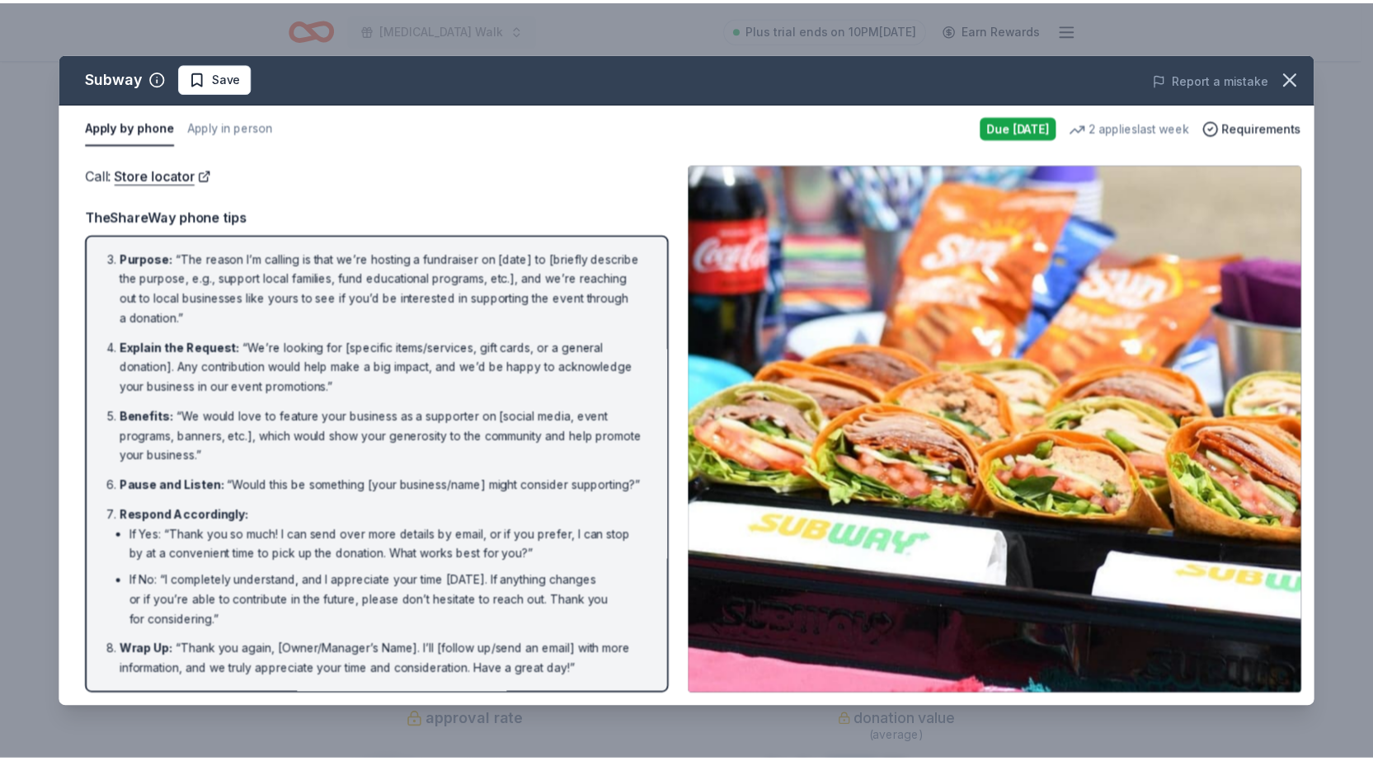
scroll to position [0, 0]
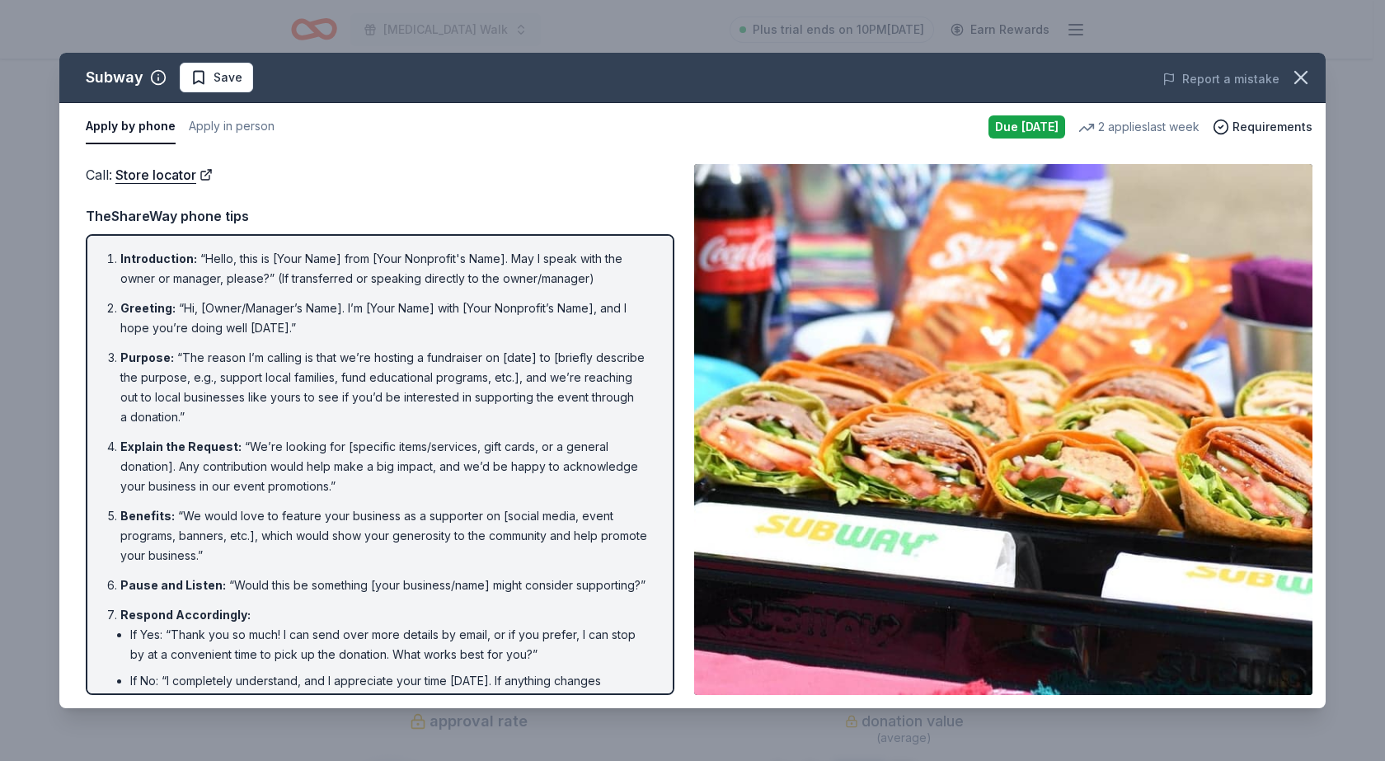
click at [1089, 396] on img at bounding box center [1003, 429] width 619 height 531
click at [1304, 75] on icon "button" at bounding box center [1302, 78] width 12 height 12
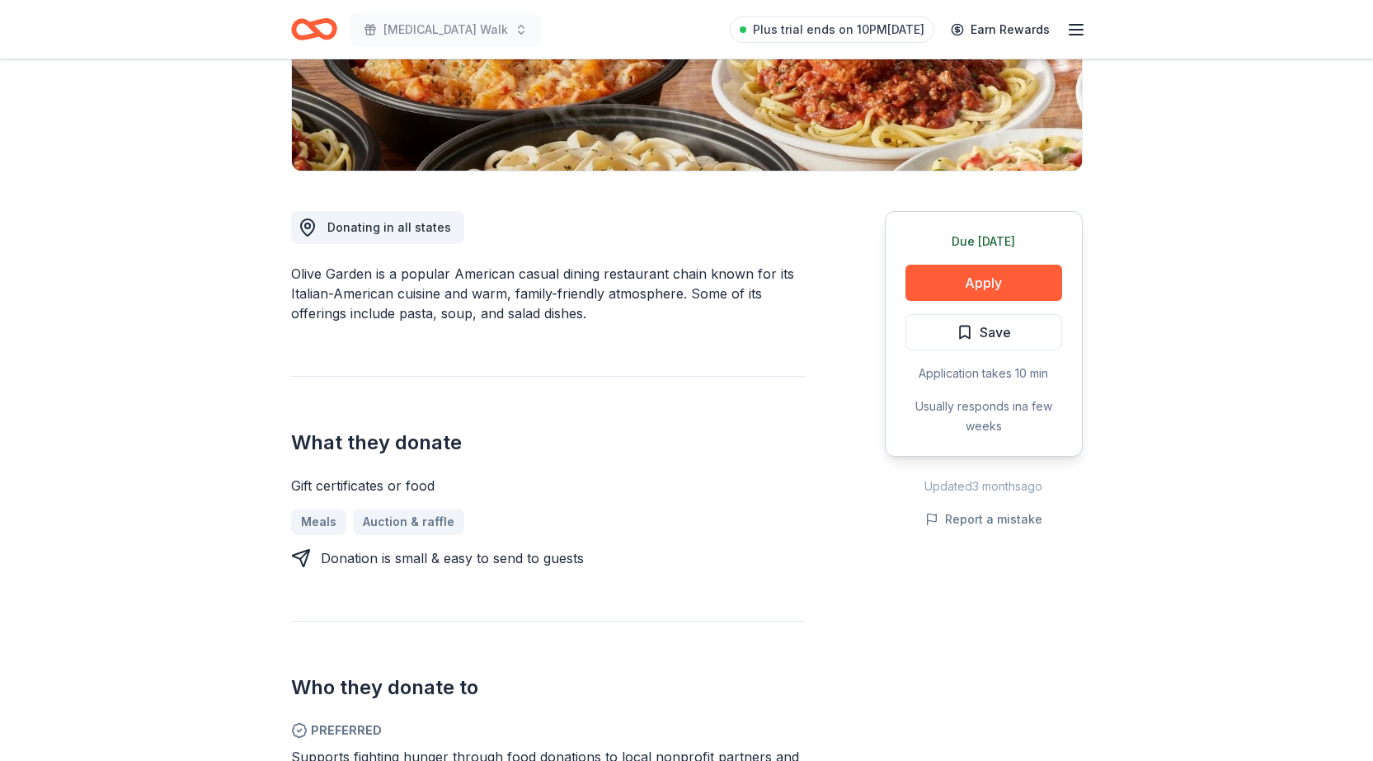
scroll to position [495, 0]
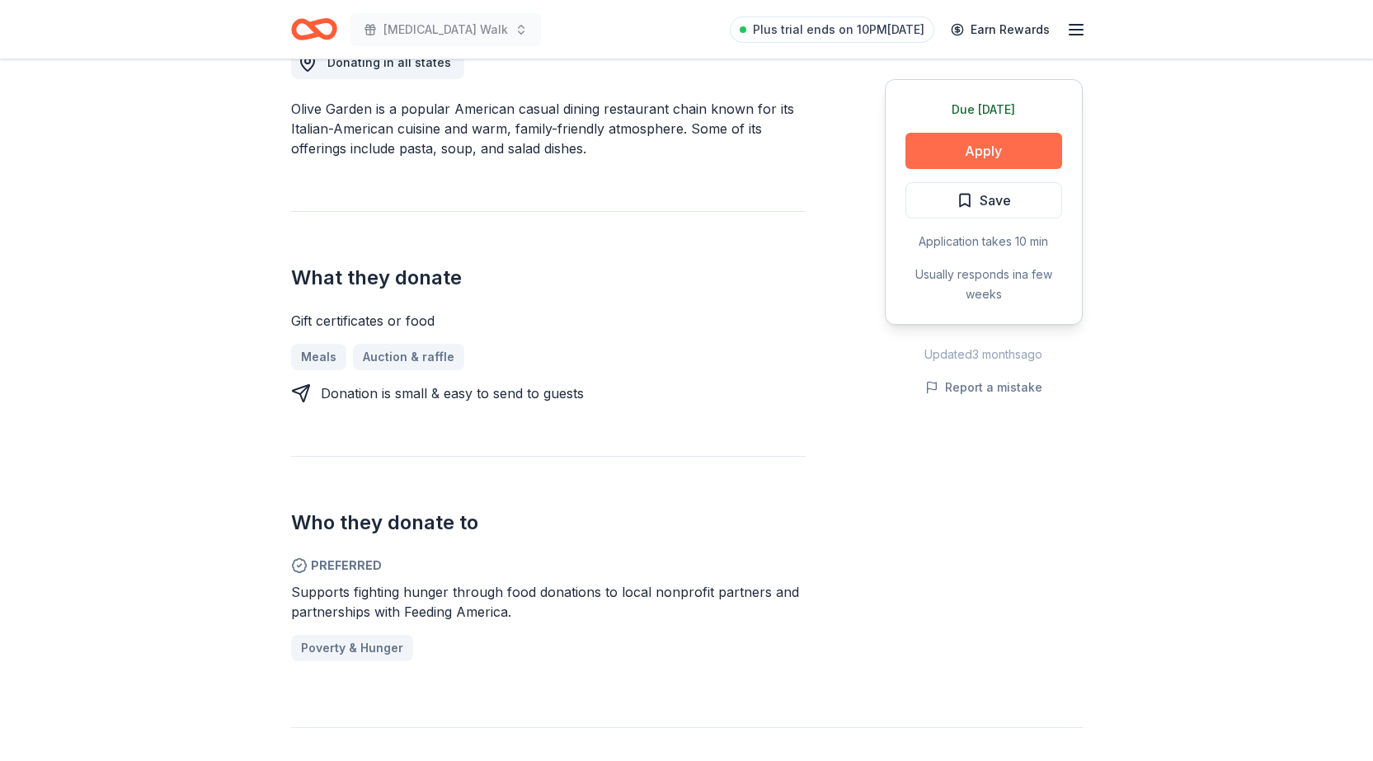
click at [982, 151] on button "Apply" at bounding box center [983, 151] width 157 height 36
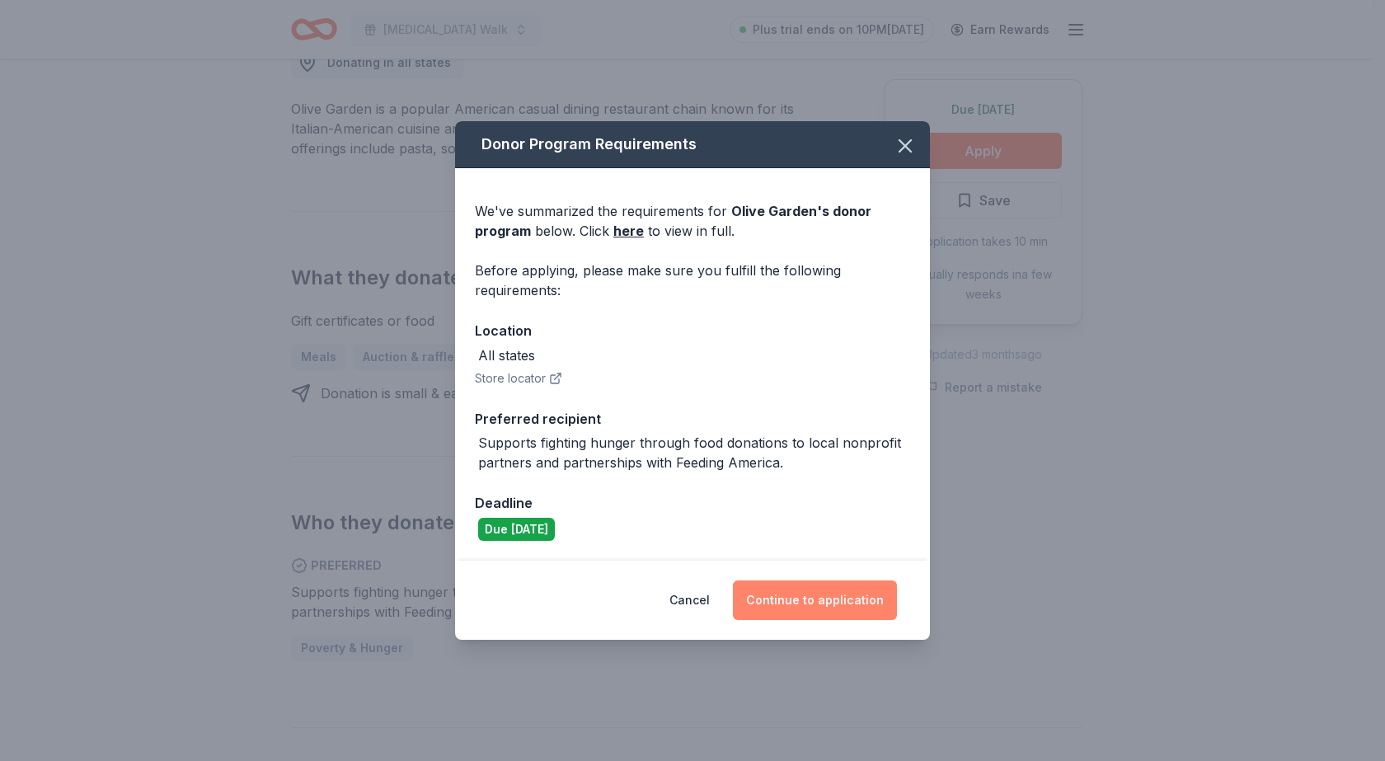
click at [830, 600] on button "Continue to application" at bounding box center [815, 601] width 164 height 40
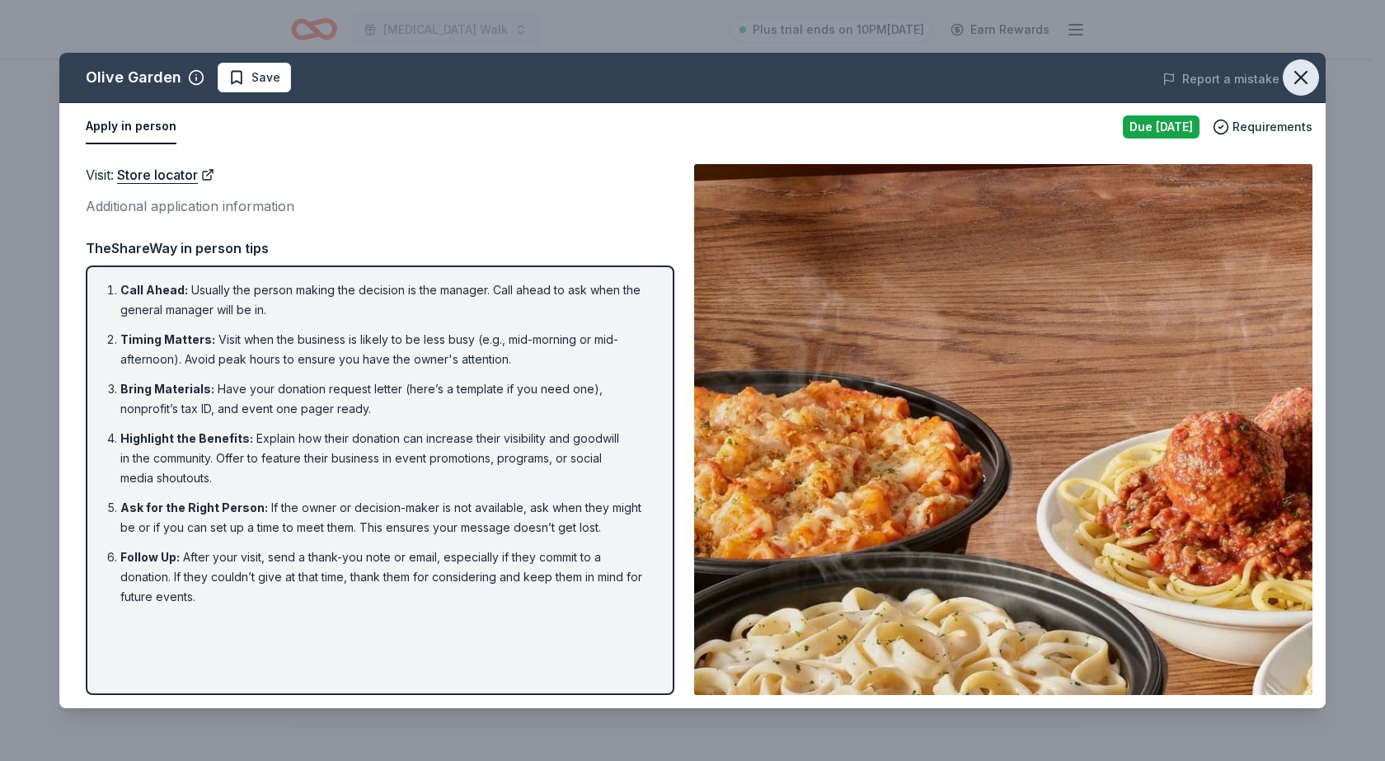
click at [1306, 68] on icon "button" at bounding box center [1301, 77] width 23 height 23
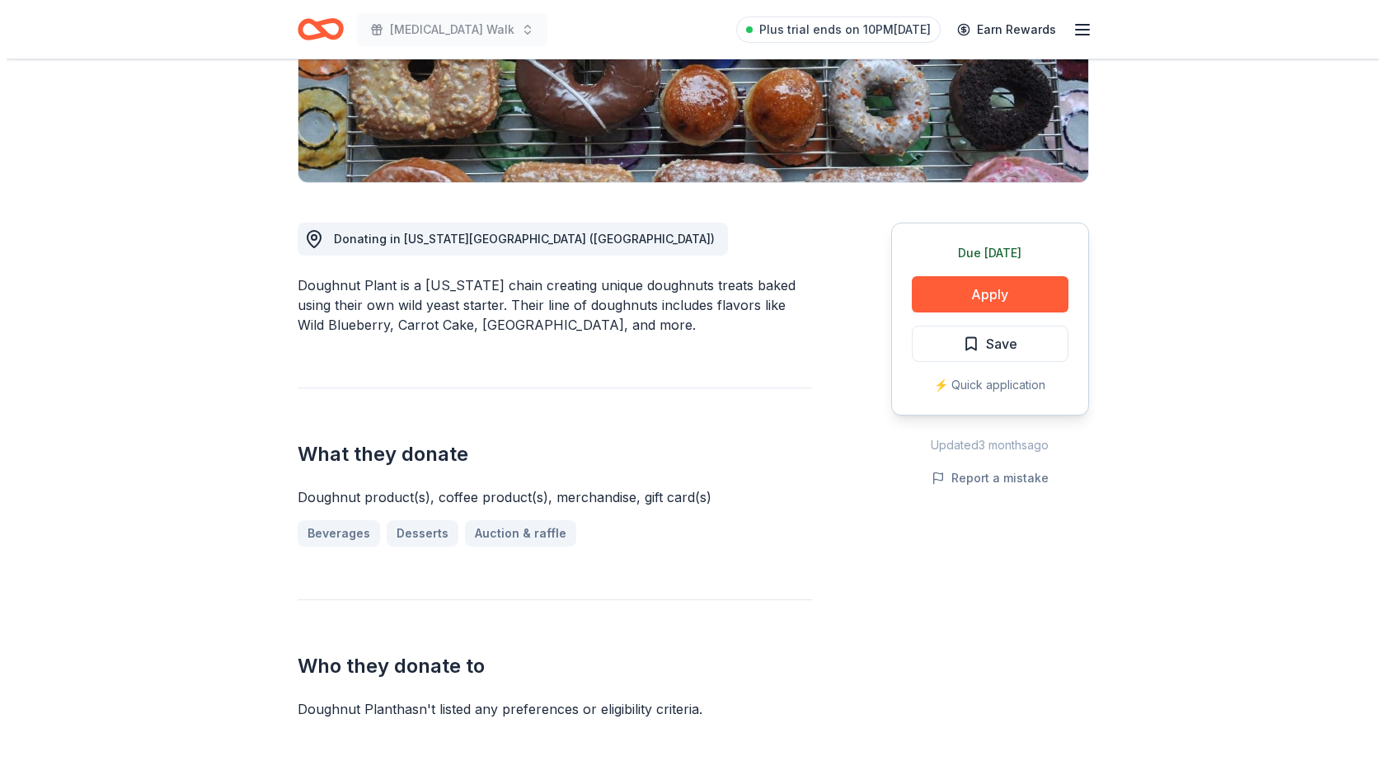
scroll to position [412, 0]
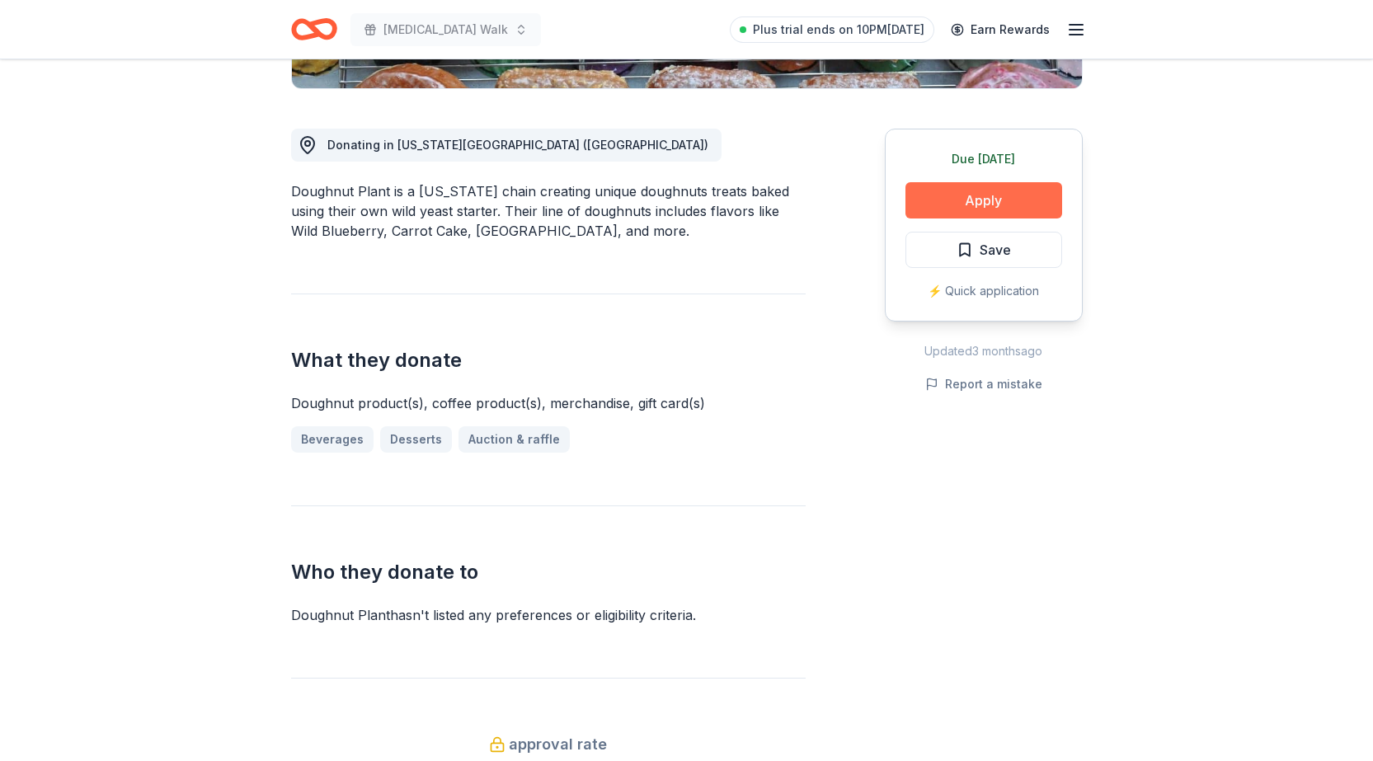
click at [1011, 202] on button "Apply" at bounding box center [983, 200] width 157 height 36
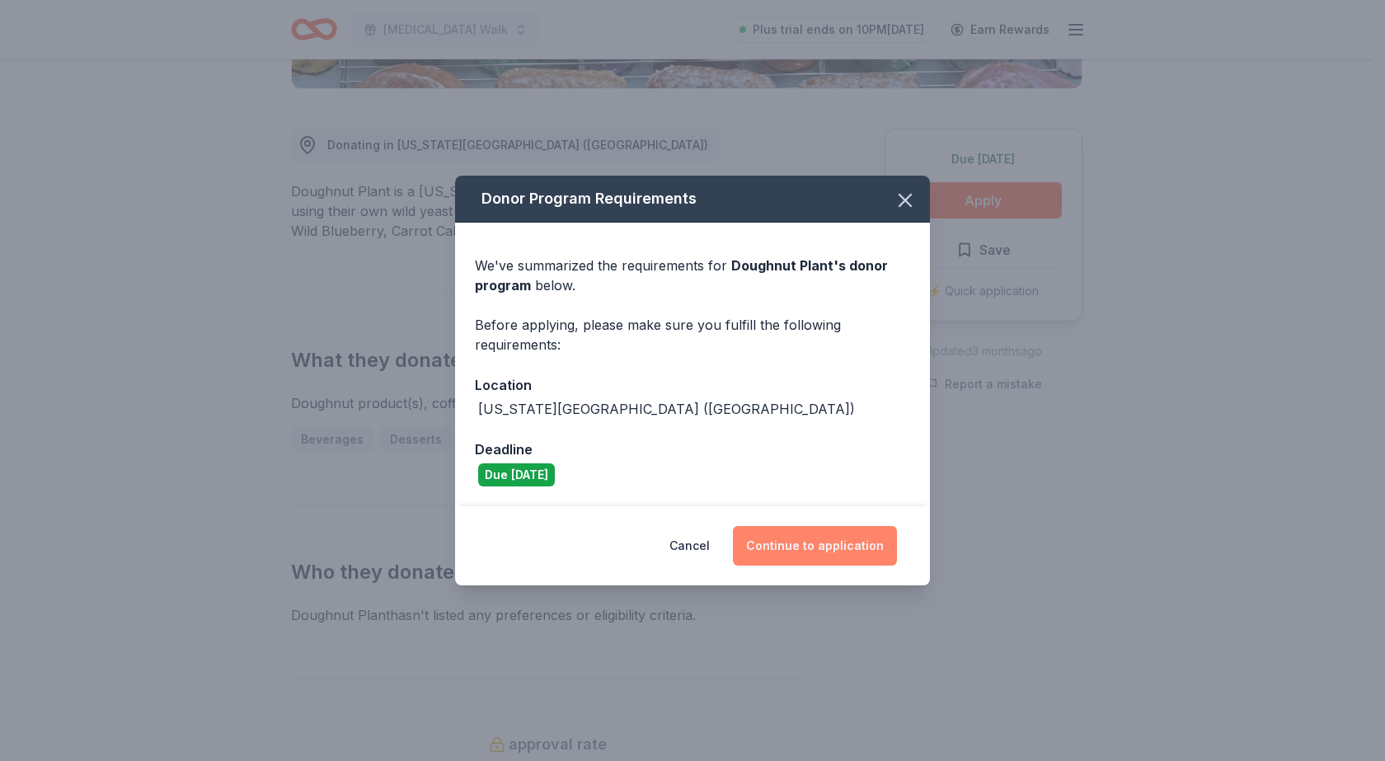
click at [865, 541] on button "Continue to application" at bounding box center [815, 546] width 164 height 40
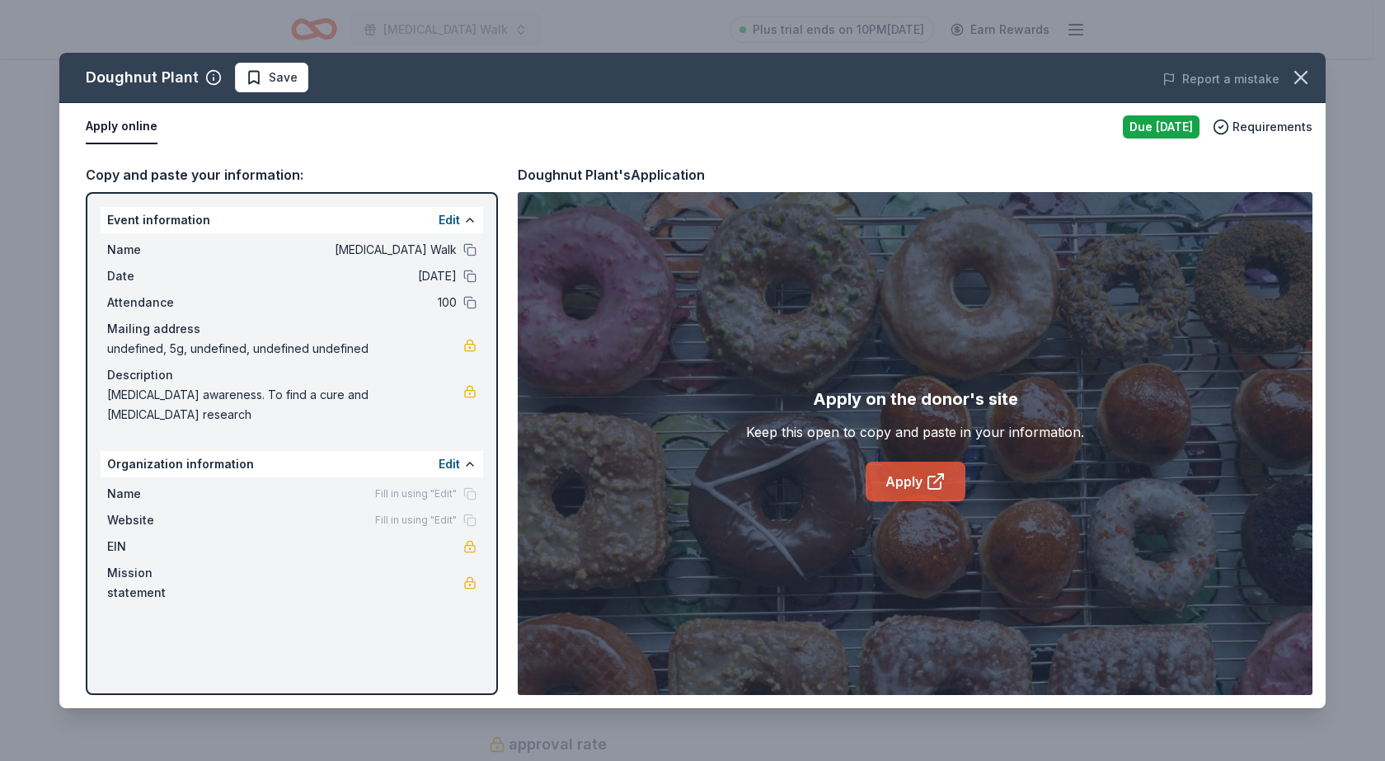
click at [894, 481] on link "Apply" at bounding box center [916, 482] width 100 height 40
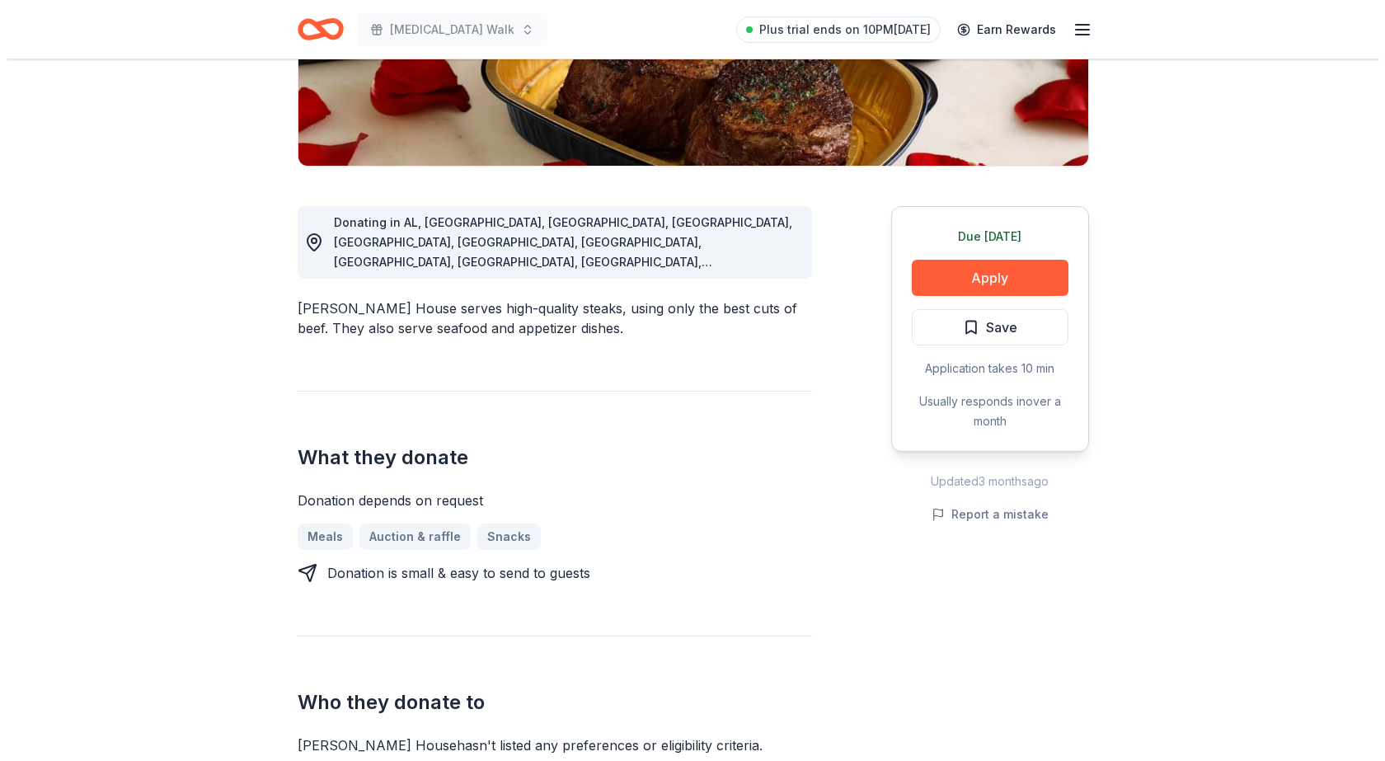
scroll to position [330, 0]
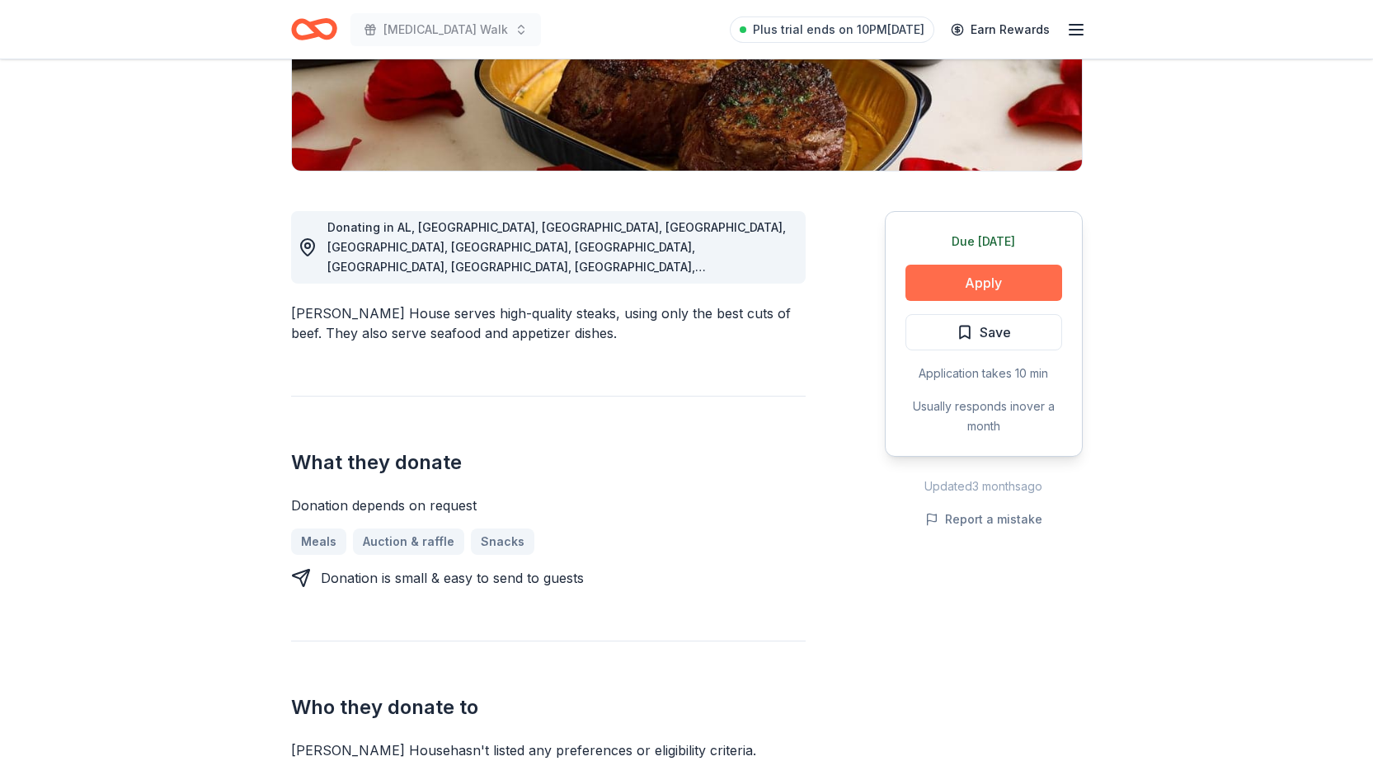
click at [956, 278] on button "Apply" at bounding box center [983, 283] width 157 height 36
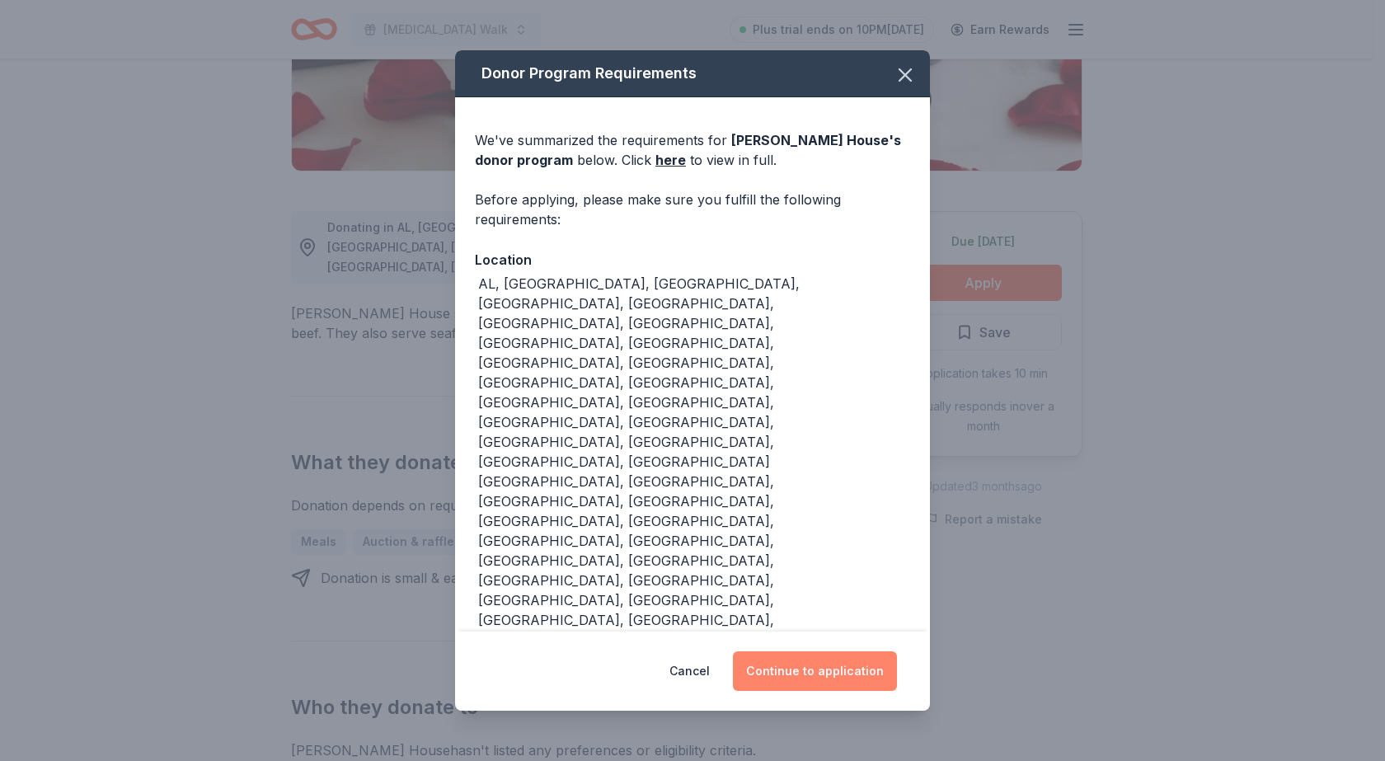
click at [790, 651] on button "Continue to application" at bounding box center [815, 671] width 164 height 40
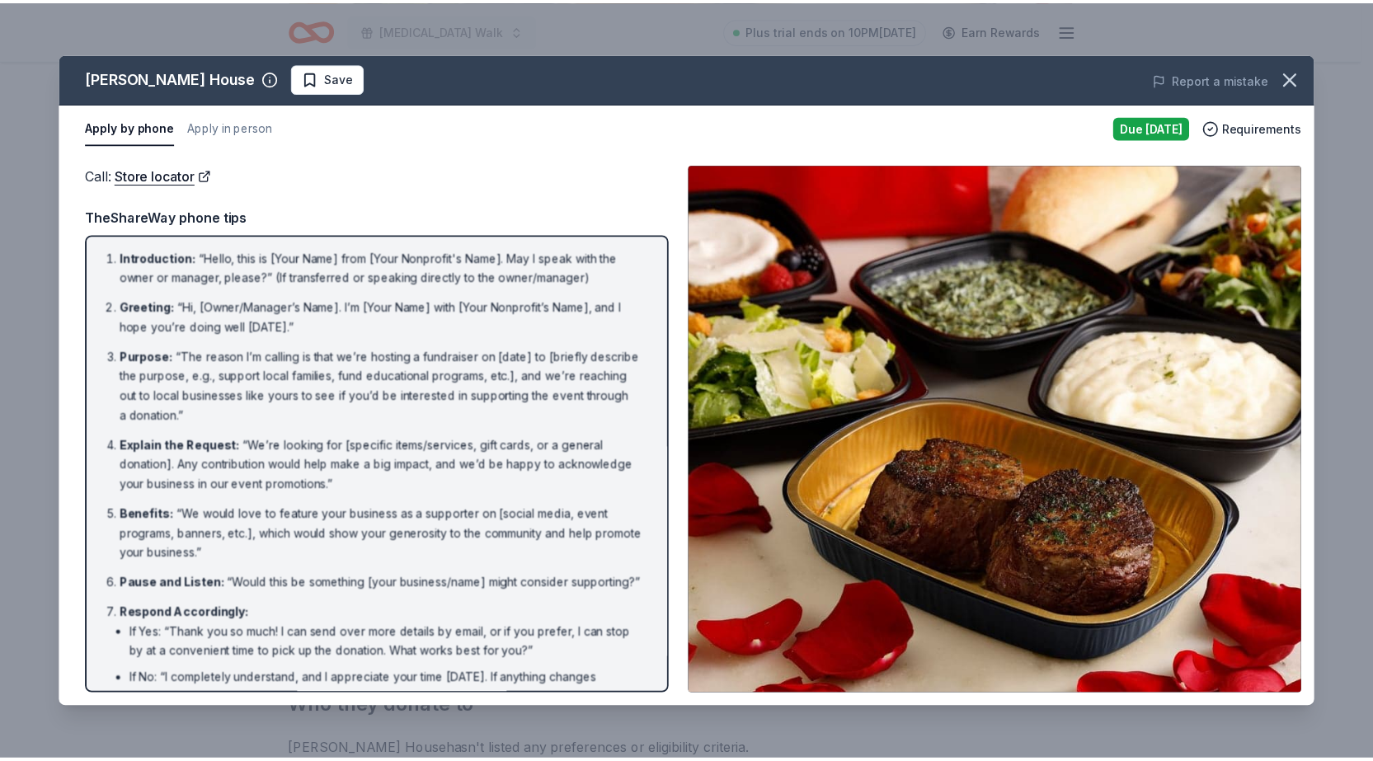
scroll to position [0, 0]
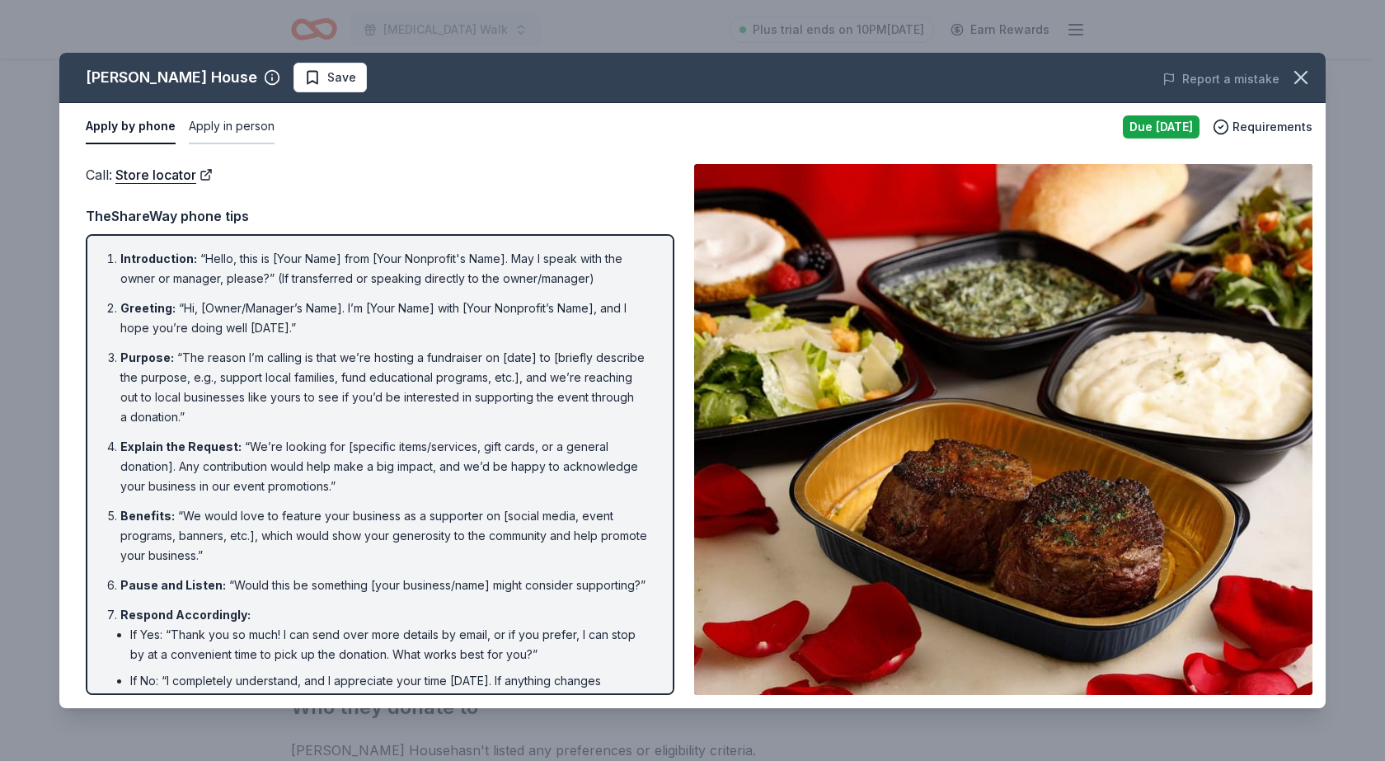
click at [221, 128] on button "Apply in person" at bounding box center [232, 127] width 86 height 35
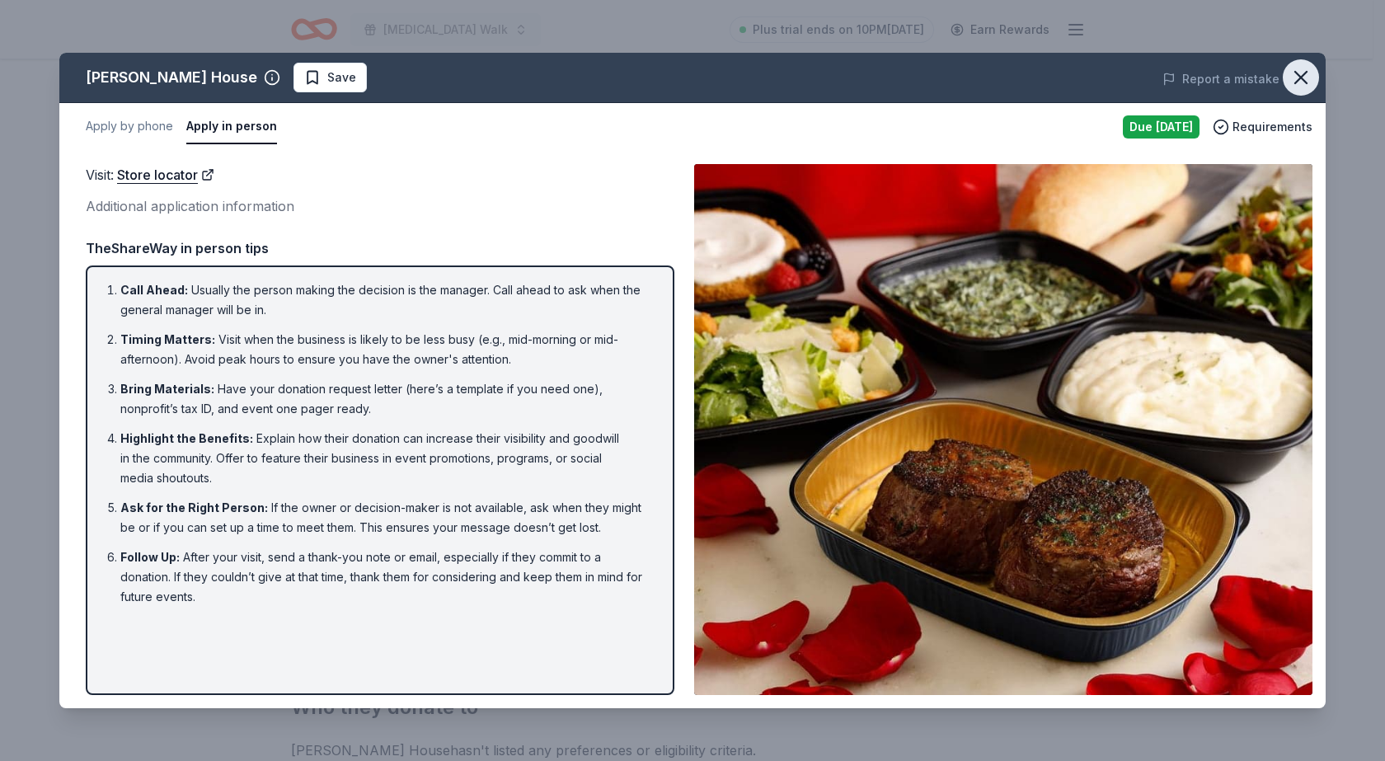
click at [1303, 68] on icon "button" at bounding box center [1301, 77] width 23 height 23
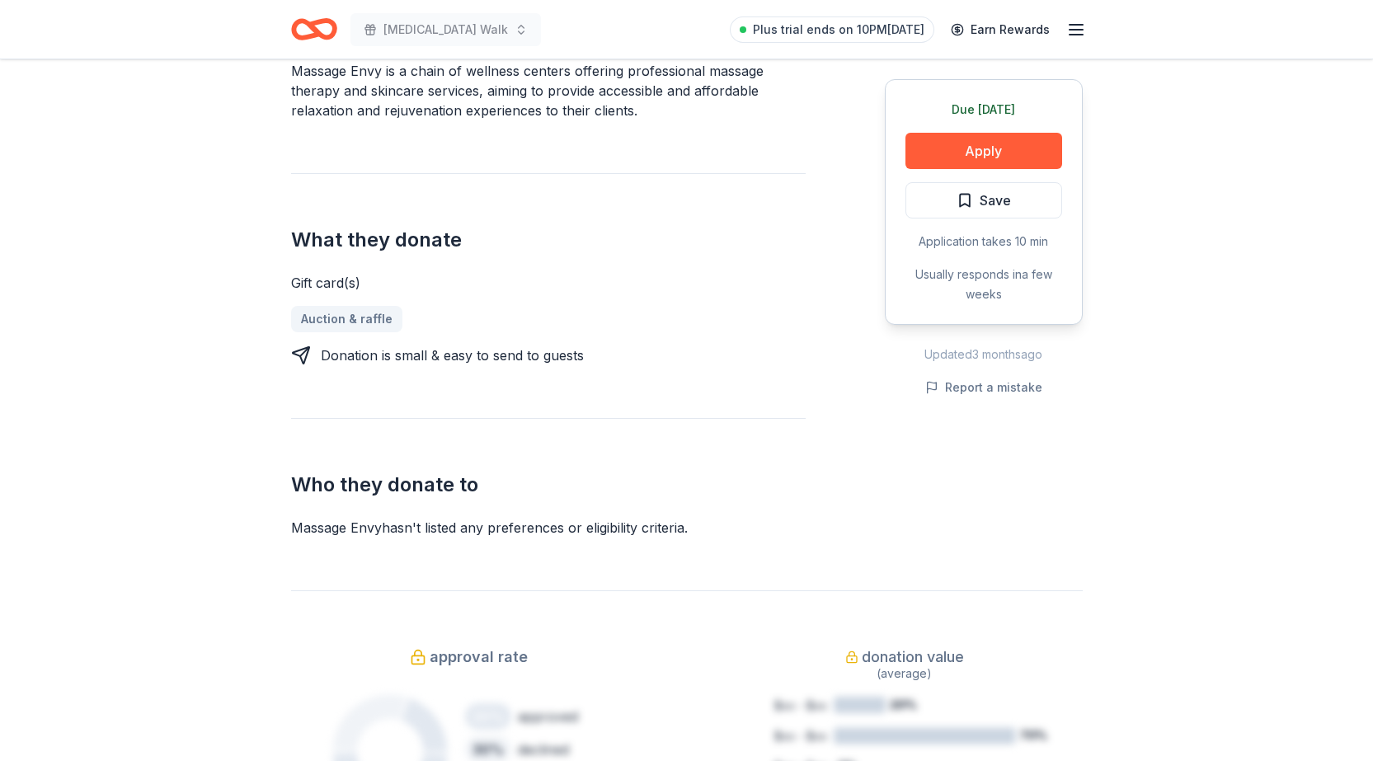
scroll to position [495, 0]
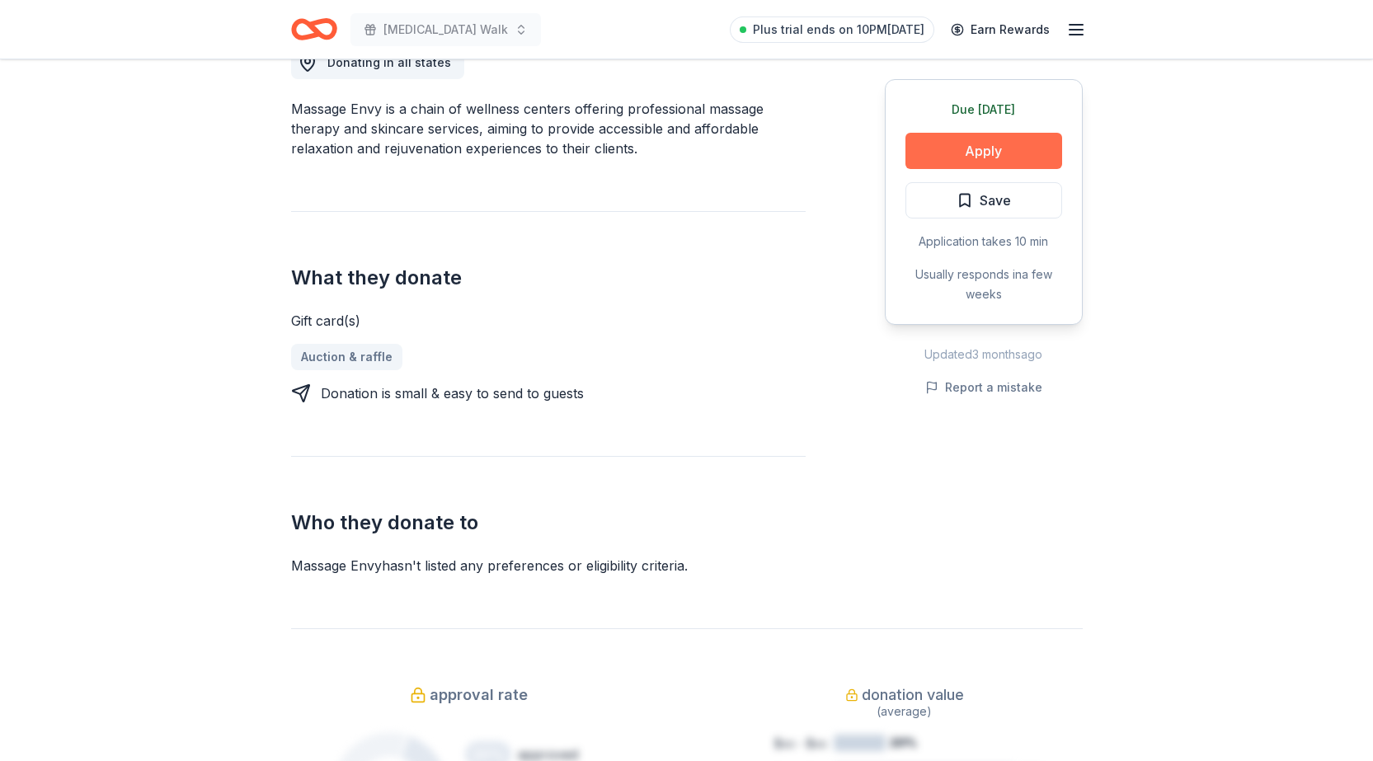
click at [936, 152] on button "Apply" at bounding box center [983, 151] width 157 height 36
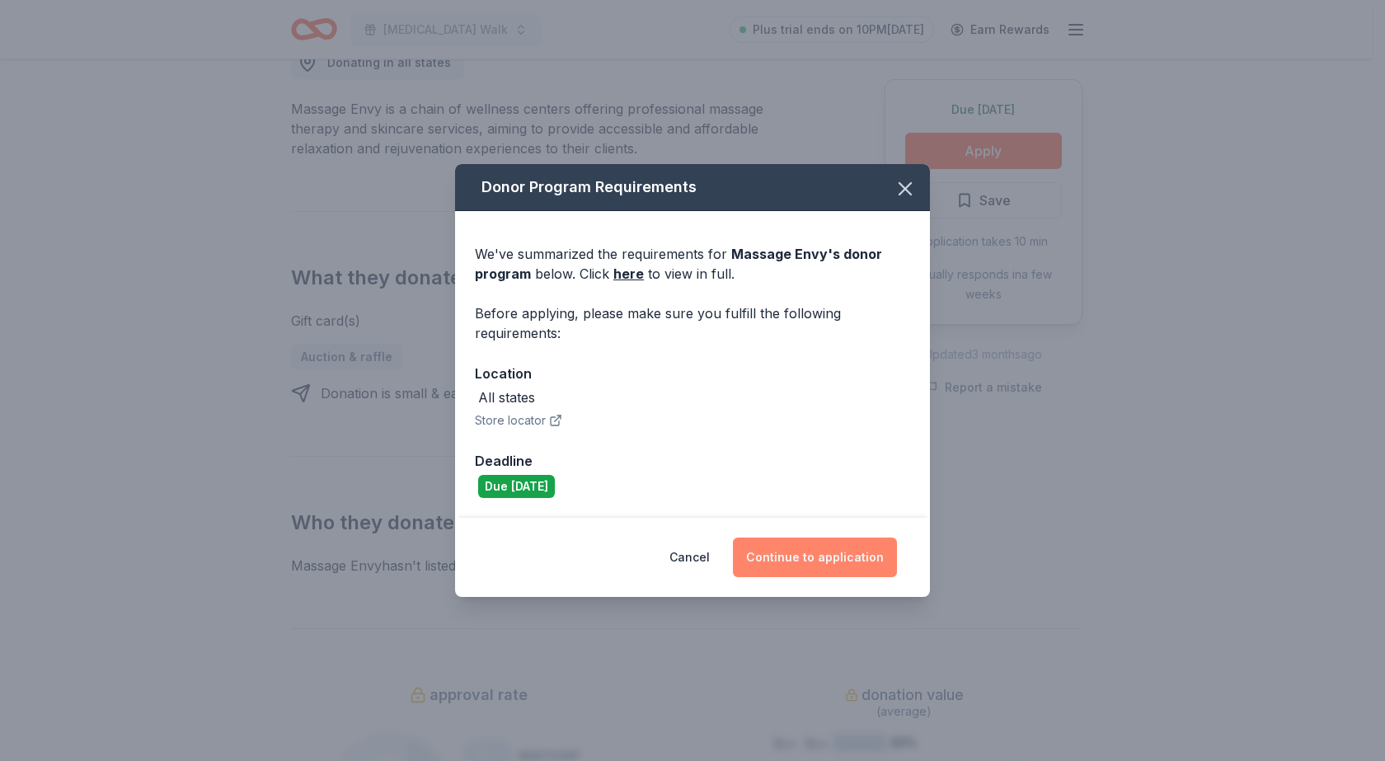
click at [797, 558] on button "Continue to application" at bounding box center [815, 558] width 164 height 40
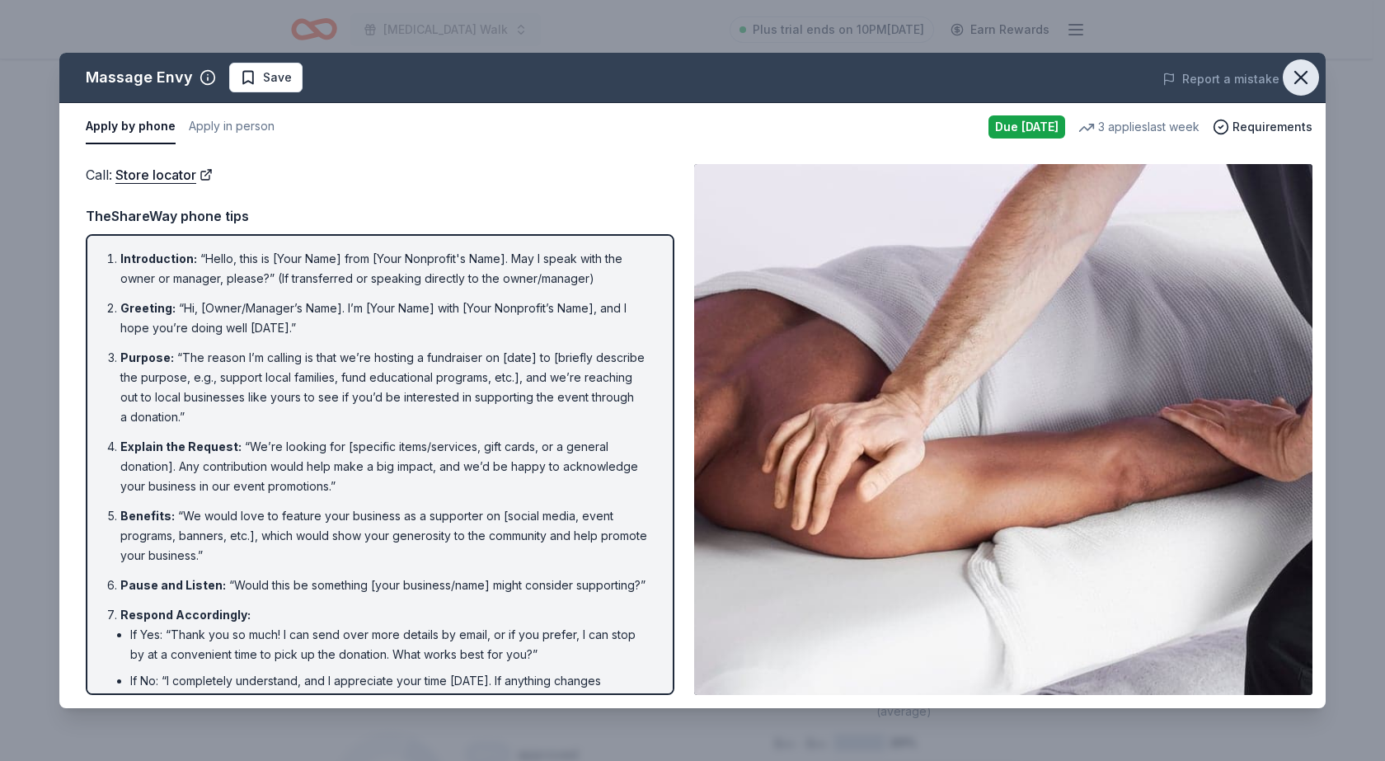
click at [1306, 71] on icon "button" at bounding box center [1301, 77] width 23 height 23
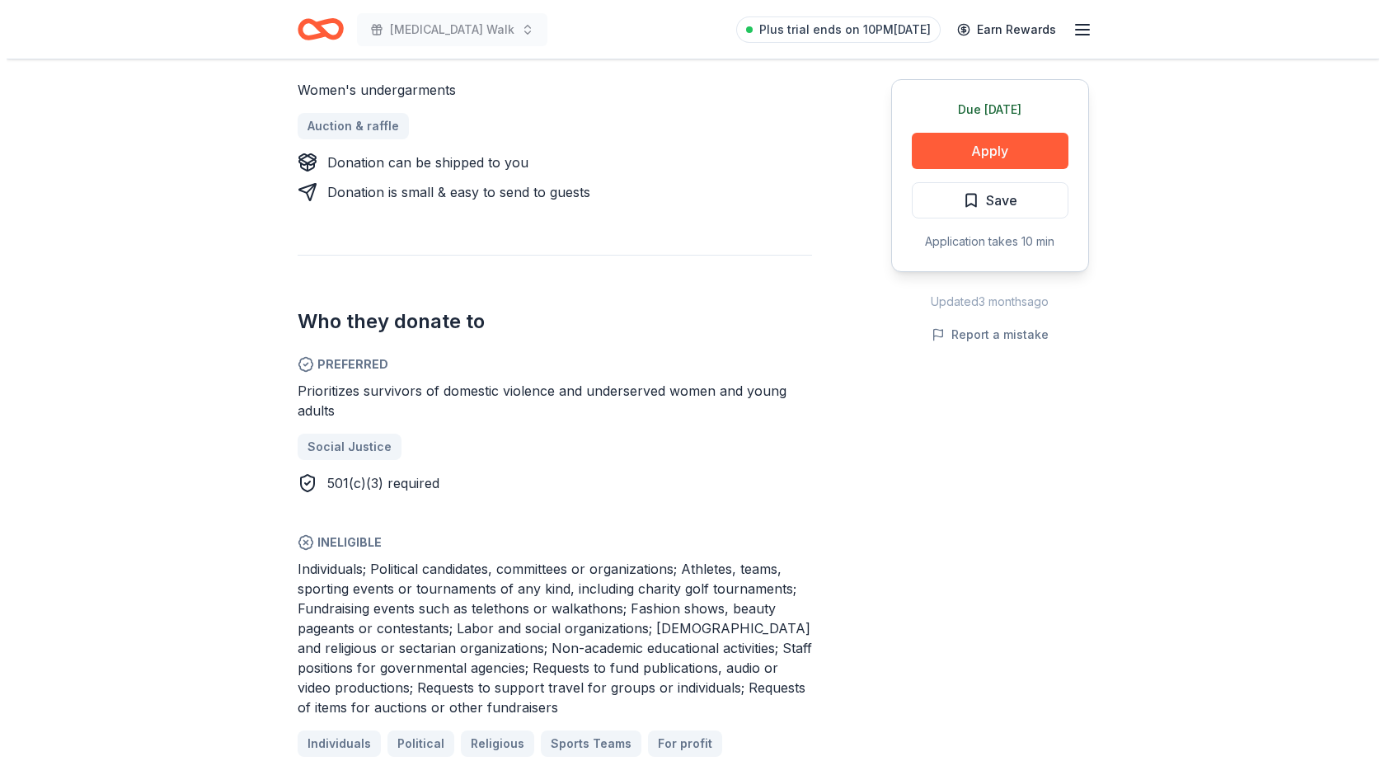
scroll to position [742, 0]
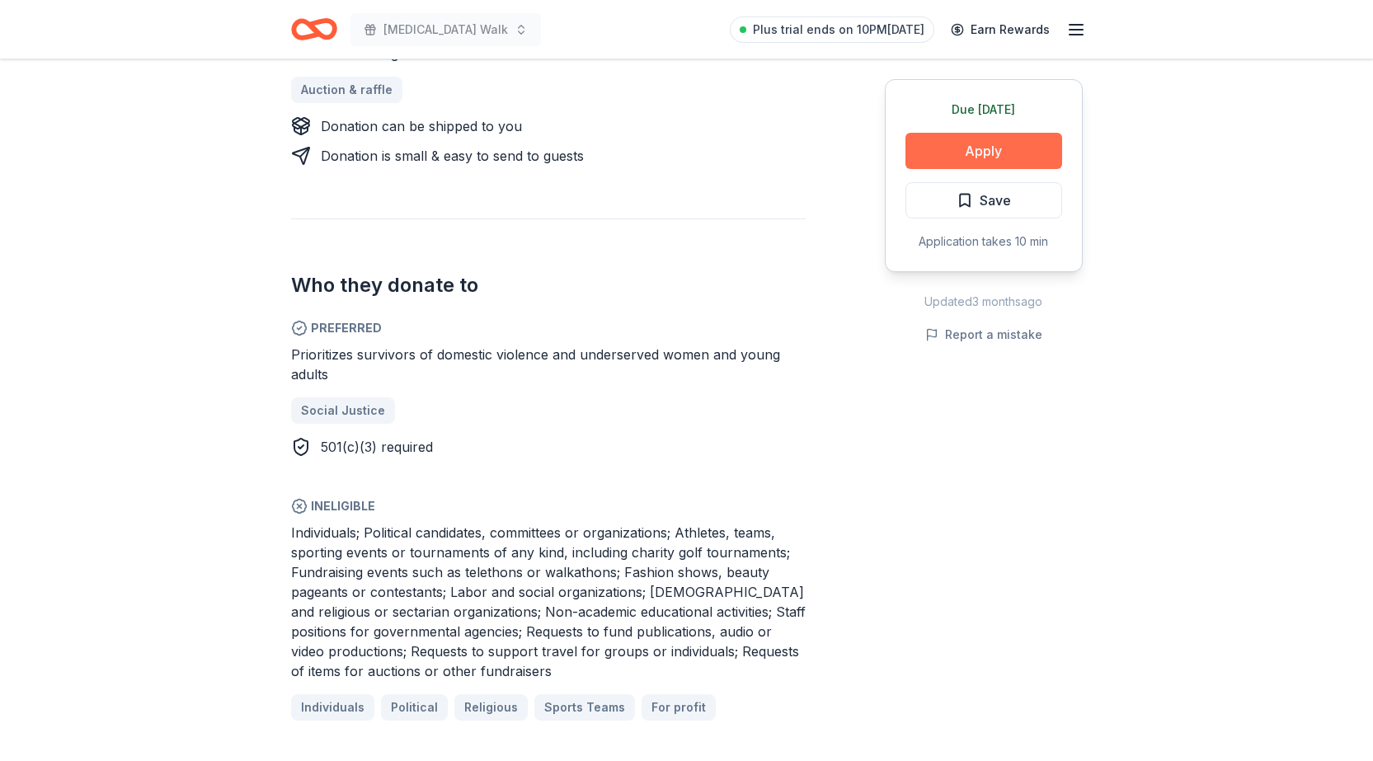
click at [995, 145] on button "Apply" at bounding box center [983, 151] width 157 height 36
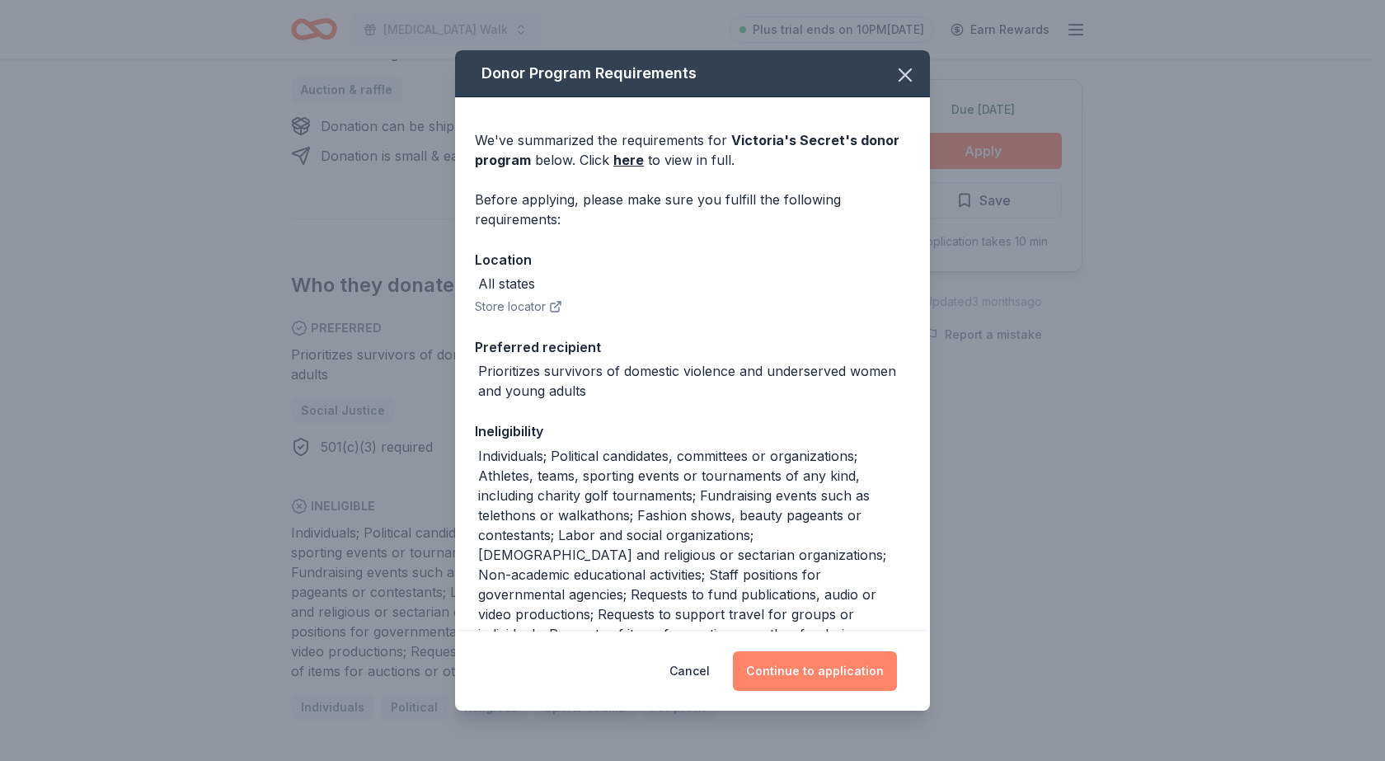
click at [854, 672] on button "Continue to application" at bounding box center [815, 671] width 164 height 40
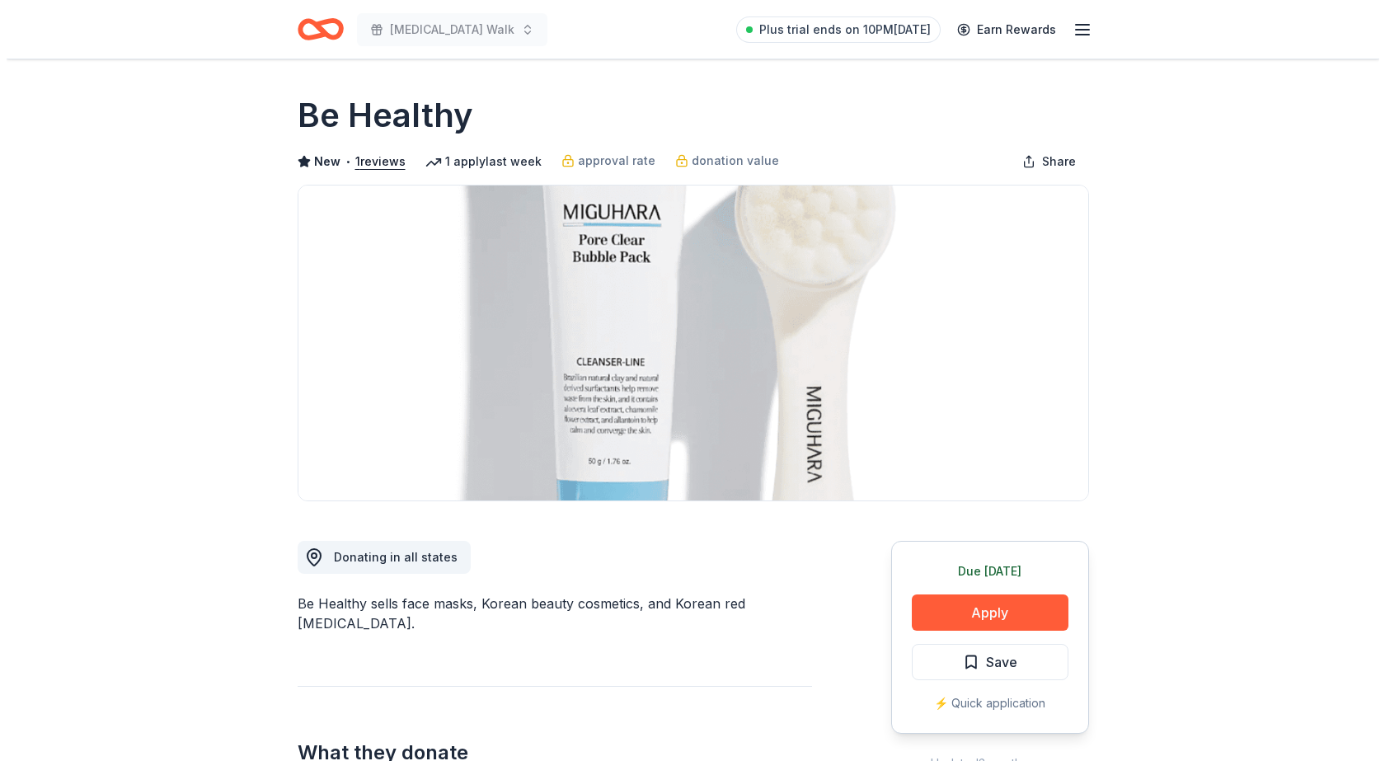
scroll to position [82, 0]
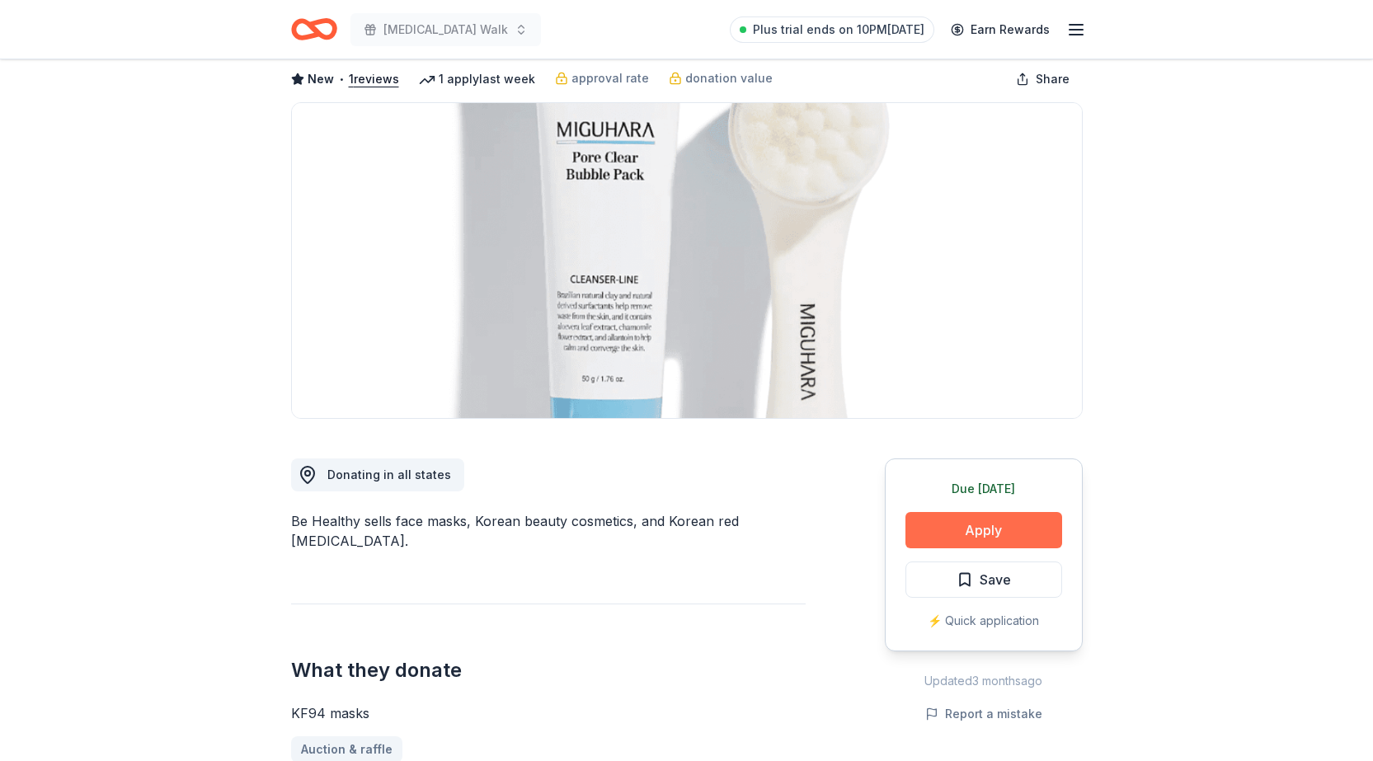
click at [1007, 524] on button "Apply" at bounding box center [983, 530] width 157 height 36
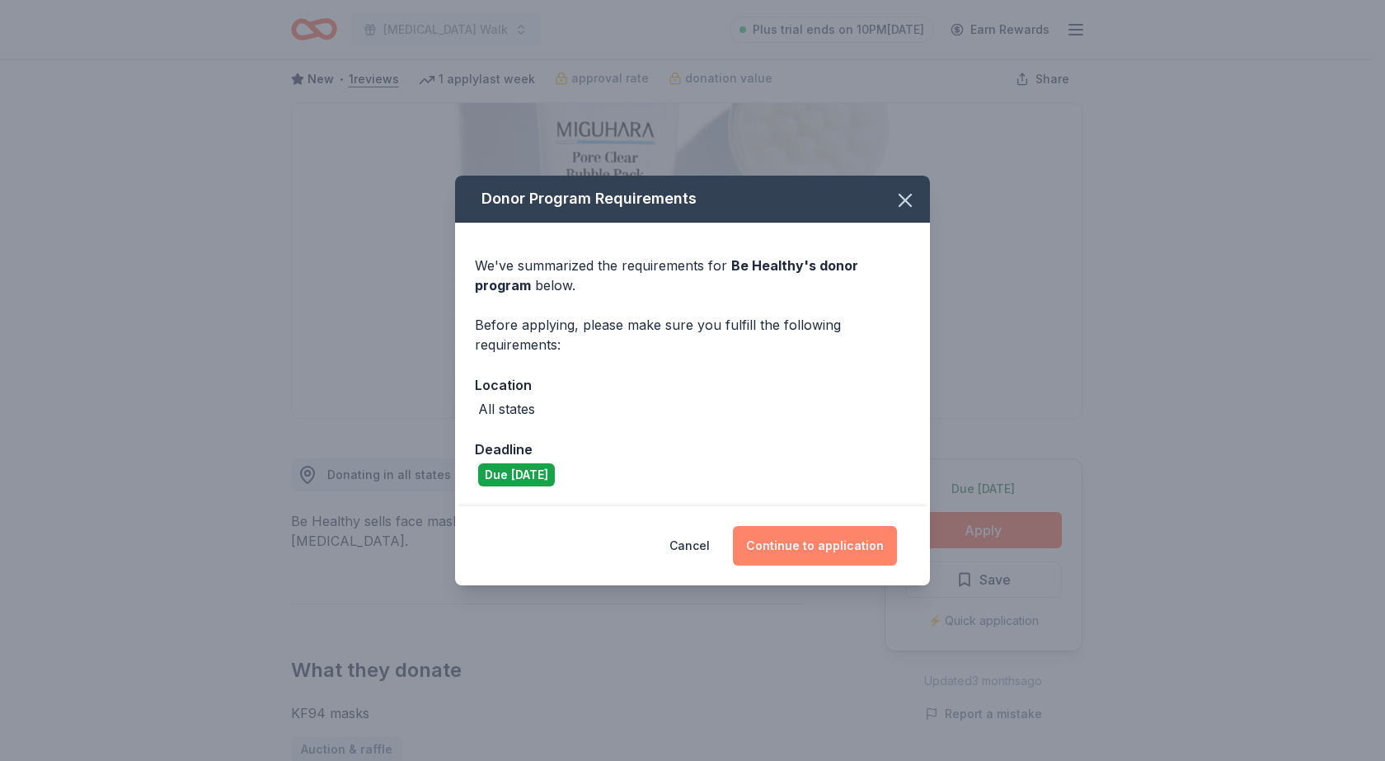
click at [825, 546] on button "Continue to application" at bounding box center [815, 546] width 164 height 40
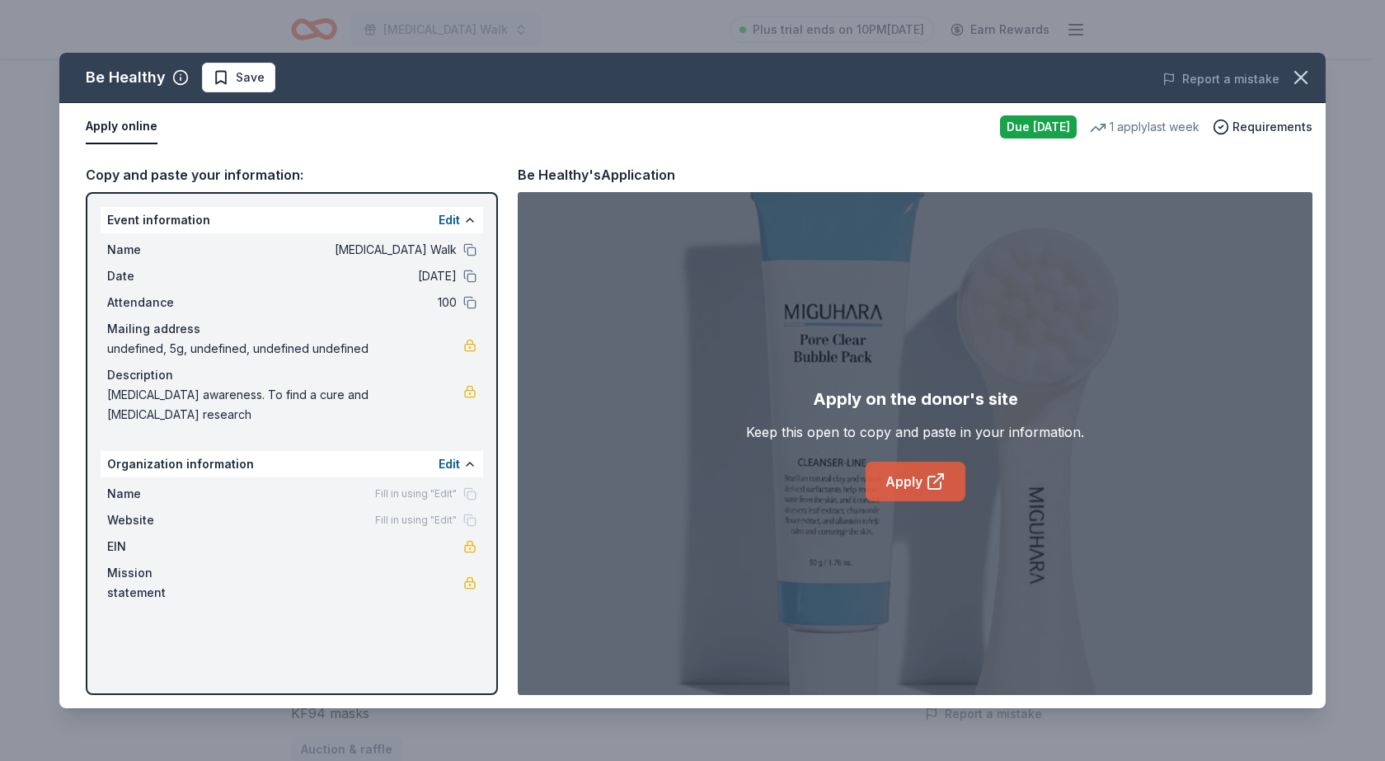
click at [889, 490] on link "Apply" at bounding box center [916, 482] width 100 height 40
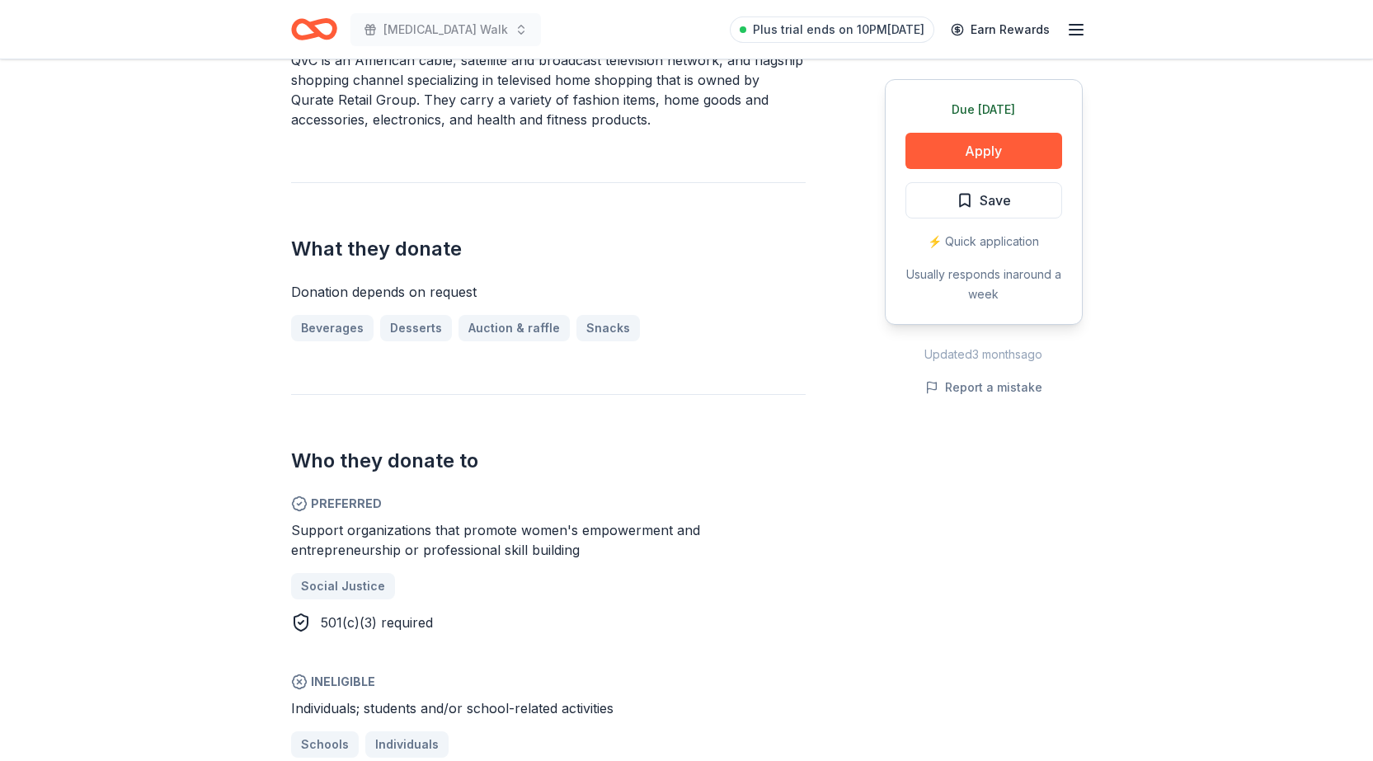
scroll to position [495, 0]
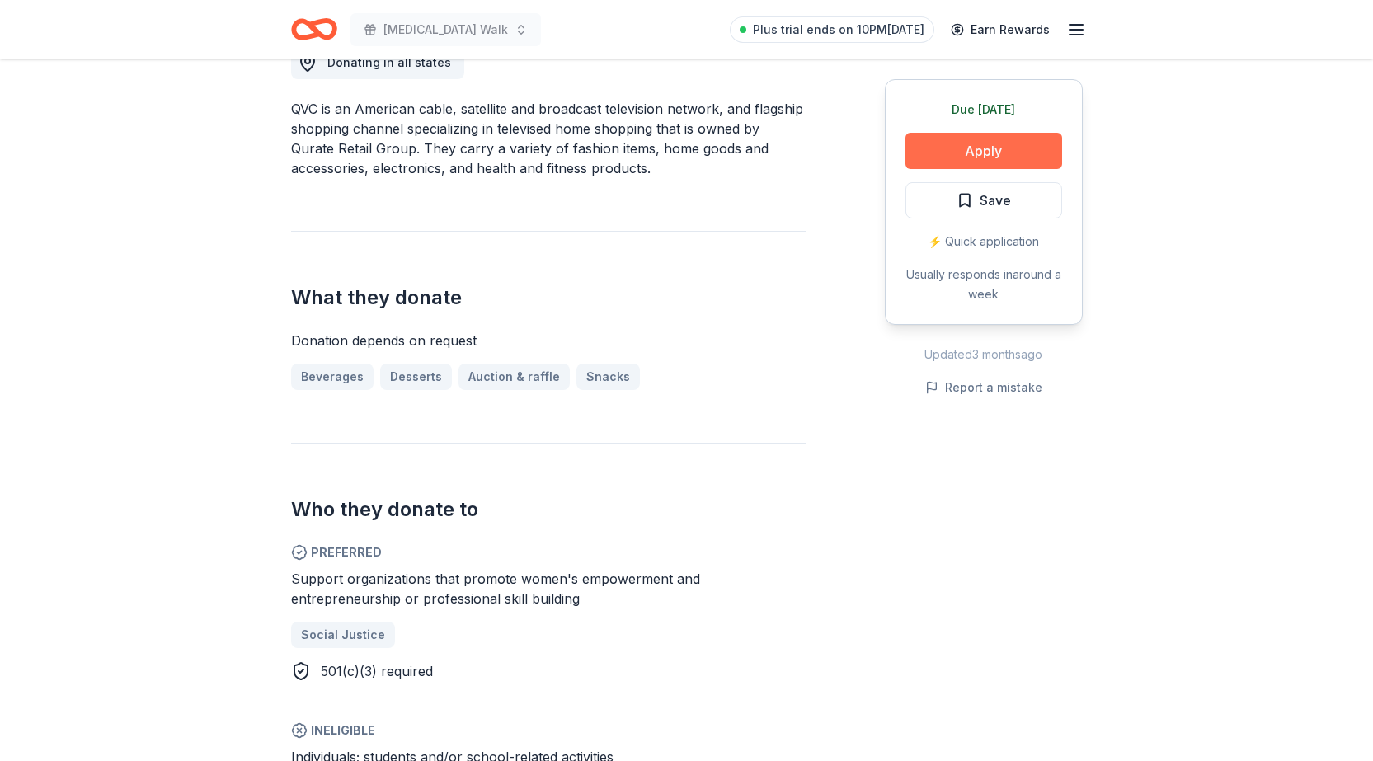
click at [1044, 139] on button "Apply" at bounding box center [983, 151] width 157 height 36
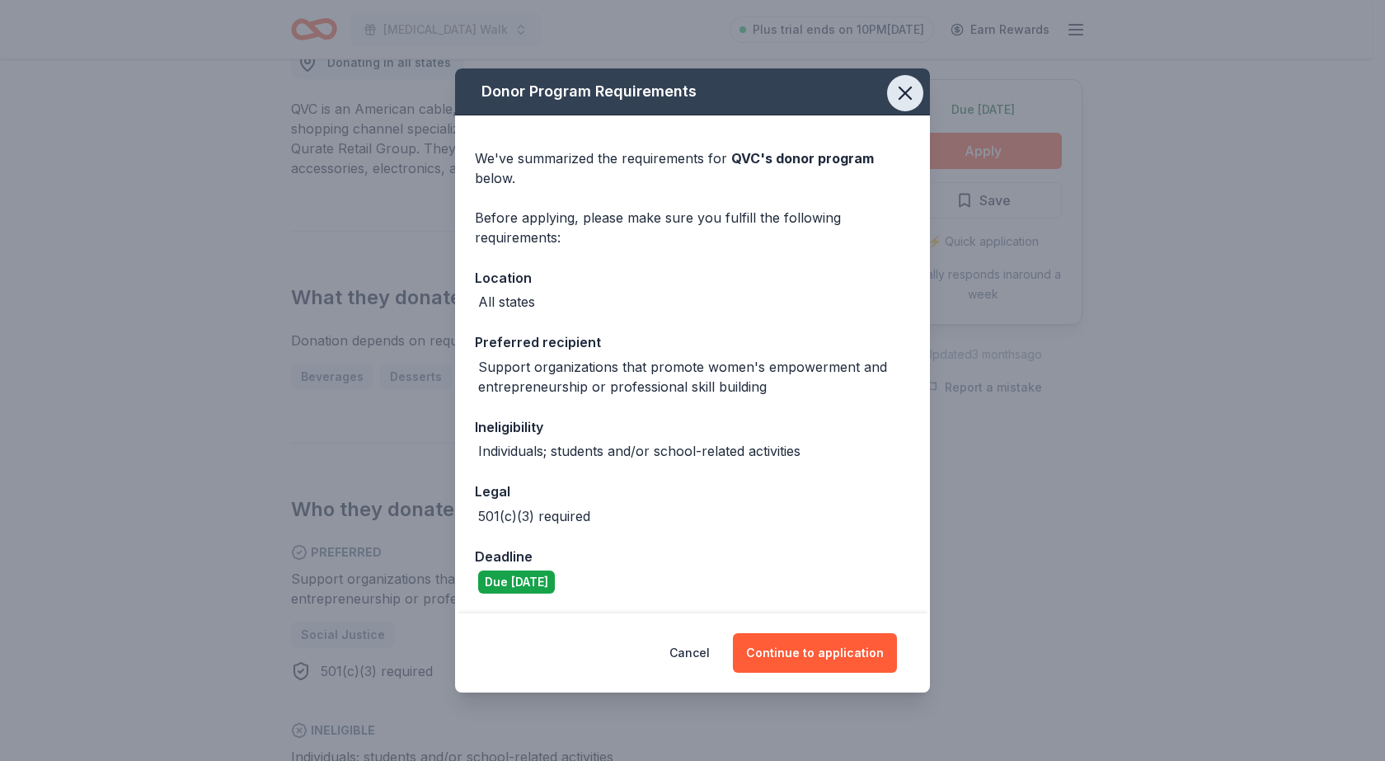
click at [902, 90] on icon "button" at bounding box center [906, 93] width 12 height 12
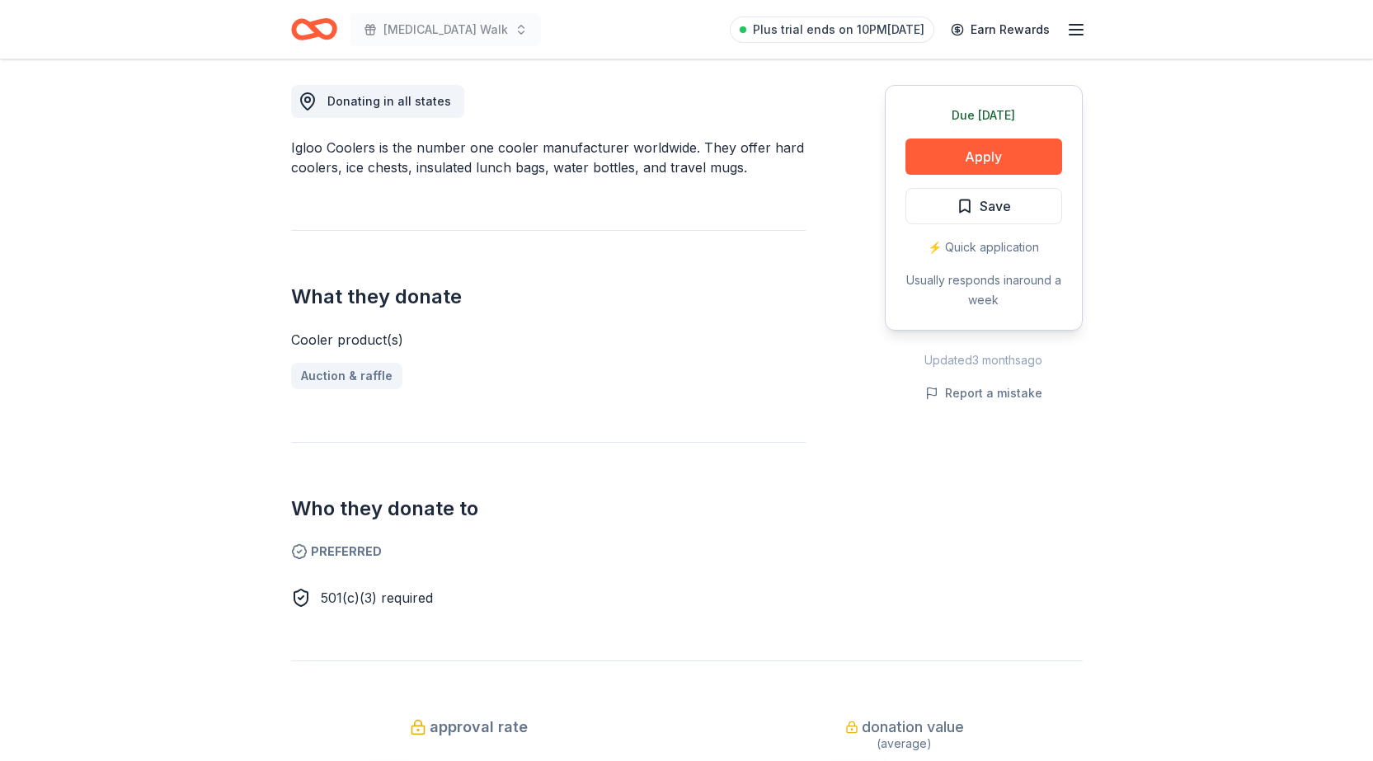
scroll to position [412, 0]
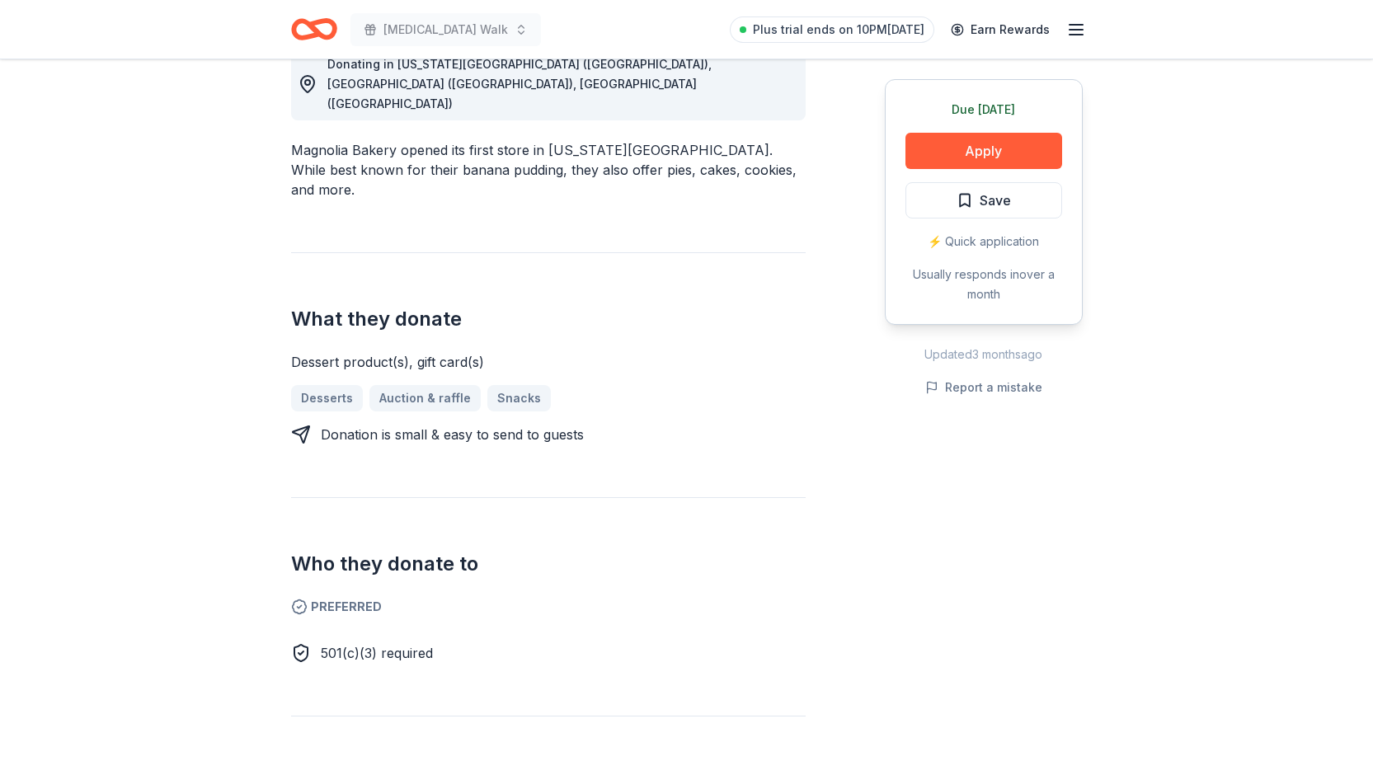
scroll to position [495, 0]
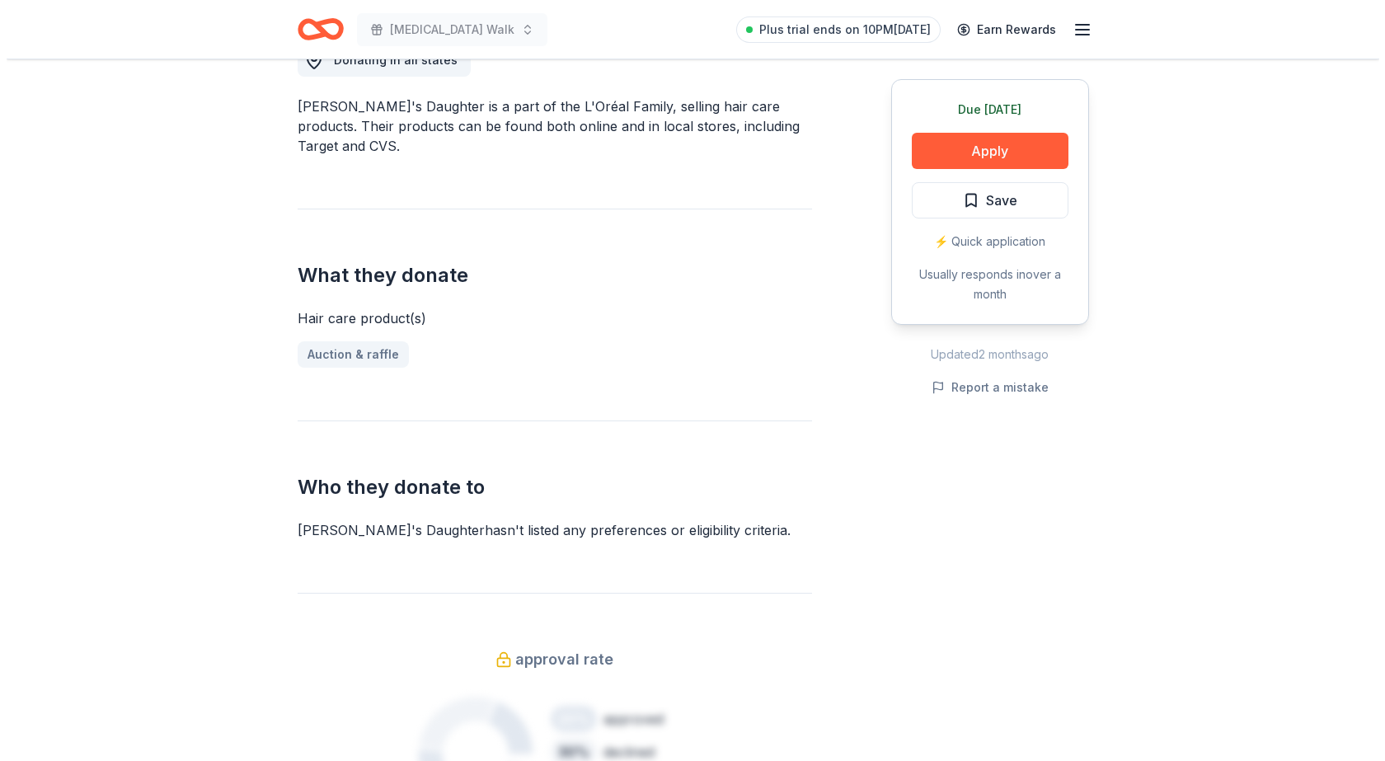
scroll to position [495, 0]
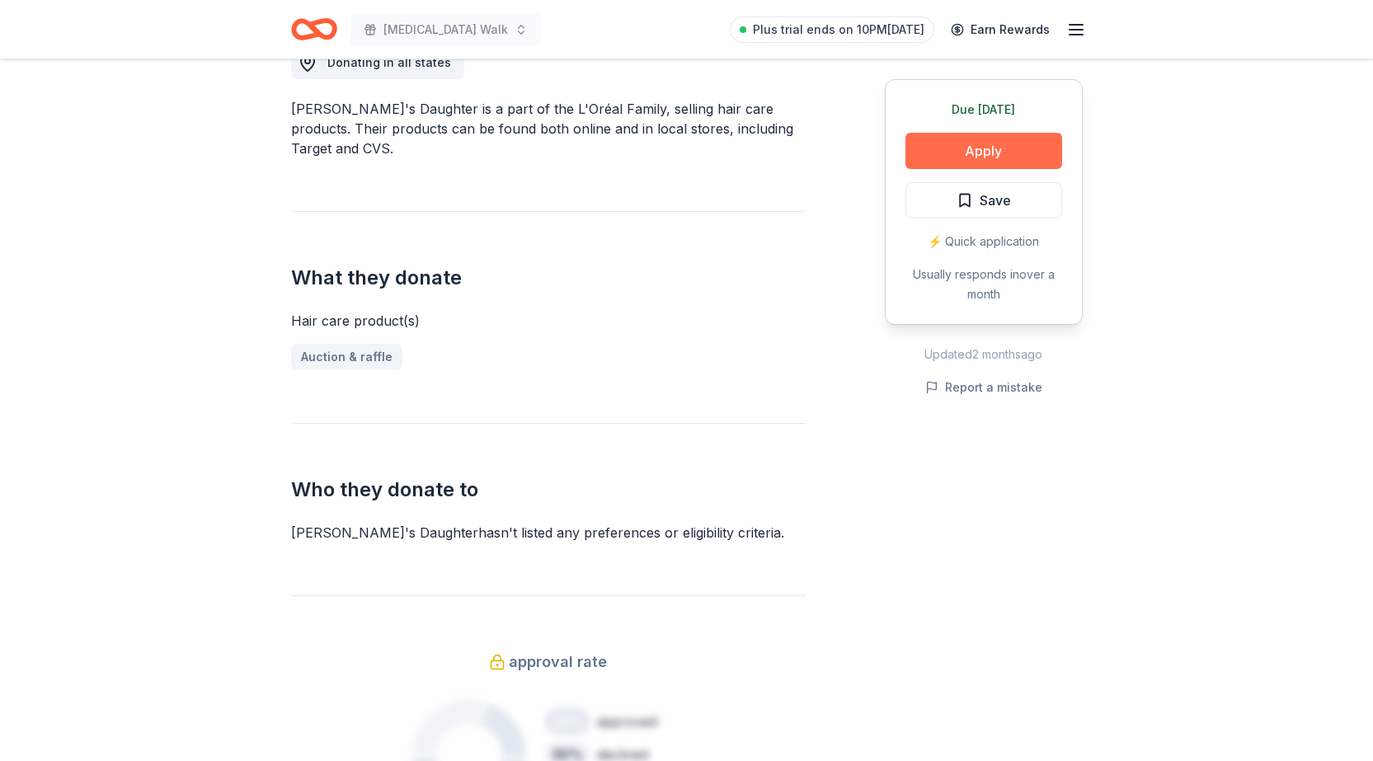
click at [969, 146] on button "Apply" at bounding box center [983, 151] width 157 height 36
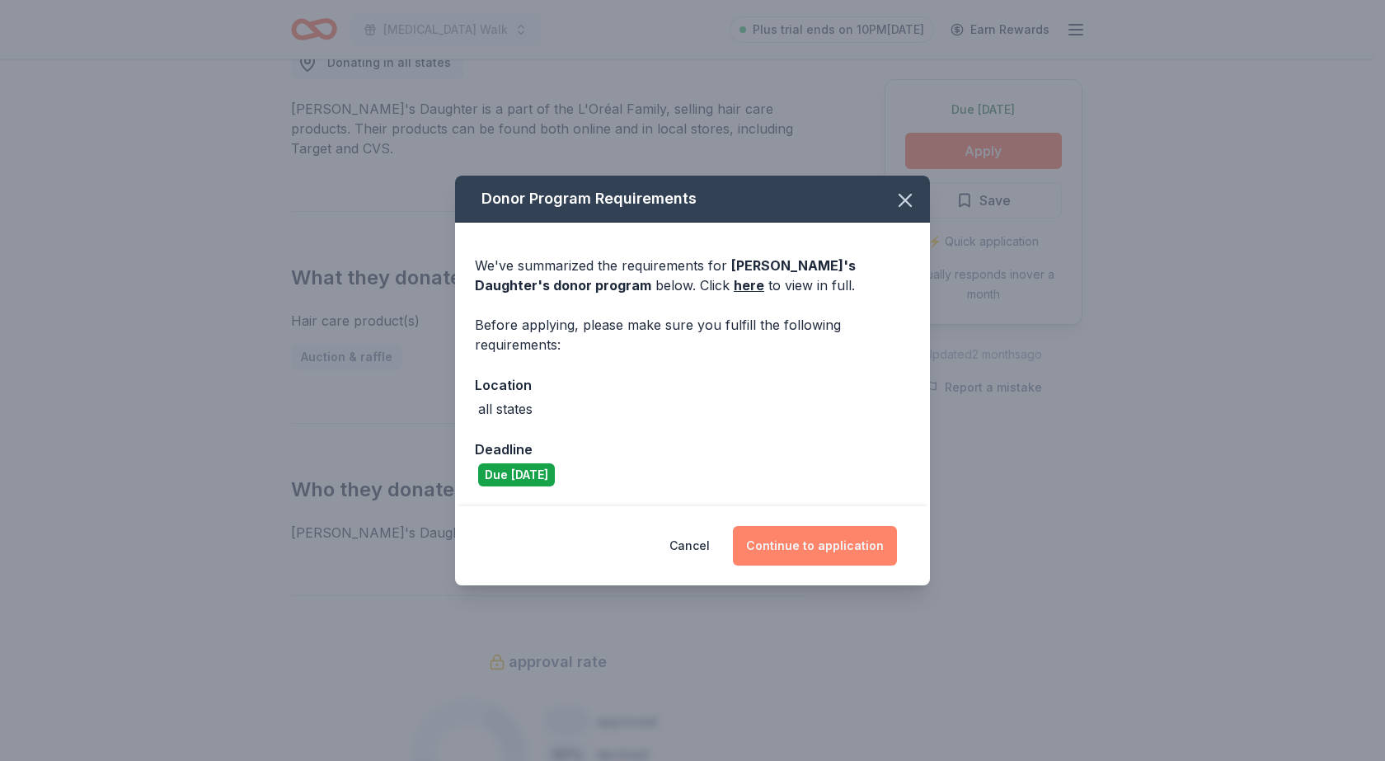
click at [854, 545] on button "Continue to application" at bounding box center [815, 546] width 164 height 40
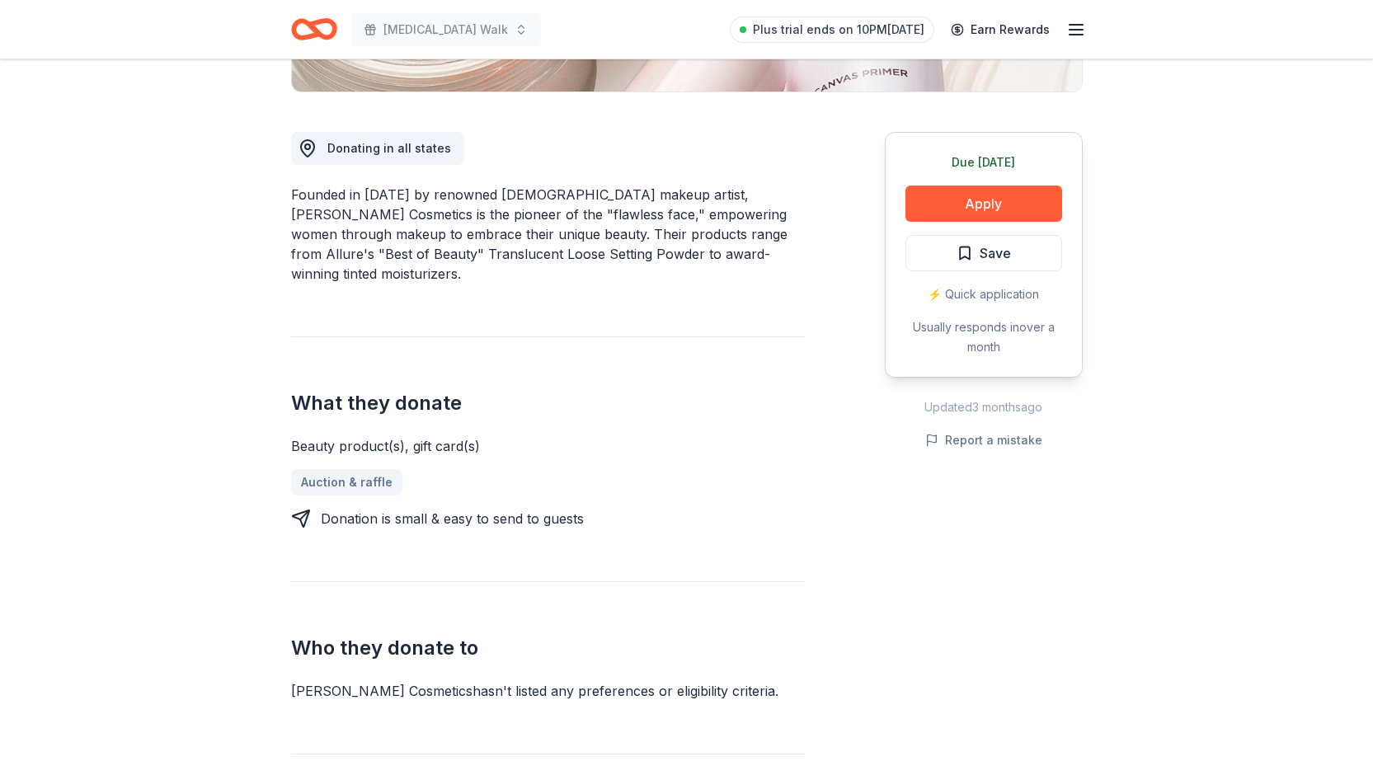
scroll to position [495, 0]
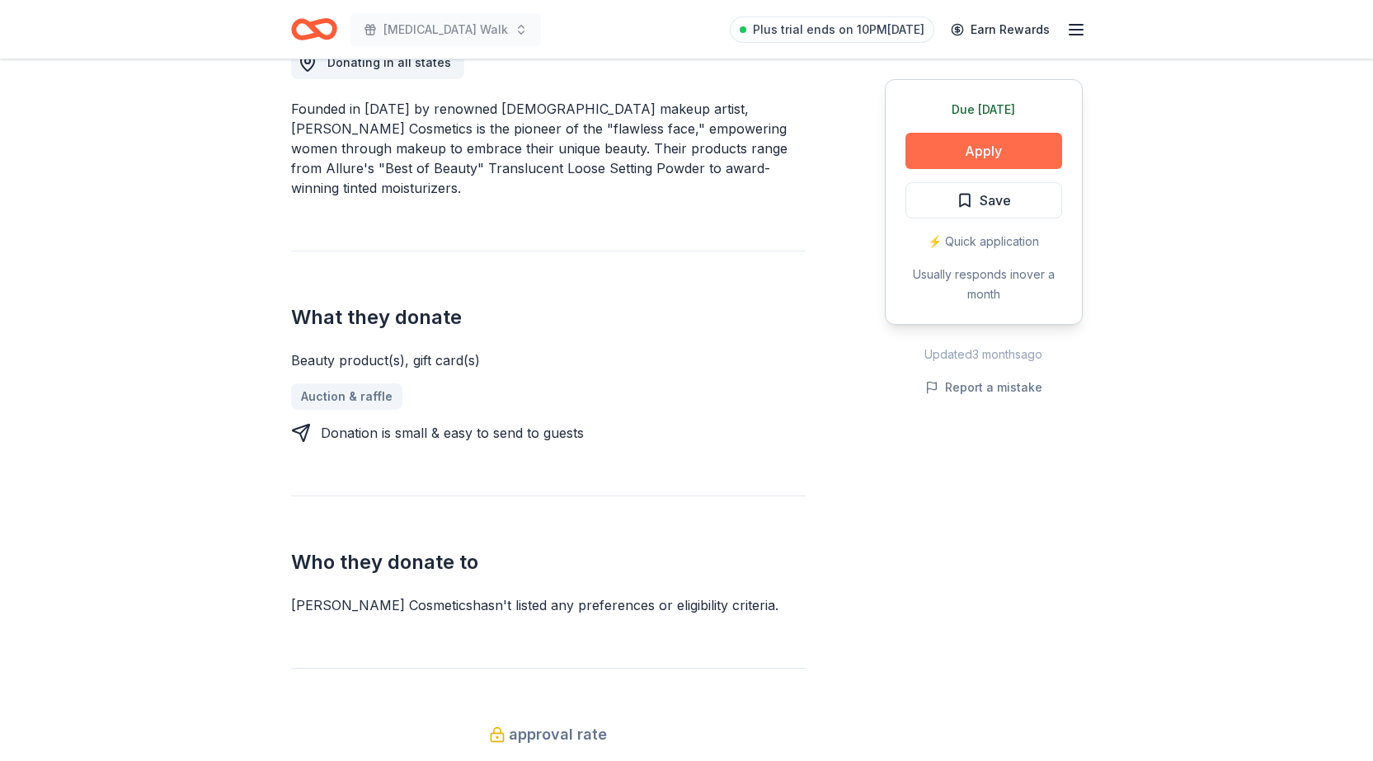
click at [1018, 151] on button "Apply" at bounding box center [983, 151] width 157 height 36
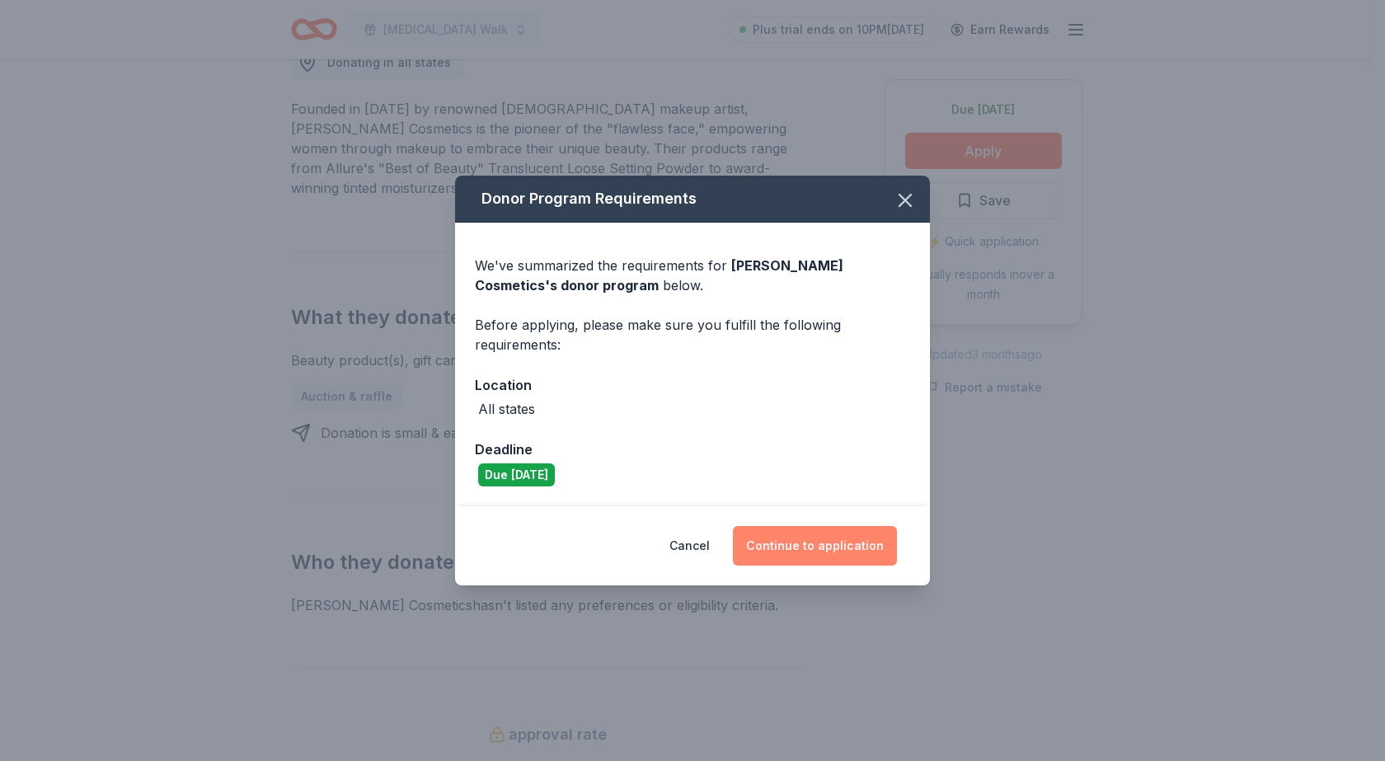
click at [821, 539] on button "Continue to application" at bounding box center [815, 546] width 164 height 40
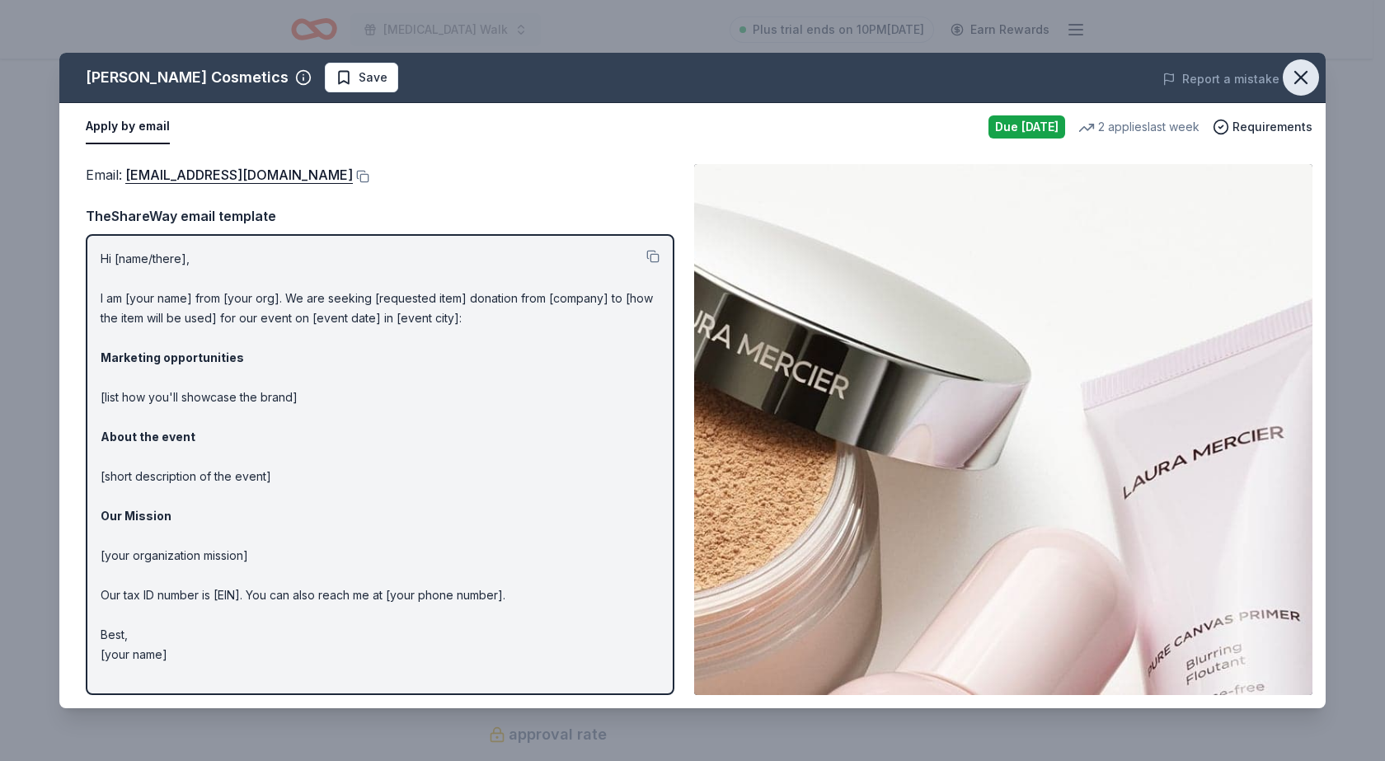
click at [1317, 73] on button "button" at bounding box center [1301, 77] width 36 height 36
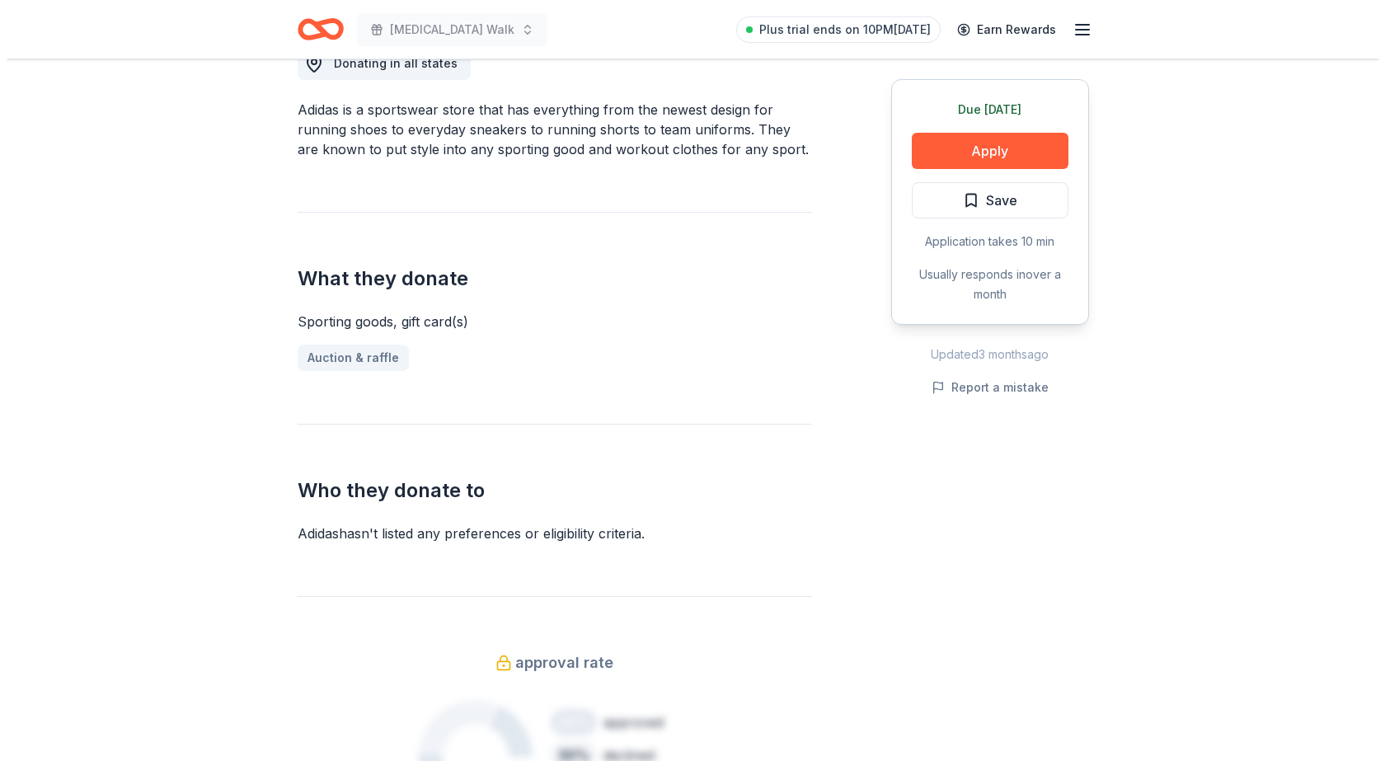
scroll to position [495, 0]
click at [991, 154] on button "Apply" at bounding box center [983, 151] width 157 height 36
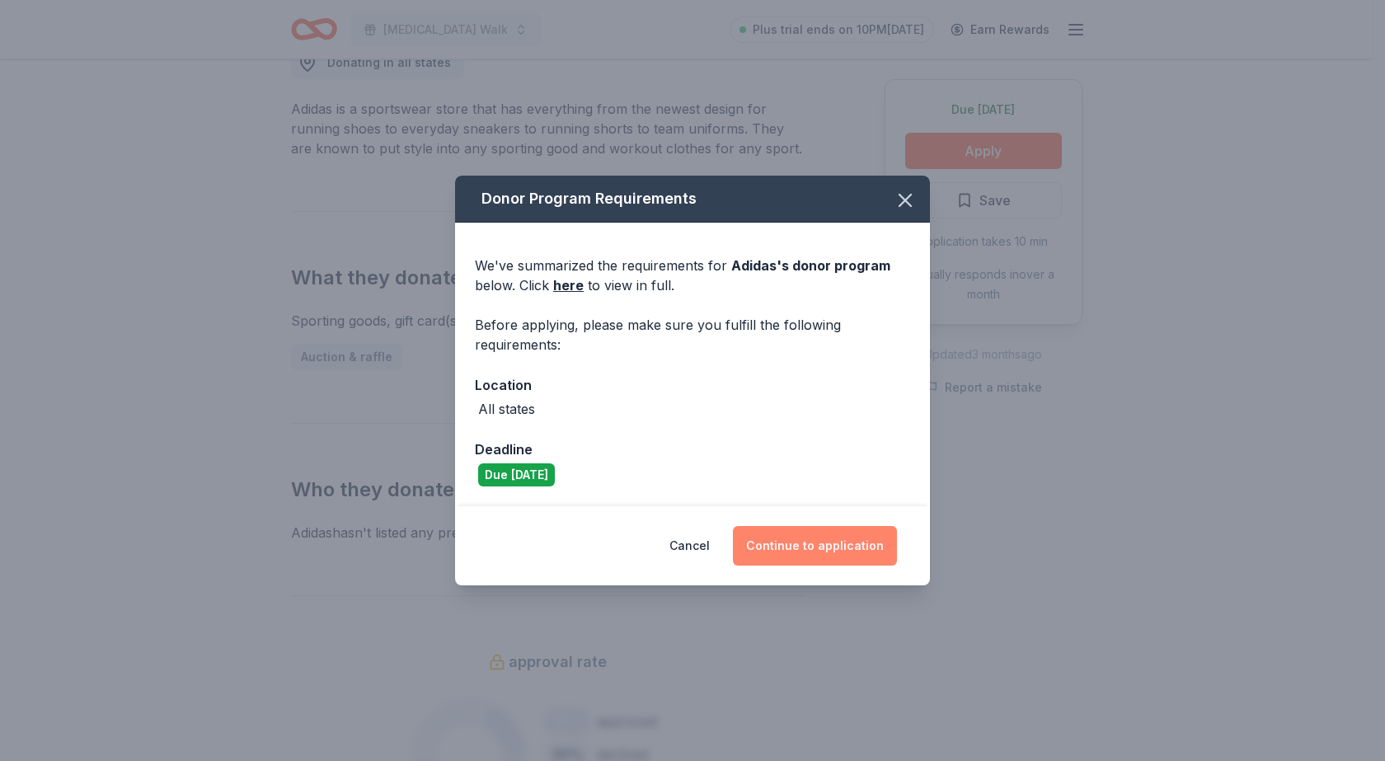
click at [856, 547] on button "Continue to application" at bounding box center [815, 546] width 164 height 40
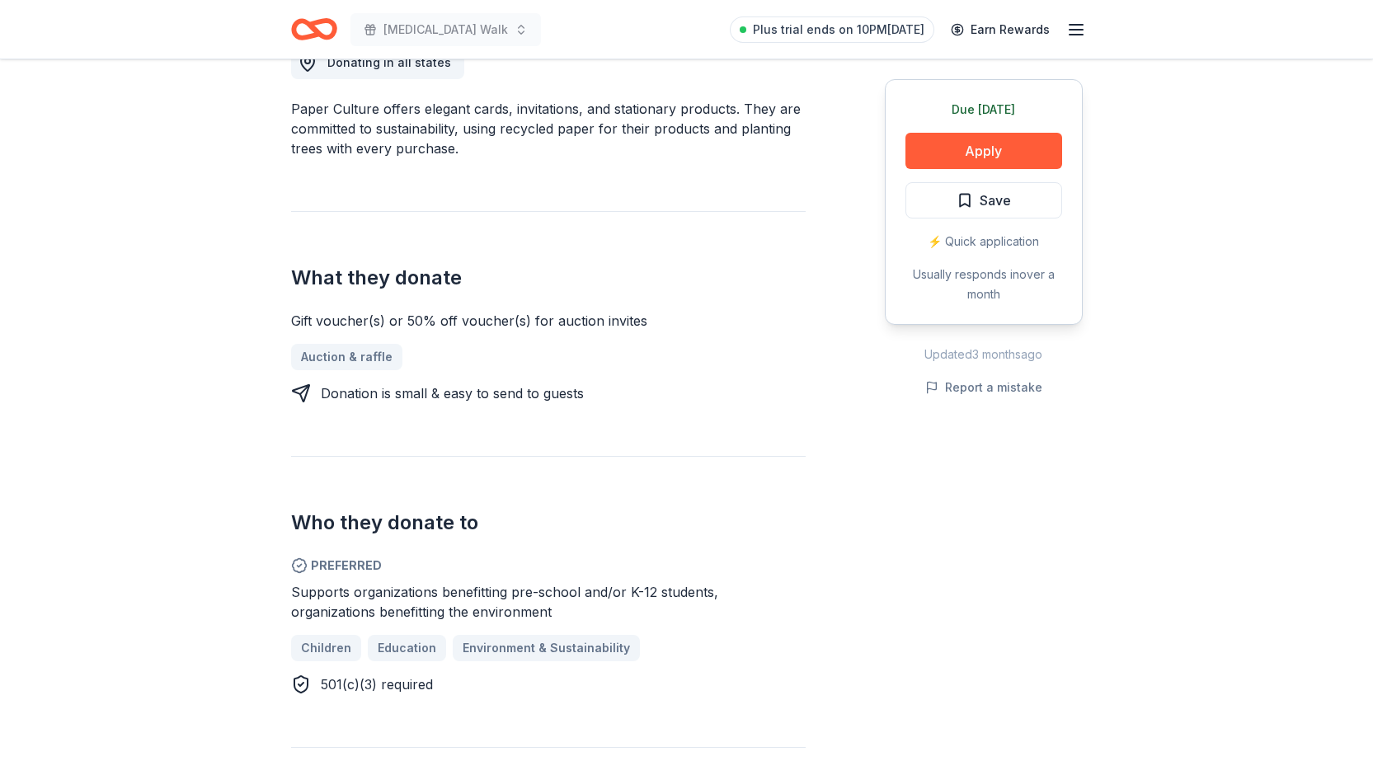
scroll to position [165, 0]
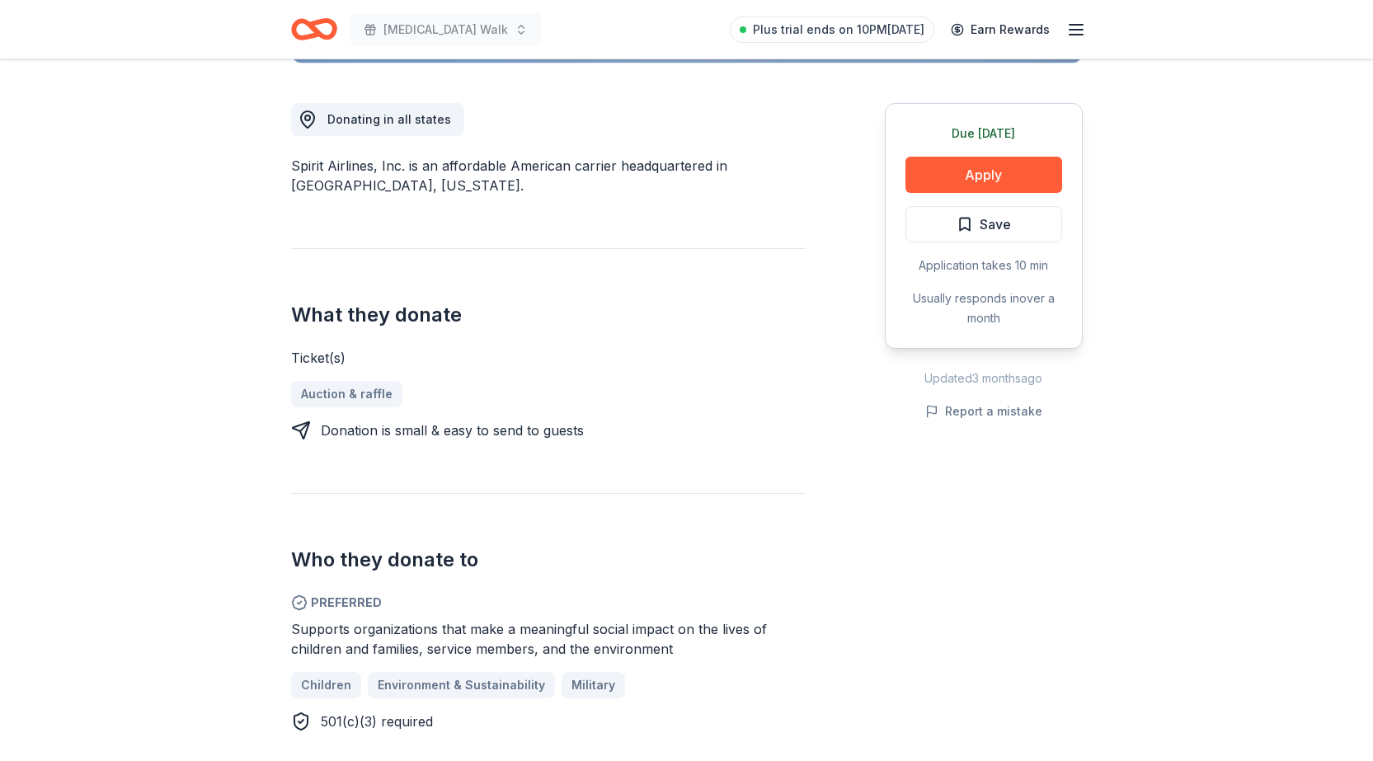
scroll to position [412, 0]
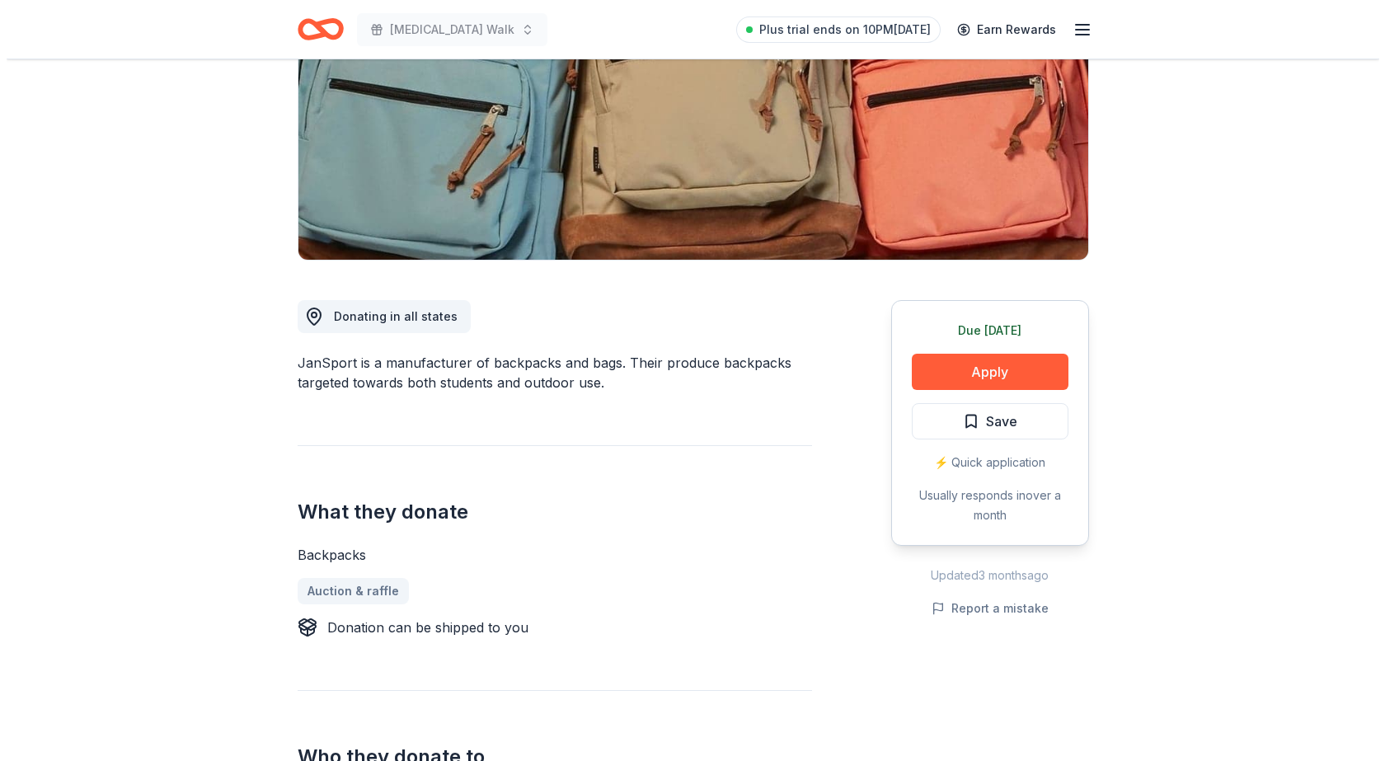
scroll to position [247, 0]
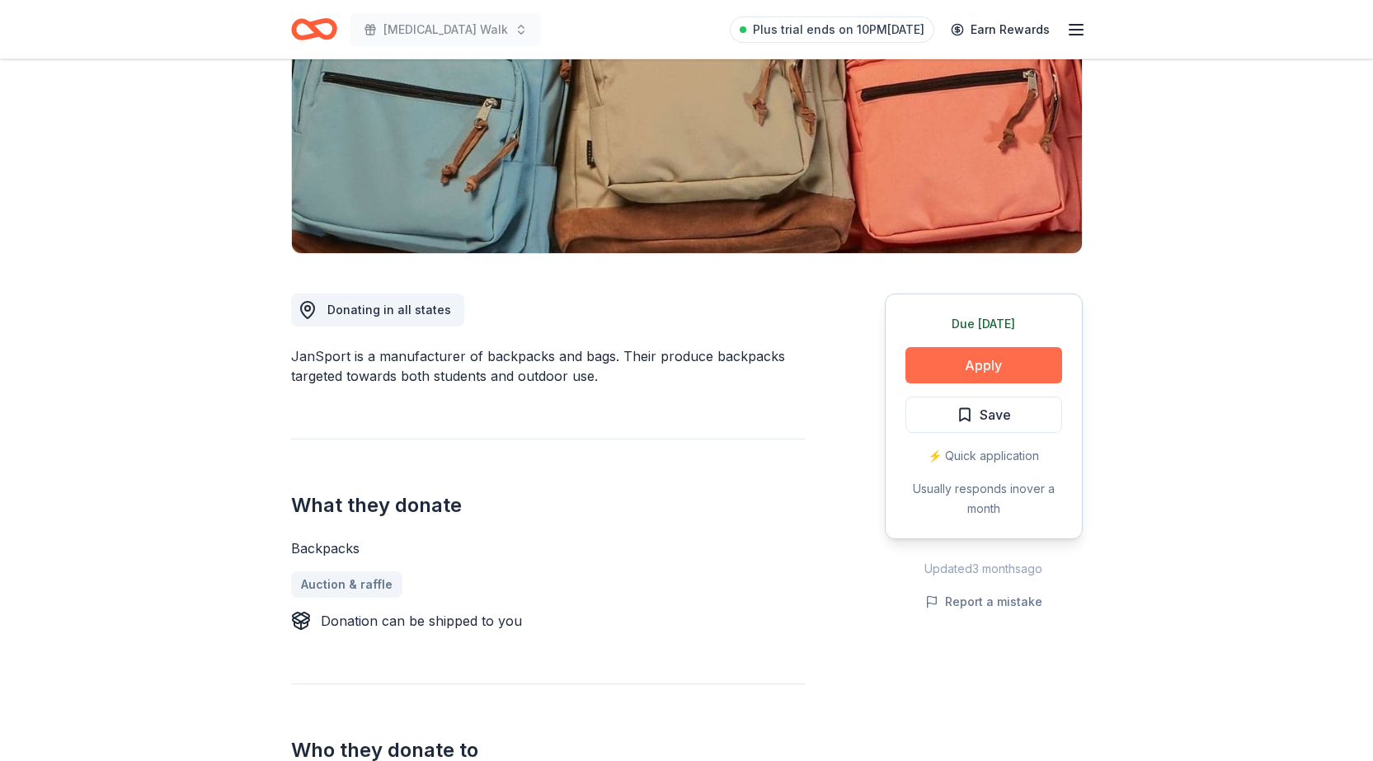
click at [970, 362] on button "Apply" at bounding box center [983, 365] width 157 height 36
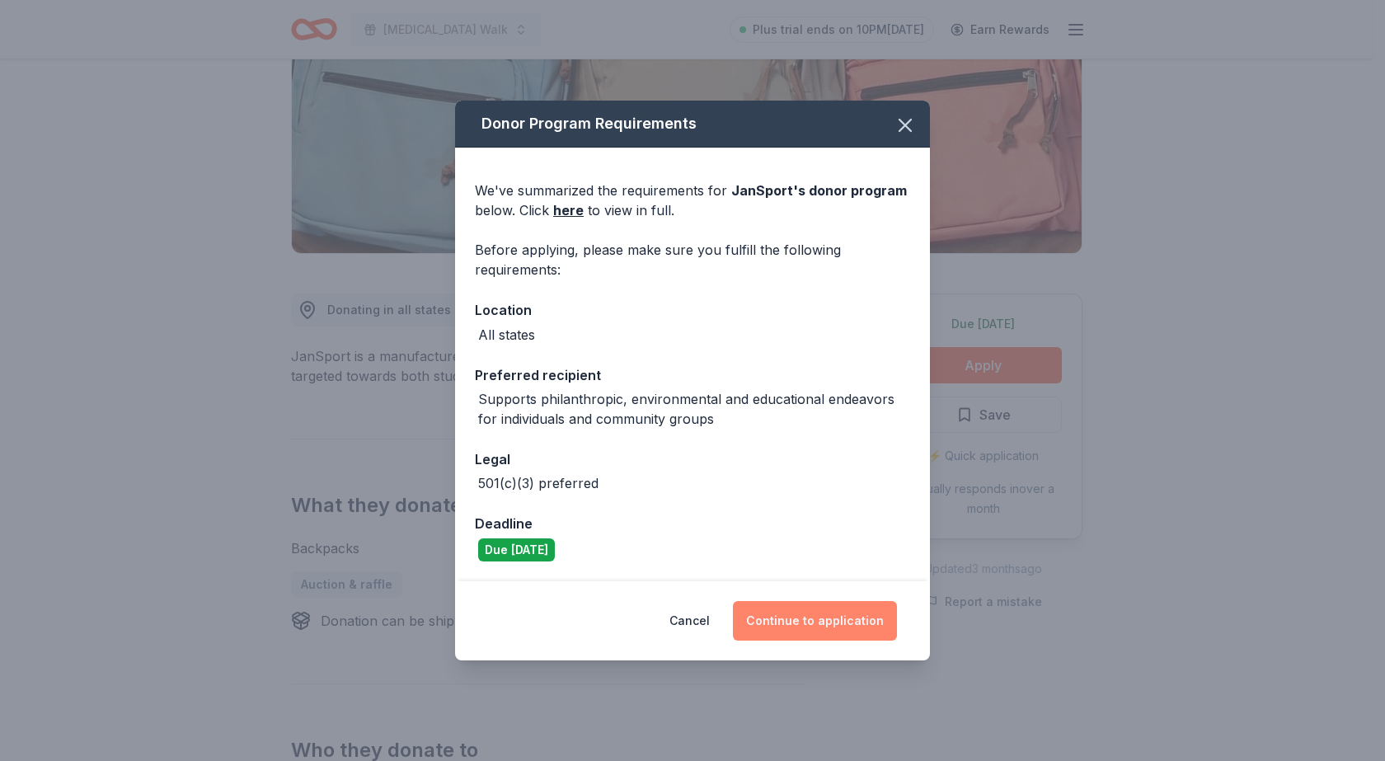
click at [821, 618] on button "Continue to application" at bounding box center [815, 621] width 164 height 40
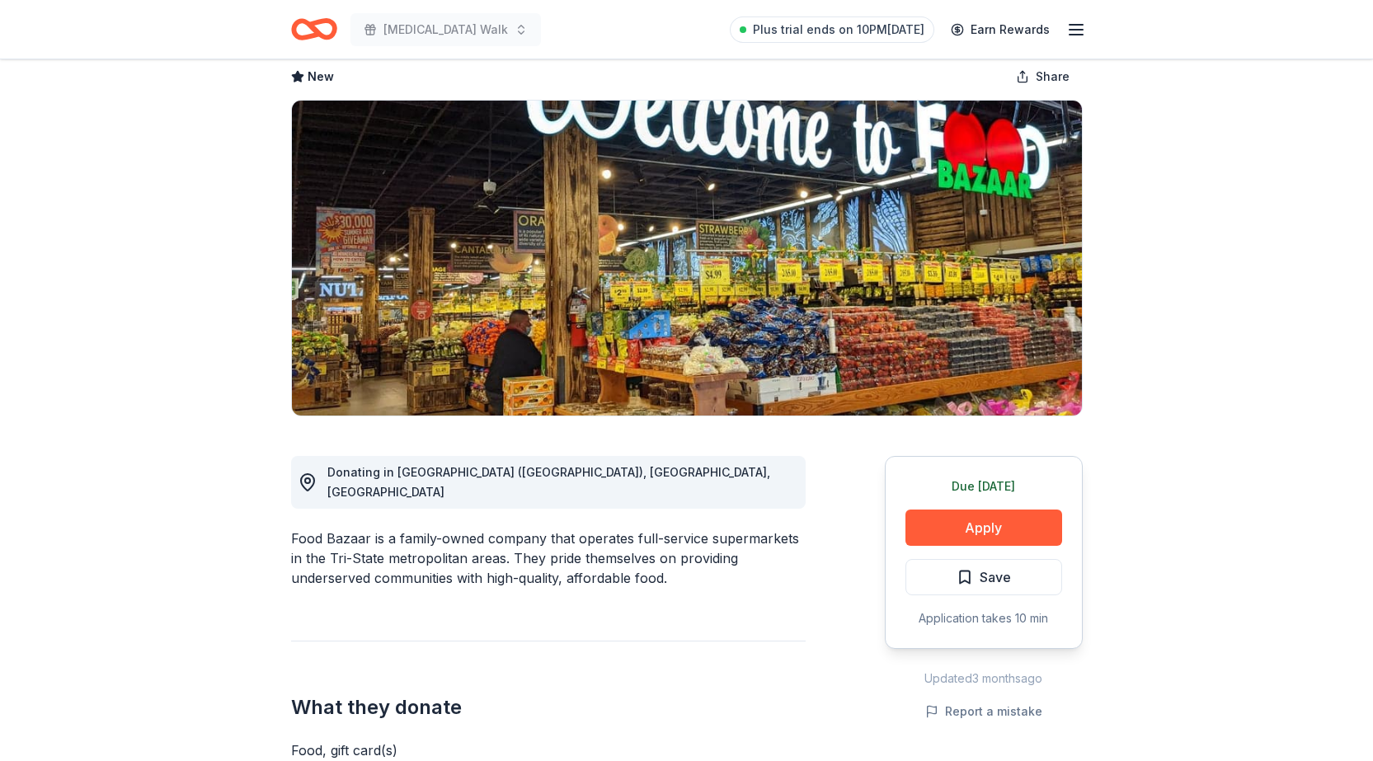
scroll to position [82, 0]
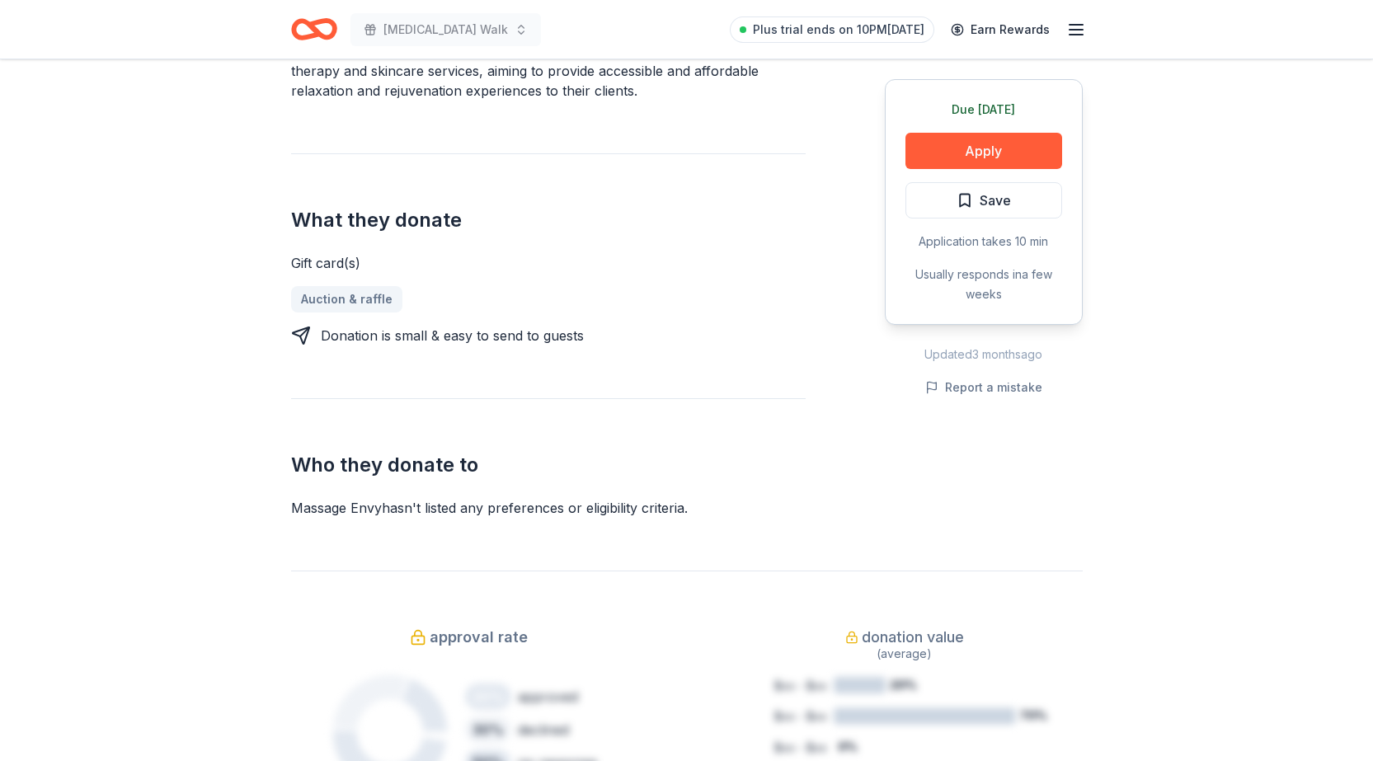
scroll to position [660, 0]
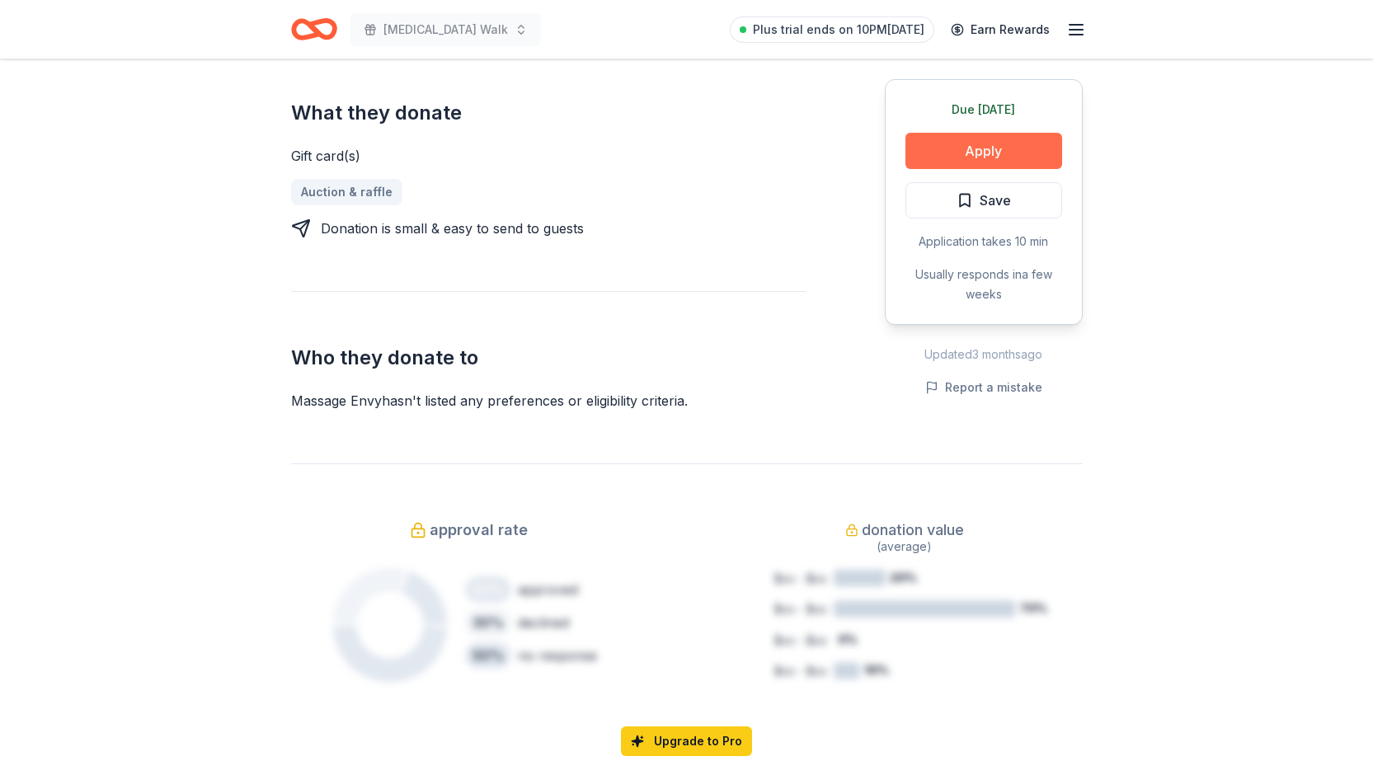
click at [994, 147] on button "Apply" at bounding box center [983, 151] width 157 height 36
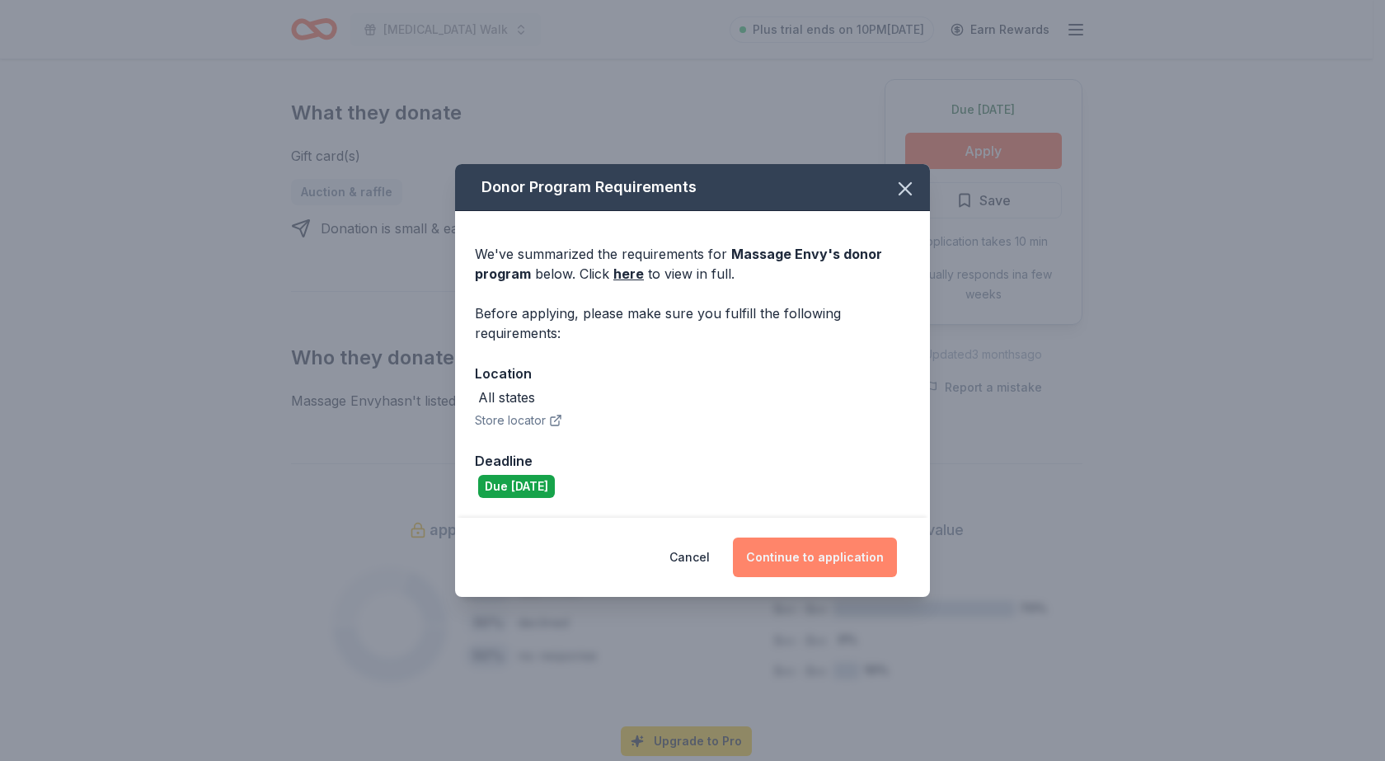
click at [857, 549] on button "Continue to application" at bounding box center [815, 558] width 164 height 40
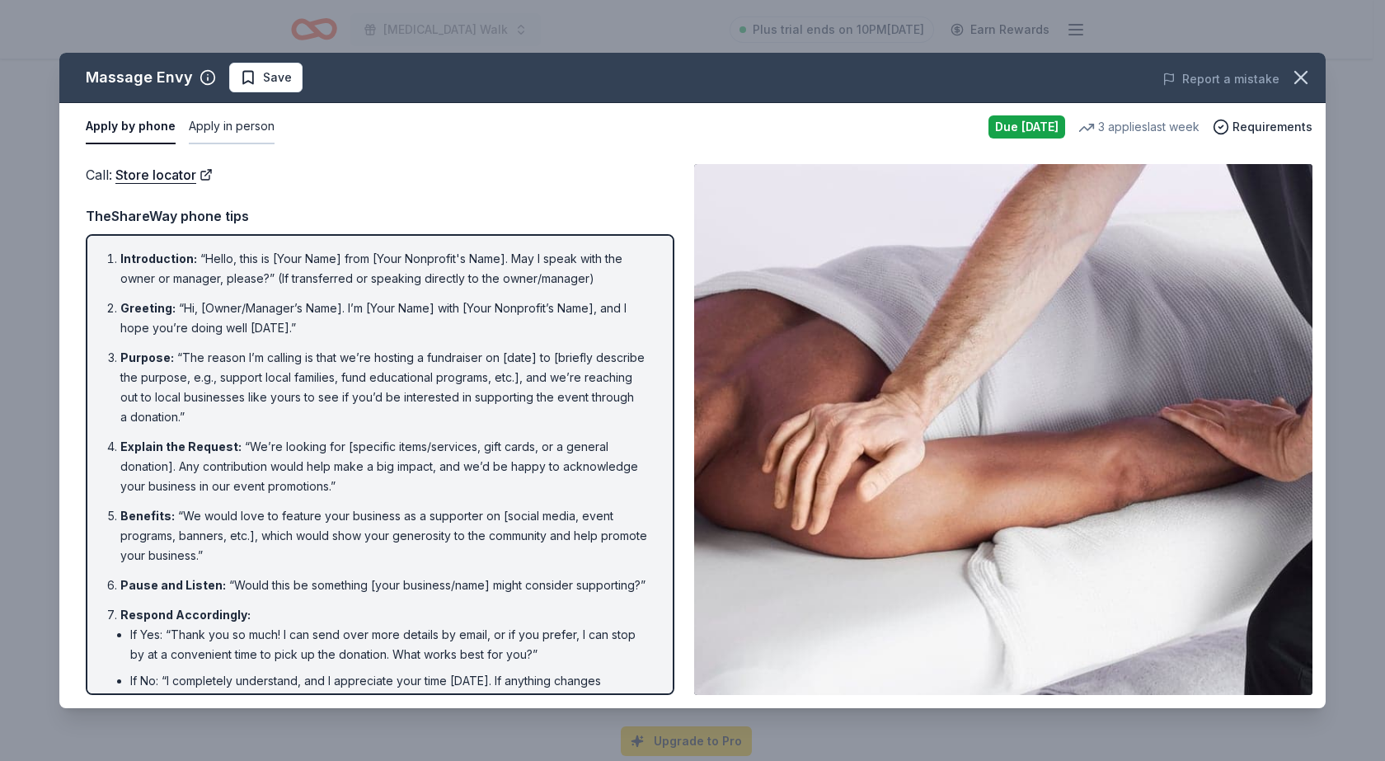
click at [223, 115] on button "Apply in person" at bounding box center [232, 127] width 86 height 35
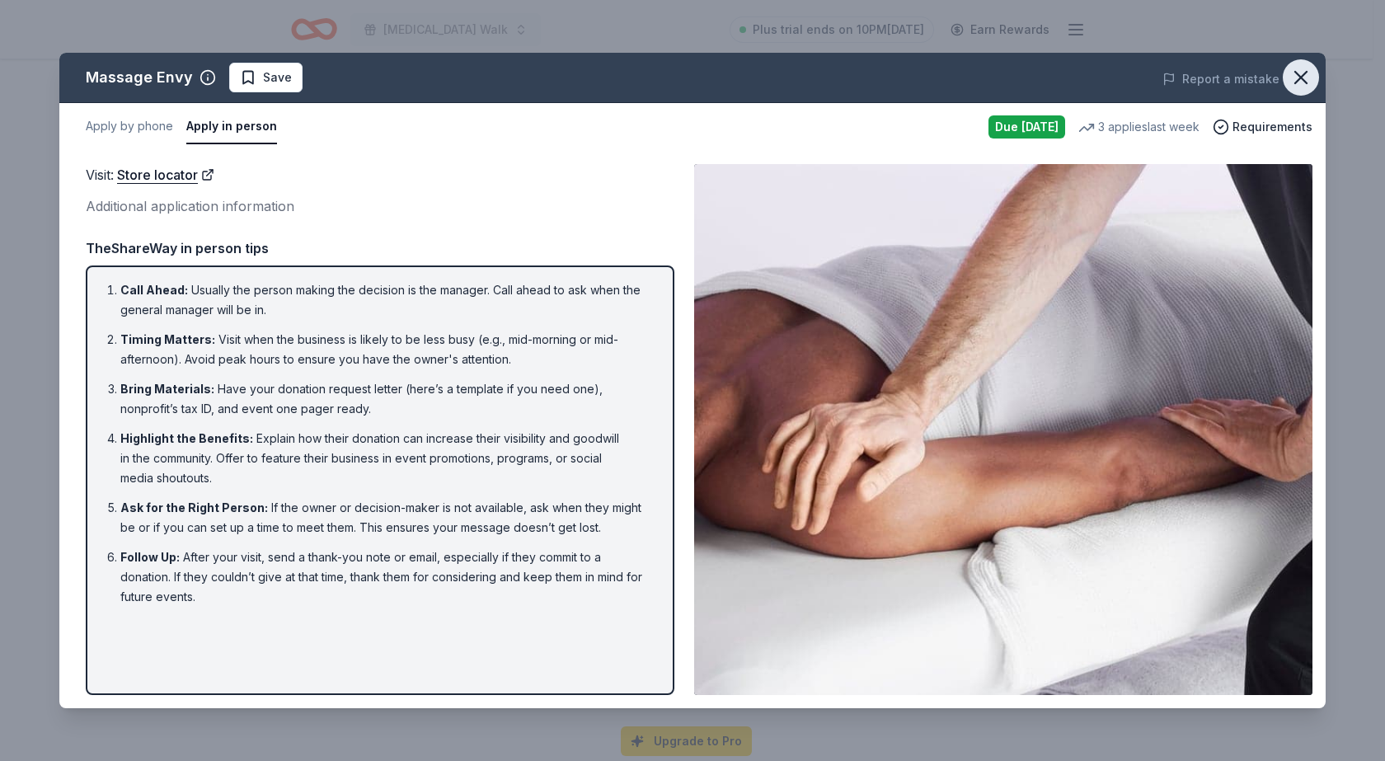
click at [1310, 76] on icon "button" at bounding box center [1301, 77] width 23 height 23
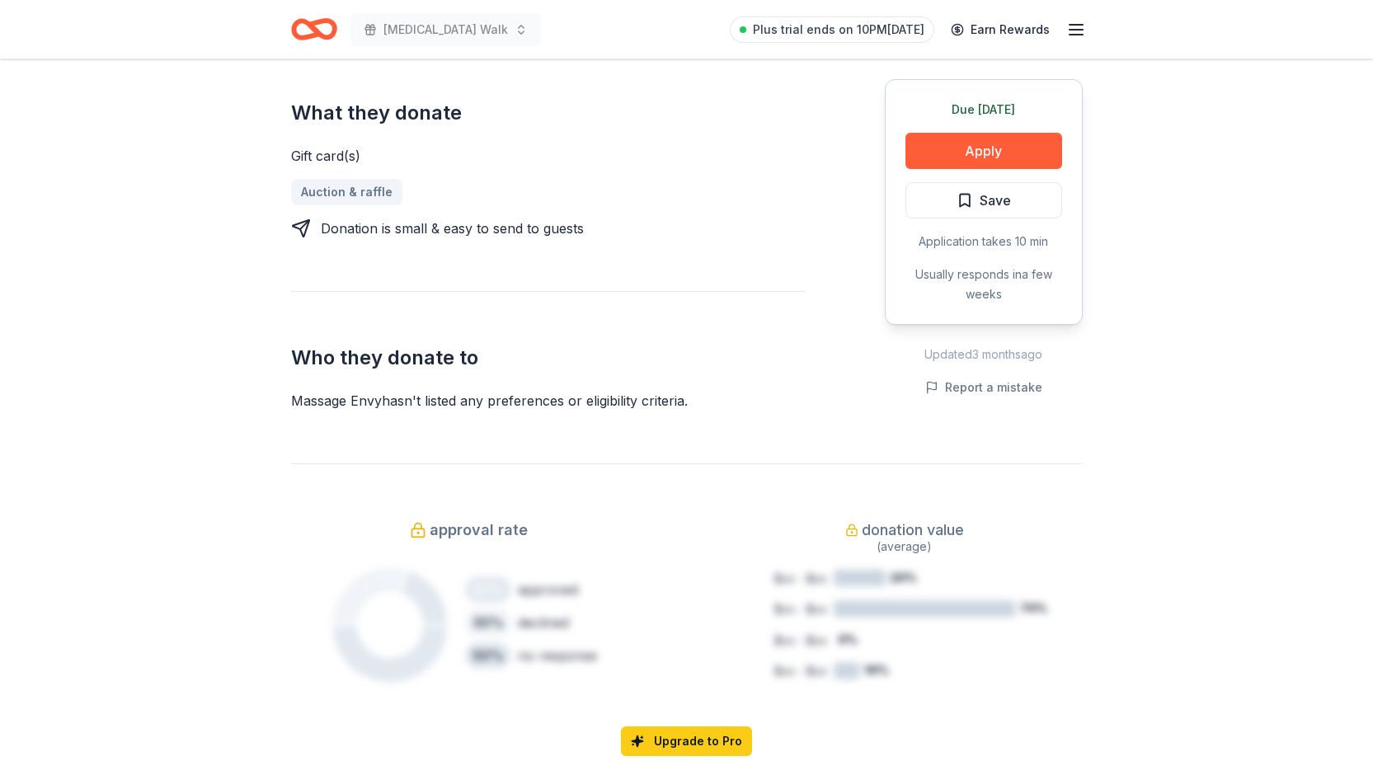
click at [396, 106] on h2 "What they donate" at bounding box center [548, 113] width 515 height 26
click at [313, 26] on icon "Home" at bounding box center [321, 29] width 26 height 16
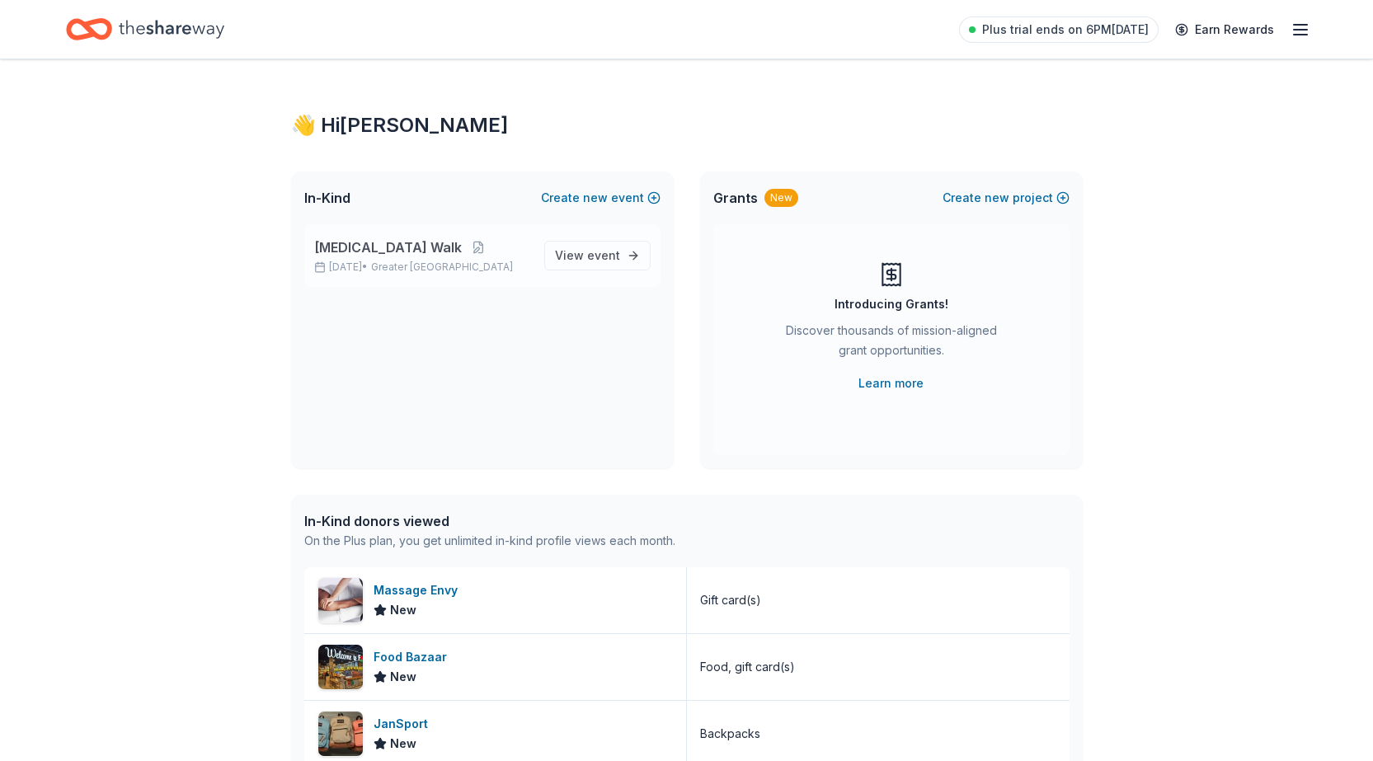
click at [388, 245] on span "[MEDICAL_DATA] Walk" at bounding box center [388, 248] width 148 height 20
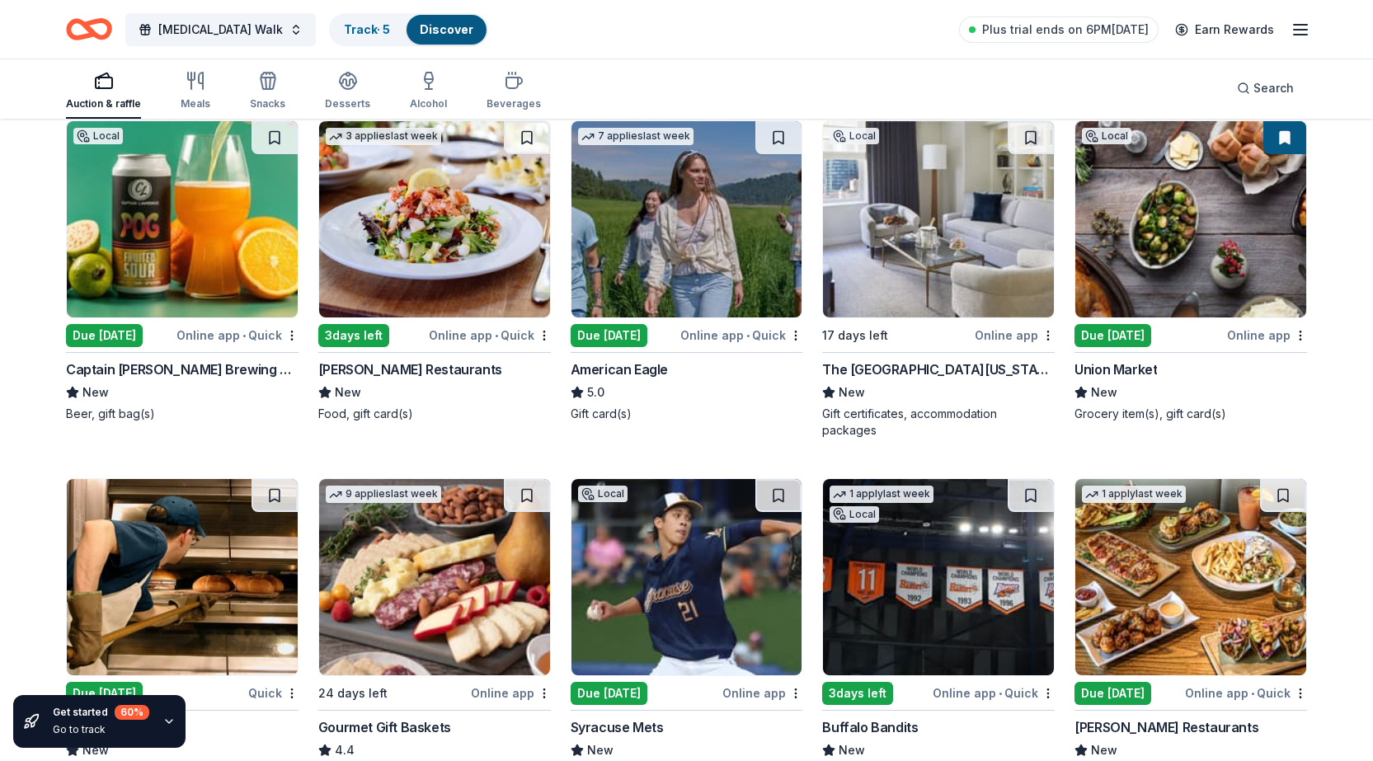
scroll to position [1627, 0]
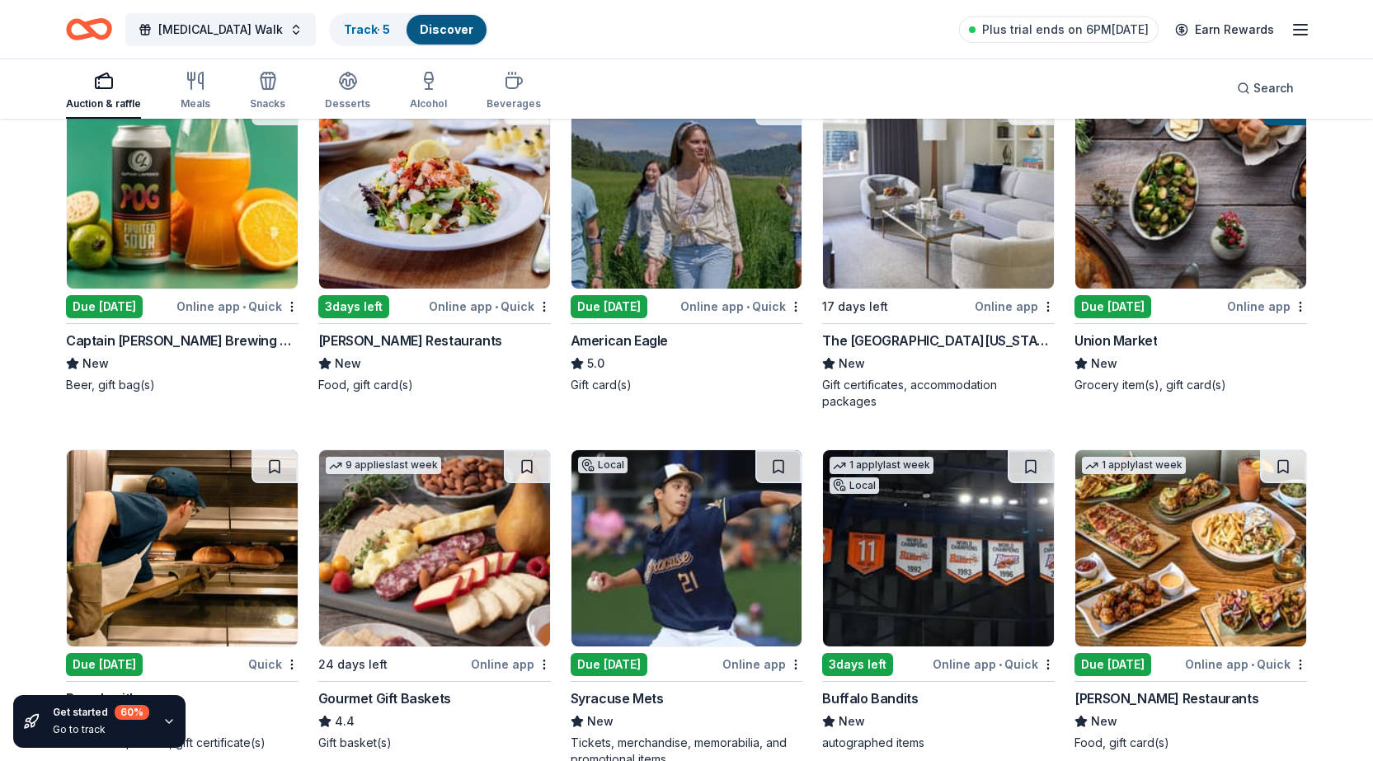
click at [887, 341] on div "The Peninsula New York" at bounding box center [938, 341] width 233 height 20
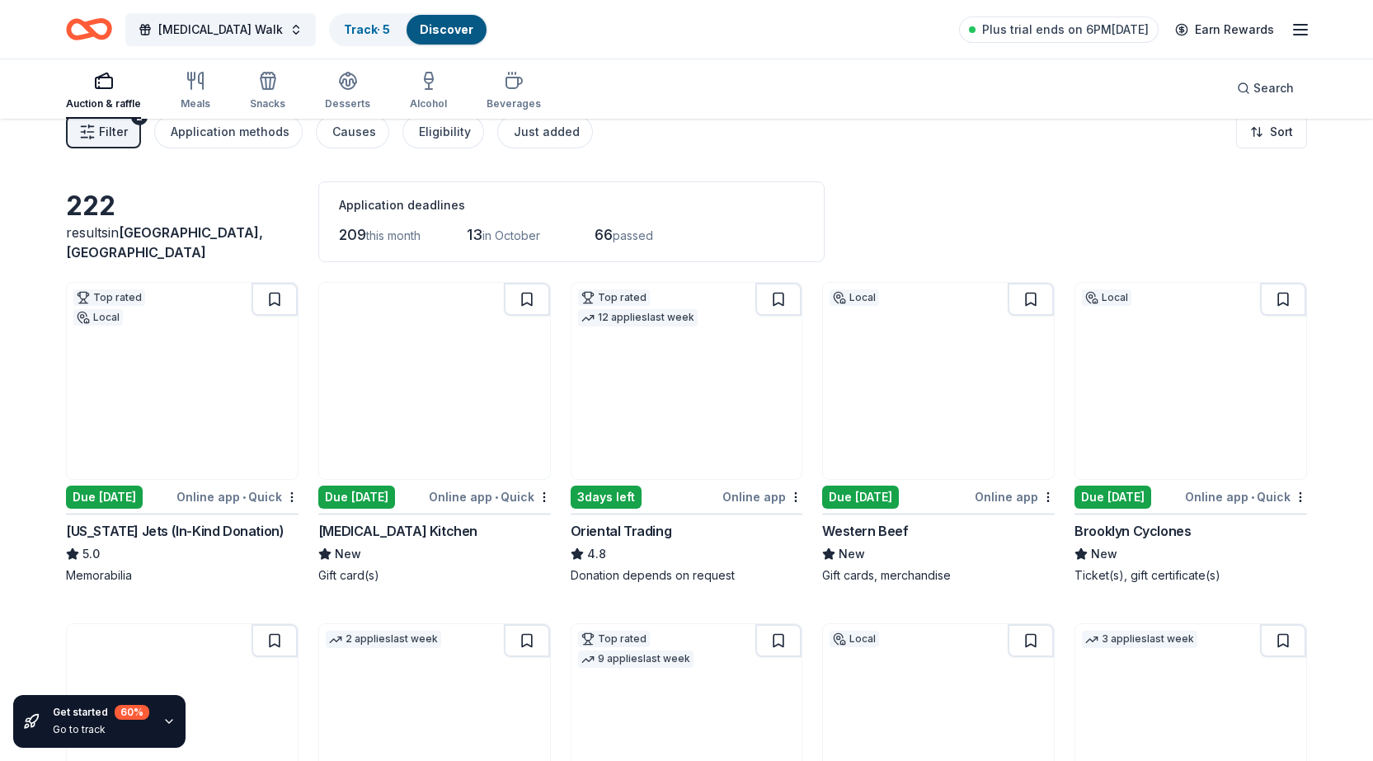
scroll to position [0, 0]
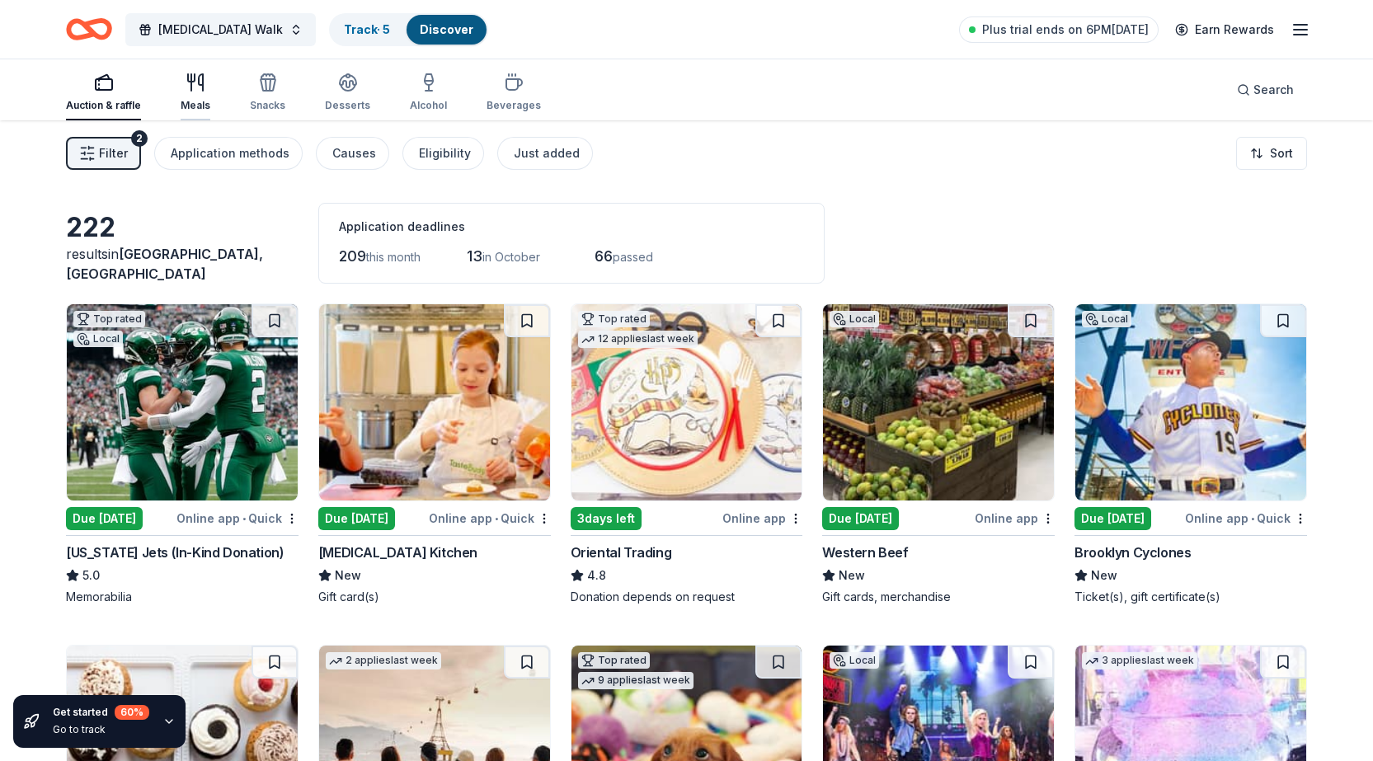
click at [194, 77] on icon "button" at bounding box center [191, 77] width 7 height 7
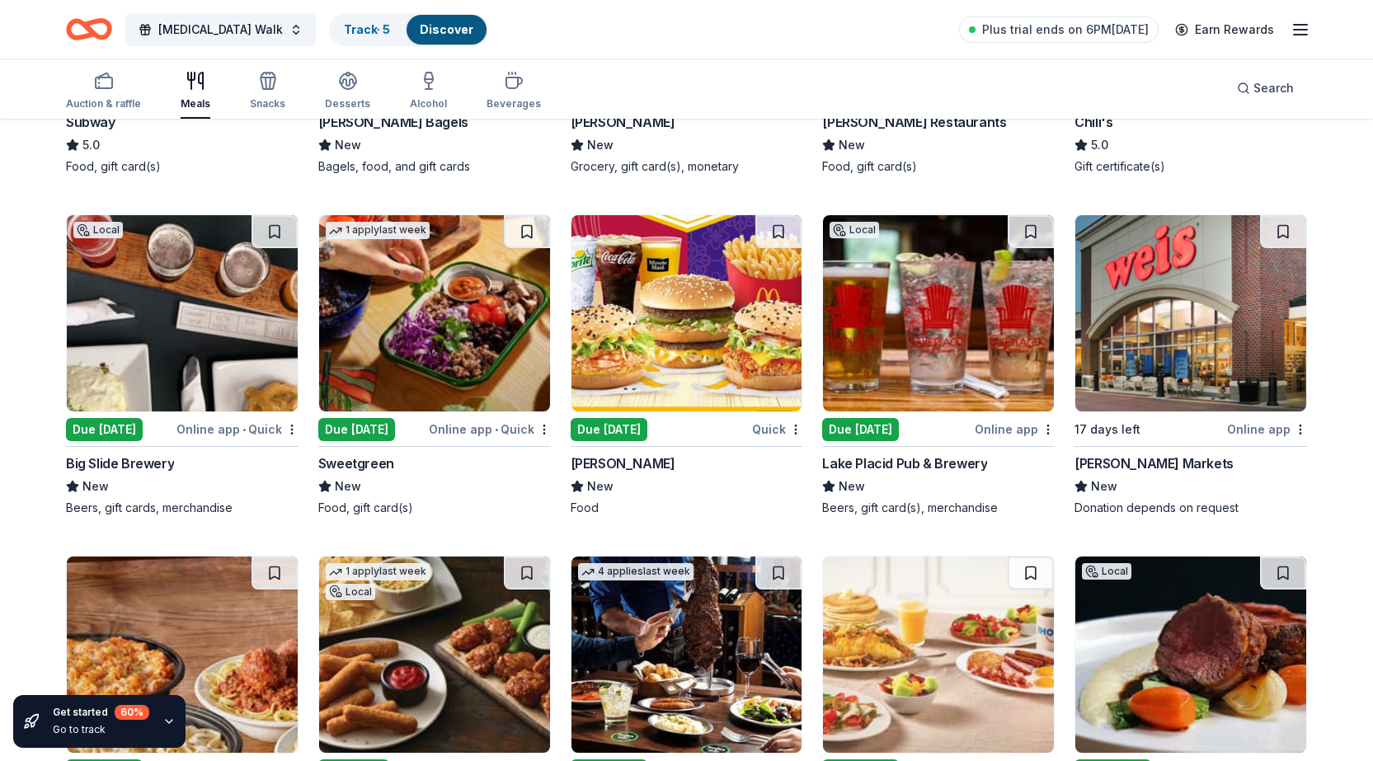
scroll to position [1155, 0]
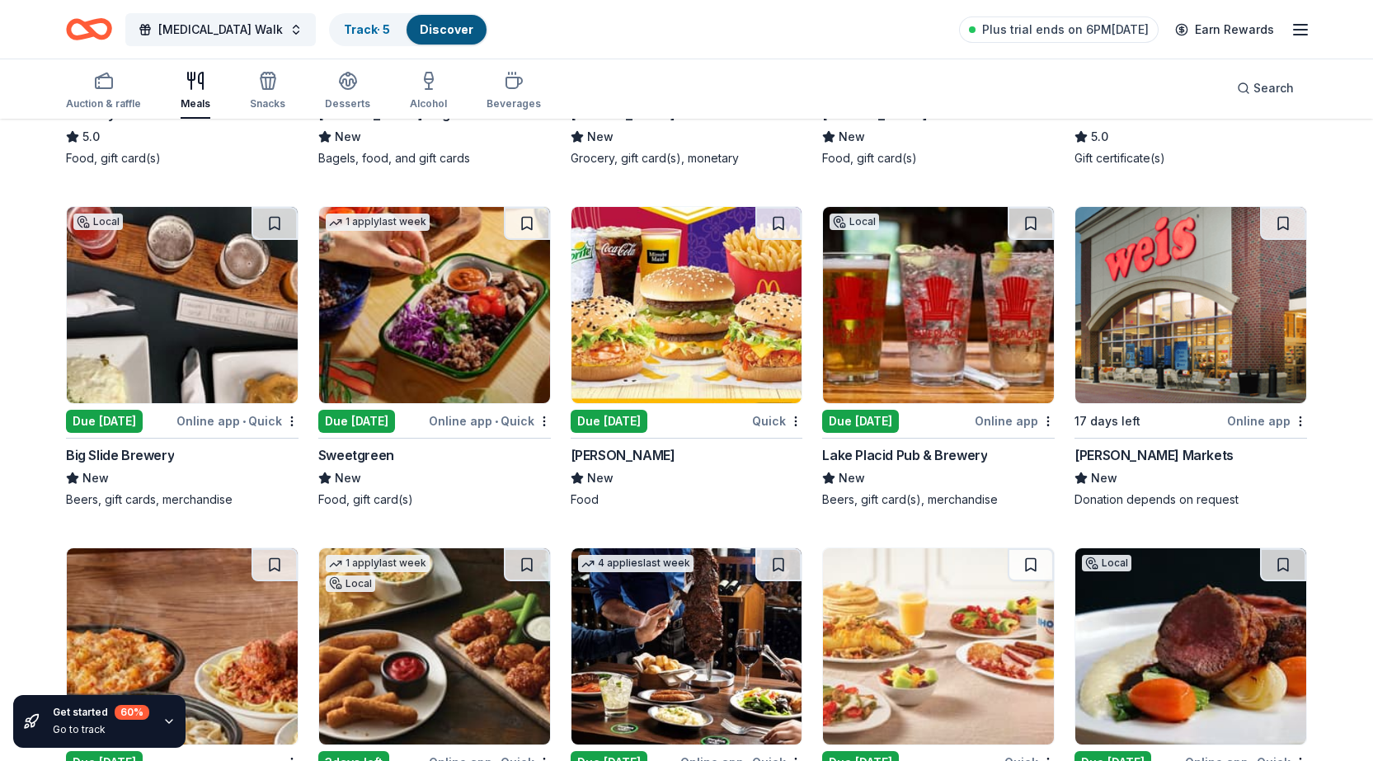
click at [374, 426] on div "Due [DATE]" at bounding box center [356, 421] width 77 height 23
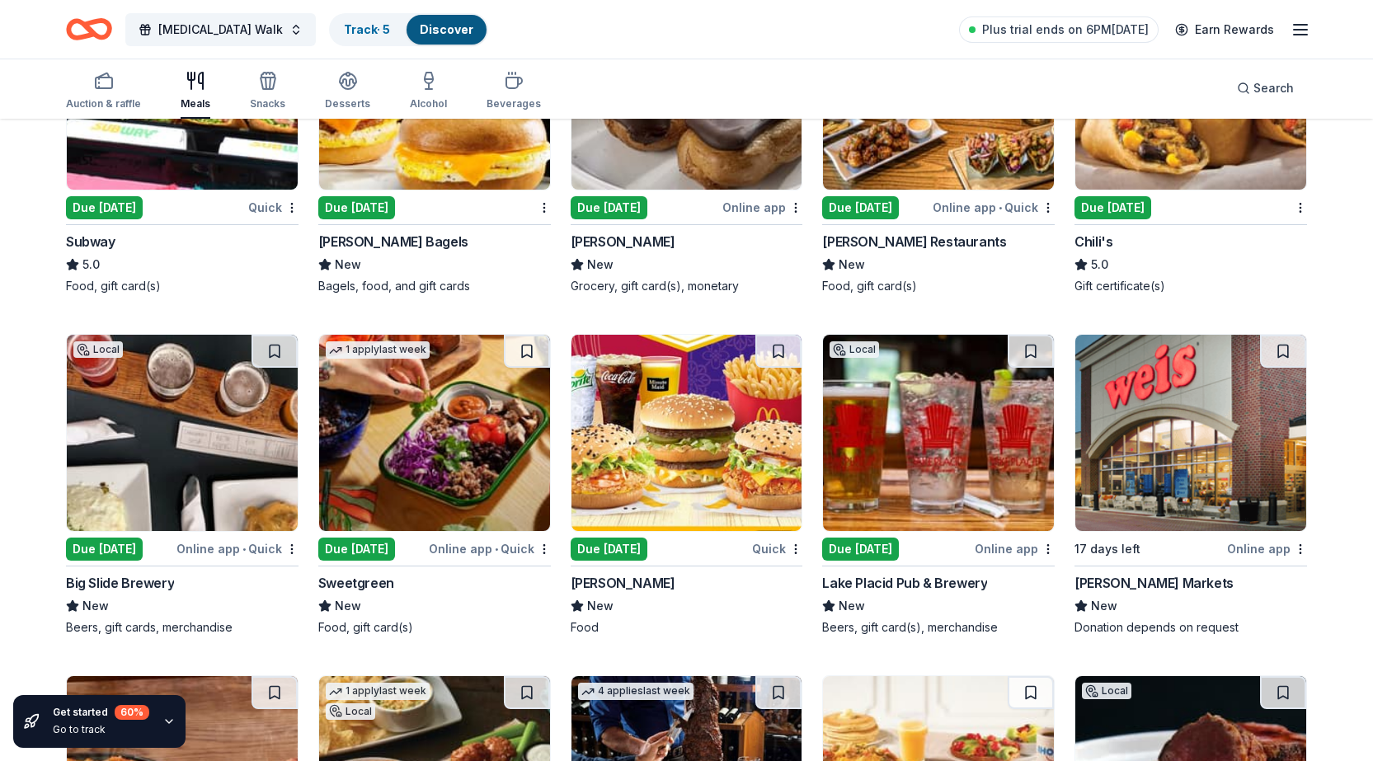
scroll to position [990, 0]
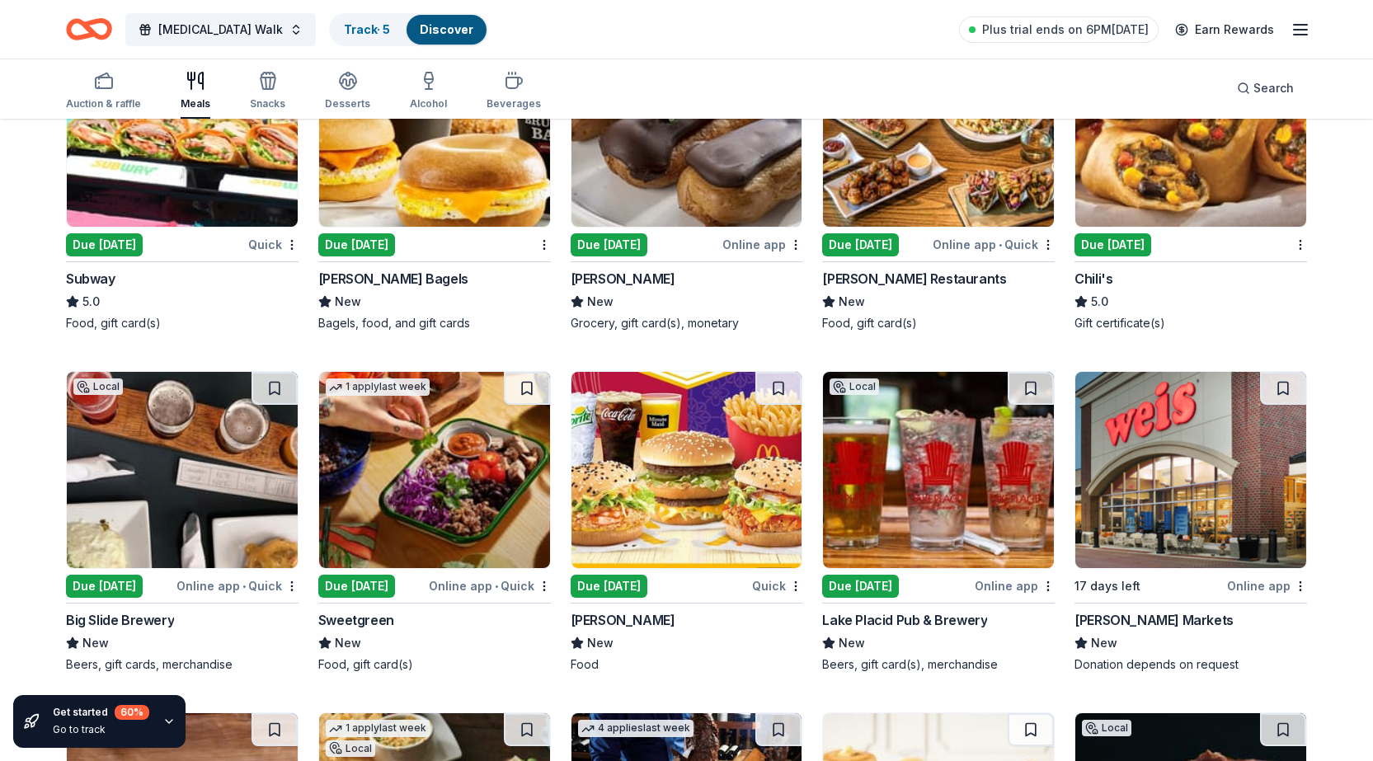
click at [647, 579] on div "Due [DATE]" at bounding box center [609, 586] width 77 height 23
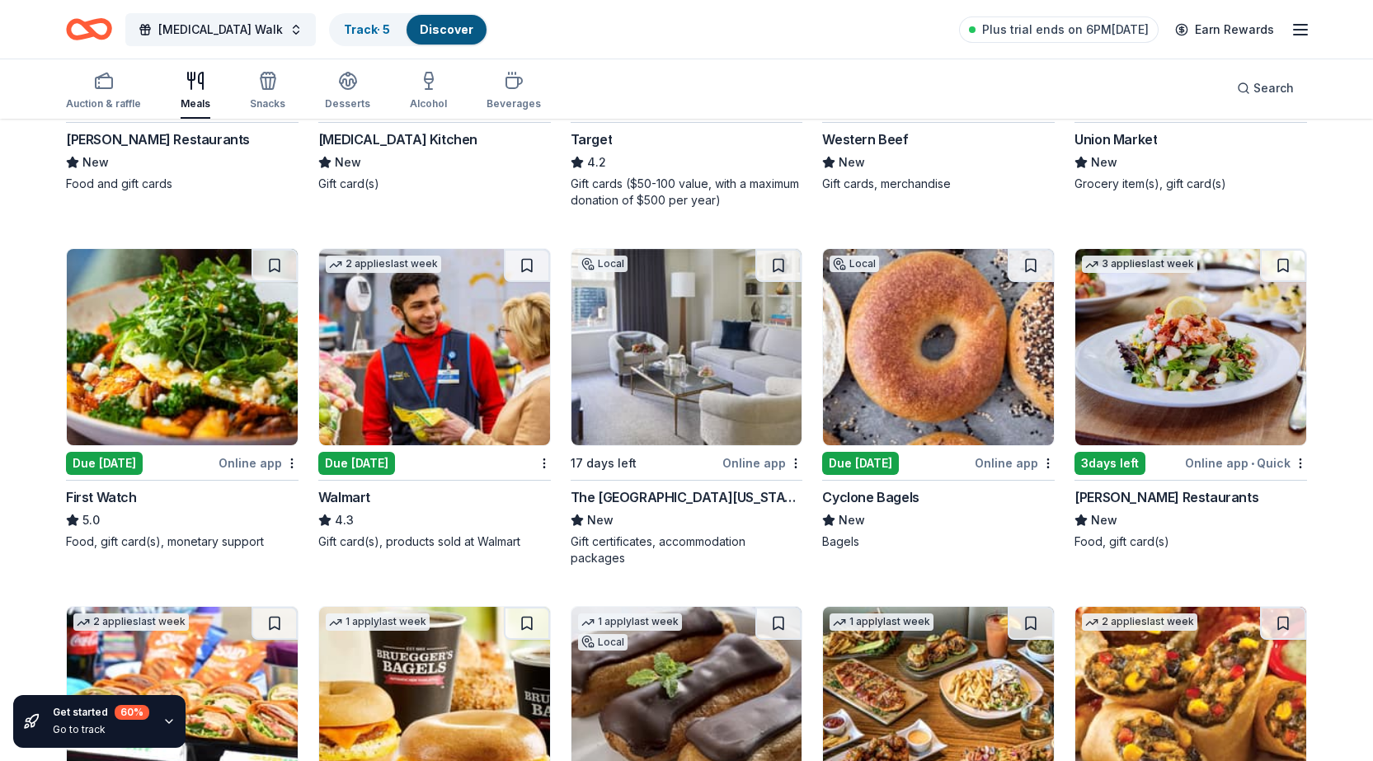
scroll to position [412, 0]
click at [369, 437] on img at bounding box center [434, 348] width 231 height 196
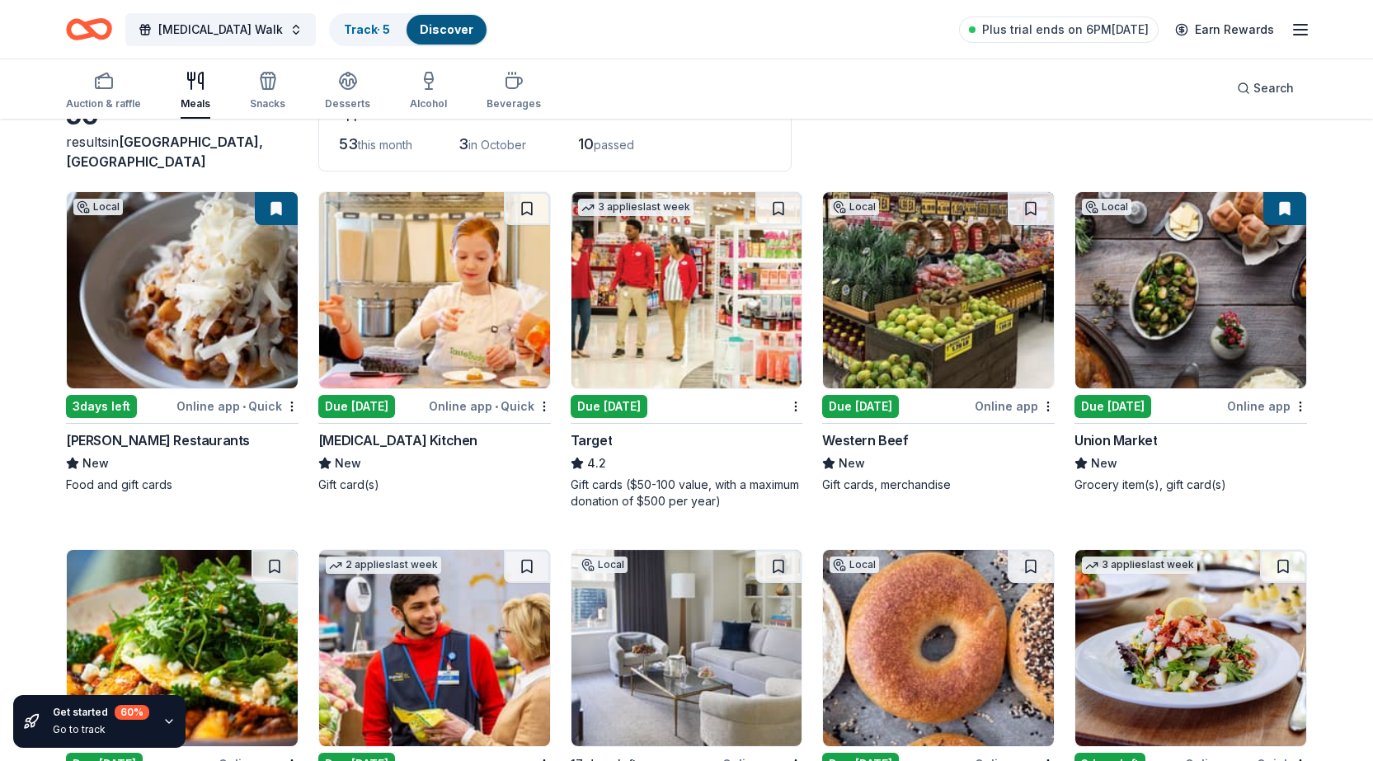
scroll to position [82, 0]
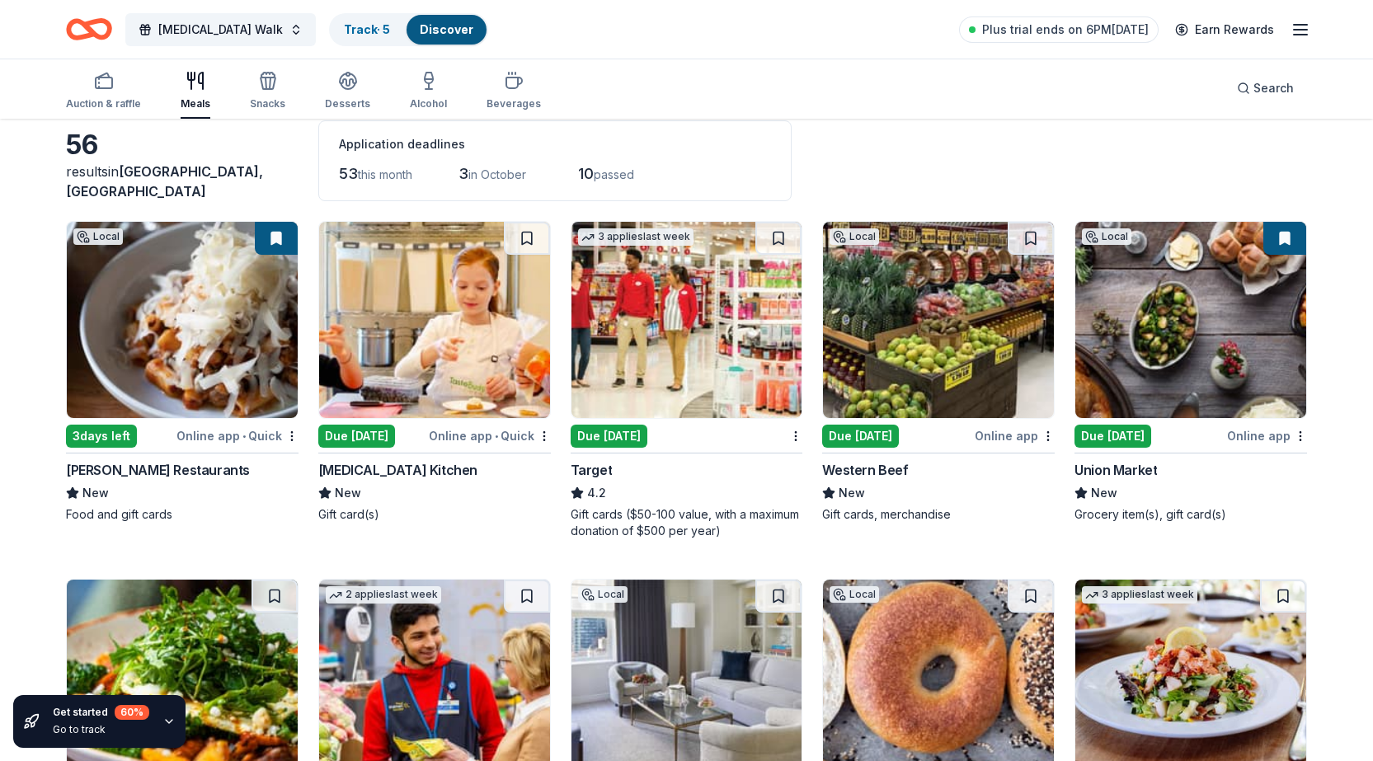
click at [622, 433] on div "Due [DATE]" at bounding box center [609, 436] width 77 height 23
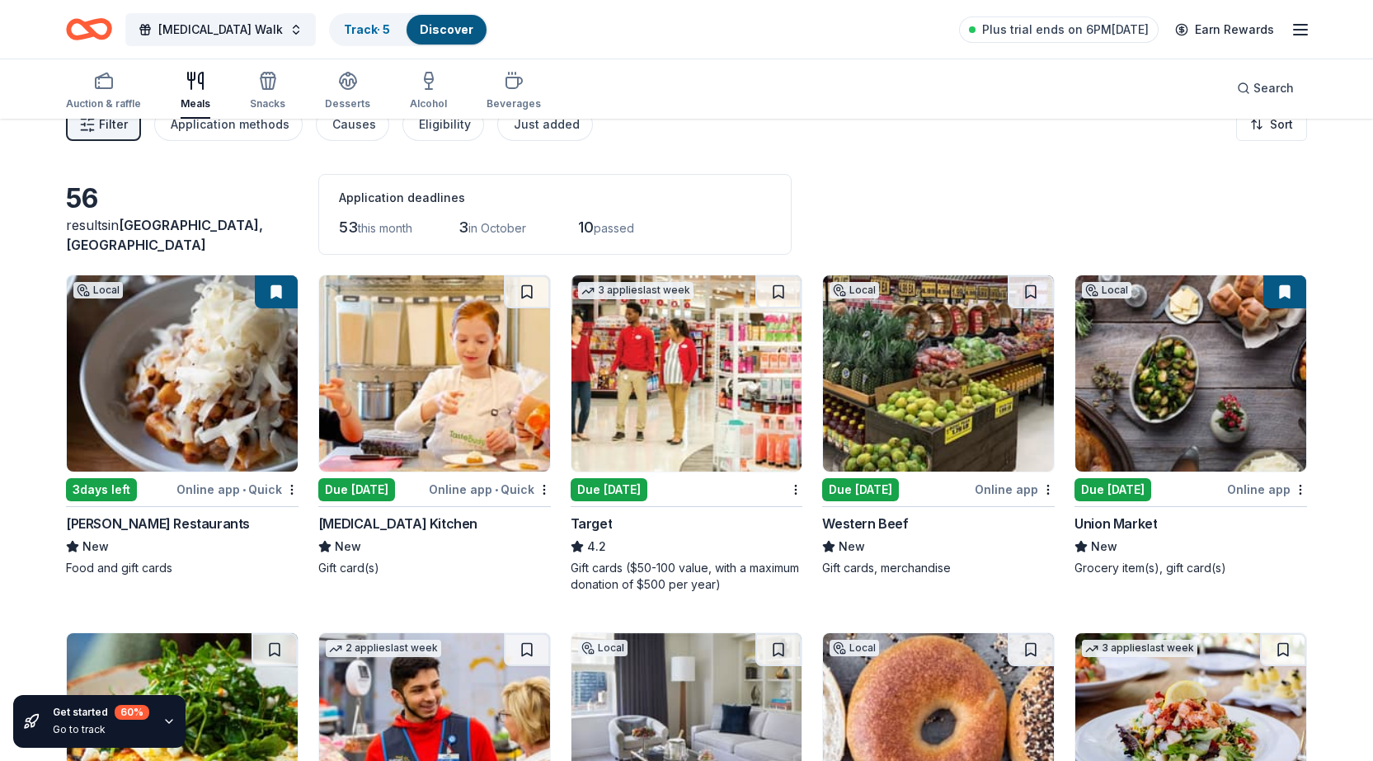
scroll to position [0, 0]
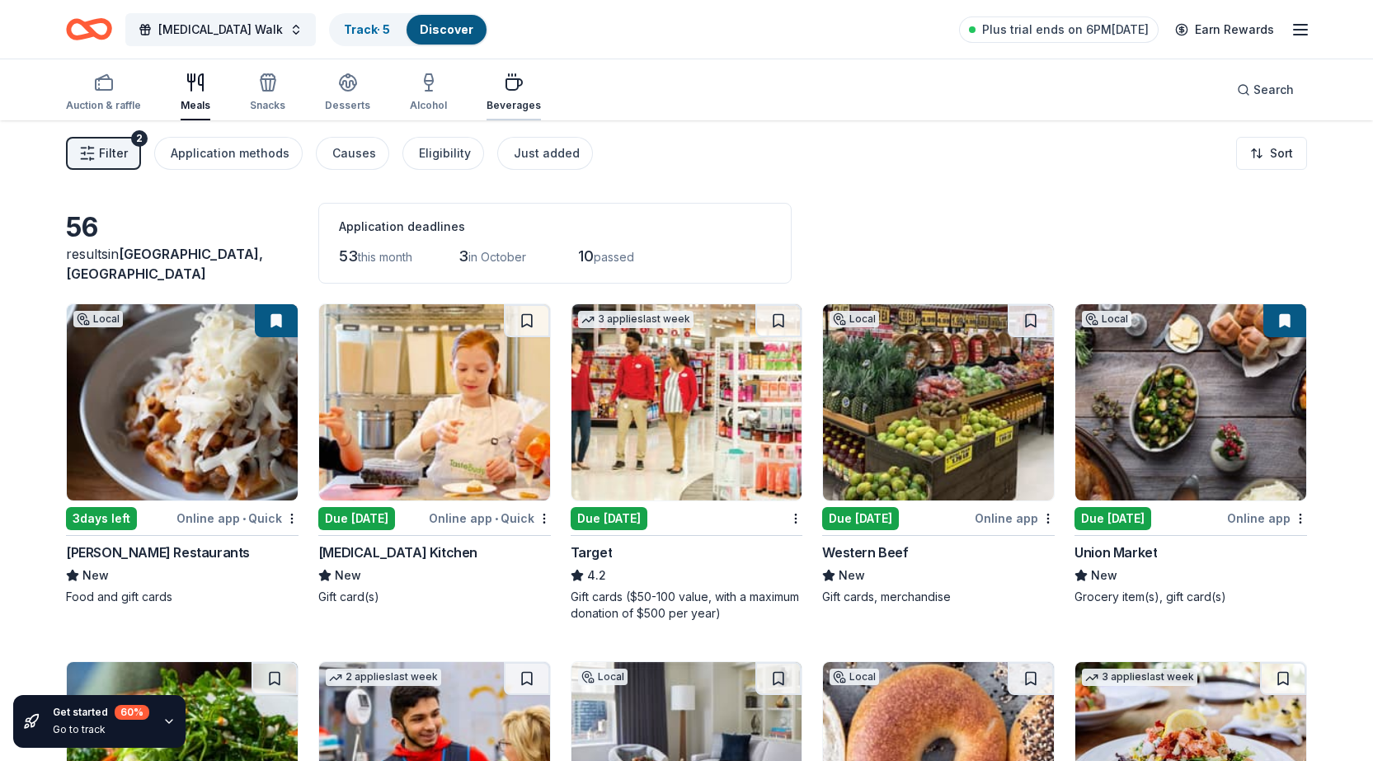
click at [506, 87] on icon "button" at bounding box center [514, 83] width 20 height 20
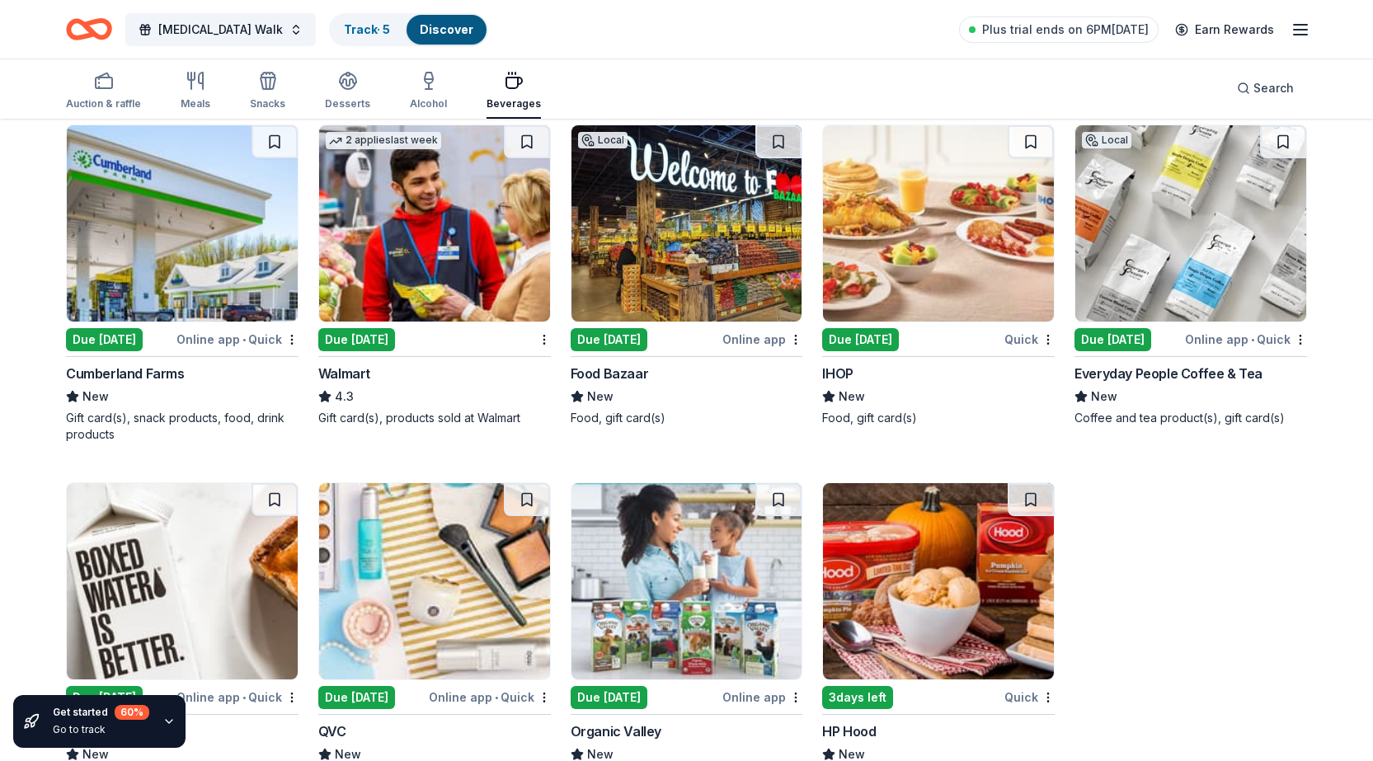
scroll to position [907, 0]
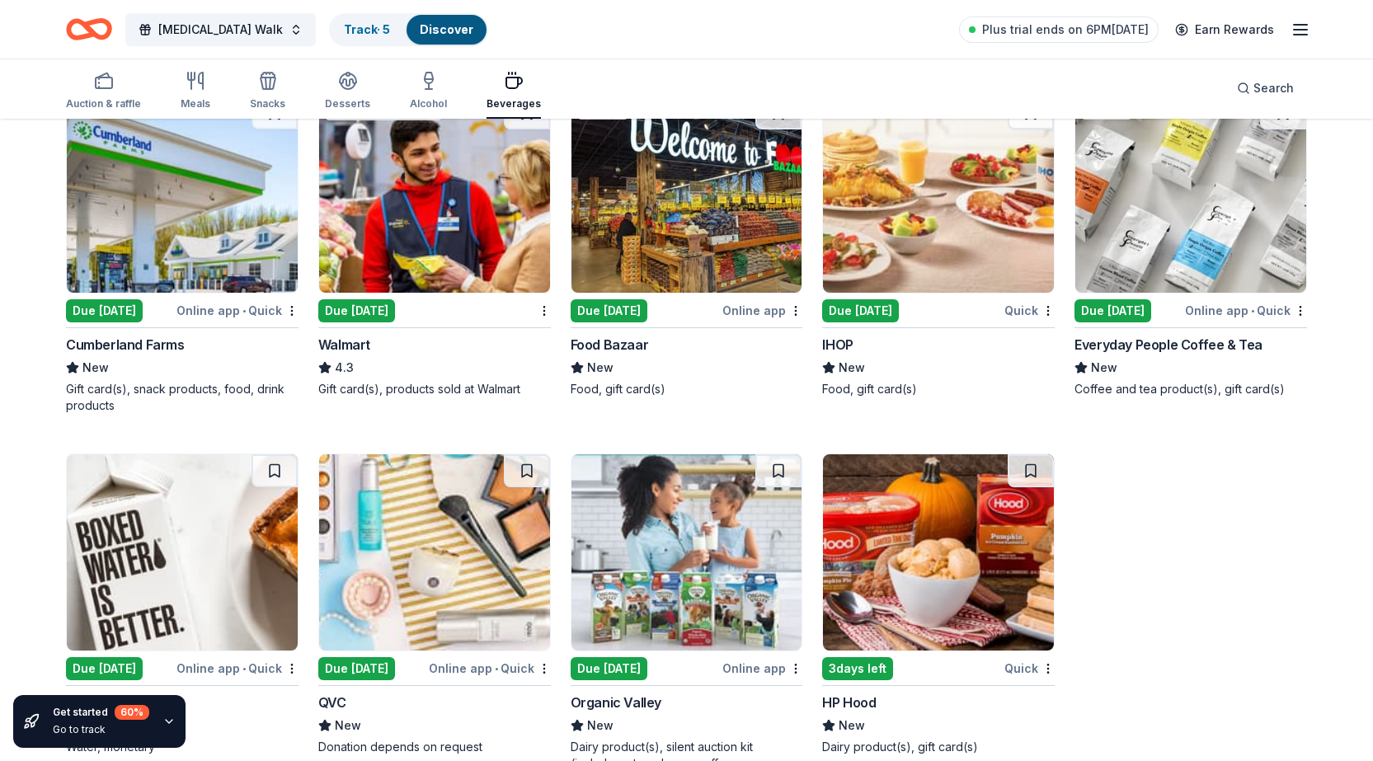
click at [859, 313] on div "Due [DATE]" at bounding box center [860, 310] width 77 height 23
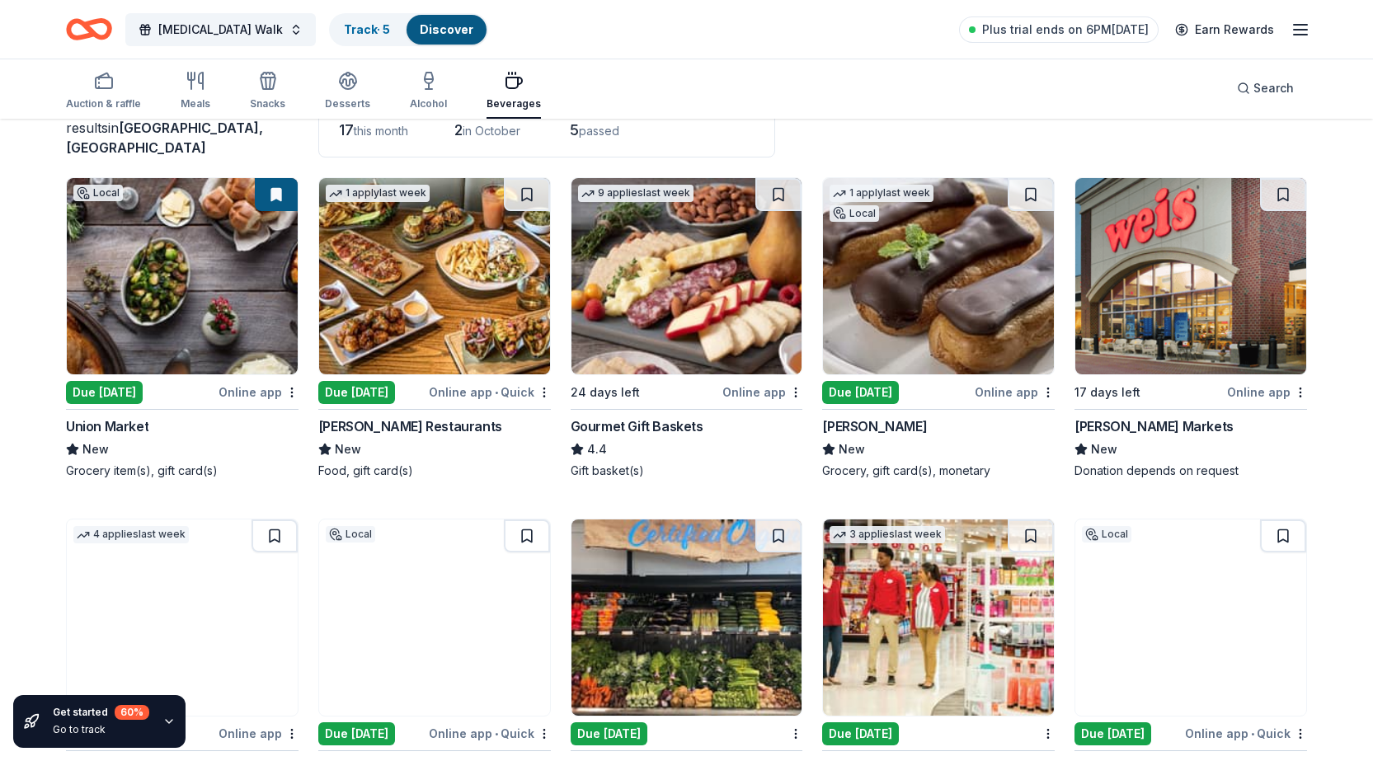
scroll to position [0, 0]
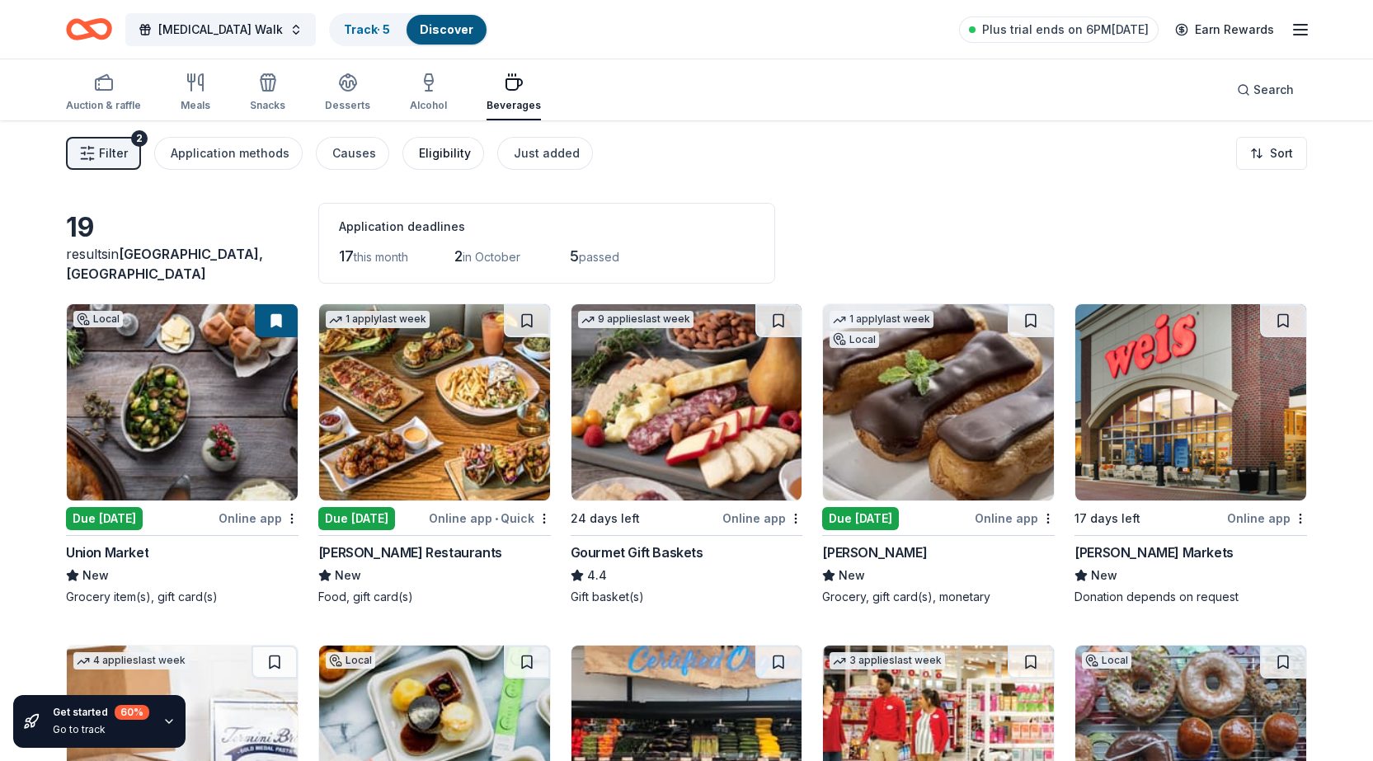
click at [432, 161] on div "Eligibility" at bounding box center [445, 153] width 52 height 20
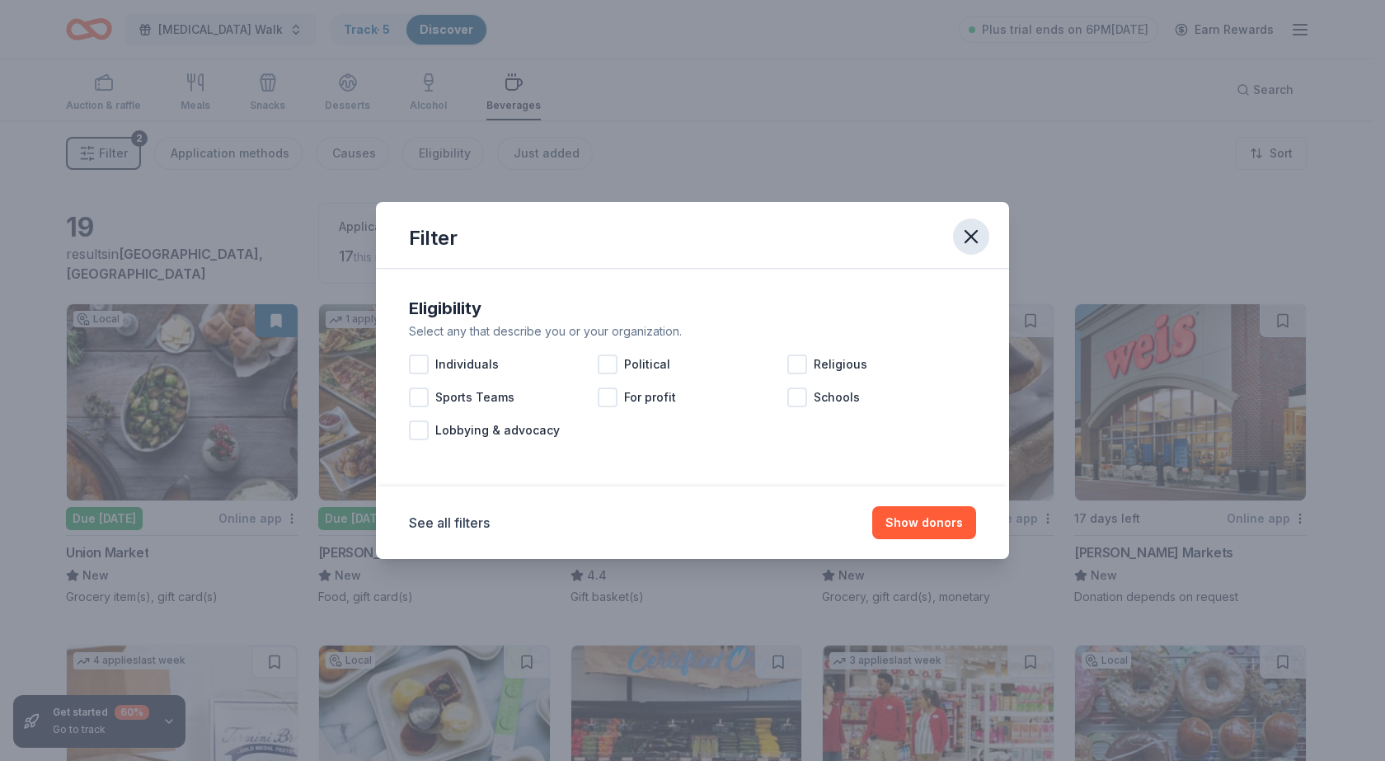
click at [979, 234] on icon "button" at bounding box center [971, 236] width 23 height 23
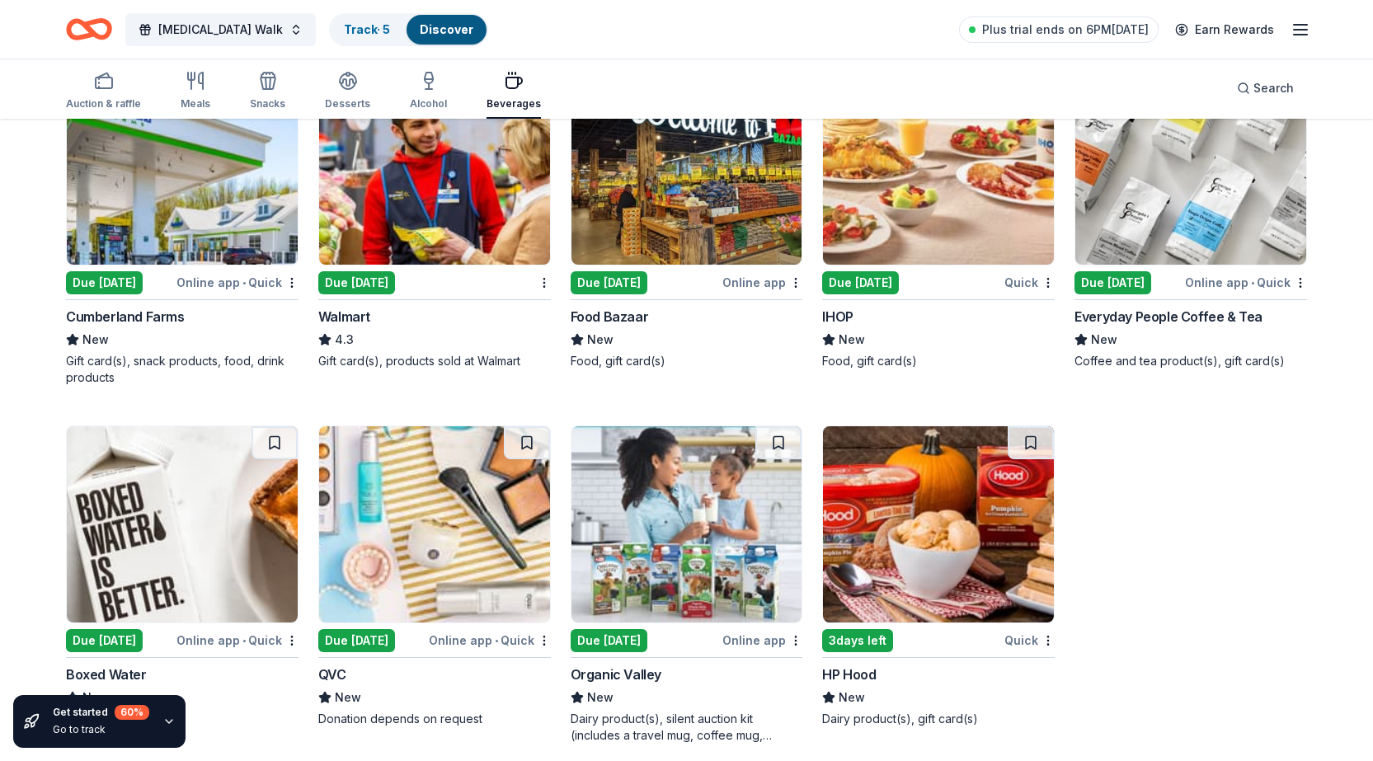
scroll to position [951, 0]
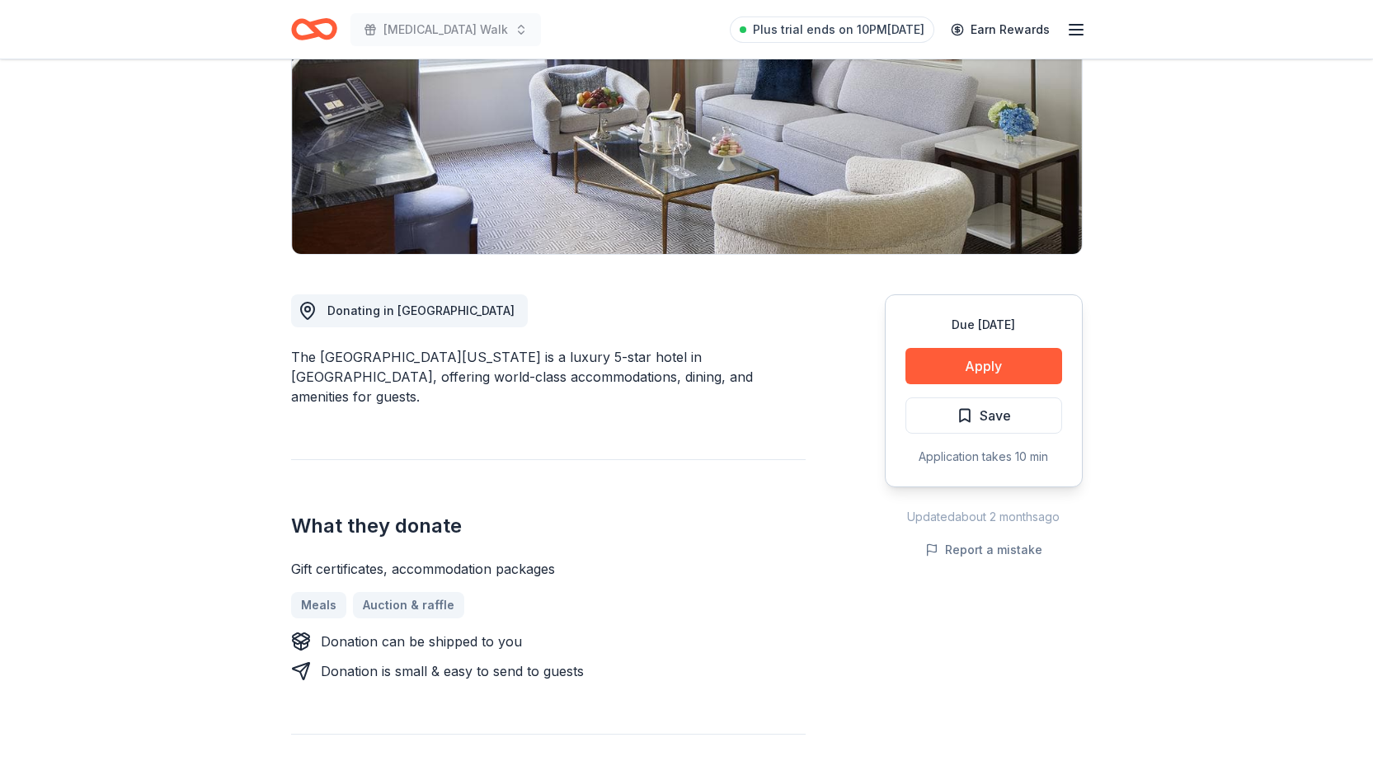
scroll to position [247, 0]
click at [990, 351] on button "Apply" at bounding box center [983, 365] width 157 height 36
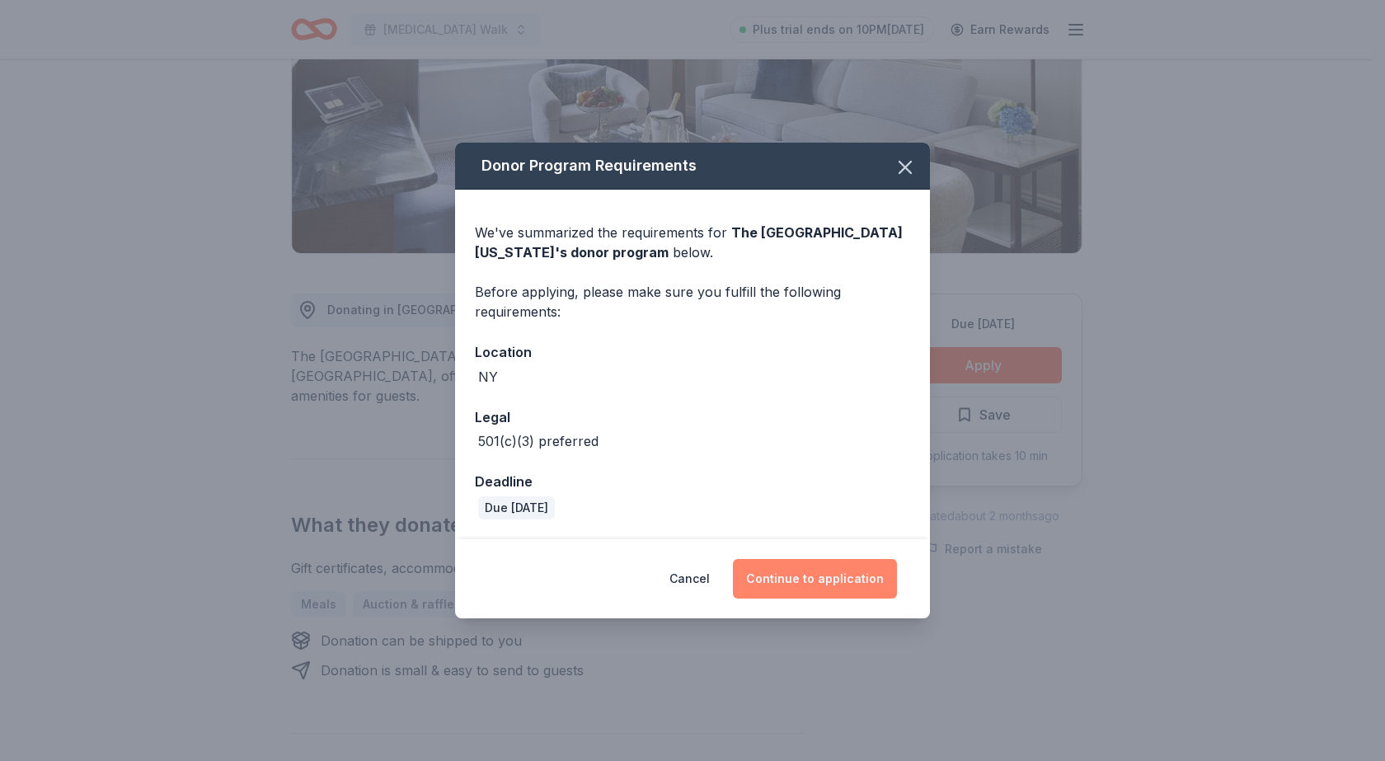
click at [793, 571] on button "Continue to application" at bounding box center [815, 579] width 164 height 40
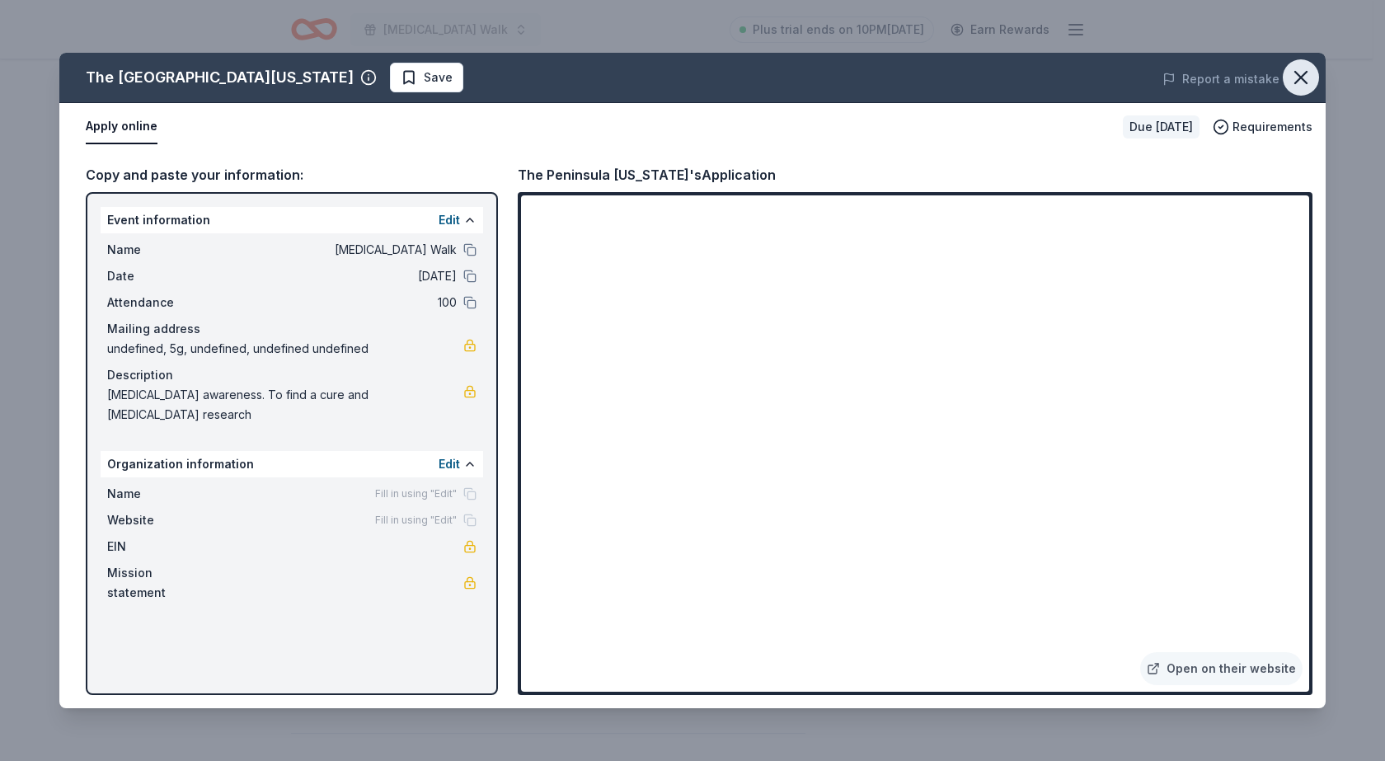
click at [1310, 74] on icon "button" at bounding box center [1301, 77] width 23 height 23
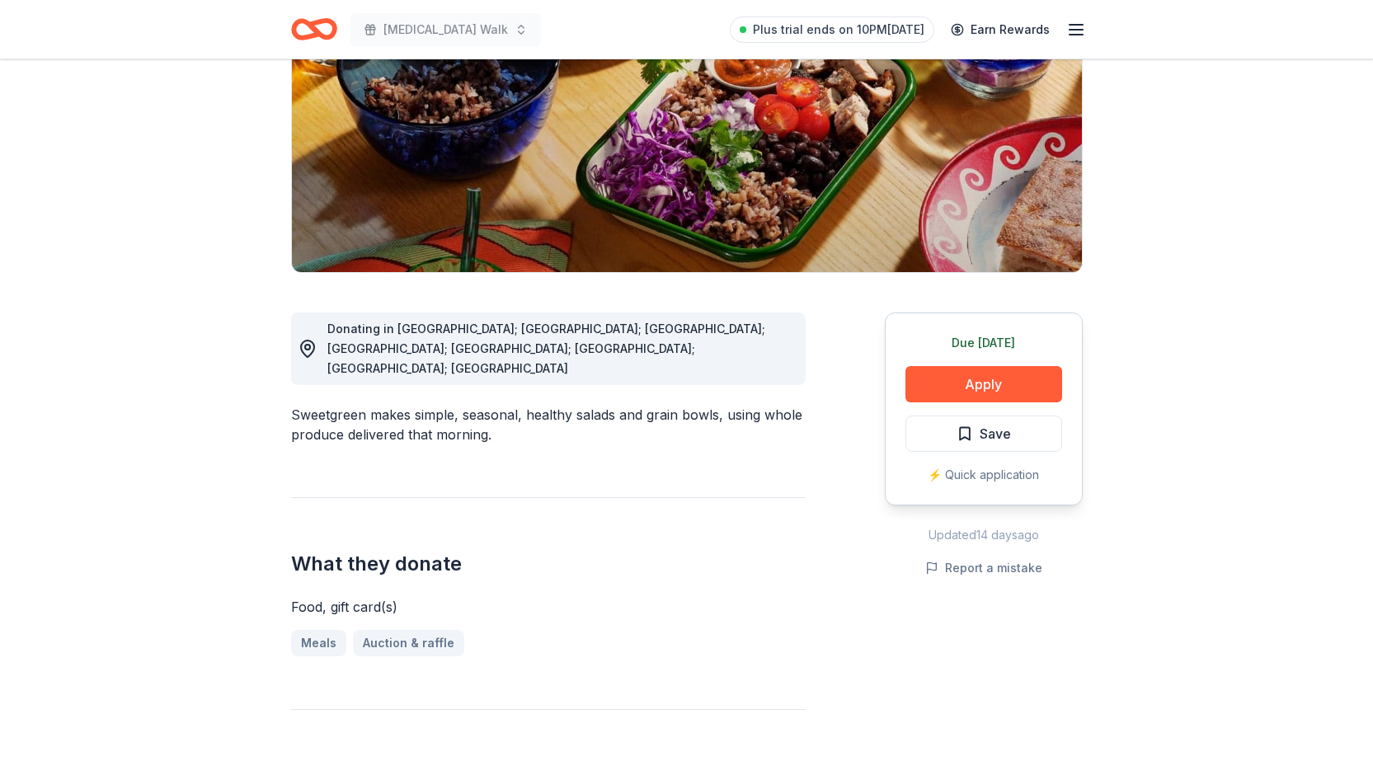
scroll to position [247, 0]
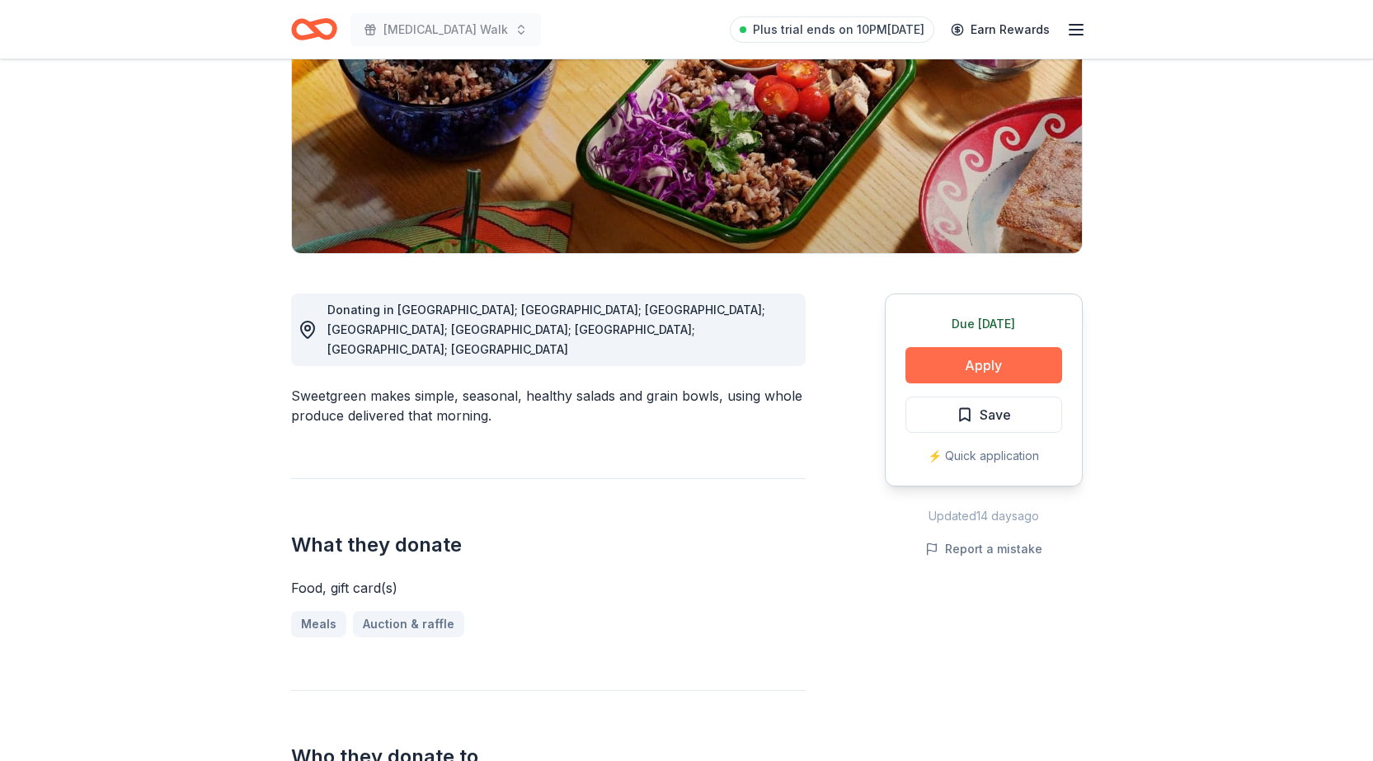
click at [992, 363] on button "Apply" at bounding box center [983, 365] width 157 height 36
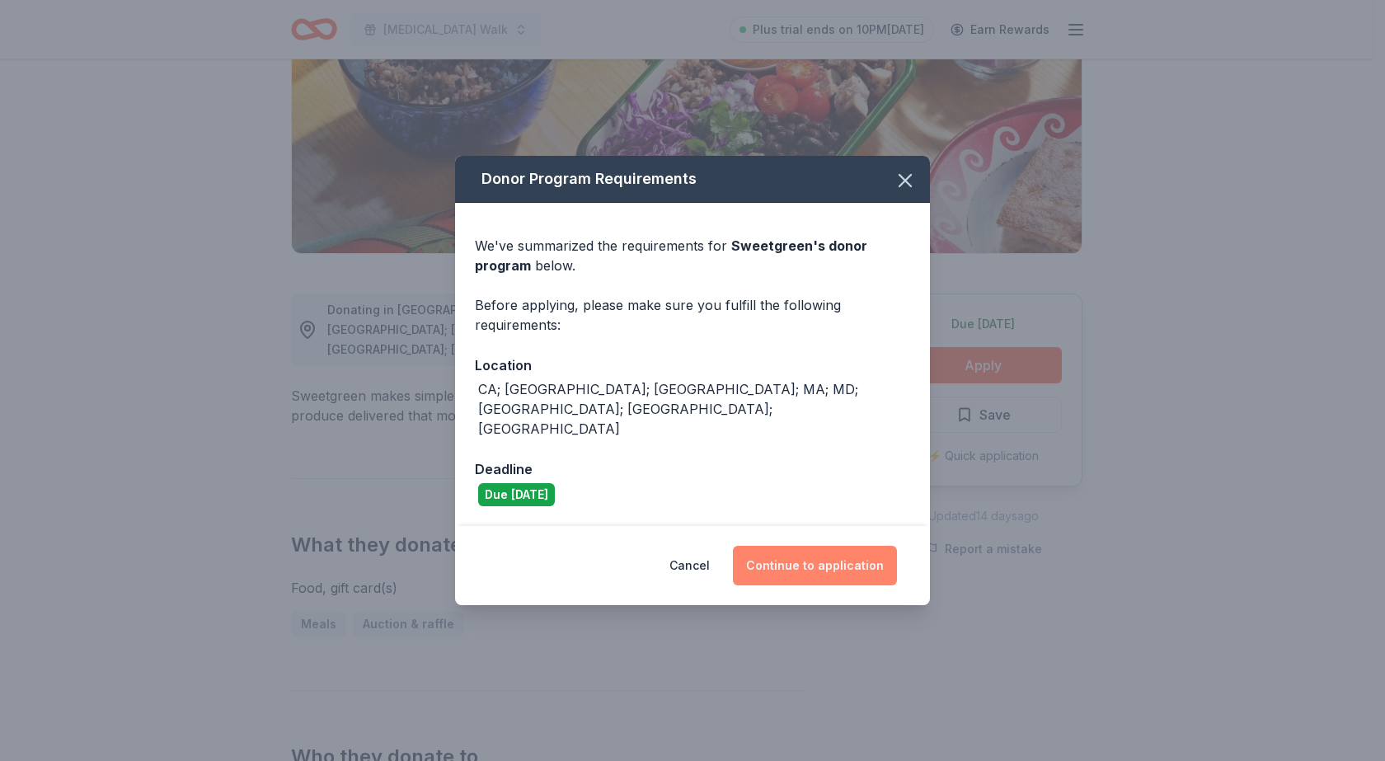
click at [830, 546] on button "Continue to application" at bounding box center [815, 566] width 164 height 40
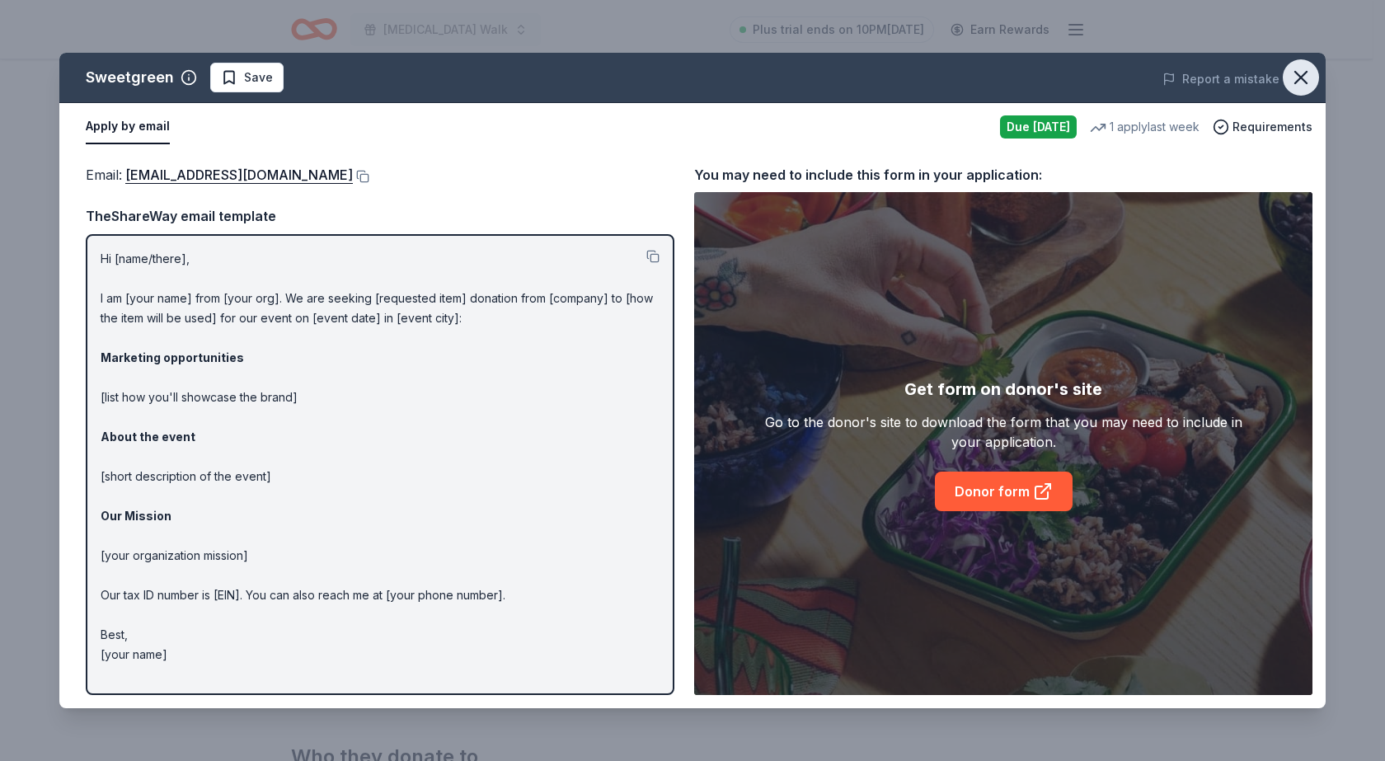
click at [1291, 73] on icon "button" at bounding box center [1301, 77] width 23 height 23
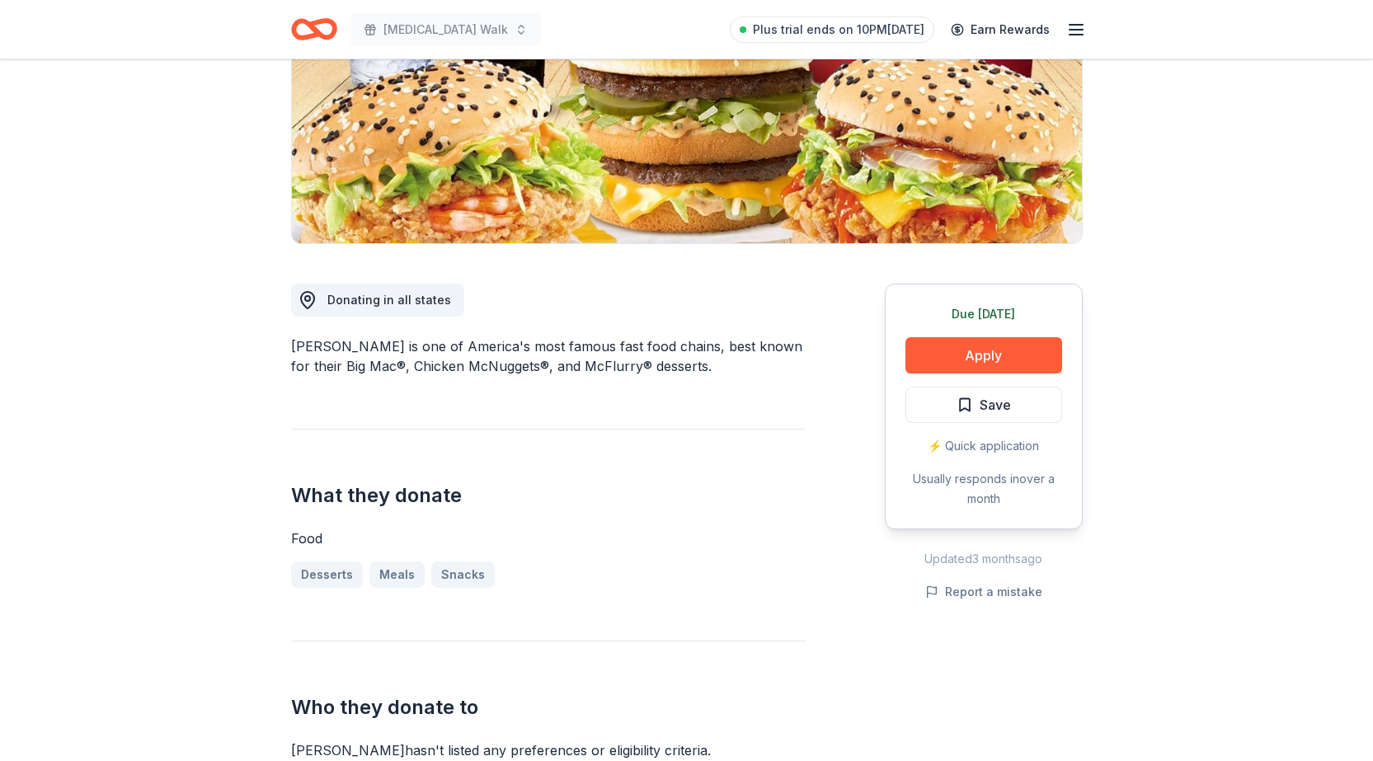
scroll to position [165, 0]
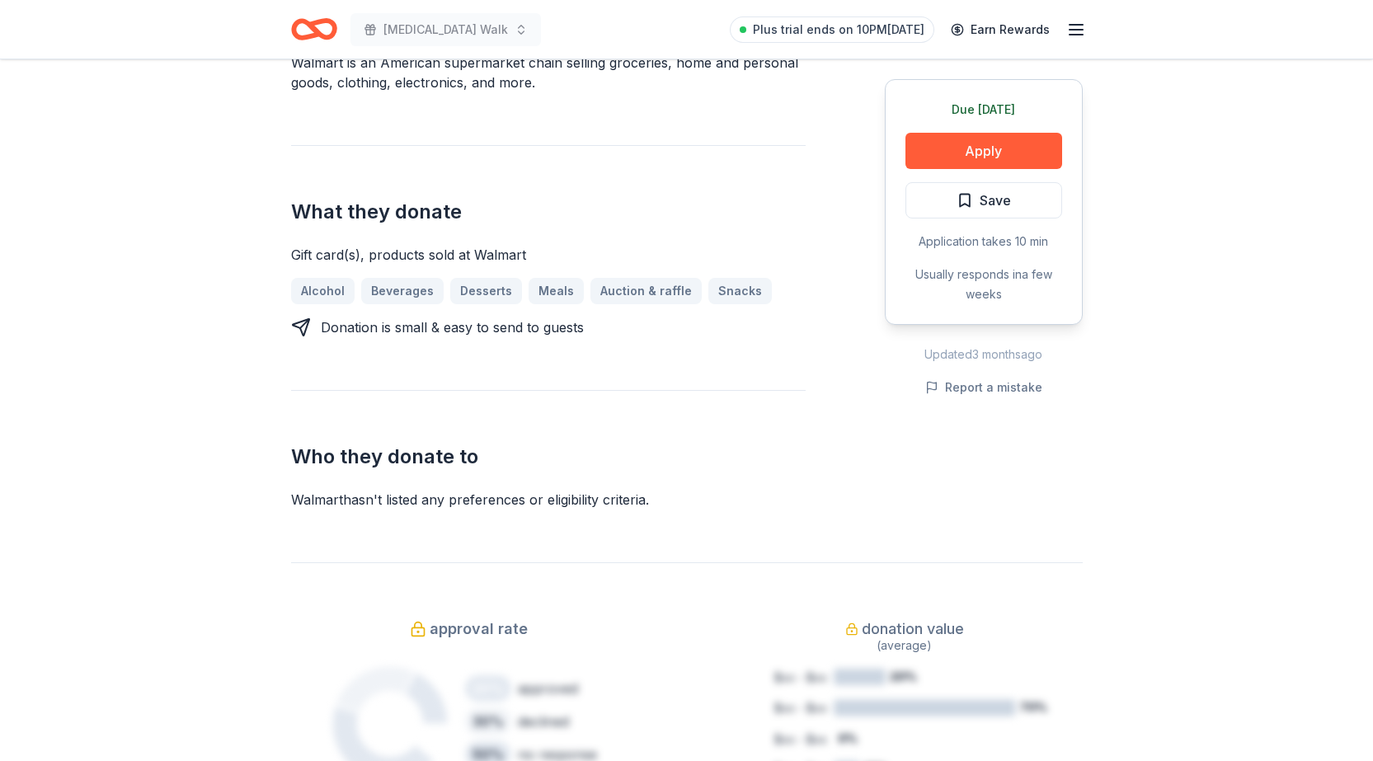
scroll to position [577, 0]
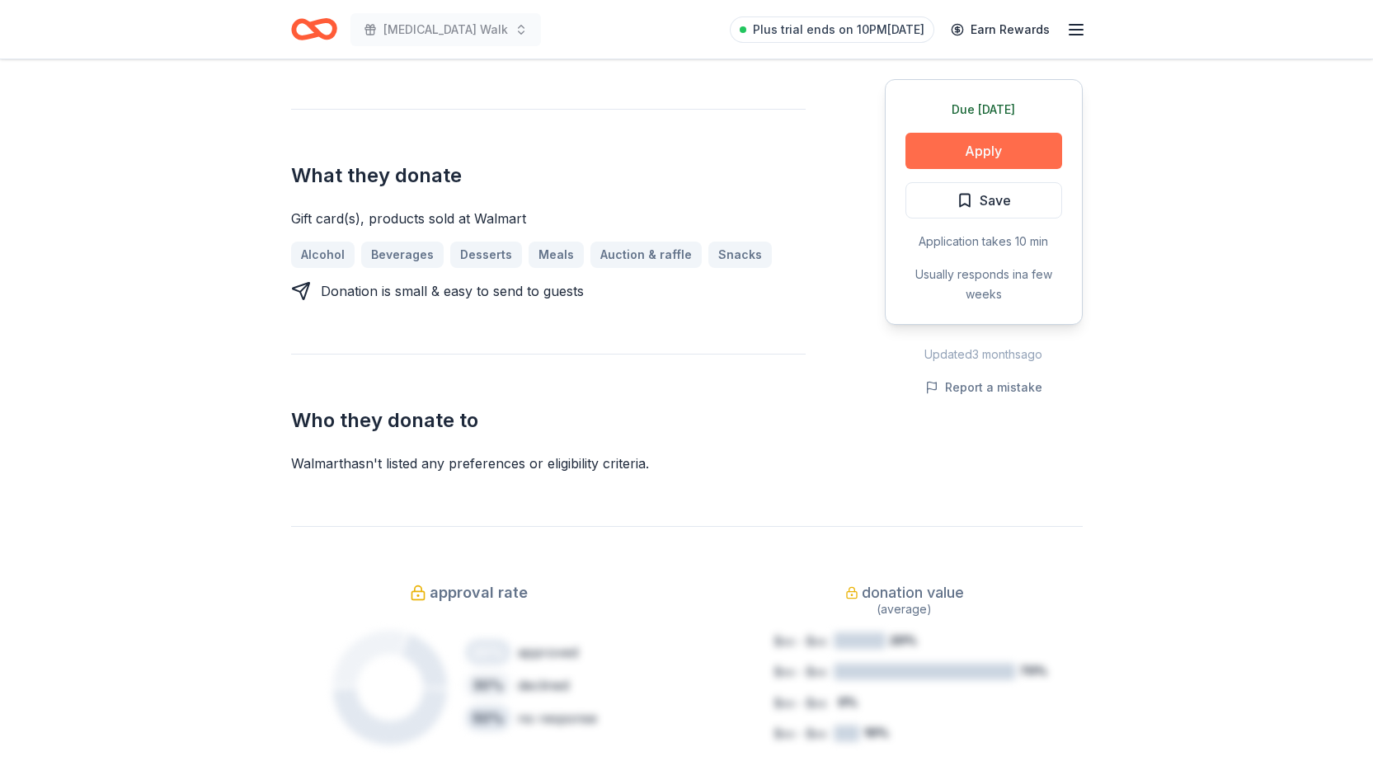
click at [981, 155] on button "Apply" at bounding box center [983, 151] width 157 height 36
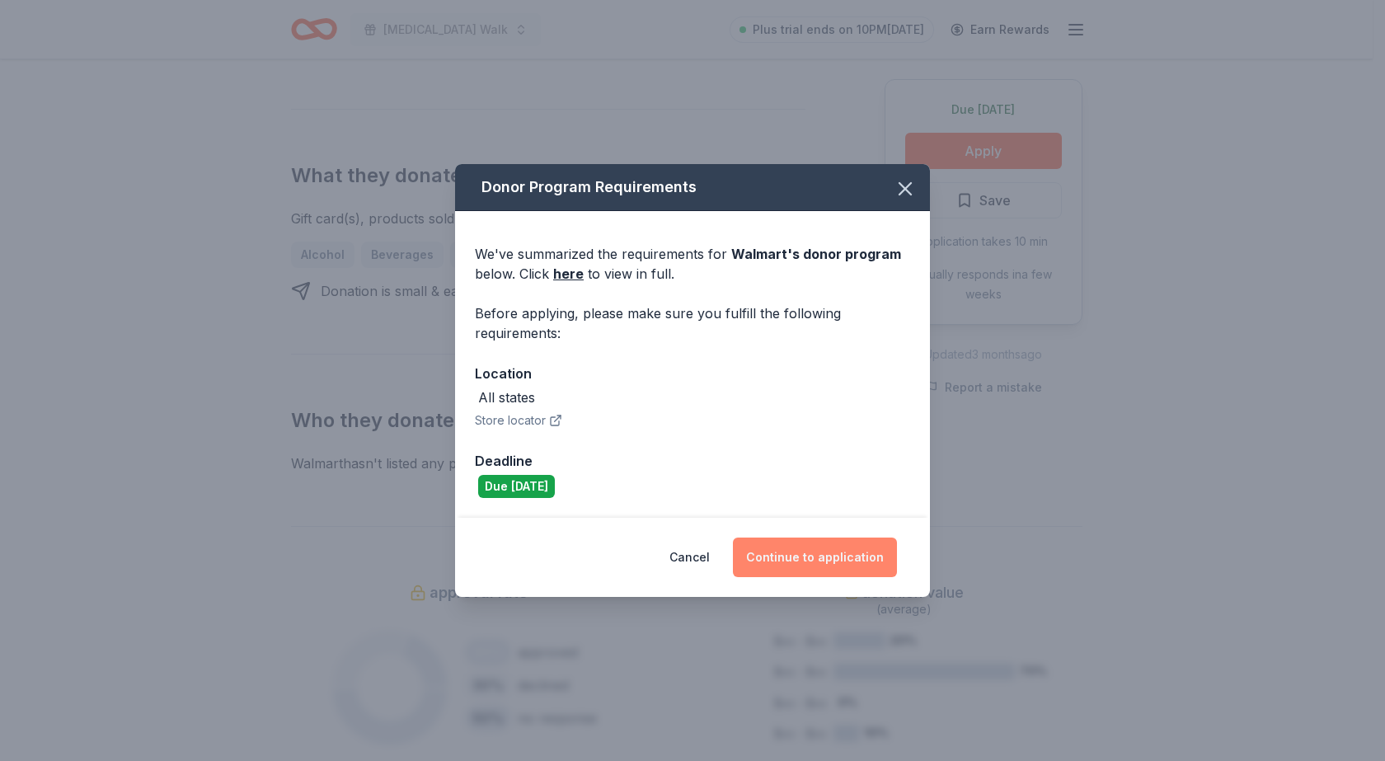
click at [841, 557] on button "Continue to application" at bounding box center [815, 558] width 164 height 40
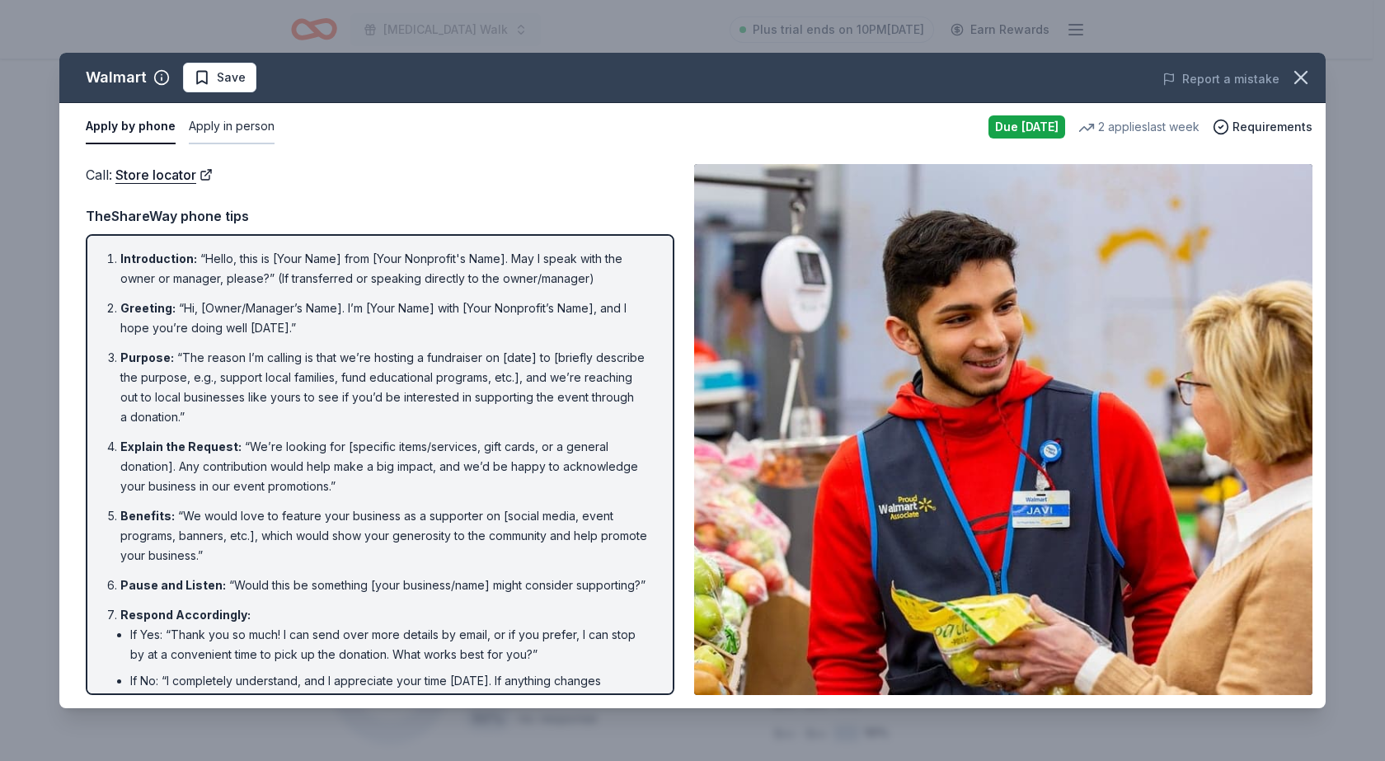
click at [231, 125] on button "Apply in person" at bounding box center [232, 127] width 86 height 35
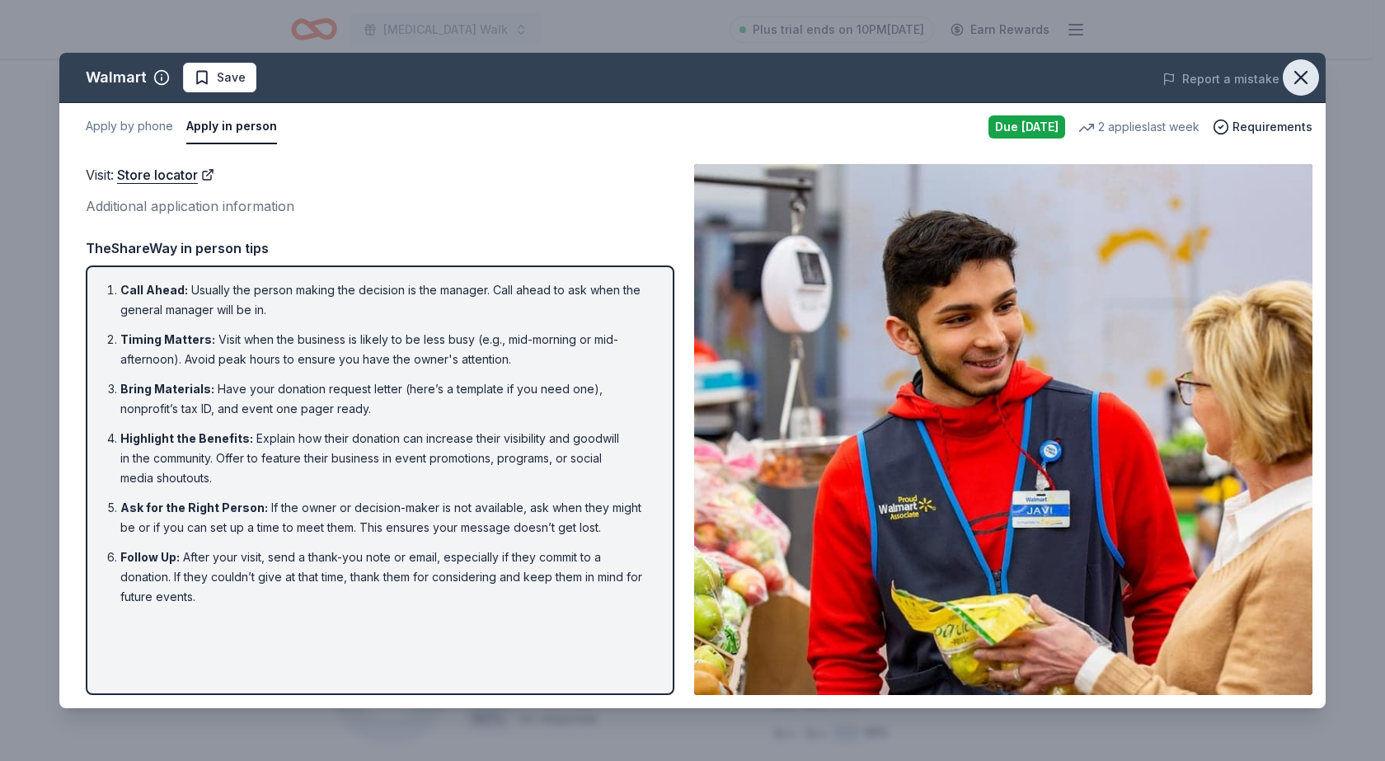
click at [1301, 80] on icon "button" at bounding box center [1301, 77] width 23 height 23
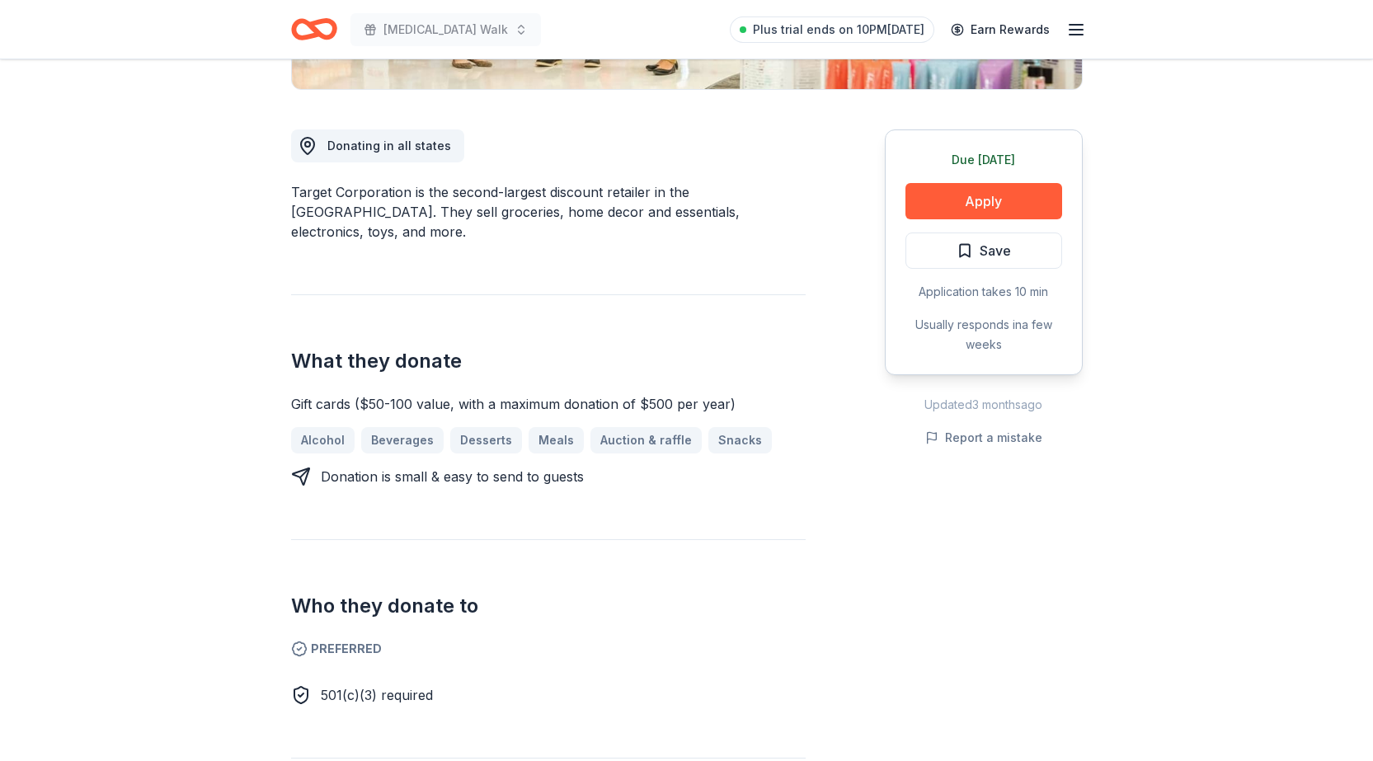
scroll to position [412, 0]
click at [972, 201] on button "Apply" at bounding box center [983, 200] width 157 height 36
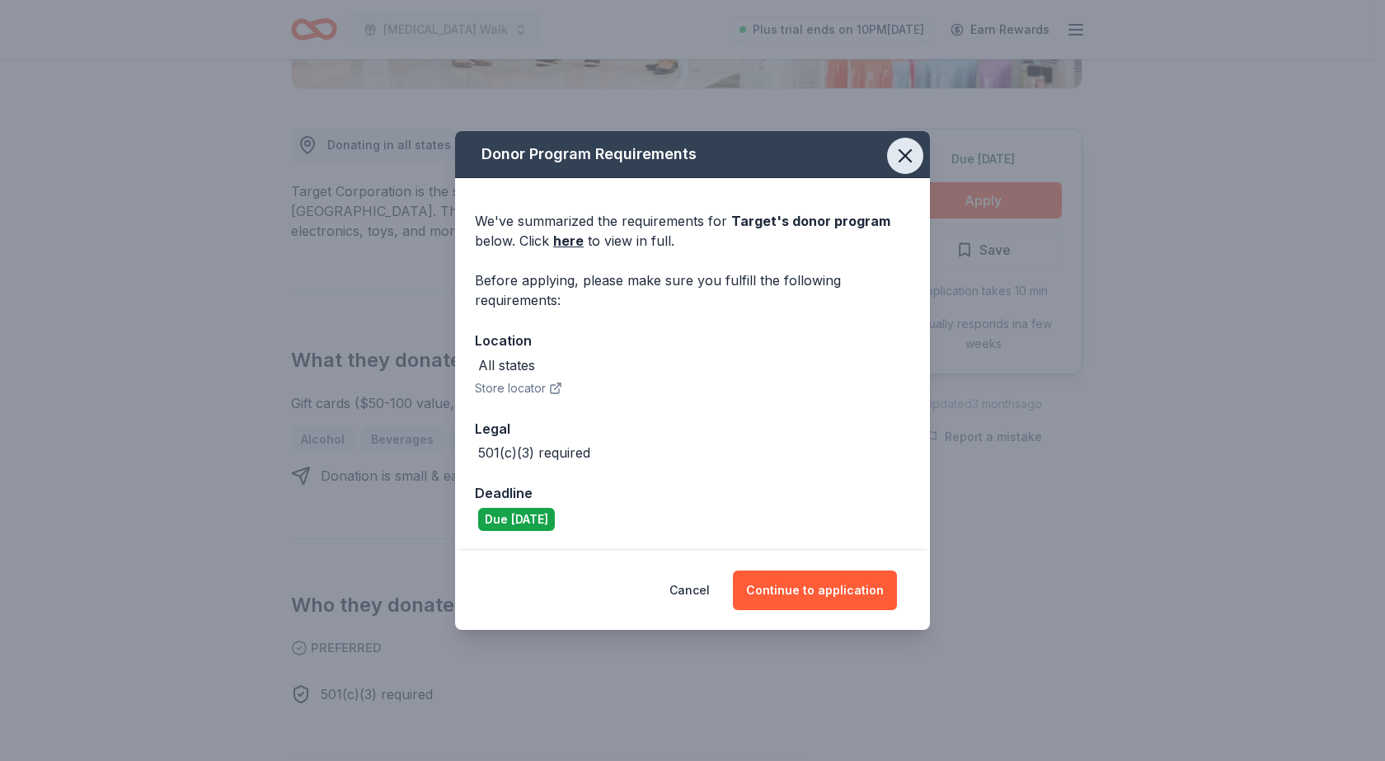
click at [899, 164] on icon "button" at bounding box center [905, 155] width 23 height 23
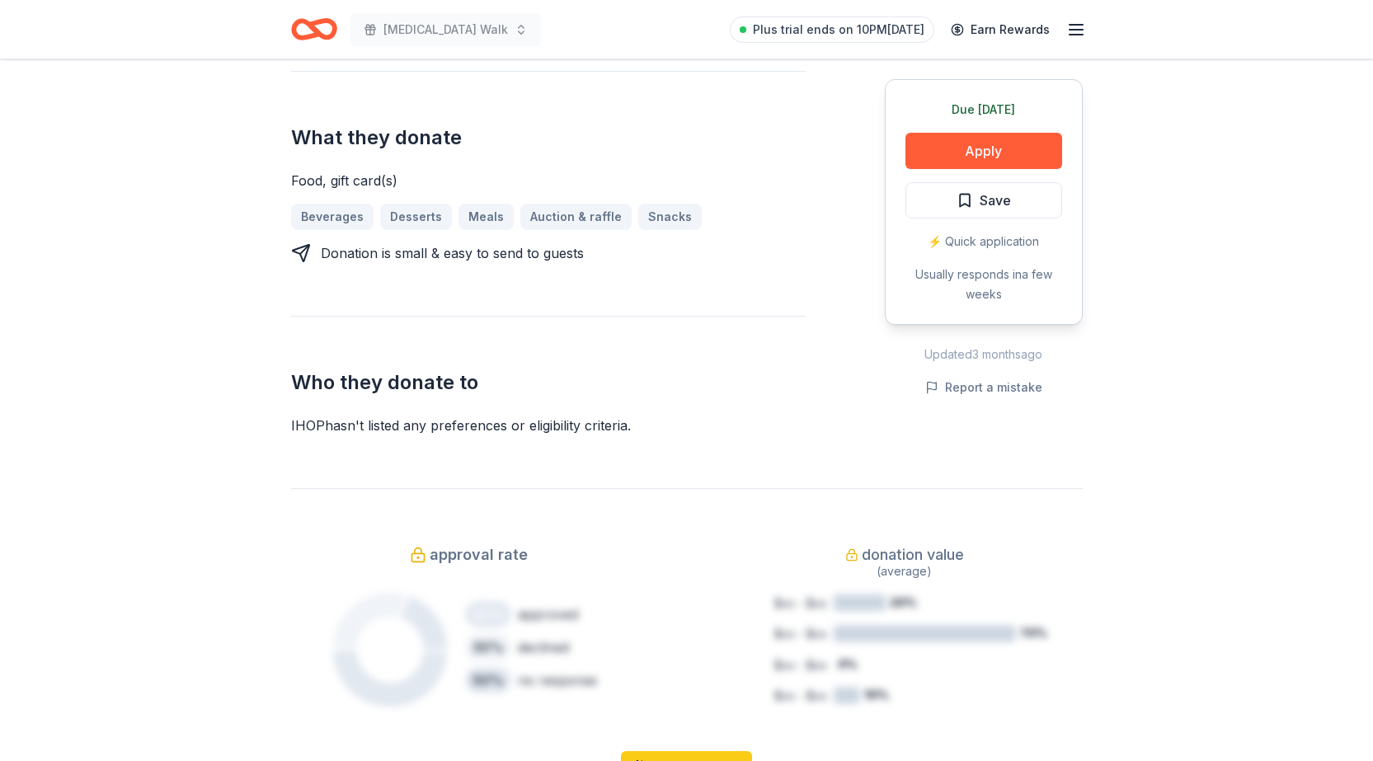
scroll to position [660, 0]
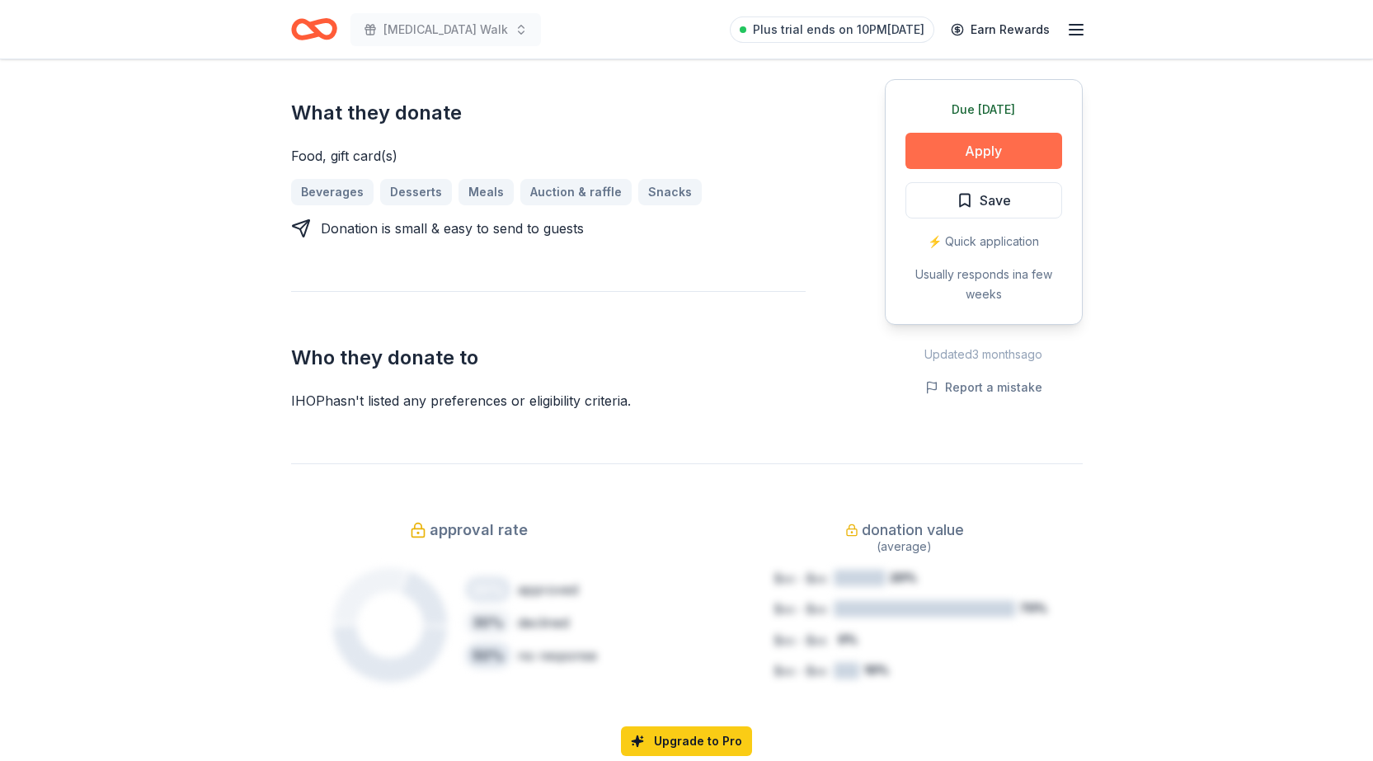
click at [1032, 148] on button "Apply" at bounding box center [983, 151] width 157 height 36
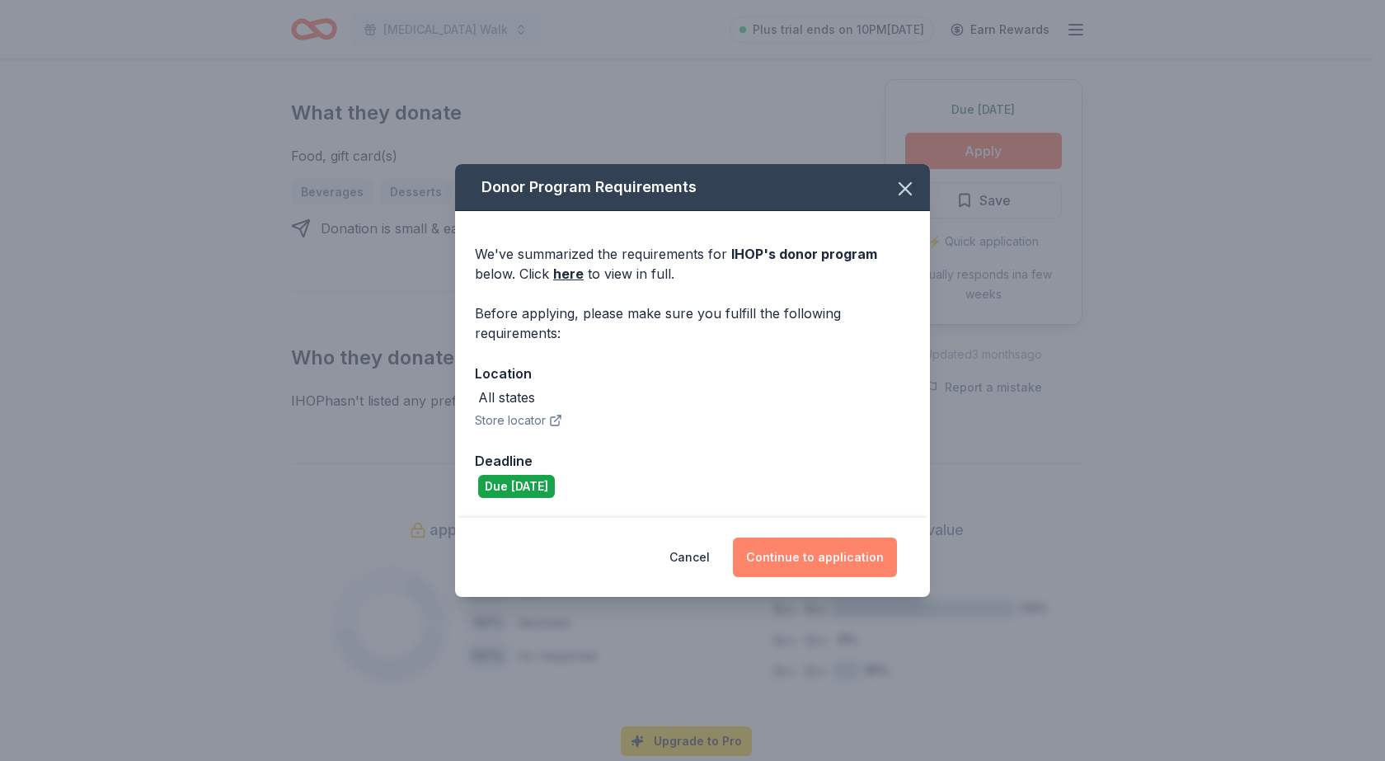
click at [796, 557] on button "Continue to application" at bounding box center [815, 558] width 164 height 40
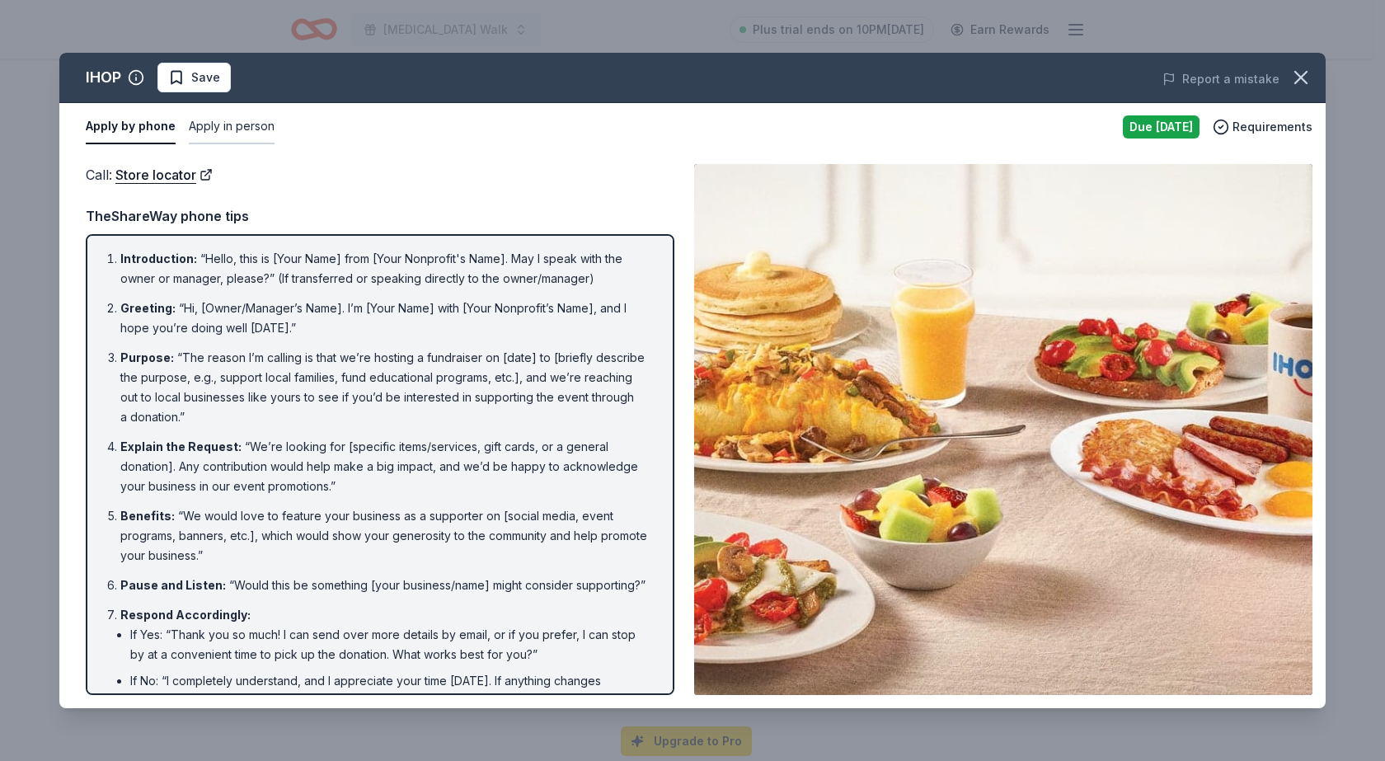
click at [228, 122] on button "Apply in person" at bounding box center [232, 127] width 86 height 35
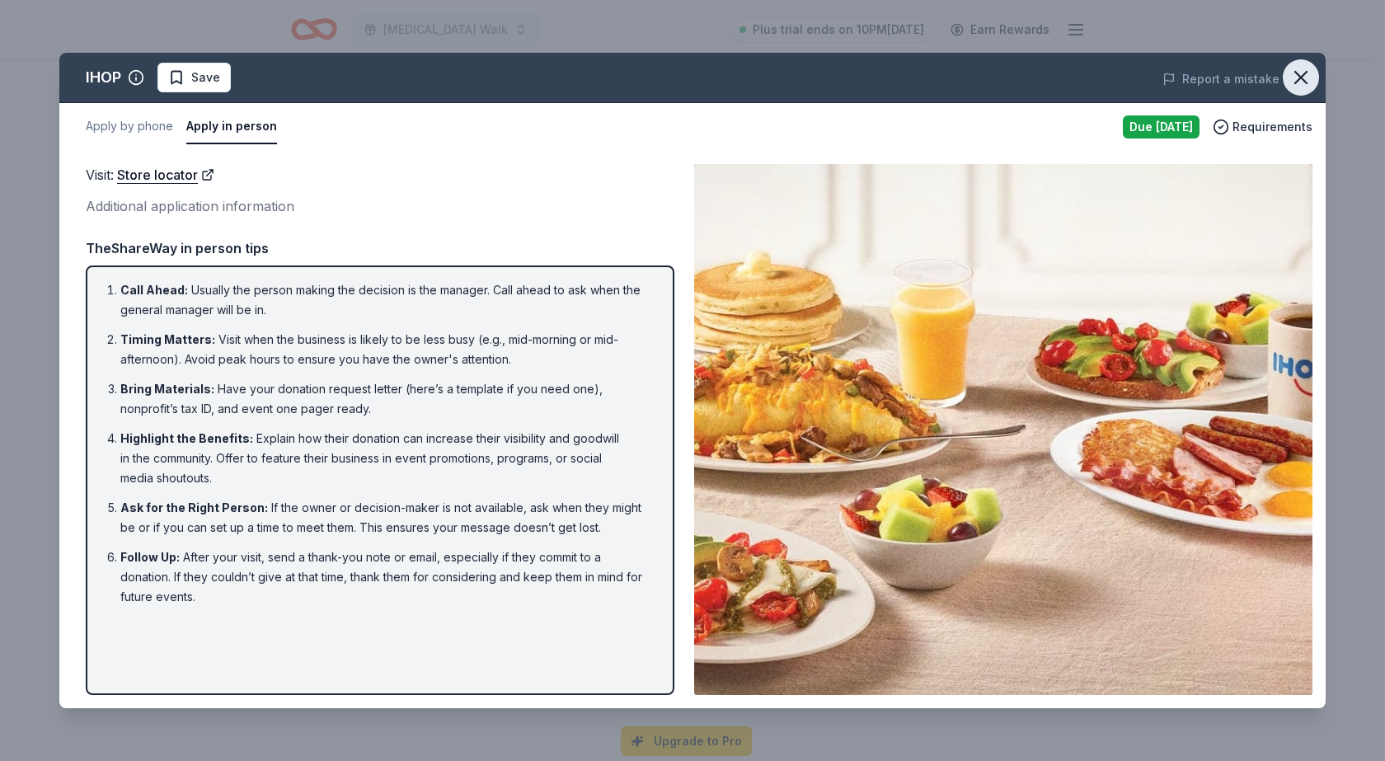
click at [1315, 72] on button "button" at bounding box center [1301, 77] width 36 height 36
